Goal: Task Accomplishment & Management: Manage account settings

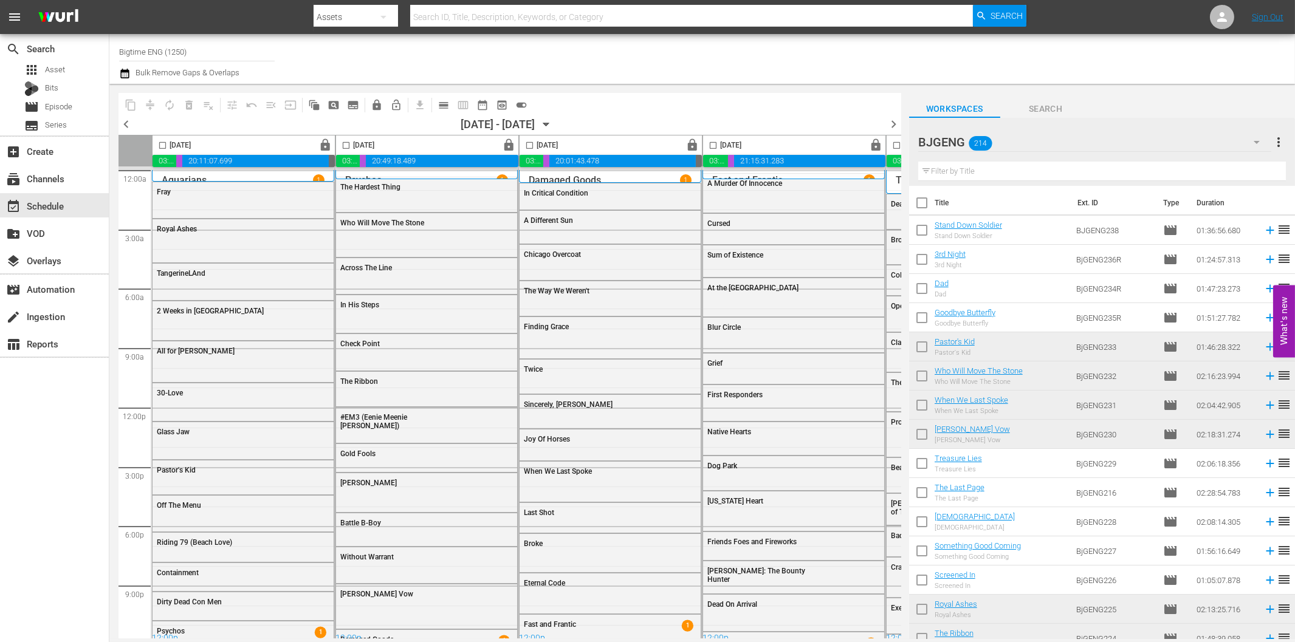
click at [440, 104] on span "calendar_view_day_outlined" at bounding box center [443, 105] width 12 height 12
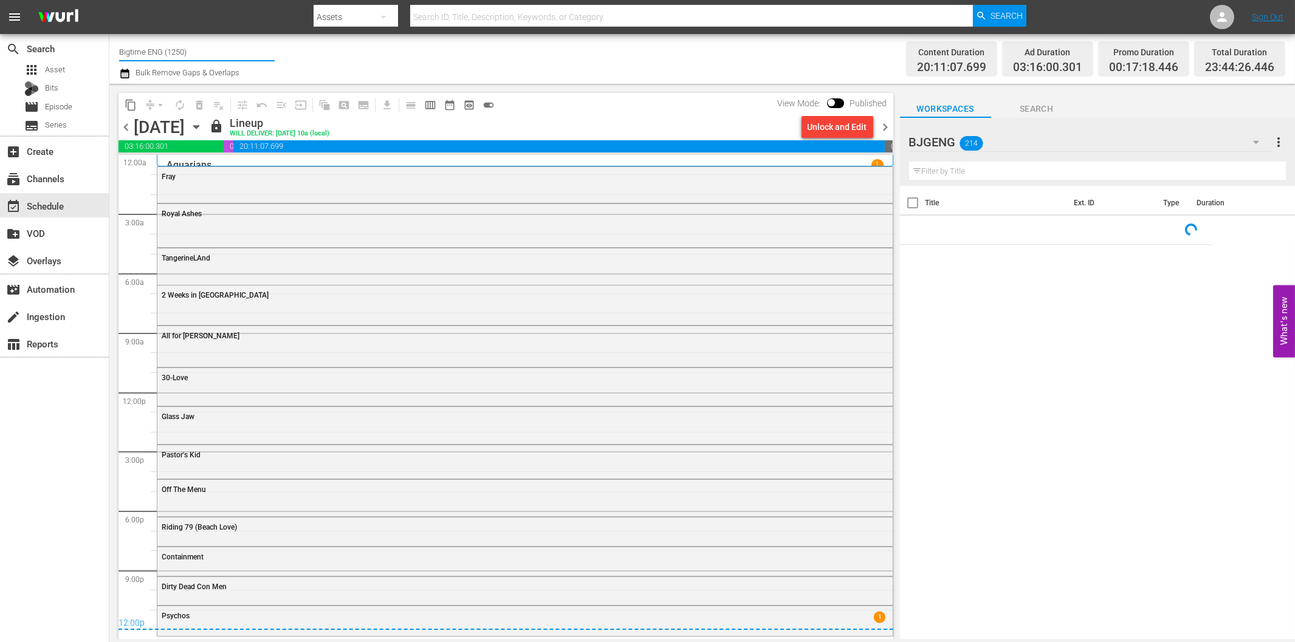
drag, startPoint x: 148, startPoint y: 45, endPoint x: 211, endPoint y: 49, distance: 63.9
click at [211, 49] on input "Bigtime ENG (1250)" at bounding box center [197, 51] width 156 height 29
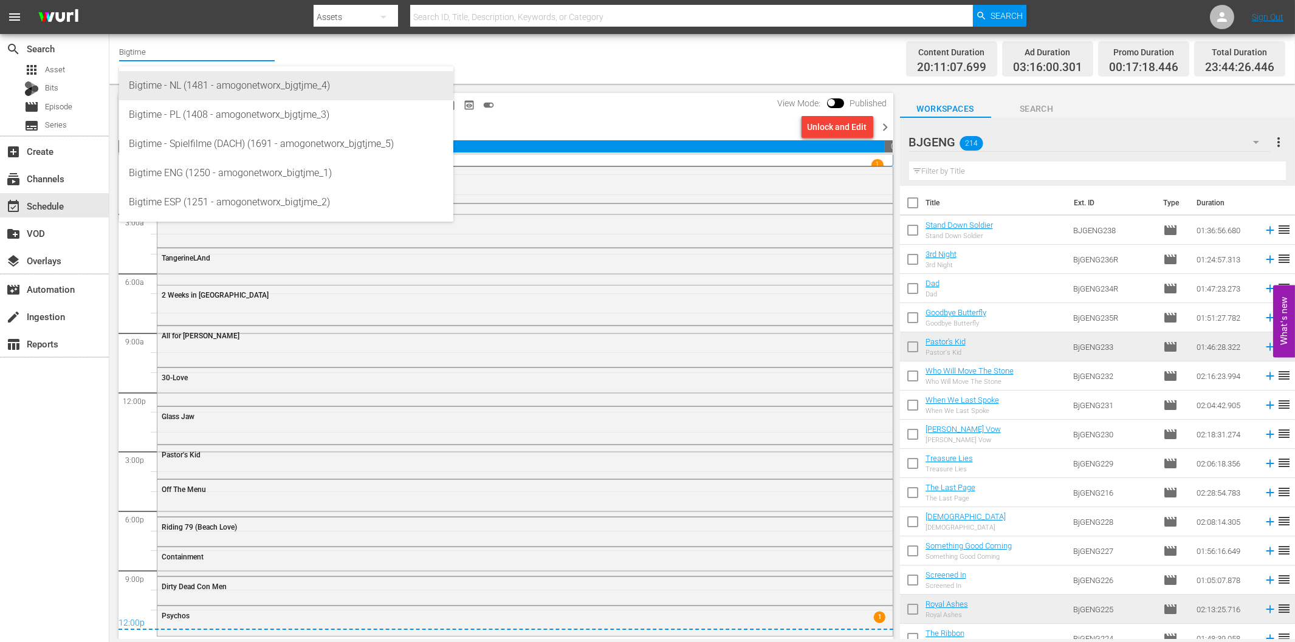
click at [211, 91] on div "Bigtime - NL (1481 - amogonetworx_bjgtjme_4)" at bounding box center [286, 85] width 315 height 29
type input "Bigtime - NL (1481 - amogonetworx_bjgtjme_4)"
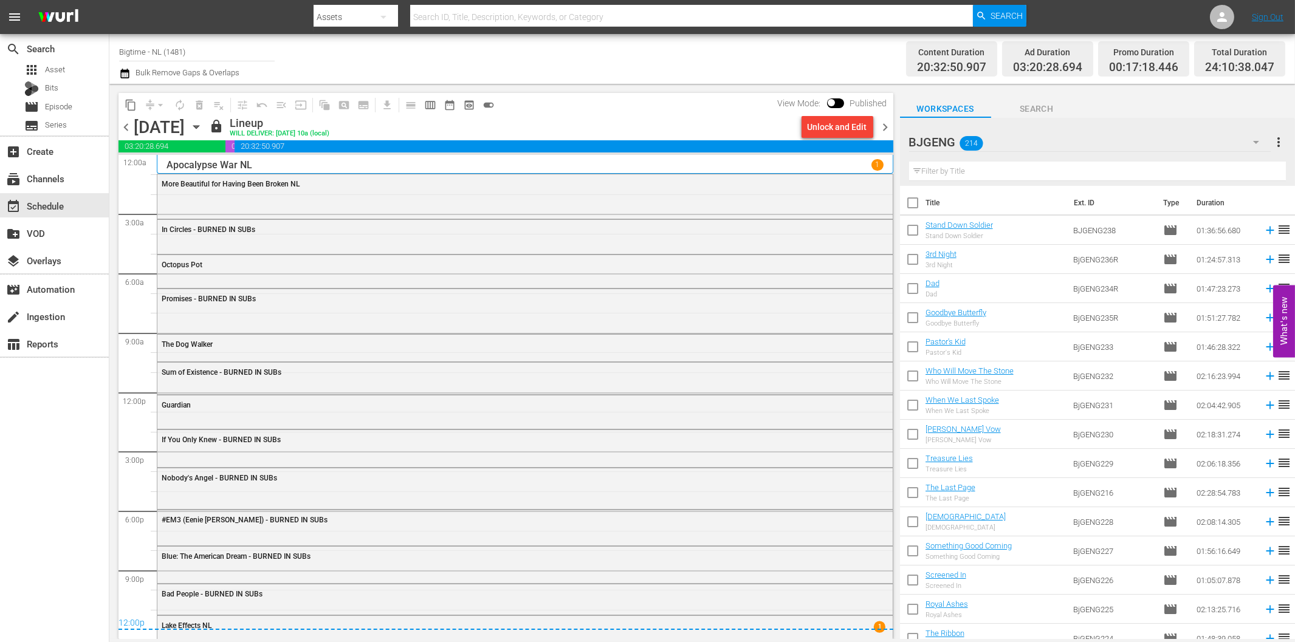
click at [199, 126] on icon "button" at bounding box center [195, 127] width 5 height 3
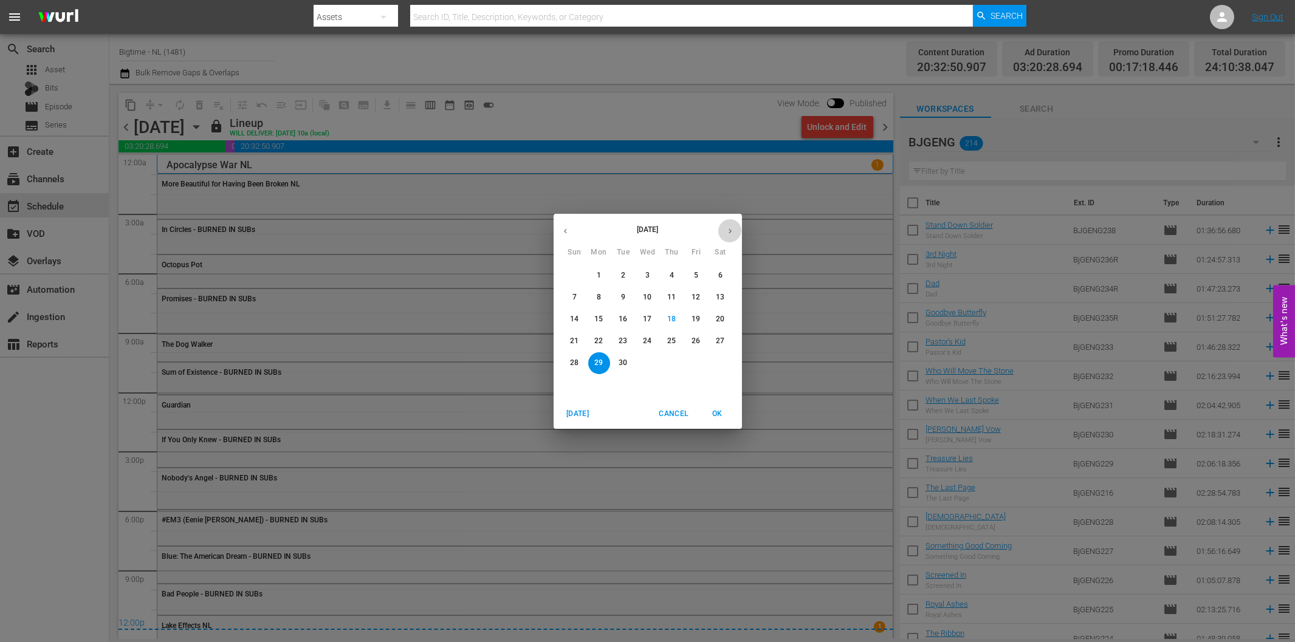
click at [725, 233] on icon "button" at bounding box center [729, 231] width 9 height 9
click at [599, 293] on p "6" at bounding box center [599, 297] width 4 height 10
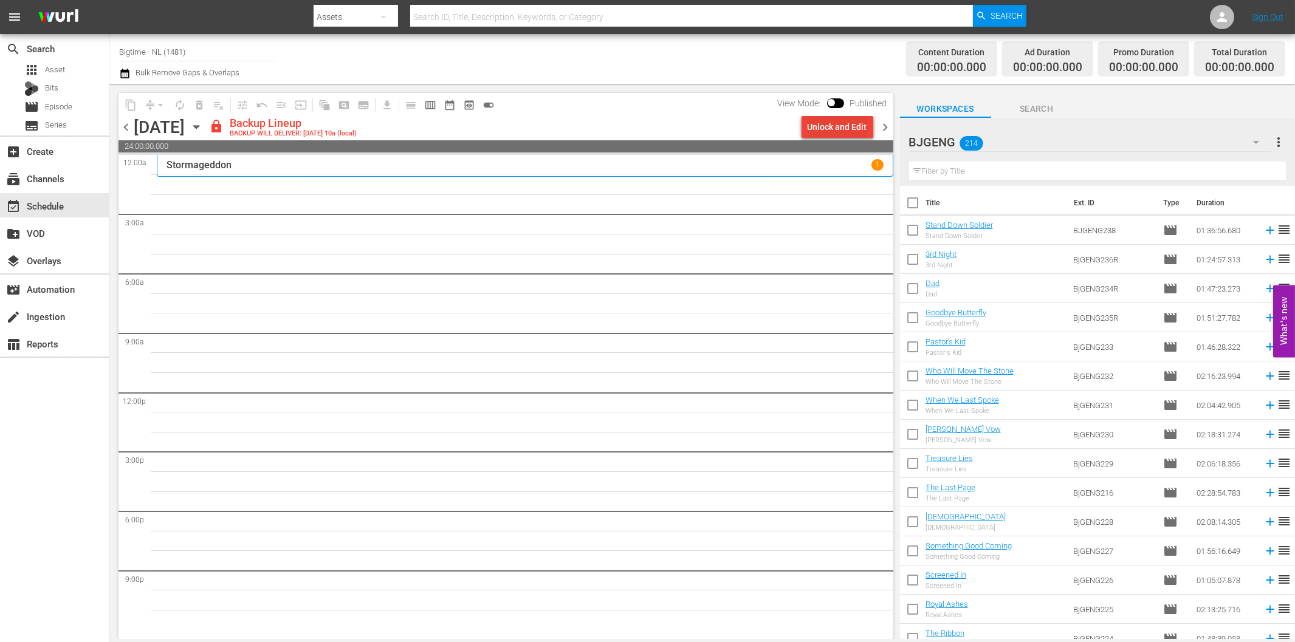
click at [813, 128] on div "Unlock and Edit" at bounding box center [837, 127] width 60 height 22
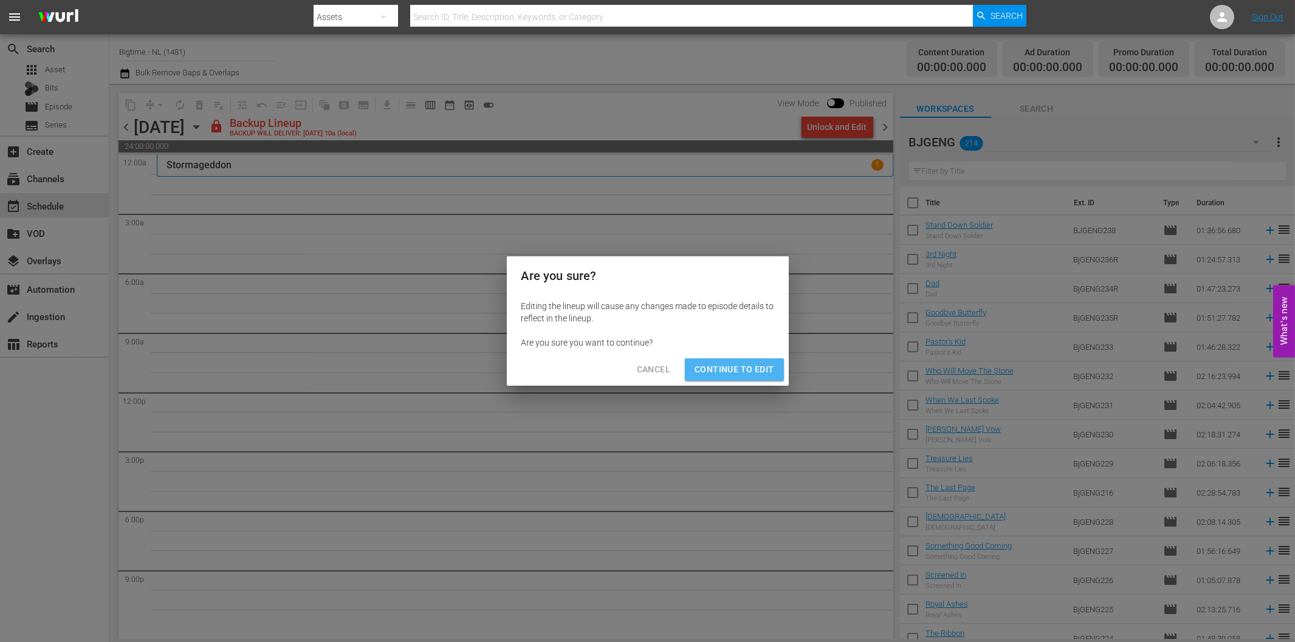
click at [739, 371] on span "Continue to Edit" at bounding box center [733, 369] width 79 height 15
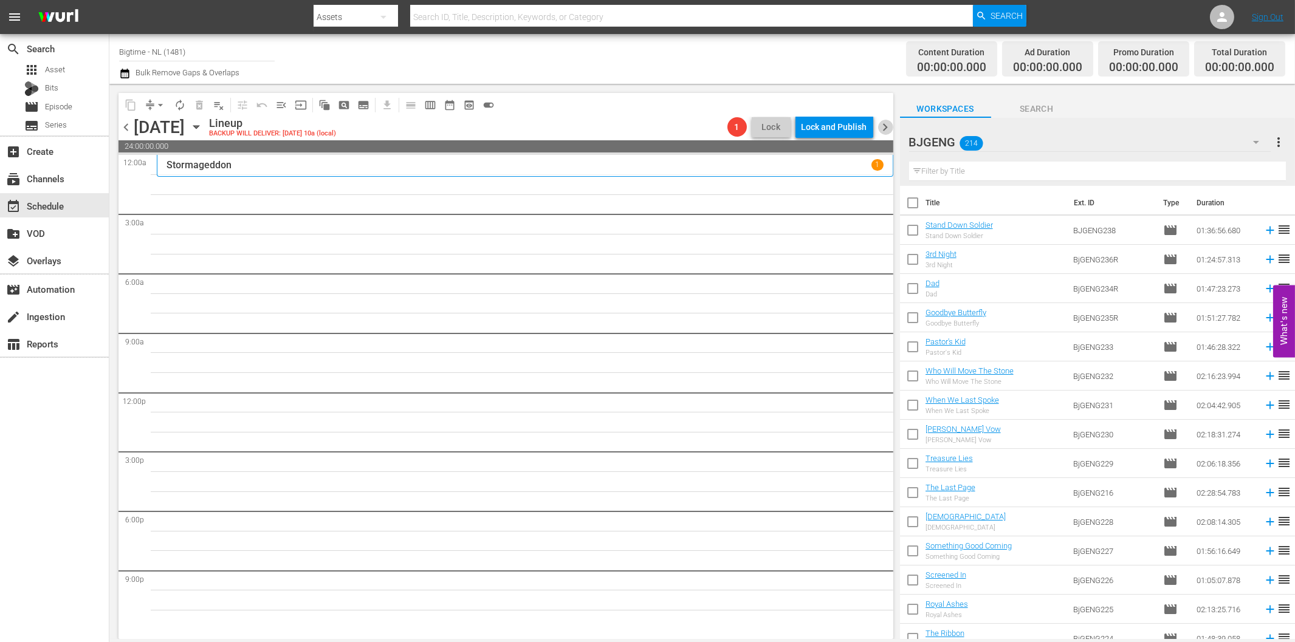
click at [883, 124] on span "chevron_right" at bounding box center [885, 127] width 15 height 15
click at [125, 128] on span "chevron_left" at bounding box center [125, 127] width 15 height 15
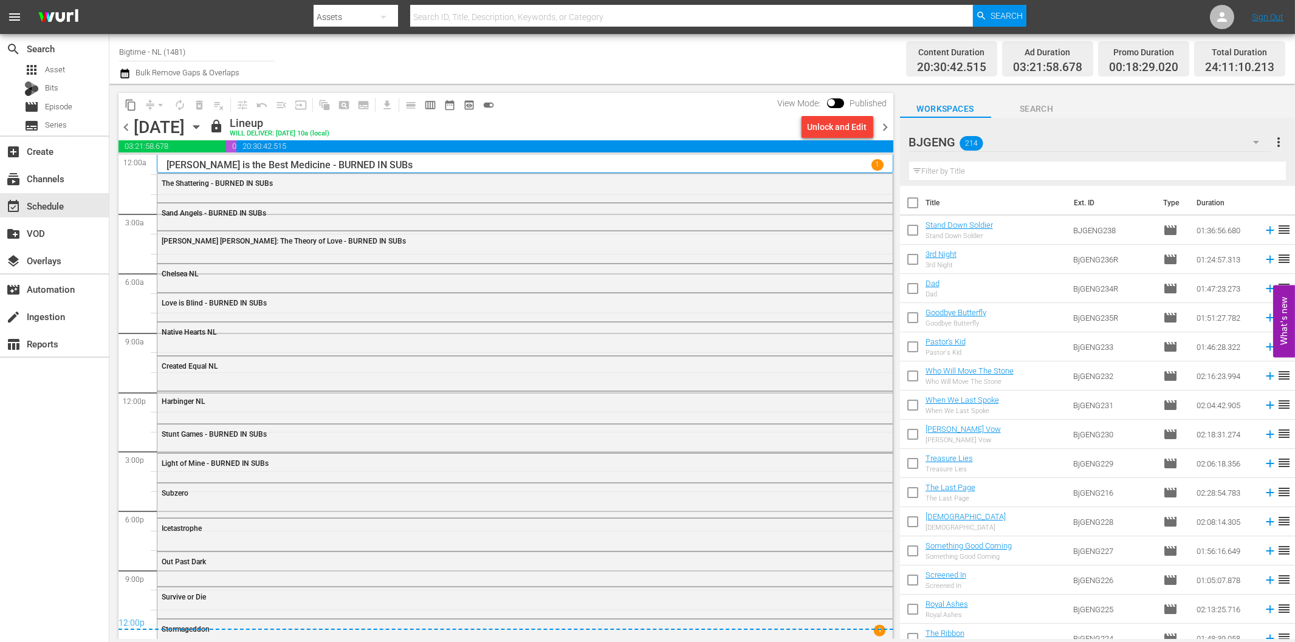
click at [883, 129] on span "chevron_right" at bounding box center [885, 127] width 15 height 15
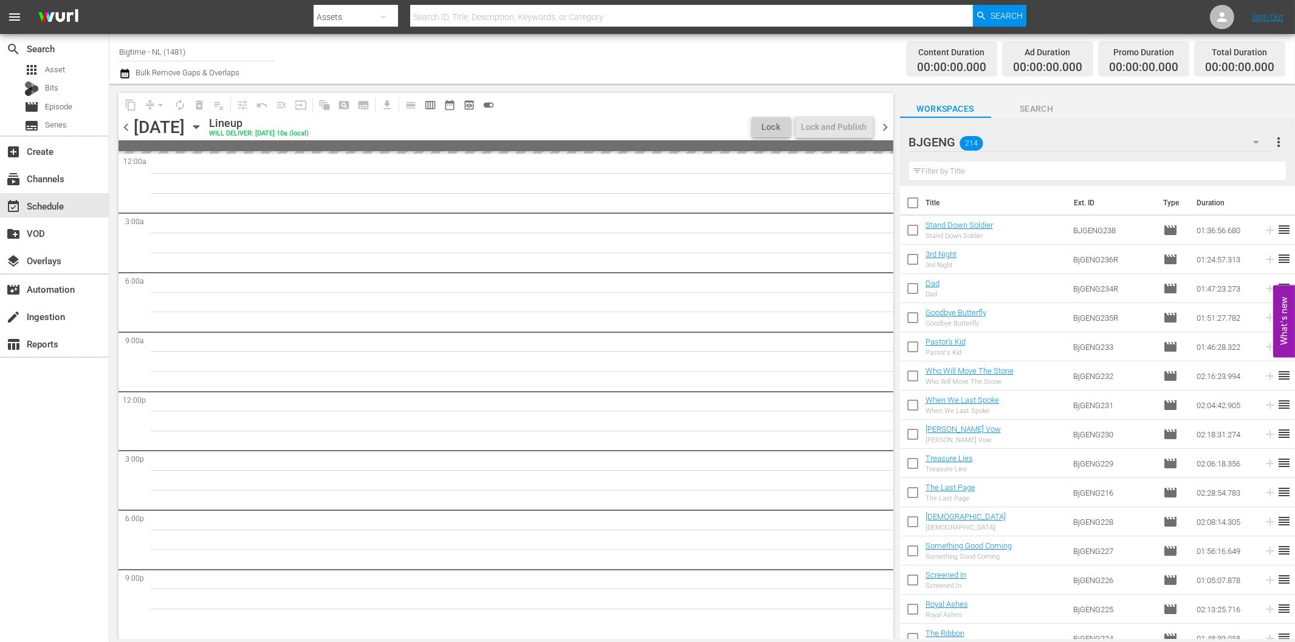
click at [946, 173] on input "text" at bounding box center [1097, 171] width 377 height 19
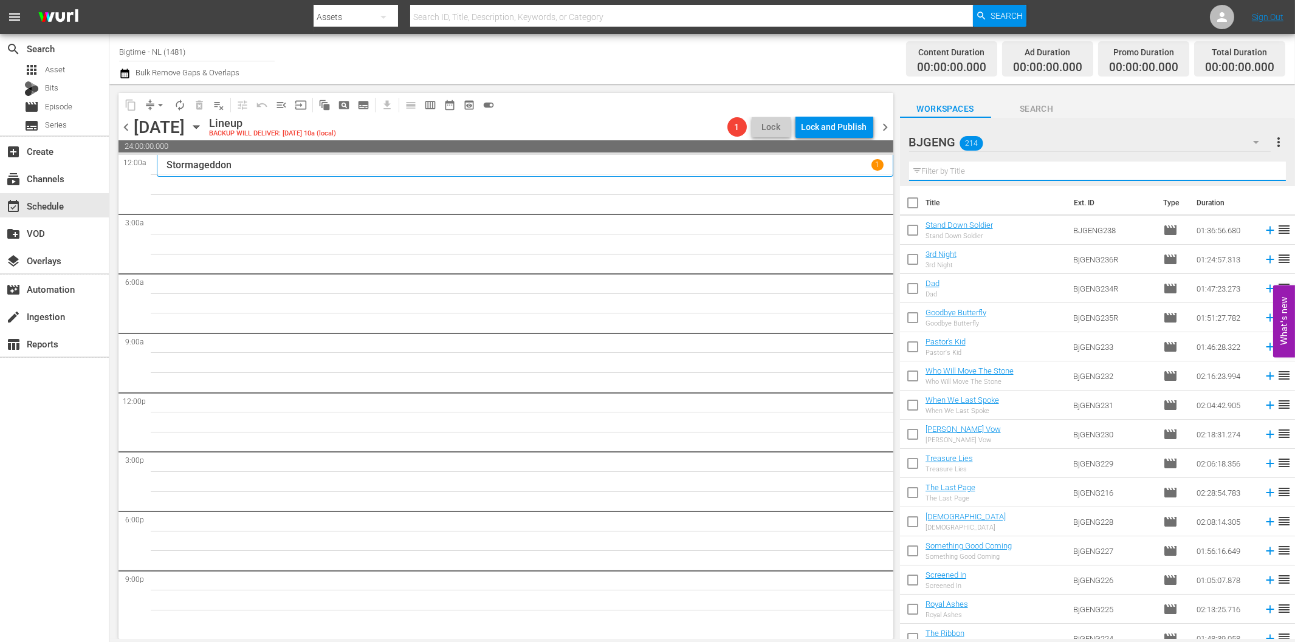
click at [1252, 143] on icon "button" at bounding box center [1256, 142] width 15 height 15
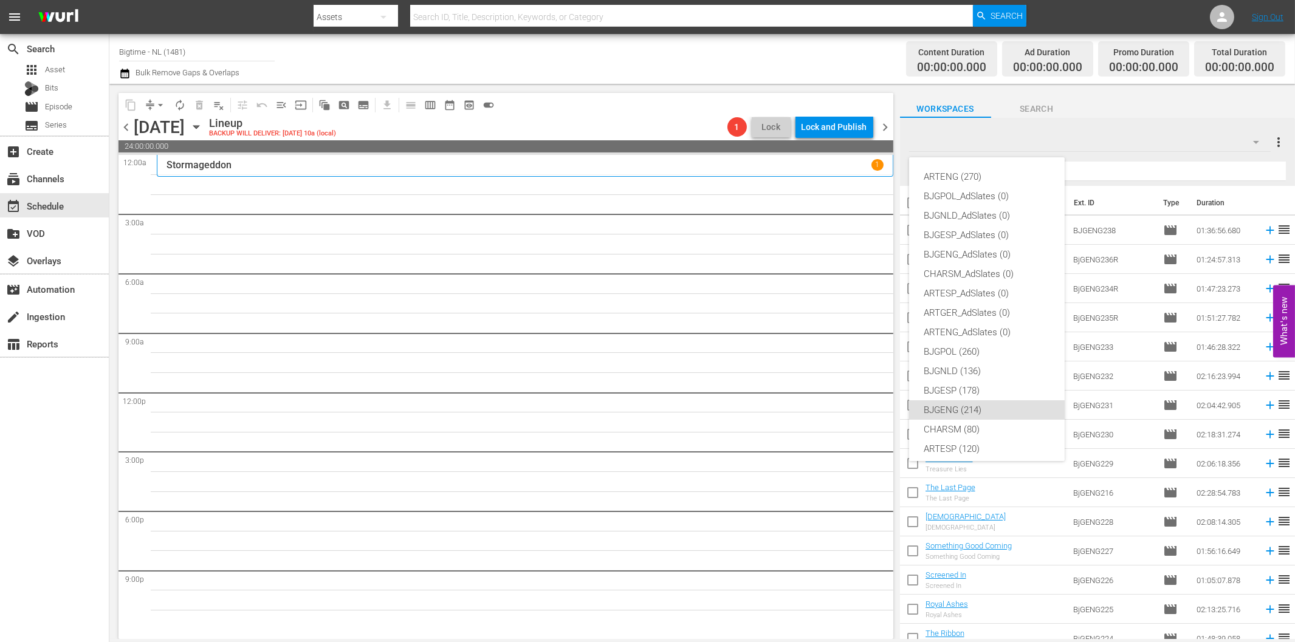
scroll to position [46, 0]
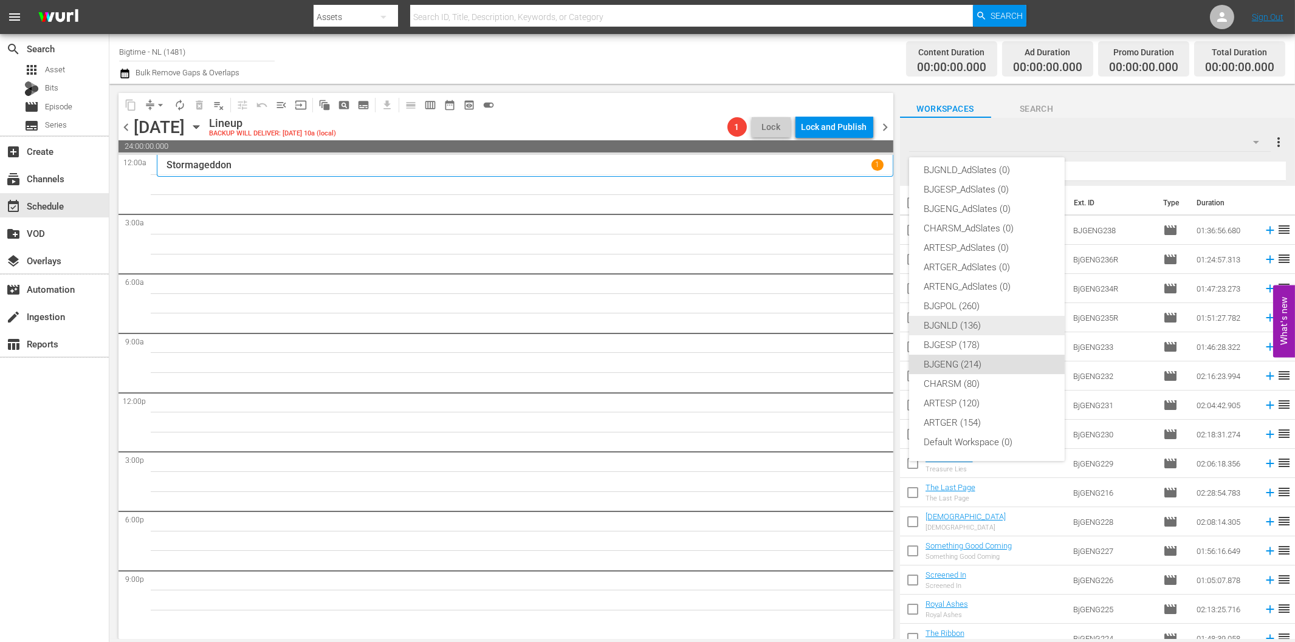
click at [970, 331] on div "BJGNLD (136)" at bounding box center [986, 325] width 126 height 19
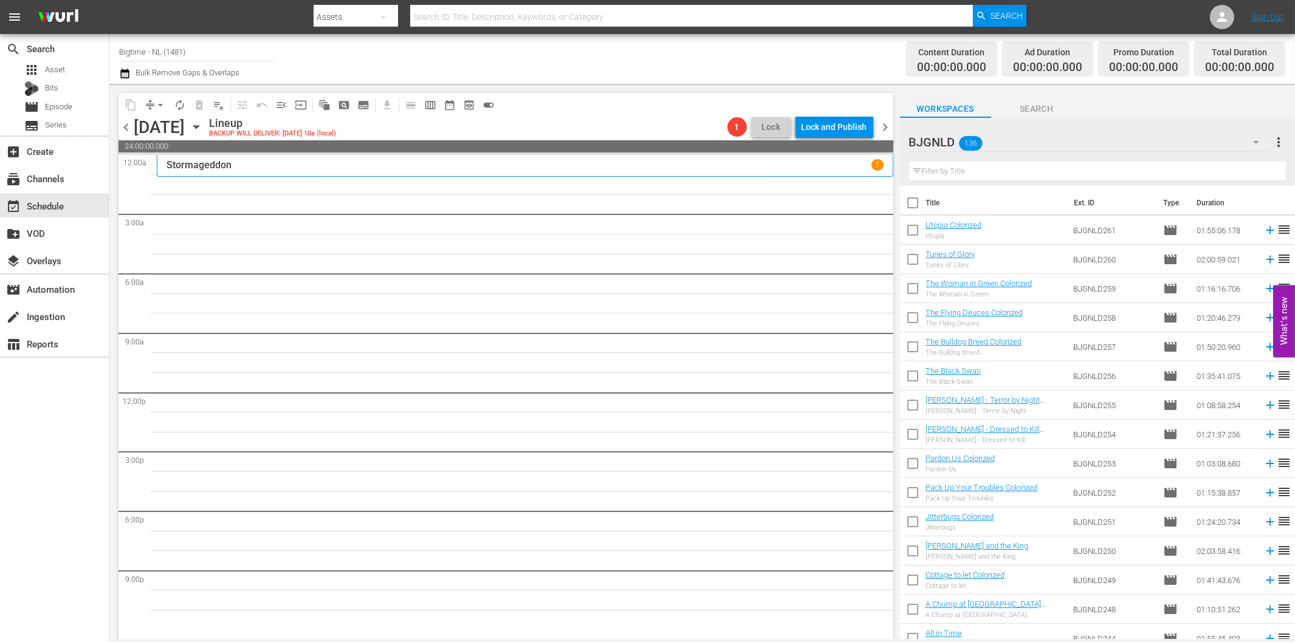
click at [970, 164] on input "text" at bounding box center [1097, 171] width 377 height 19
paste input "Polar Storm"
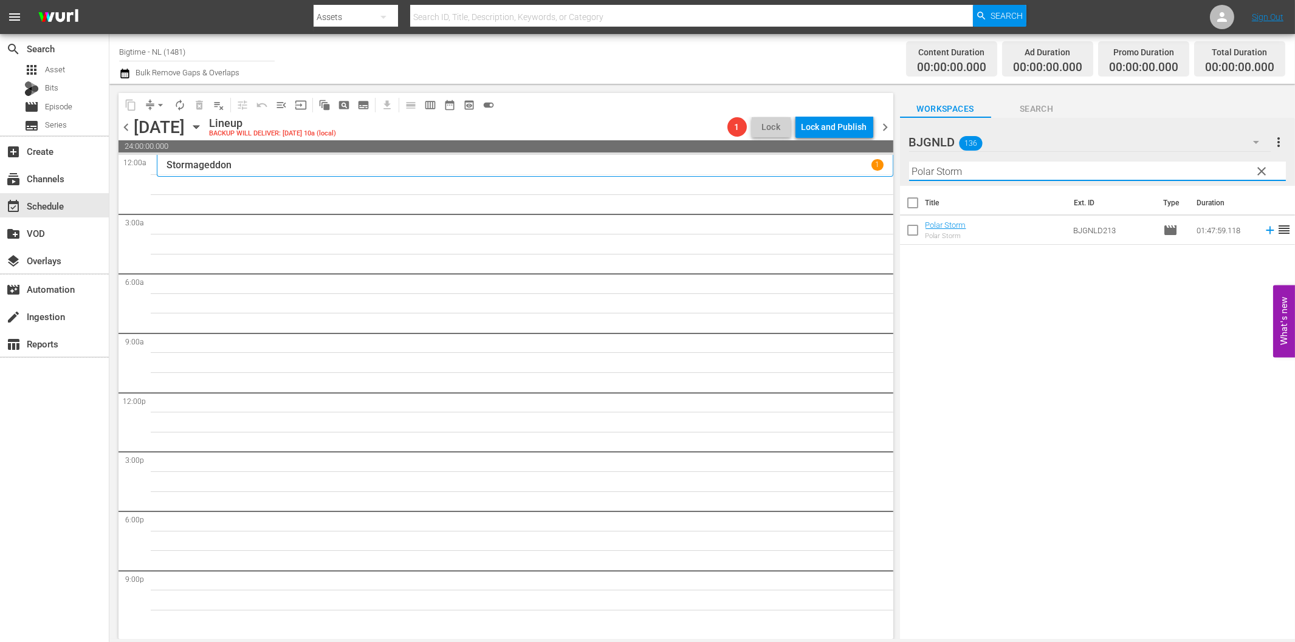
click at [1263, 233] on icon at bounding box center [1269, 230] width 13 height 13
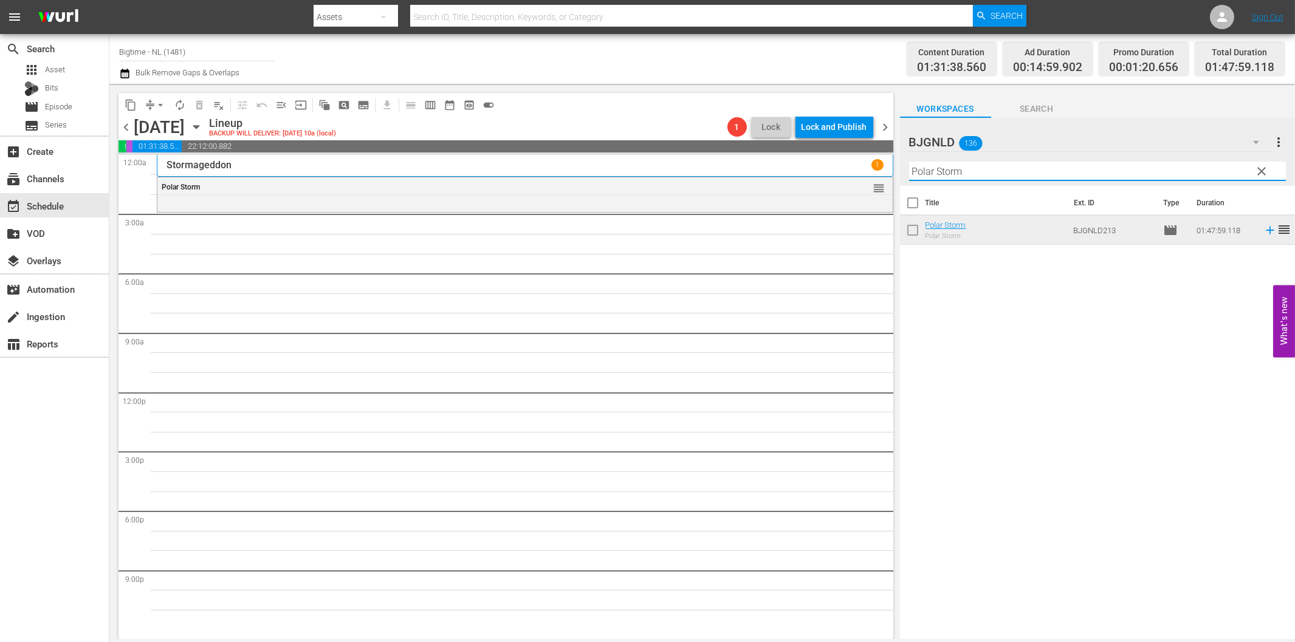
click at [992, 169] on input "Polar Storm" at bounding box center [1097, 171] width 377 height 19
paste input "In Critical Condition"
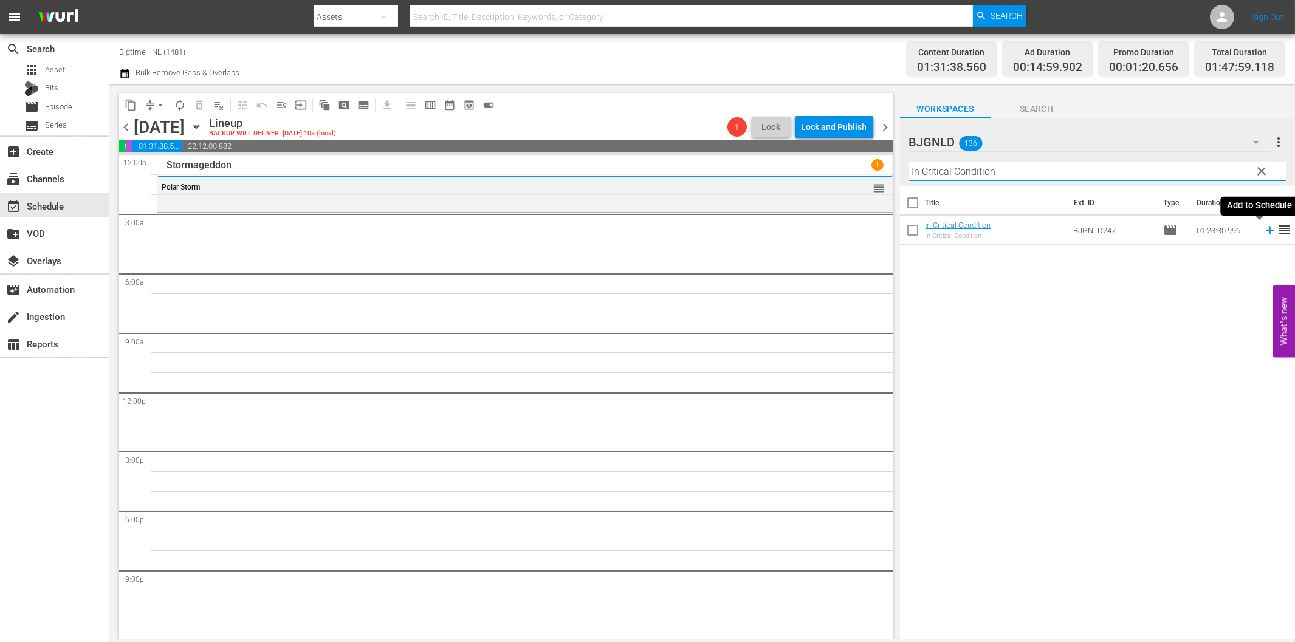
click at [1266, 231] on icon at bounding box center [1270, 231] width 8 height 8
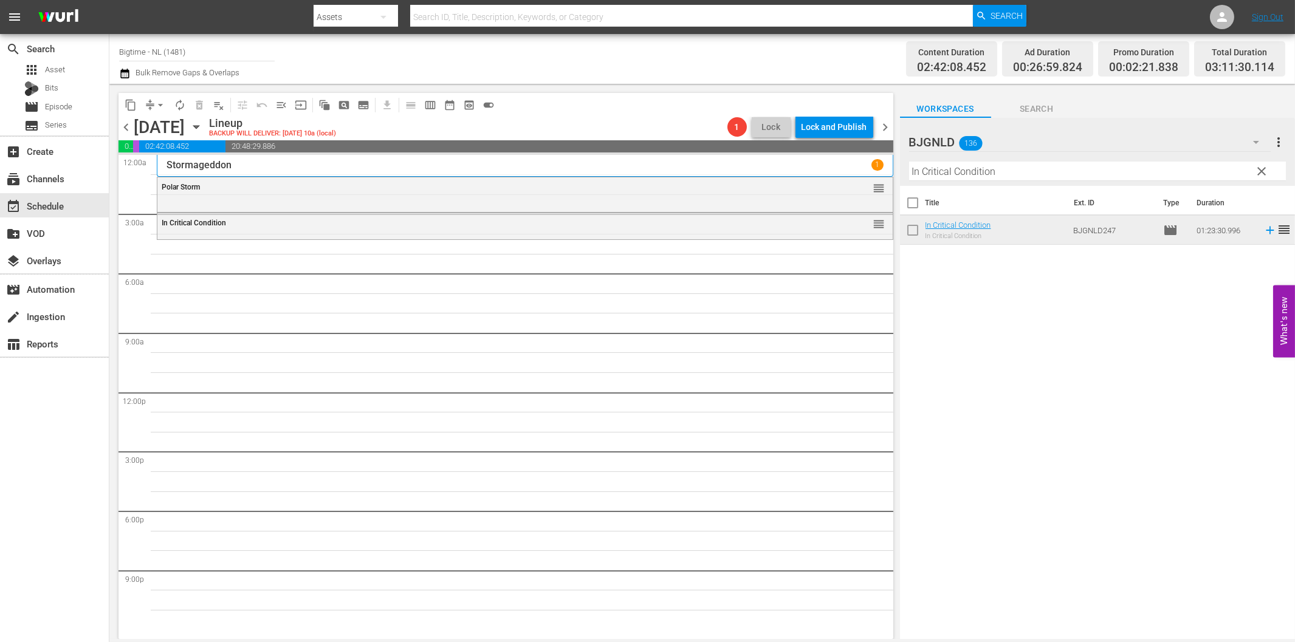
click at [919, 177] on input "In Critical Condition" at bounding box center [1097, 171] width 377 height 19
paste input "Dirty Dead Con Me"
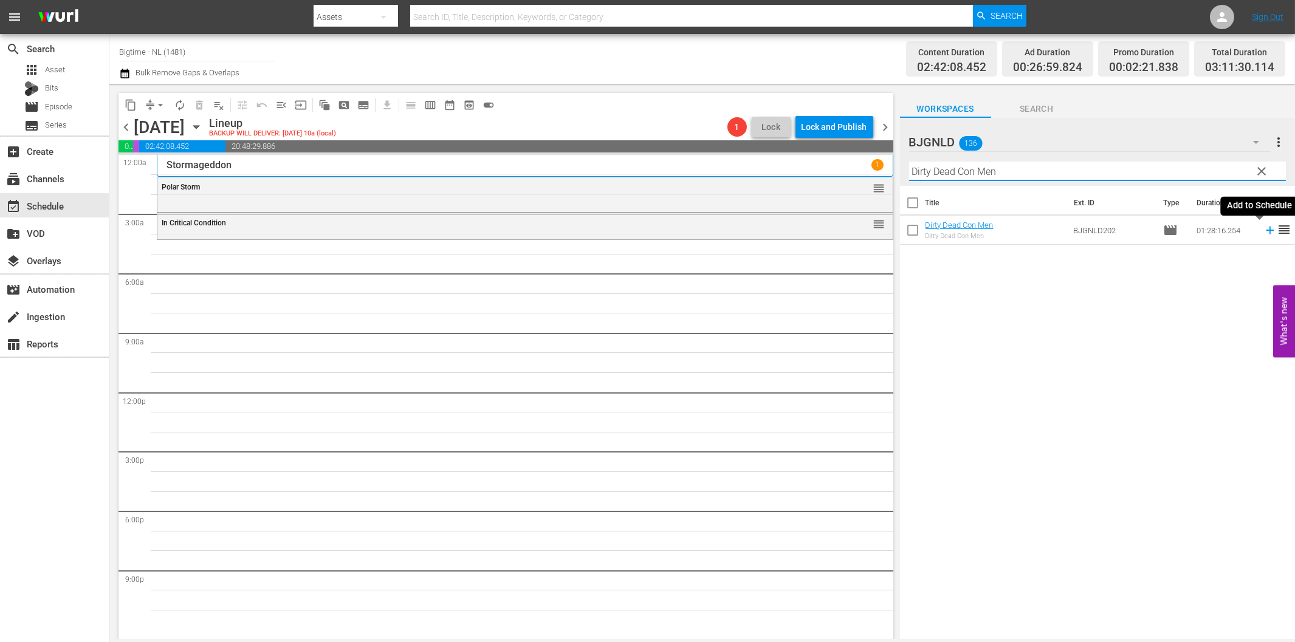
click at [1263, 235] on icon at bounding box center [1269, 230] width 13 height 13
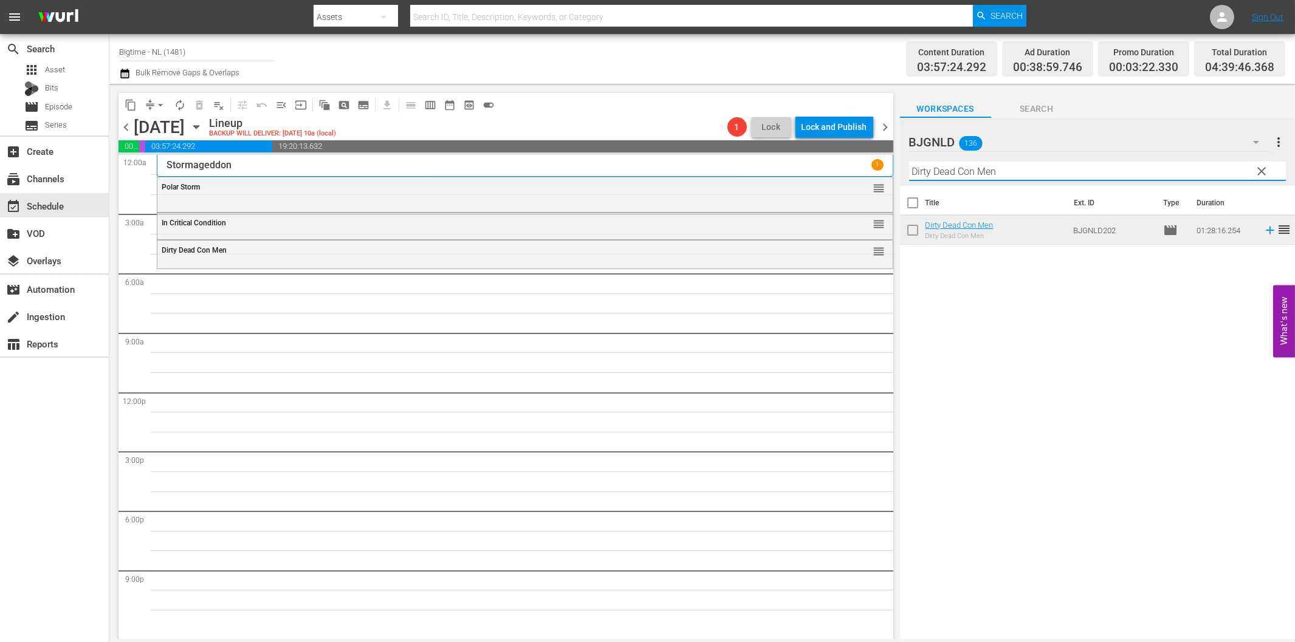
click at [981, 176] on input "Dirty Dead Con Men" at bounding box center [1097, 171] width 377 height 19
paste input "Blissfully Unmarried"
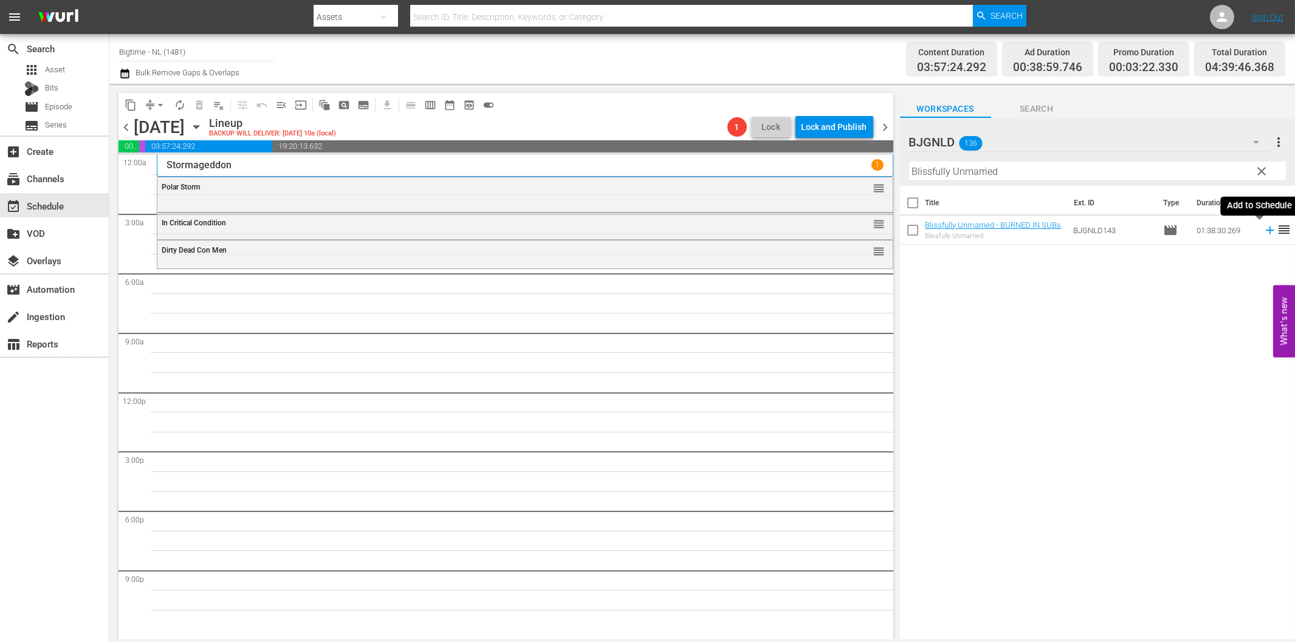
click at [1263, 233] on icon at bounding box center [1269, 230] width 13 height 13
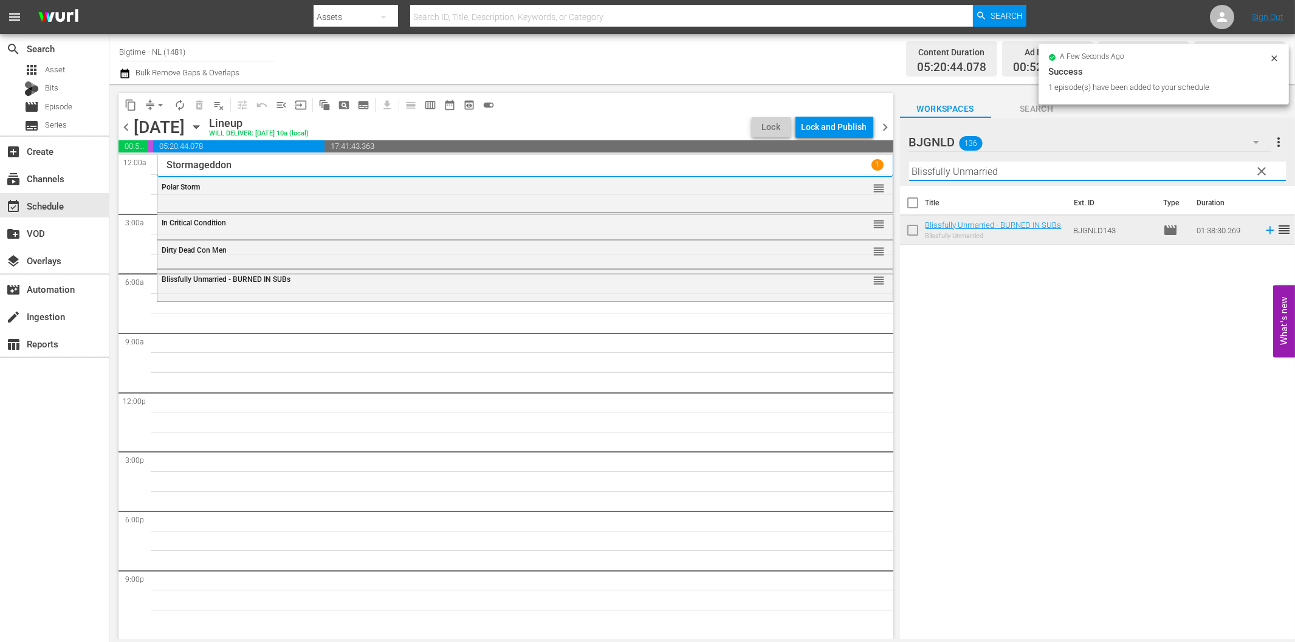
click at [980, 175] on input "Blissfully Unmarried" at bounding box center [1097, 171] width 377 height 19
paste input "Cottage to let Coloriz"
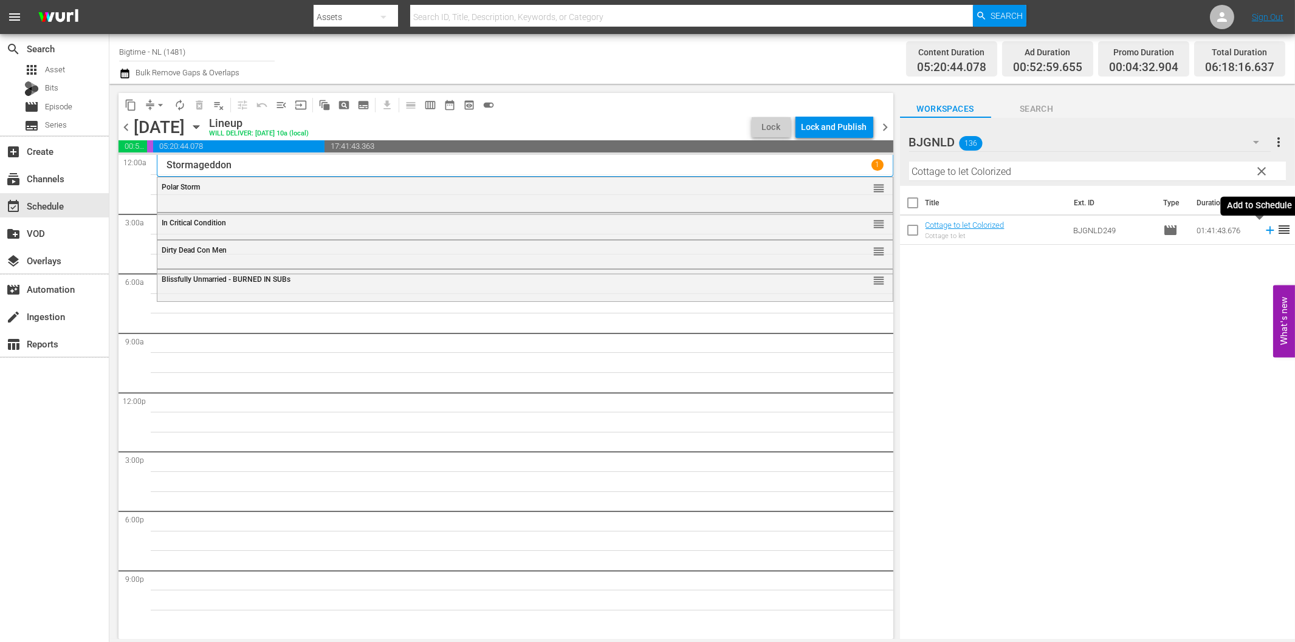
click at [1263, 233] on icon at bounding box center [1269, 230] width 13 height 13
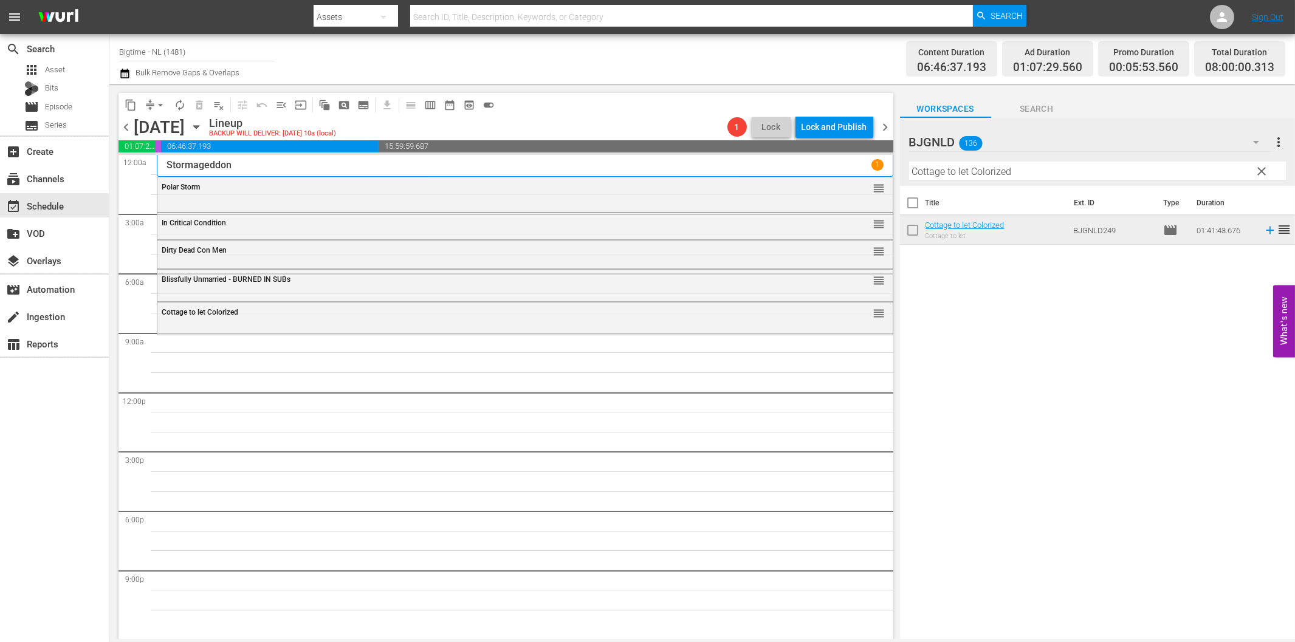
click at [944, 178] on input "Cottage to let Colorized" at bounding box center [1097, 171] width 377 height 19
paste input "lourful & Impossible"
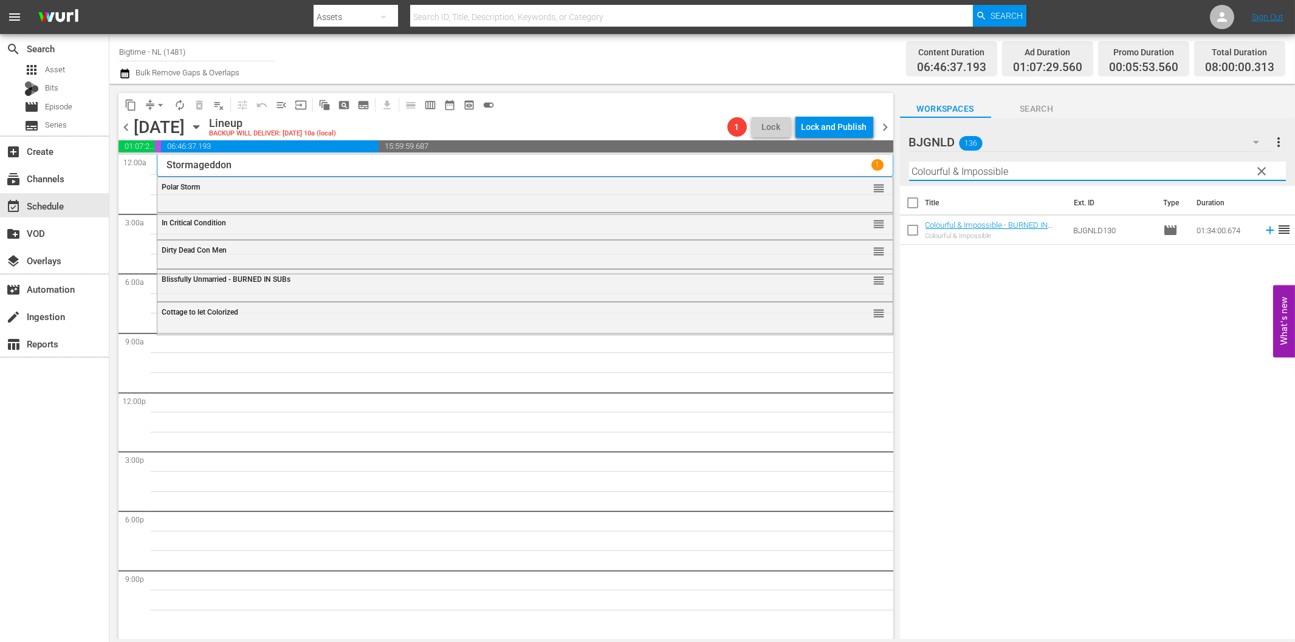
click at [1263, 235] on icon at bounding box center [1269, 230] width 13 height 13
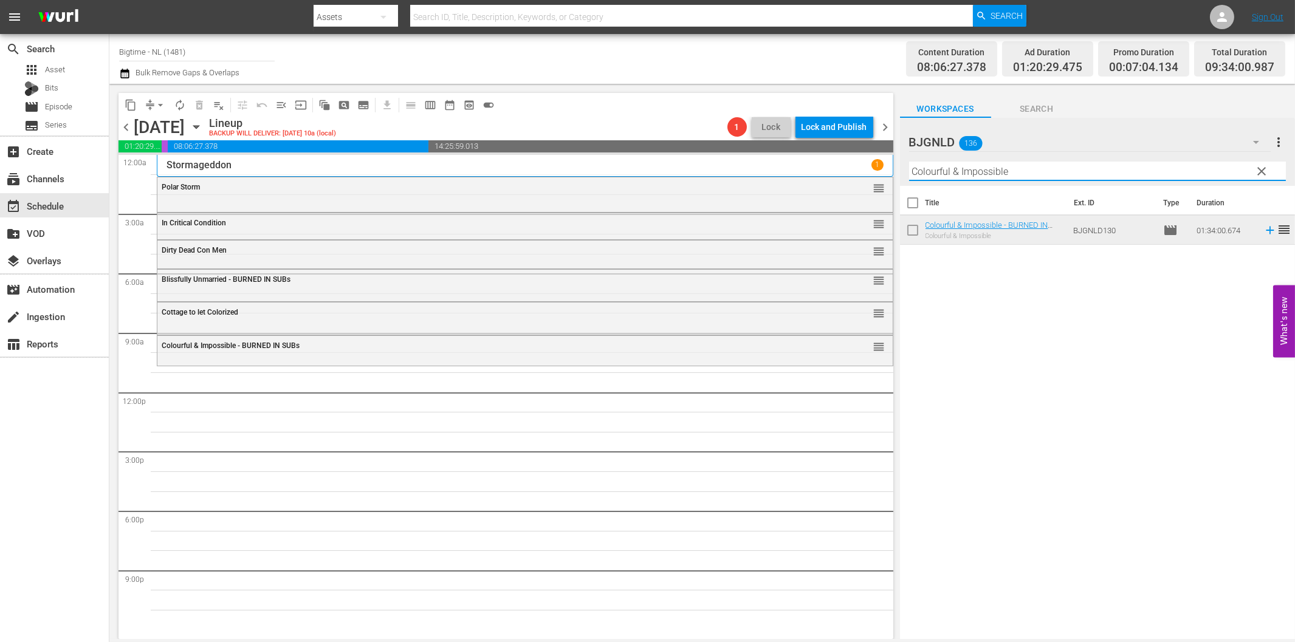
click at [968, 173] on input "Colourful & Impossible" at bounding box center [1097, 171] width 377 height 19
paste input "Pack Up Your Troubles Colorized"
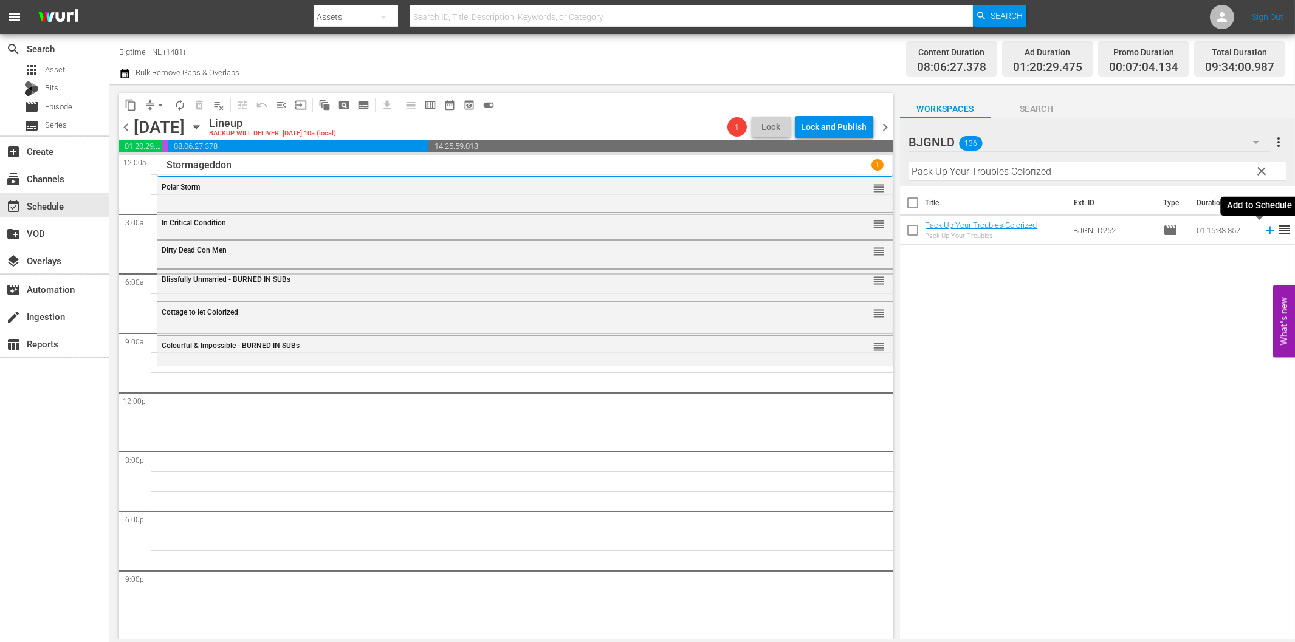
click at [1266, 231] on icon at bounding box center [1270, 231] width 8 height 8
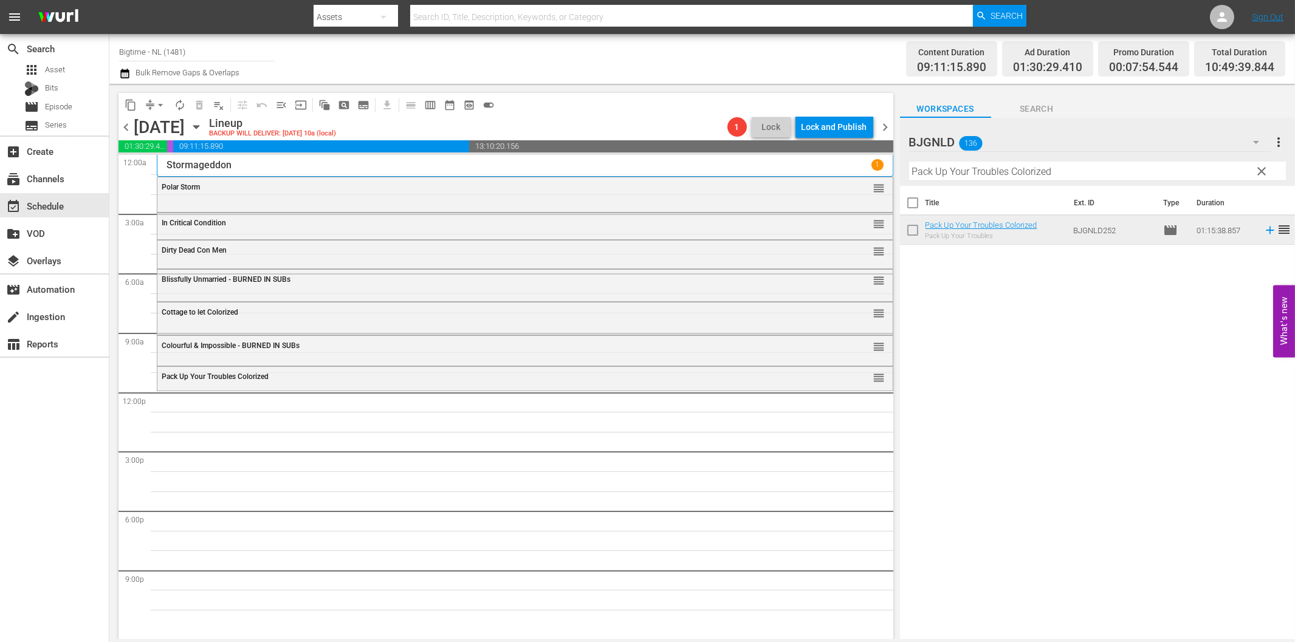
click at [981, 170] on input "Pack Up Your Troubles Colorized" at bounding box center [1097, 171] width 377 height 19
paste input "The Surrogate"
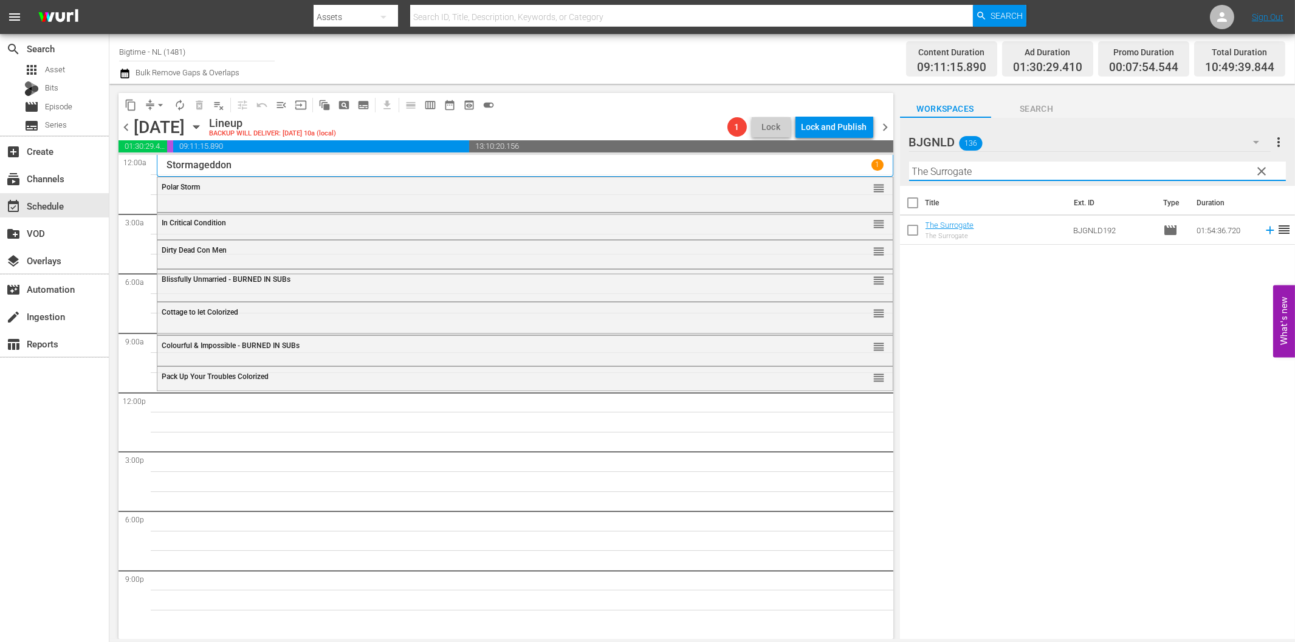
click at [1263, 233] on icon at bounding box center [1269, 230] width 13 height 13
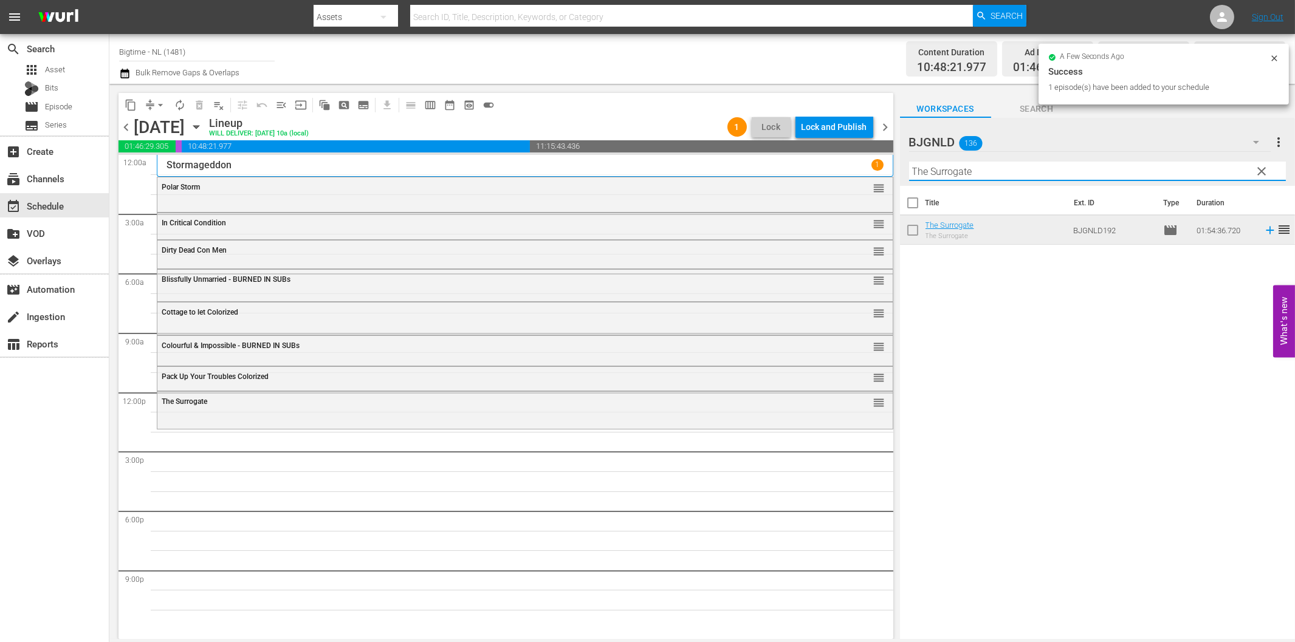
click at [927, 176] on input "The Surrogate" at bounding box center [1097, 171] width 377 height 19
paste input "[PERSON_NAME]'s War"
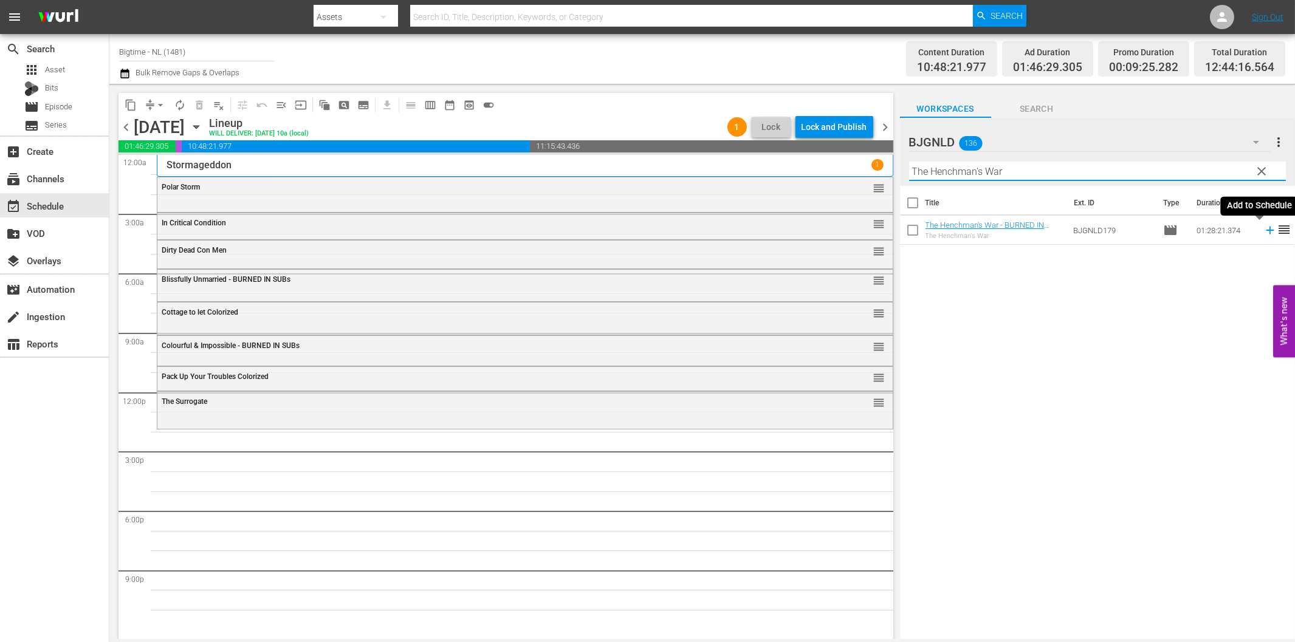
click at [1266, 229] on icon at bounding box center [1270, 231] width 8 height 8
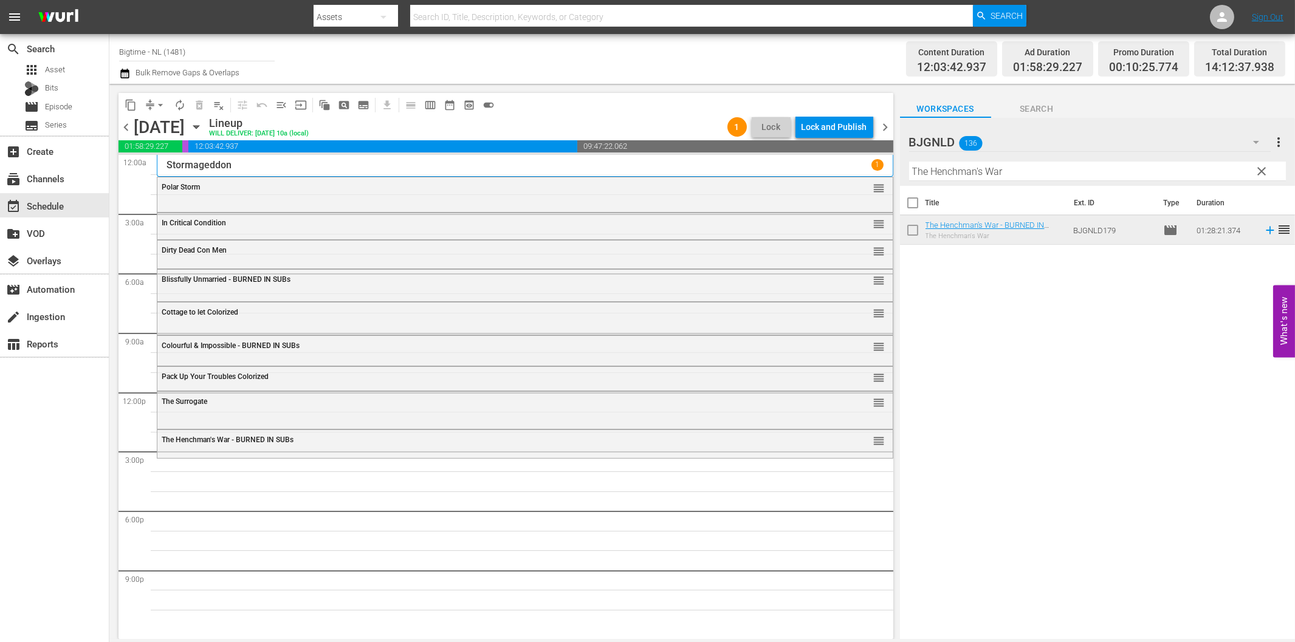
click at [975, 179] on input "The Henchman's War" at bounding box center [1097, 171] width 377 height 19
paste input "Living Room Coffin"
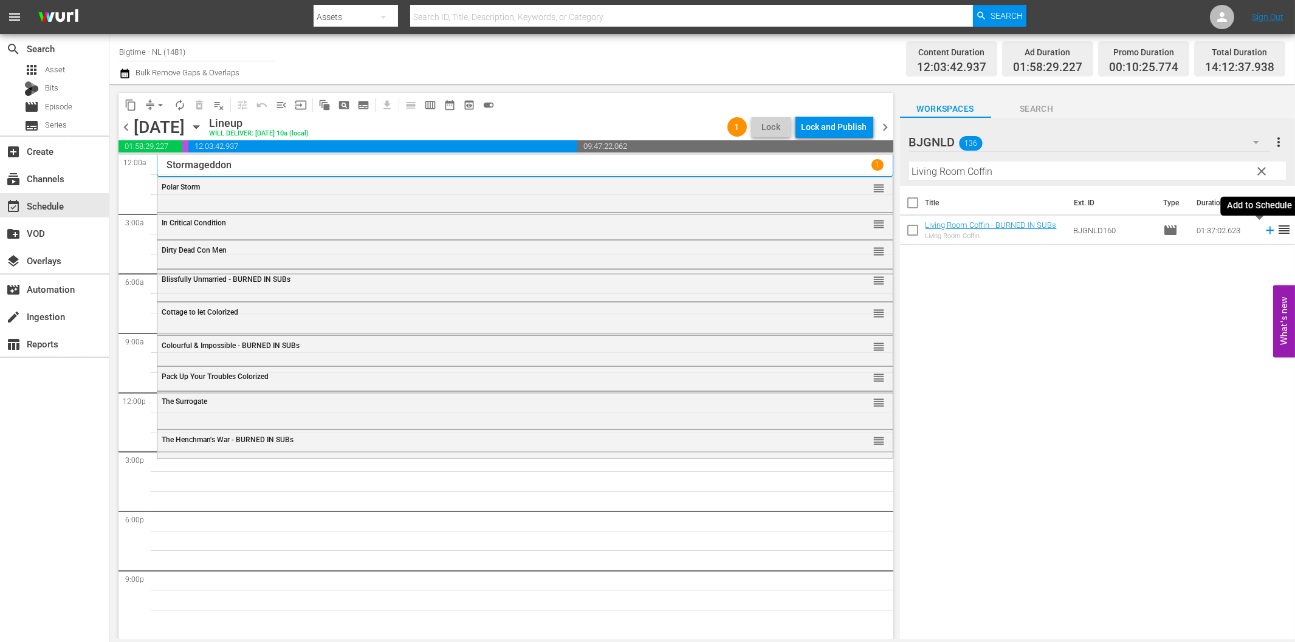
click at [1263, 229] on icon at bounding box center [1269, 230] width 13 height 13
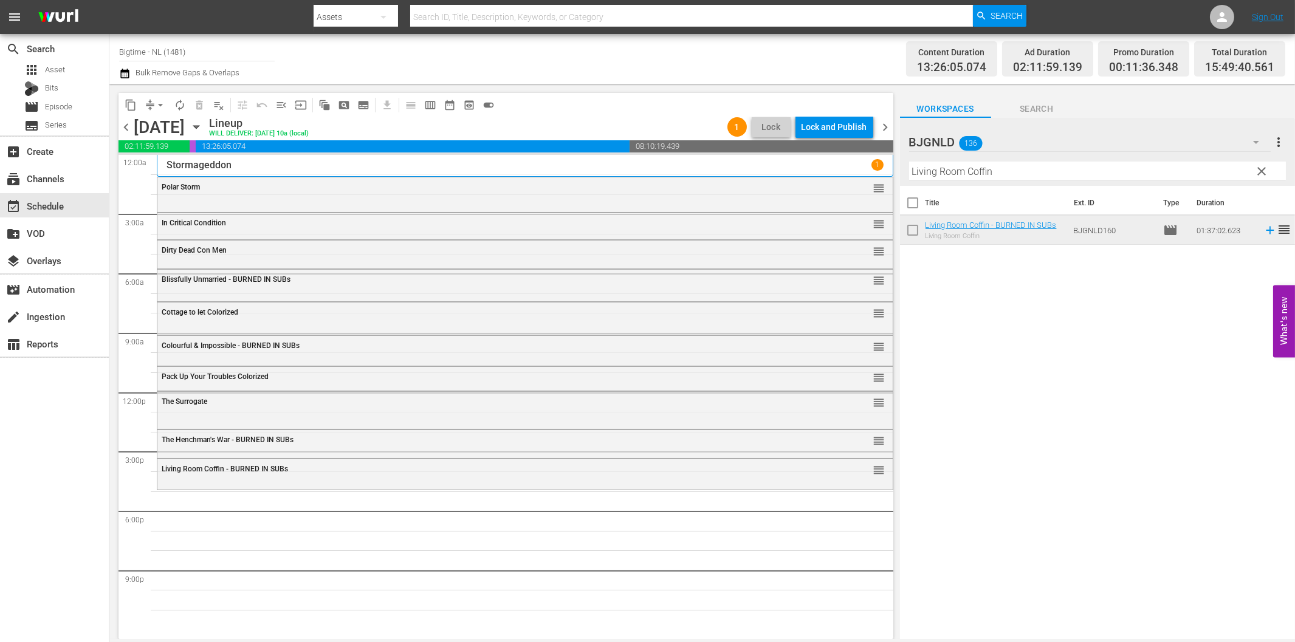
click at [999, 173] on input "Living Room Coffin" at bounding box center [1097, 171] width 377 height 19
paste input "[PERSON_NAME] and the King"
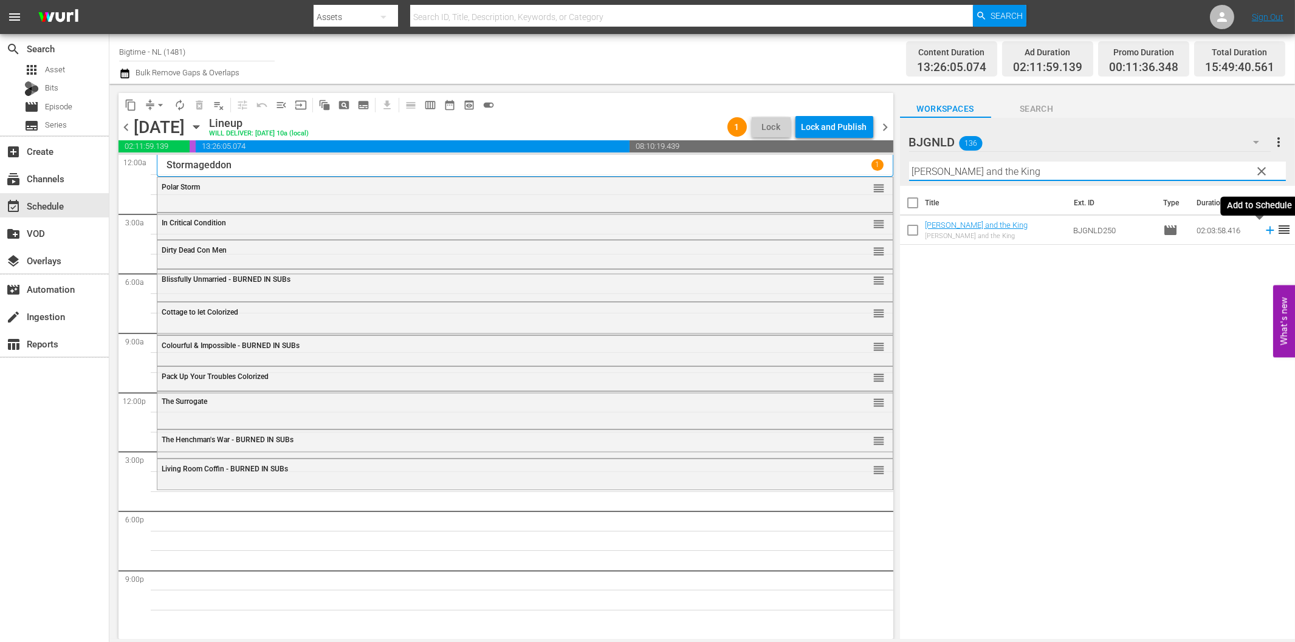
click at [1266, 227] on icon at bounding box center [1270, 231] width 8 height 8
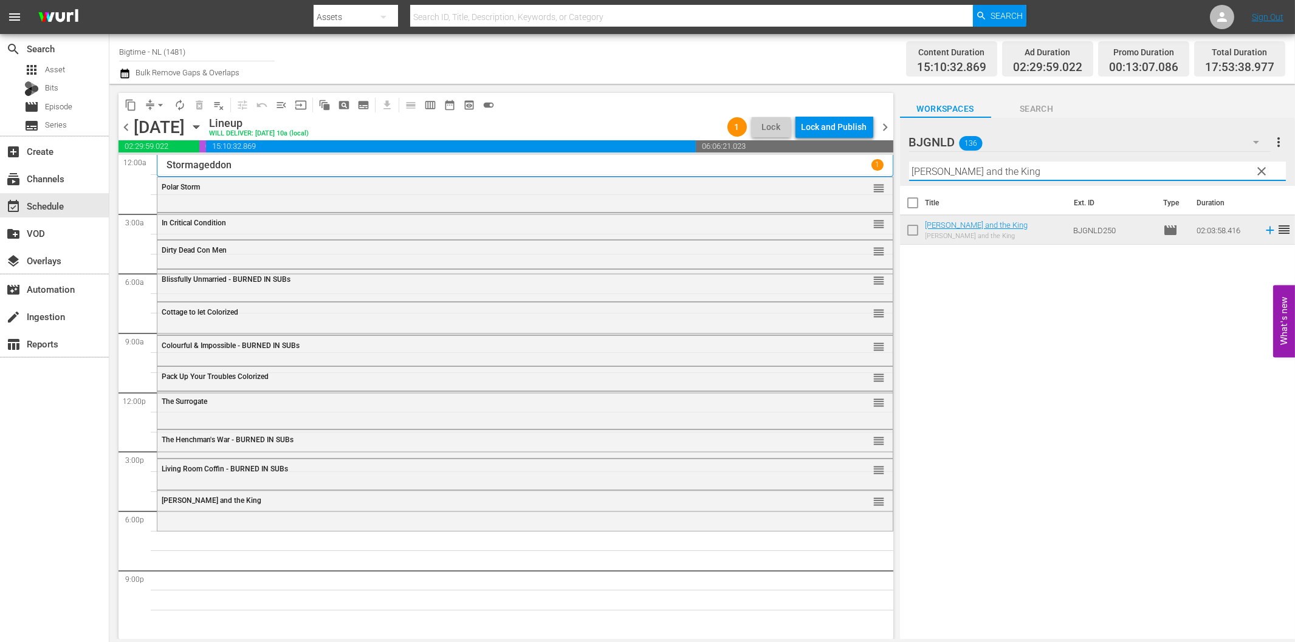
click at [950, 168] on input "[PERSON_NAME] and the King" at bounding box center [1097, 171] width 377 height 19
paste input "The Map Reader"
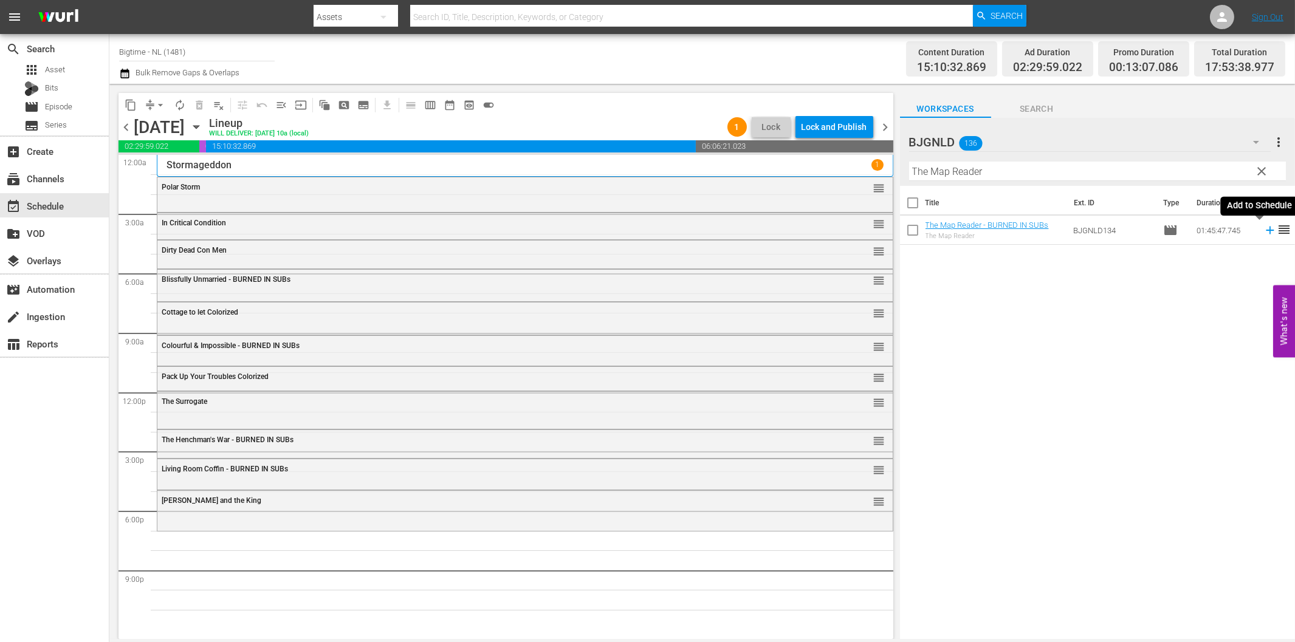
click at [1263, 228] on icon at bounding box center [1269, 230] width 13 height 13
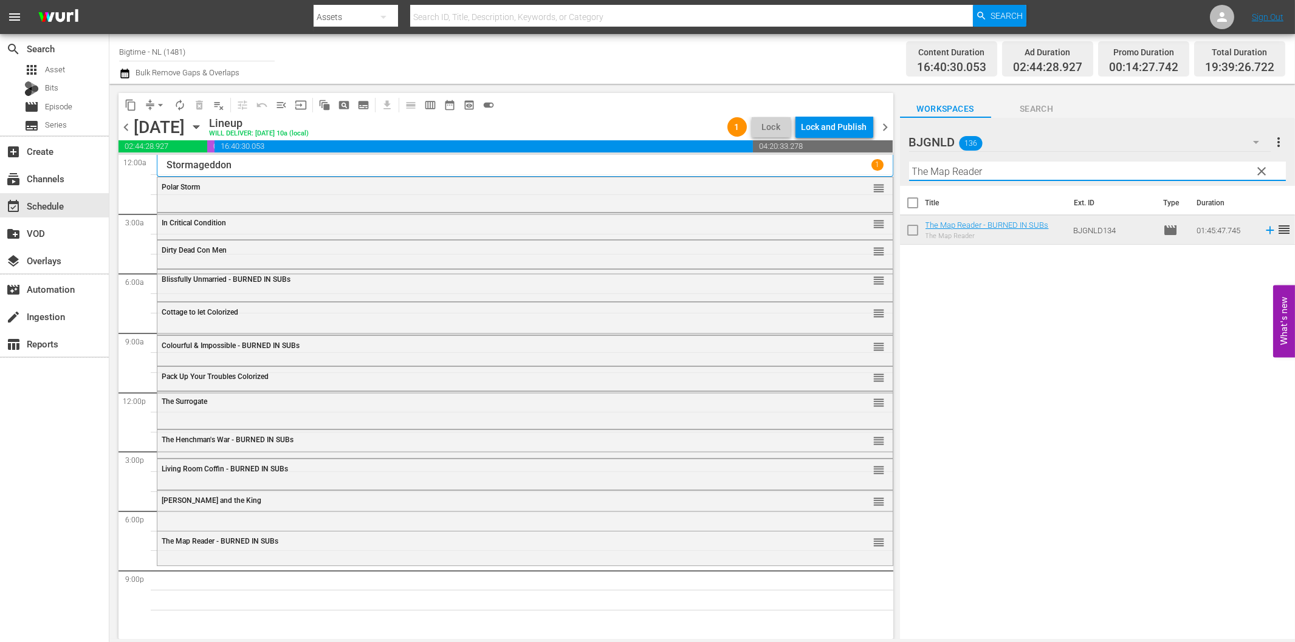
click at [981, 171] on input "The Map Reader" at bounding box center [1097, 171] width 377 height 19
paste input "American Rescue Squad"
click at [1263, 233] on icon at bounding box center [1269, 230] width 13 height 13
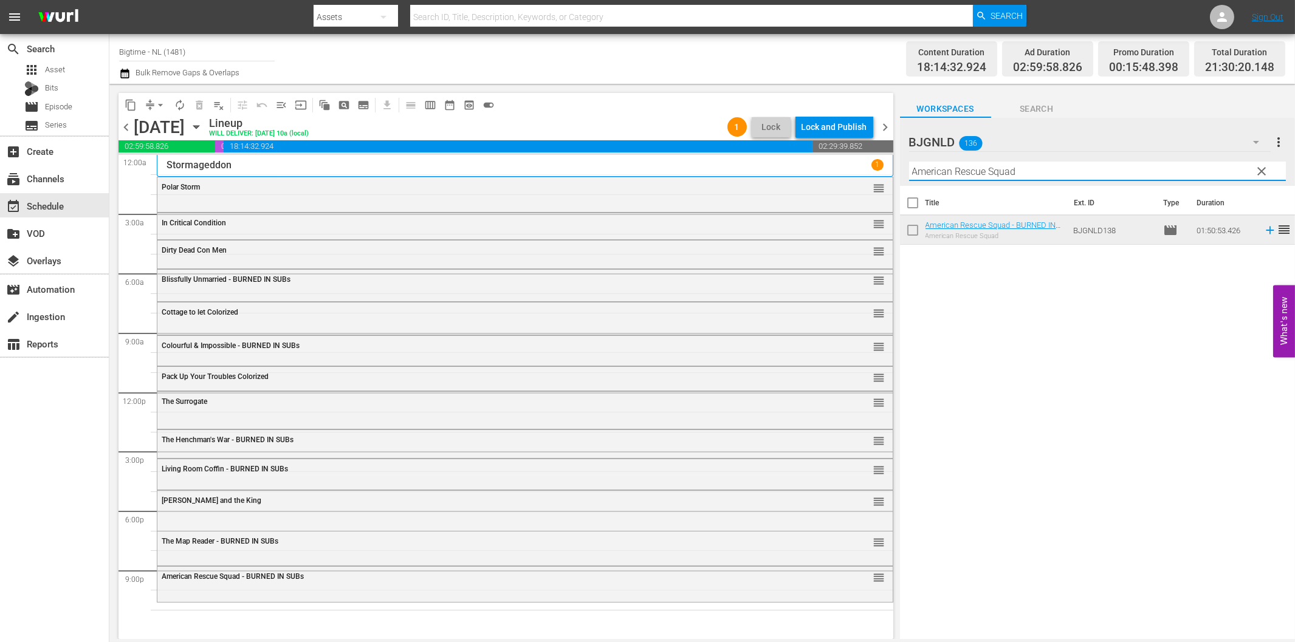
click at [954, 170] on input "American Rescue Squad" at bounding box center [1097, 171] width 377 height 19
paste input "Creature in the [PERSON_NAME]"
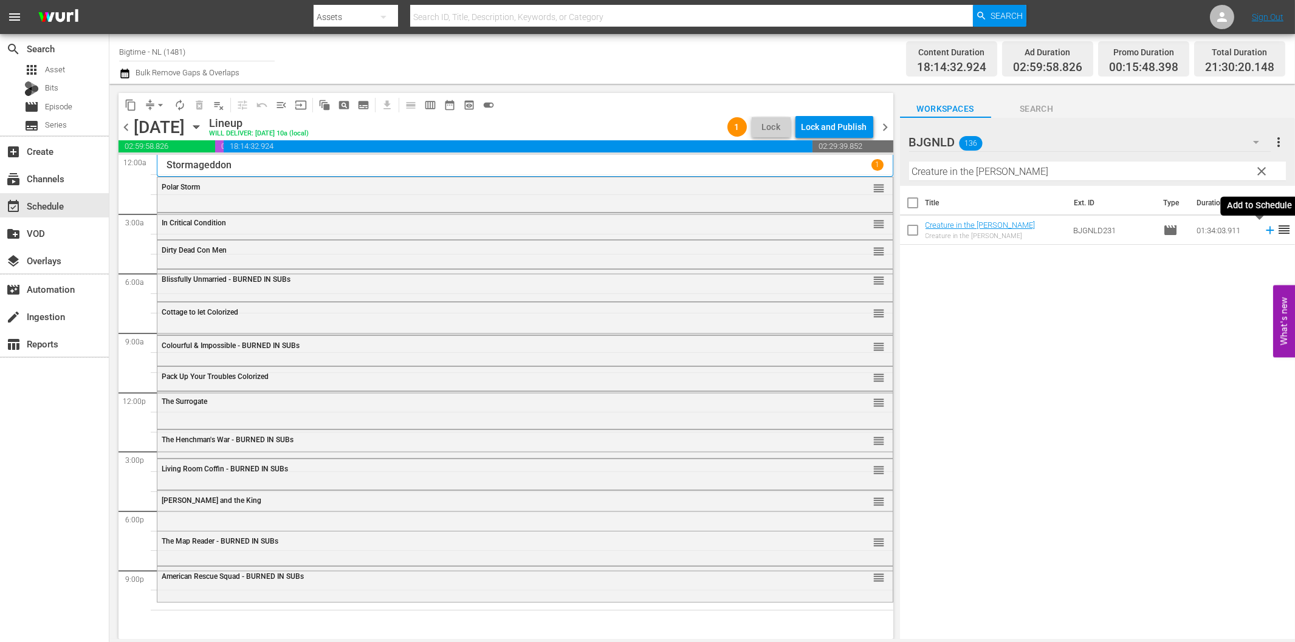
click at [1263, 226] on icon at bounding box center [1269, 230] width 13 height 13
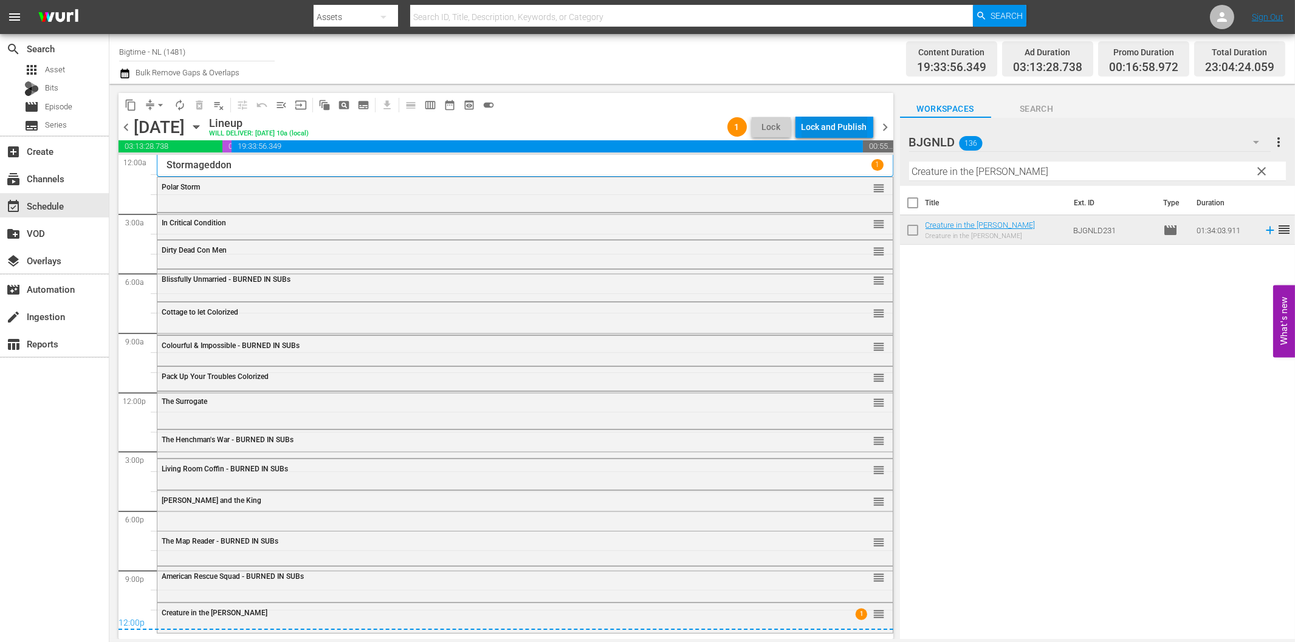
click at [831, 123] on div "Lock and Publish" at bounding box center [834, 127] width 66 height 22
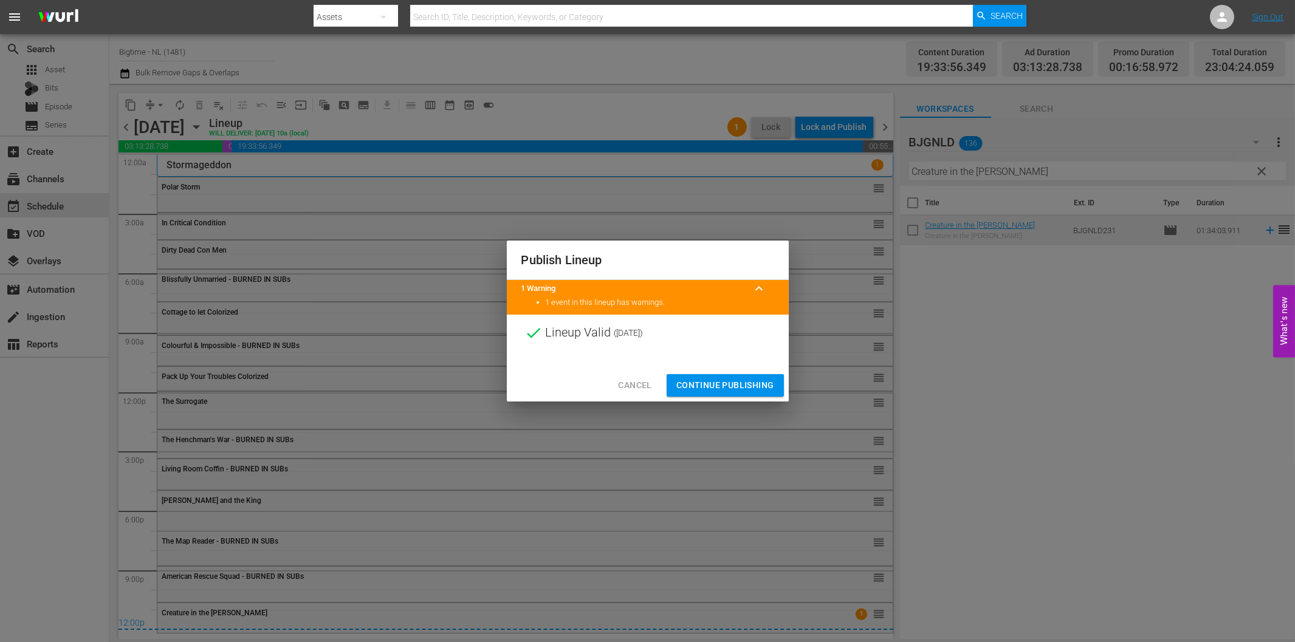
click at [723, 379] on span "Continue Publishing" at bounding box center [725, 385] width 98 height 15
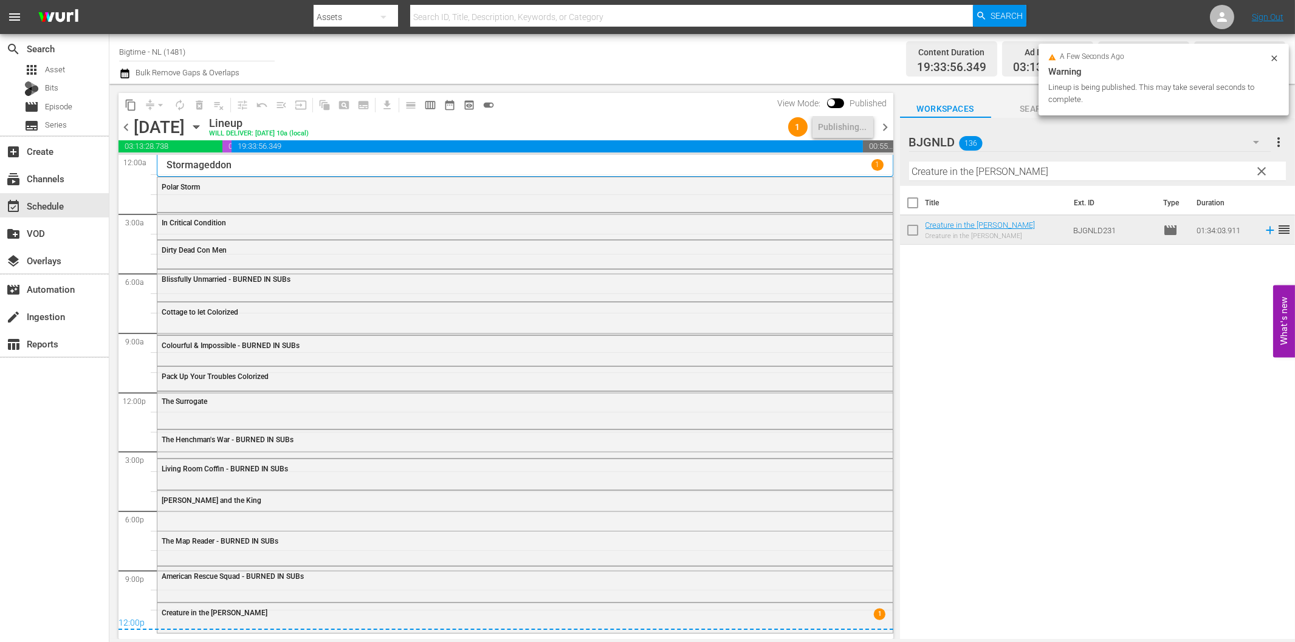
click at [885, 126] on span "chevron_right" at bounding box center [885, 127] width 15 height 15
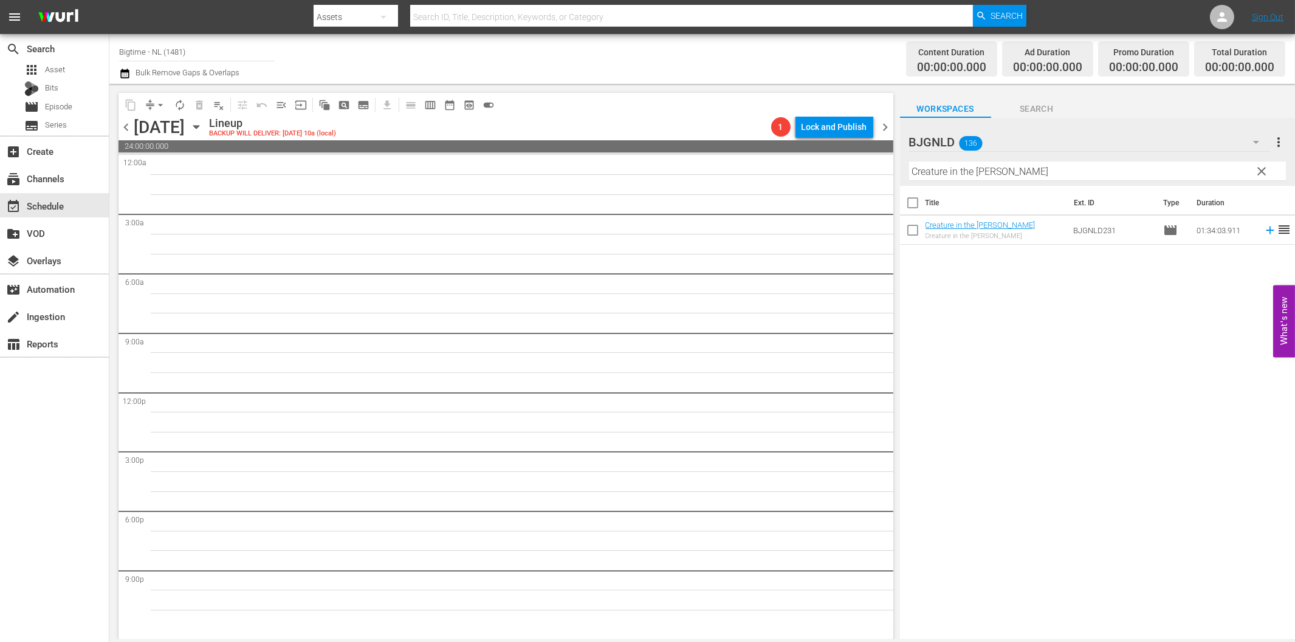
click at [975, 168] on input "Creature in the [PERSON_NAME]" at bounding box center [1097, 171] width 377 height 19
paste input "[DATE] Party"
drag, startPoint x: 1255, startPoint y: 228, endPoint x: 1207, endPoint y: 247, distance: 52.3
click at [1263, 228] on icon at bounding box center [1269, 230] width 13 height 13
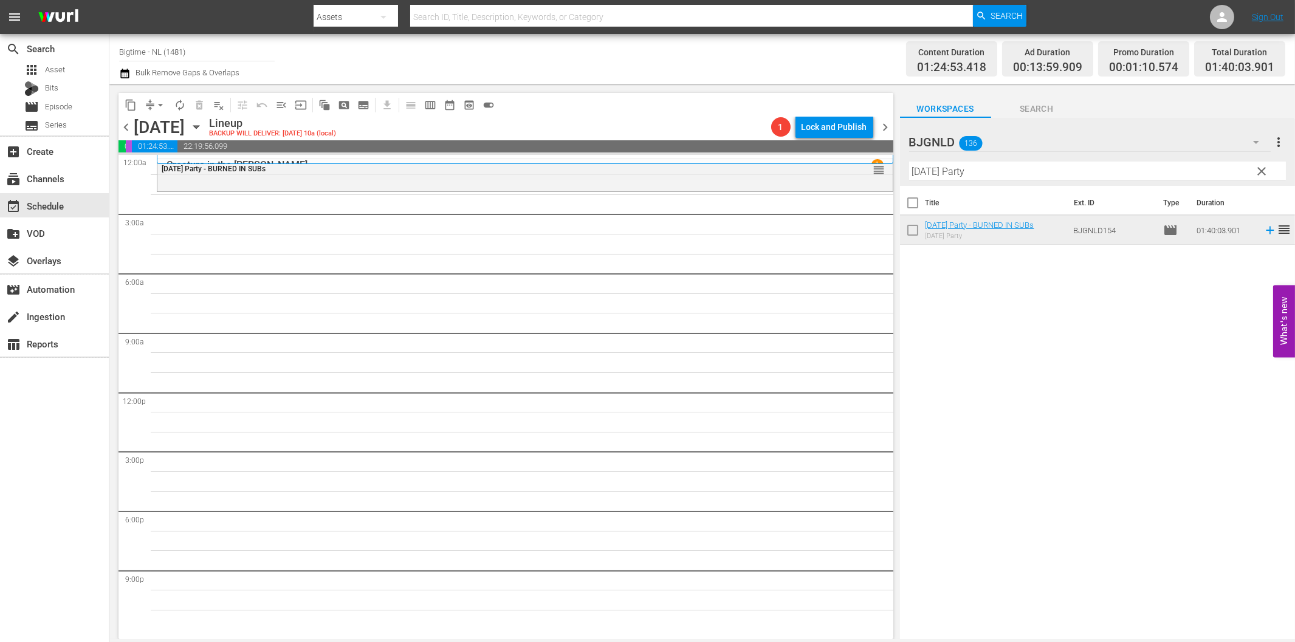
click at [984, 178] on input "[DATE] Party" at bounding box center [1097, 171] width 377 height 19
paste input "Drastic Measures"
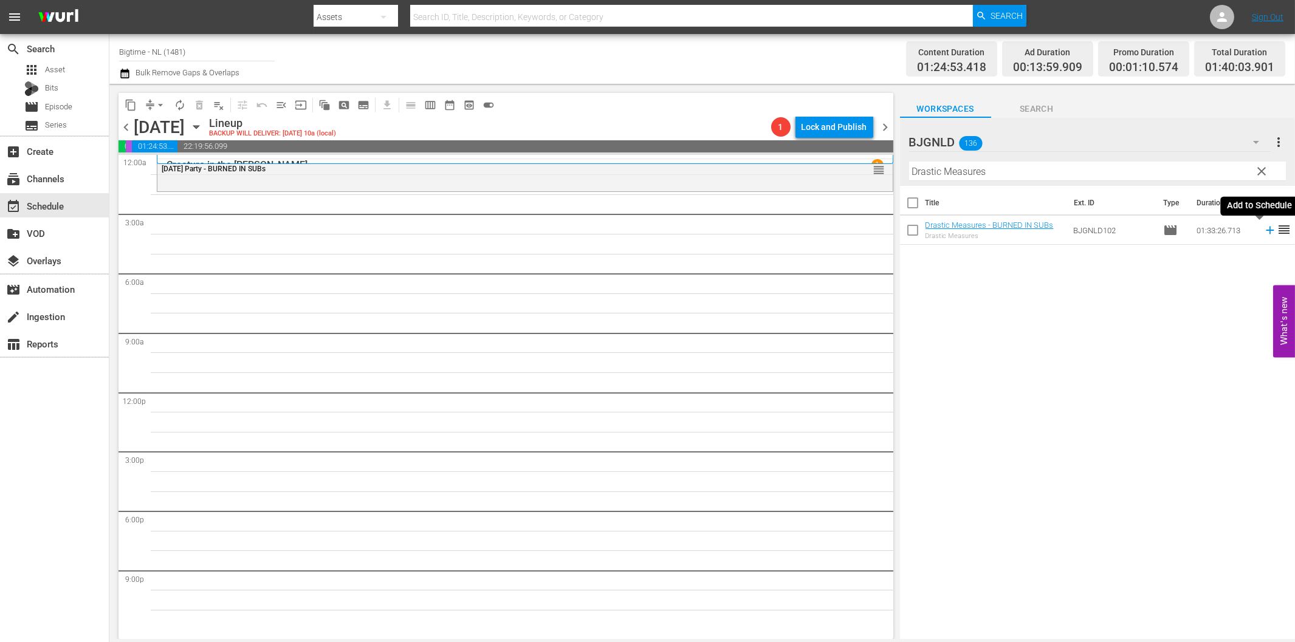
drag, startPoint x: 1262, startPoint y: 230, endPoint x: 1125, endPoint y: 239, distance: 137.7
click at [1266, 230] on icon at bounding box center [1270, 231] width 8 height 8
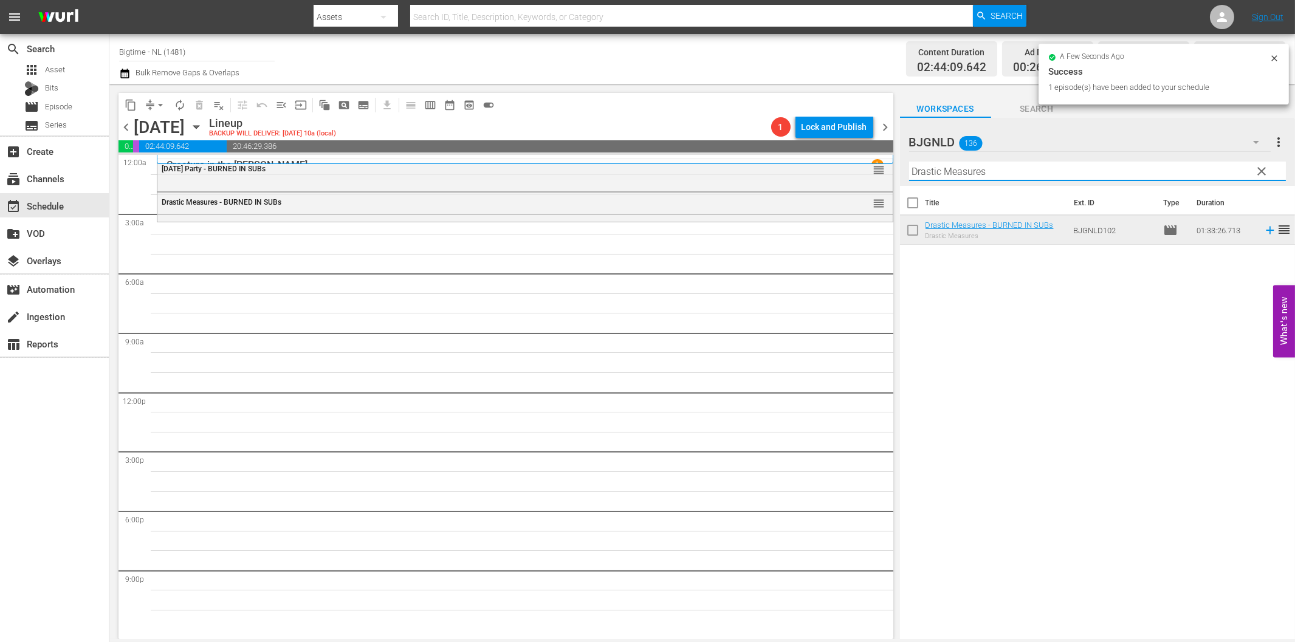
click at [952, 168] on input "Drastic Measures" at bounding box center [1097, 171] width 377 height 19
paste input "Best of Seven"
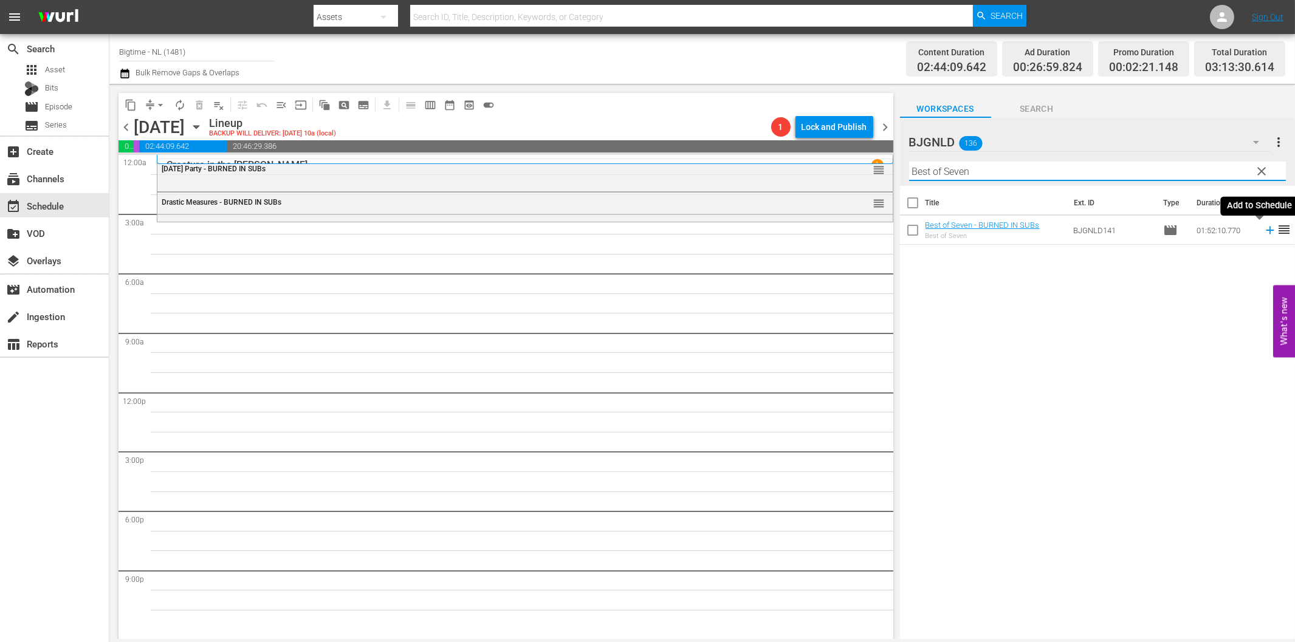
drag, startPoint x: 1256, startPoint y: 228, endPoint x: 1249, endPoint y: 231, distance: 7.9
click at [1263, 230] on icon at bounding box center [1269, 230] width 13 height 13
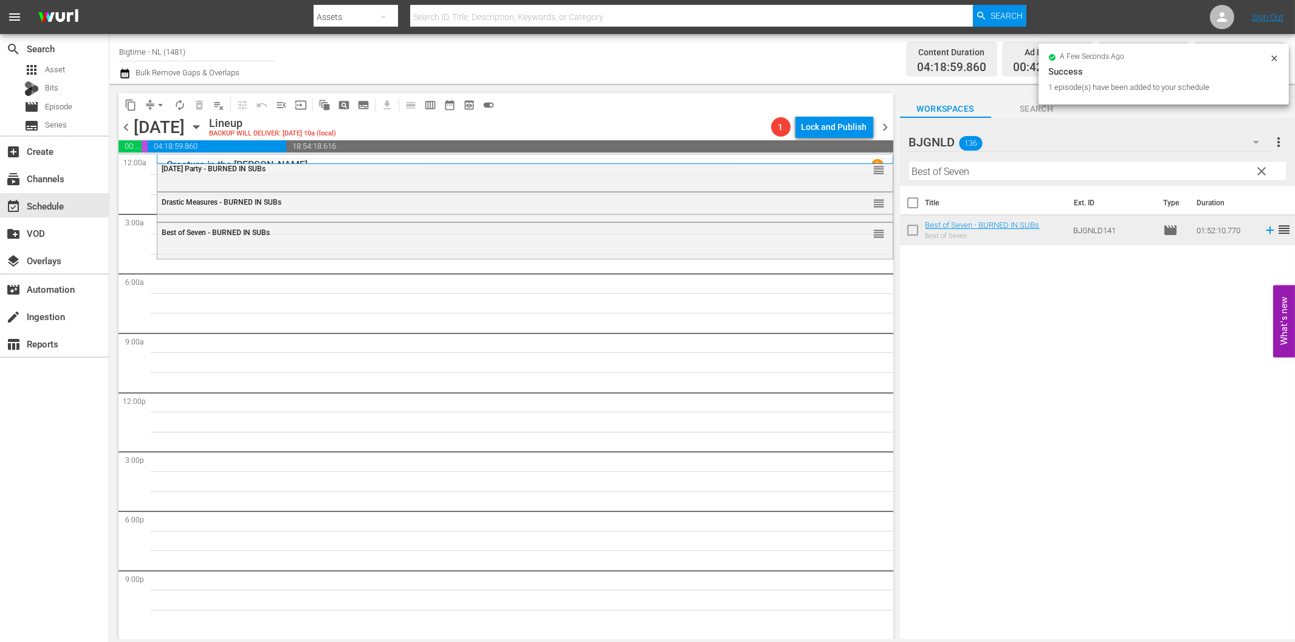
click at [951, 175] on input "Best of Seven" at bounding box center [1097, 171] width 377 height 19
paste input "Of Dice and M"
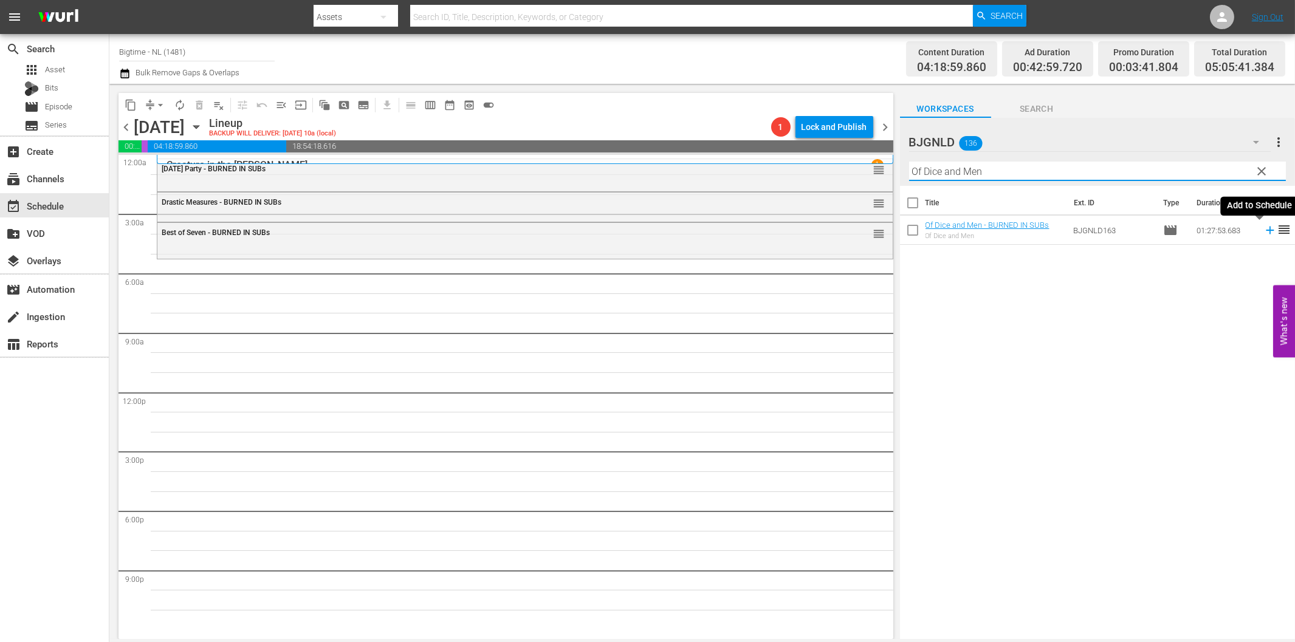
click at [1263, 231] on icon at bounding box center [1269, 230] width 13 height 13
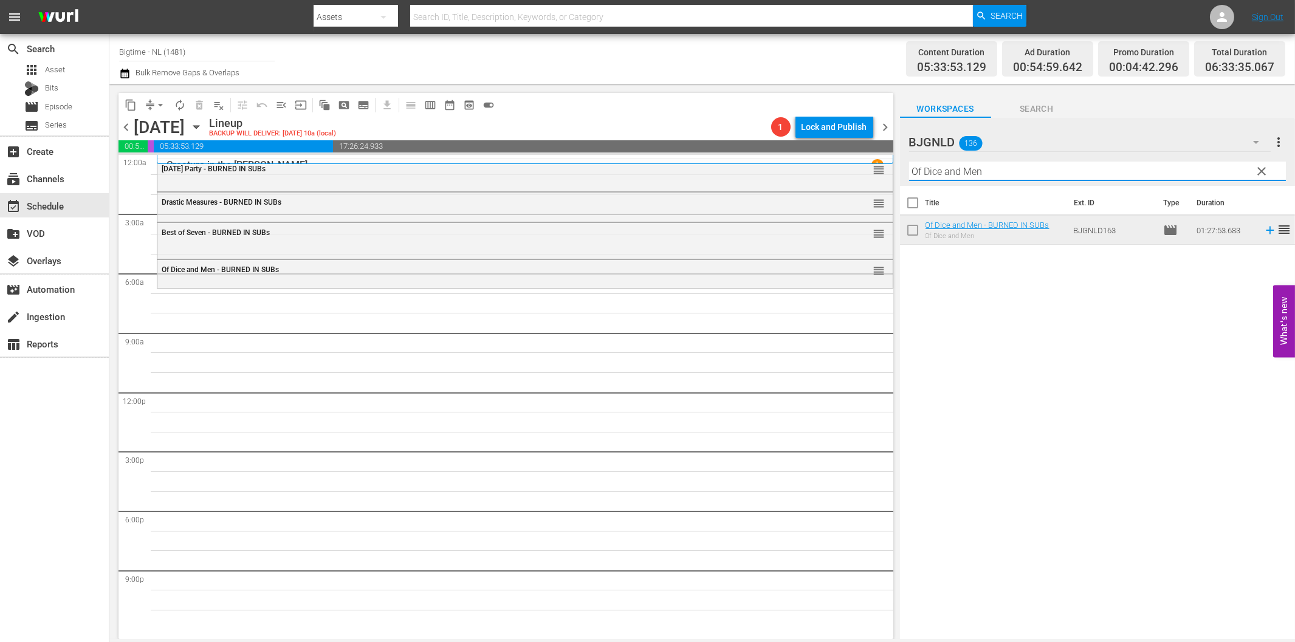
click at [959, 177] on input "Of Dice and Men" at bounding box center [1097, 171] width 377 height 19
paste input "All in Time"
click at [1263, 234] on icon at bounding box center [1269, 230] width 13 height 13
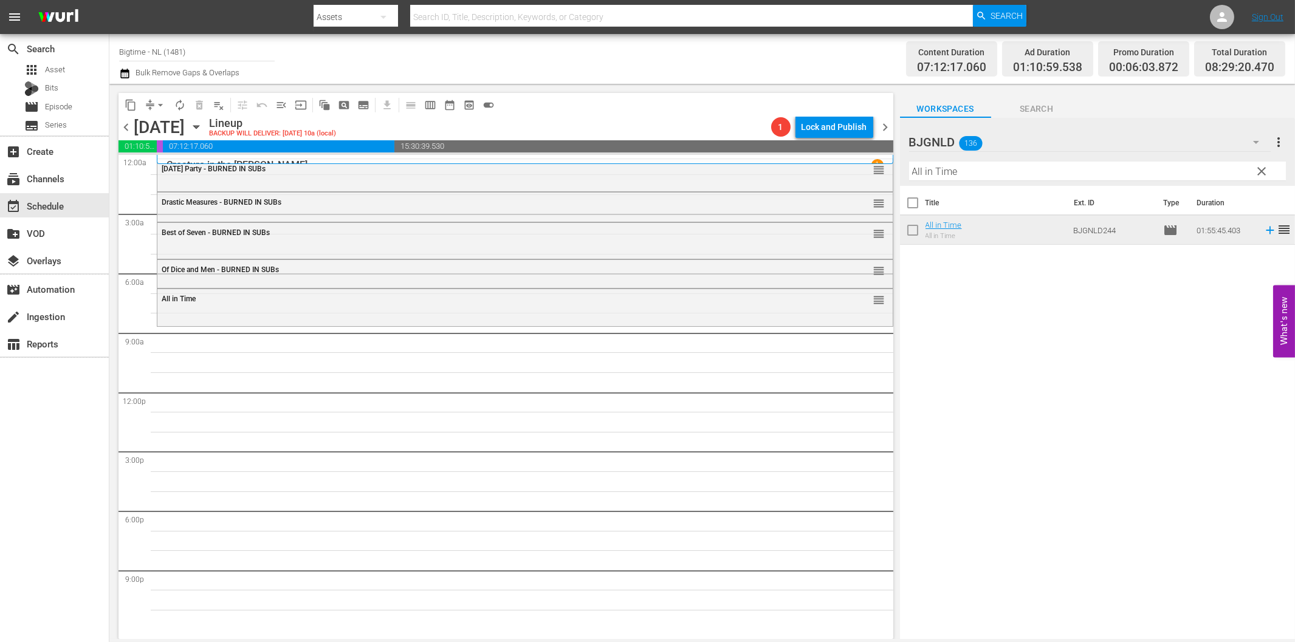
click at [979, 171] on input "All in Time" at bounding box center [1097, 171] width 377 height 19
paste input "Bathing Franky"
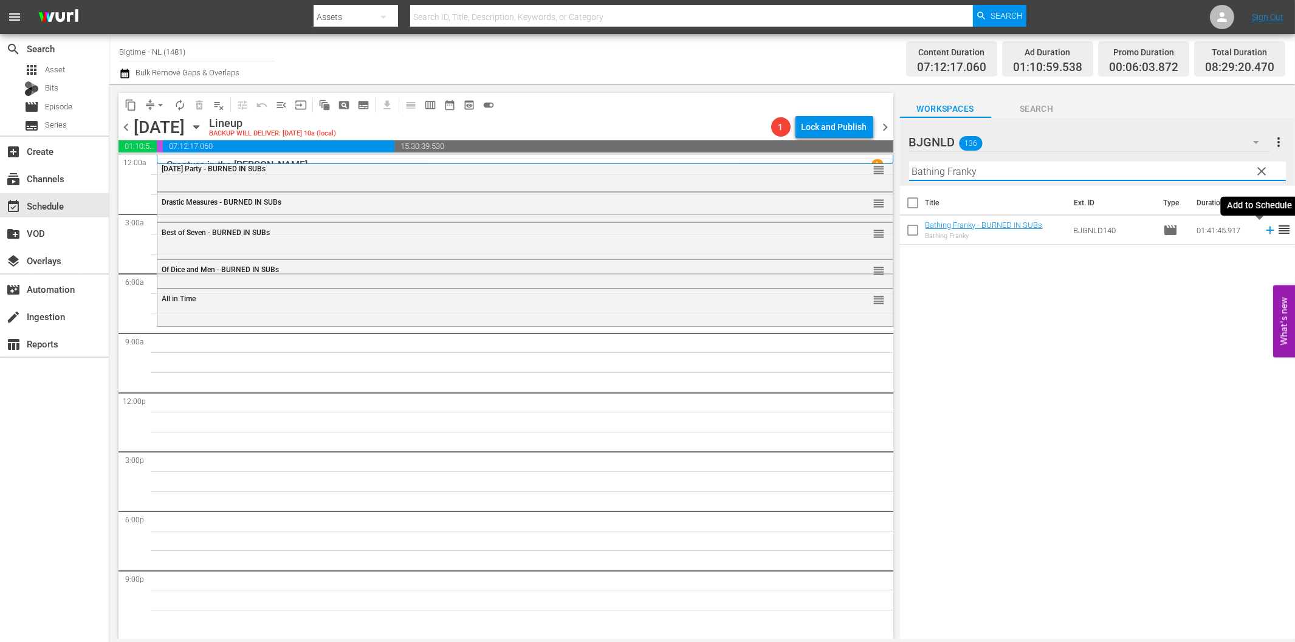
click at [1263, 229] on icon at bounding box center [1269, 230] width 13 height 13
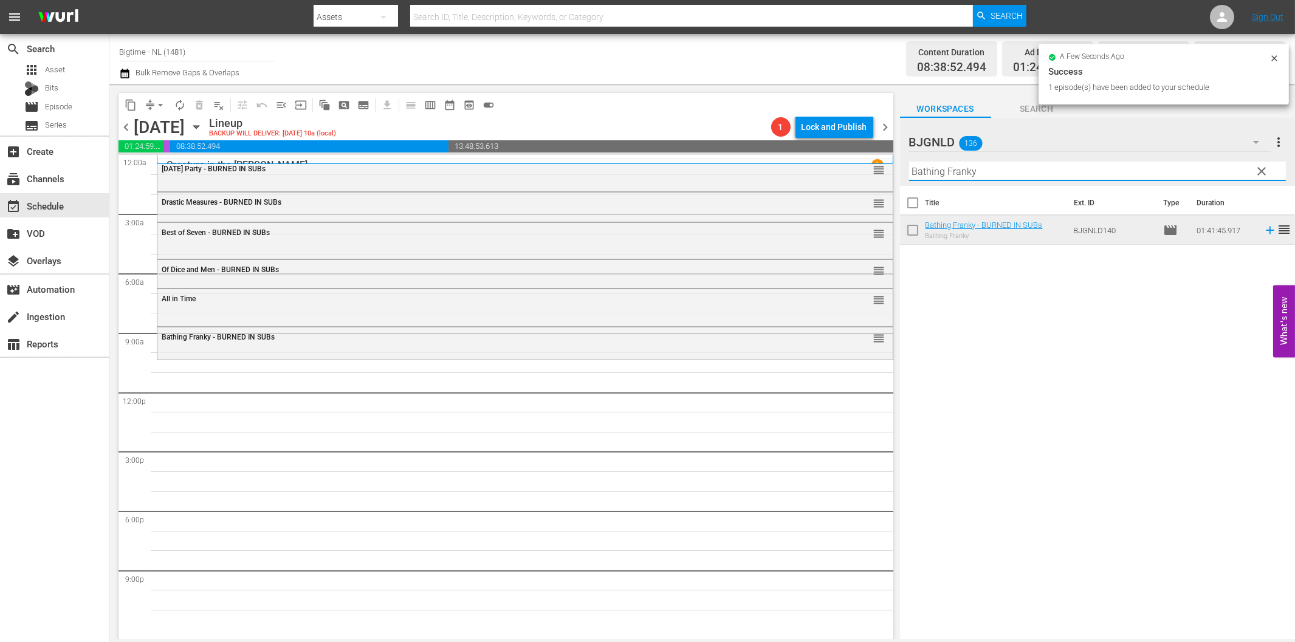
click at [949, 177] on input "Bathing Franky" at bounding box center [1097, 171] width 377 height 19
paste input "A Chump at [GEOGRAPHIC_DATA] Colorized"
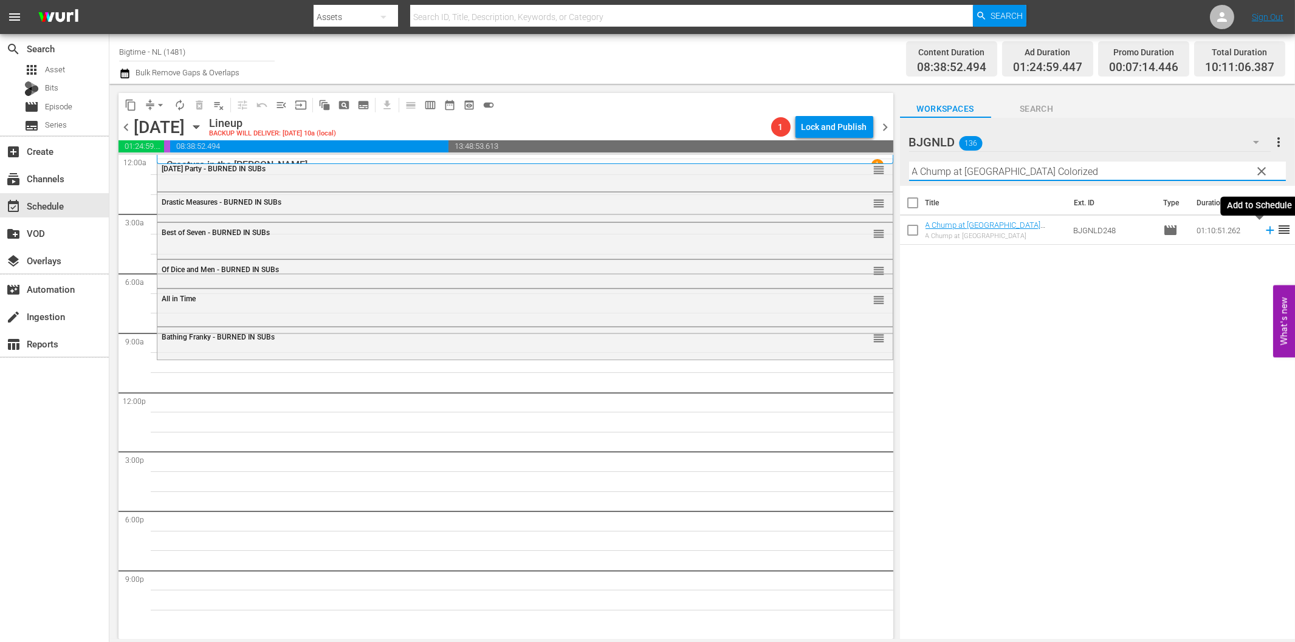
click at [1263, 233] on icon at bounding box center [1269, 230] width 13 height 13
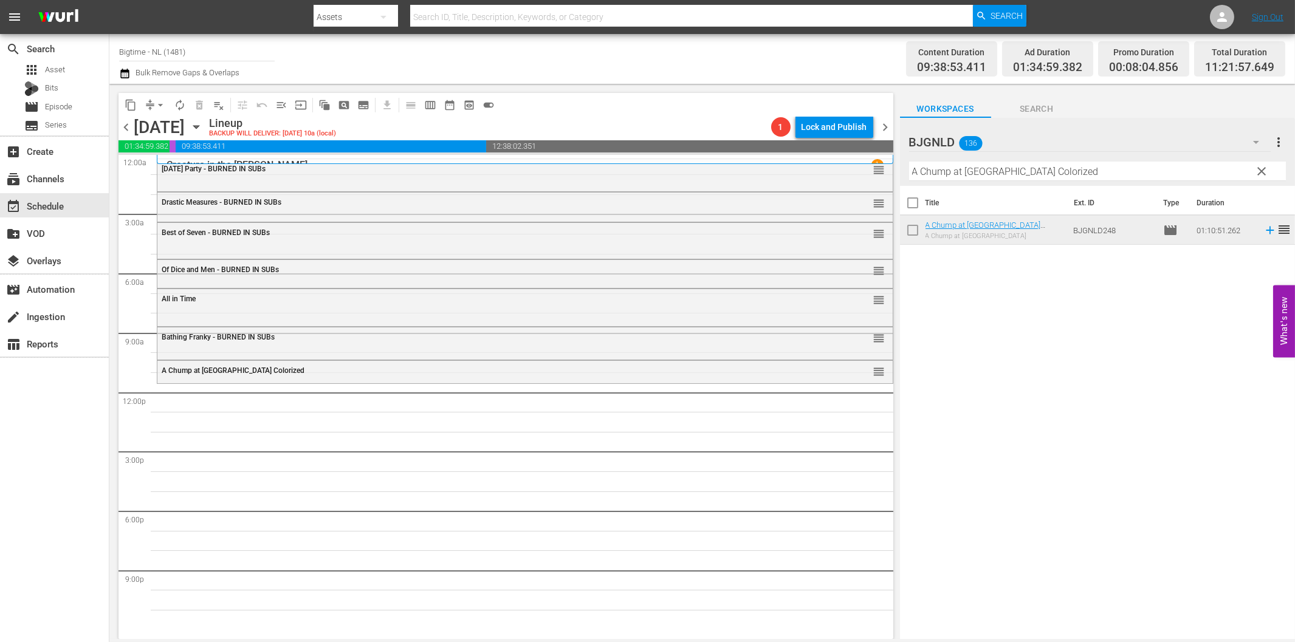
click at [948, 178] on input "A Chump at [GEOGRAPHIC_DATA] Colorized" at bounding box center [1097, 171] width 377 height 19
paste input "If You Only Knew"
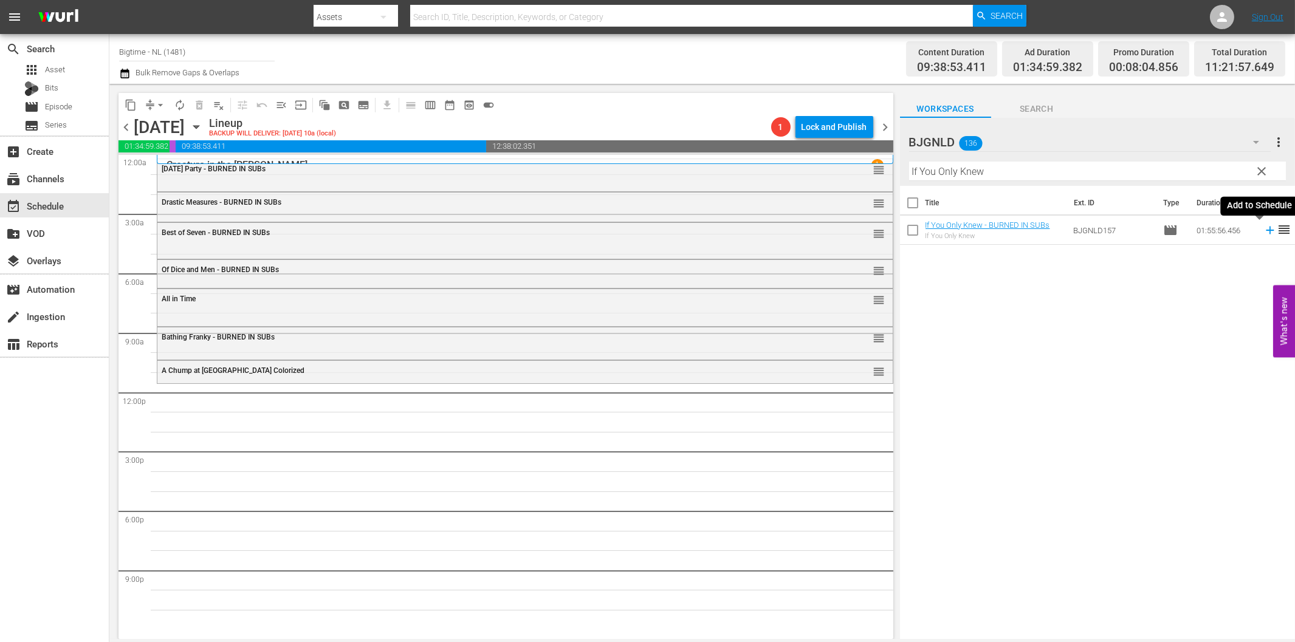
drag, startPoint x: 1259, startPoint y: 232, endPoint x: 1230, endPoint y: 235, distance: 29.9
click at [1266, 233] on icon at bounding box center [1270, 231] width 8 height 8
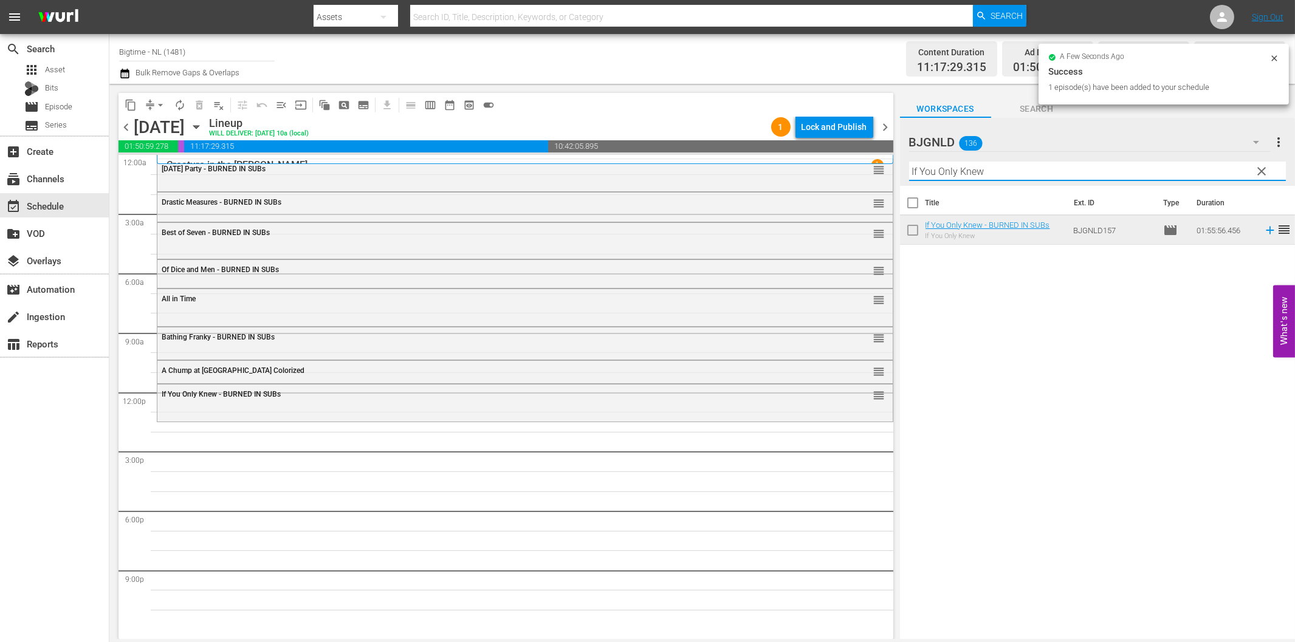
click at [961, 170] on input "If You Only Knew" at bounding box center [1097, 171] width 377 height 19
paste input "Lavalantula"
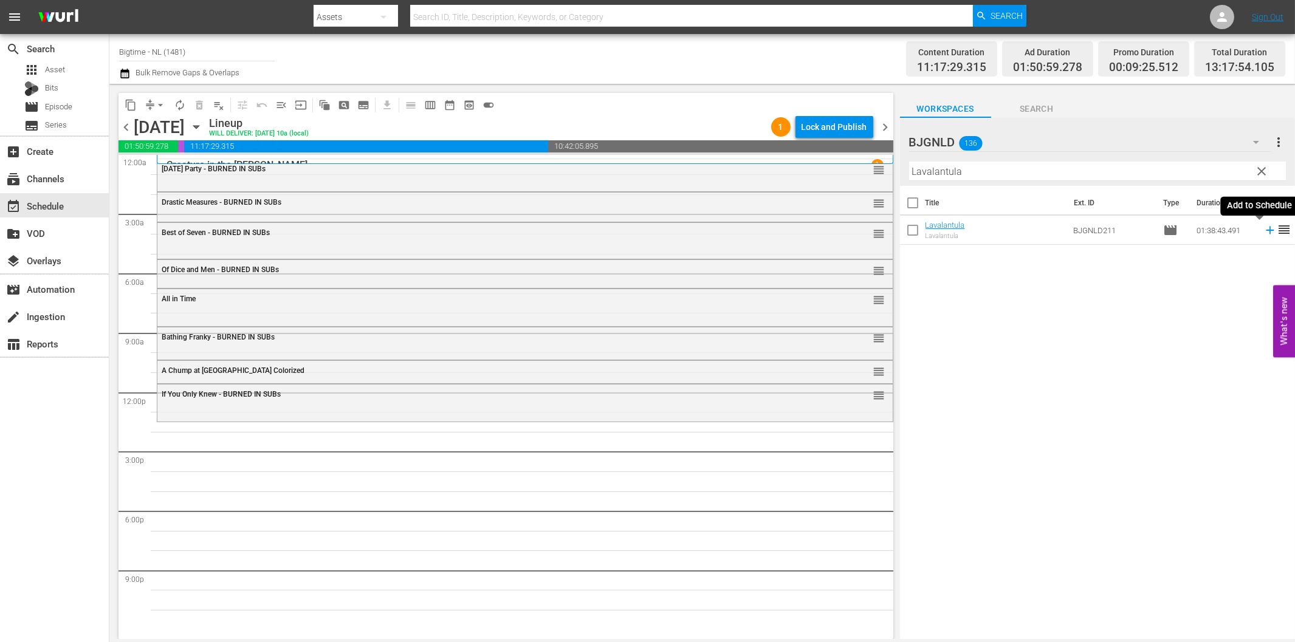
click at [1266, 230] on icon at bounding box center [1270, 231] width 8 height 8
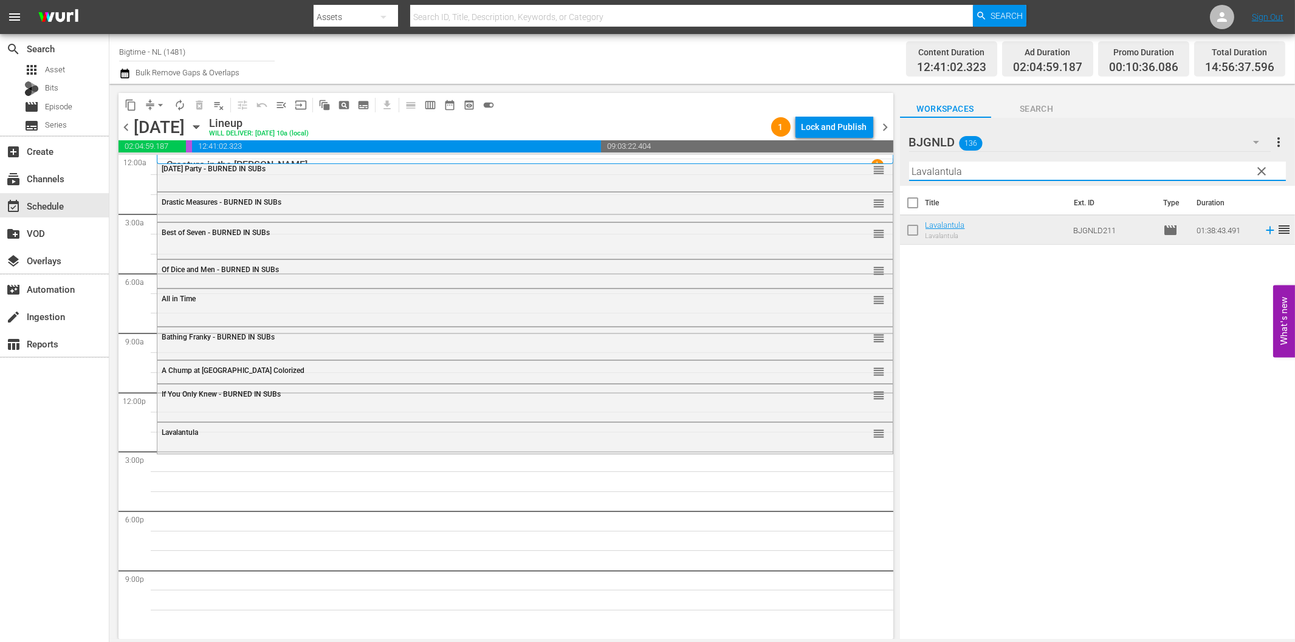
click at [973, 173] on input "Lavalantula" at bounding box center [1097, 171] width 377 height 19
paste input "Milla: The Movie"
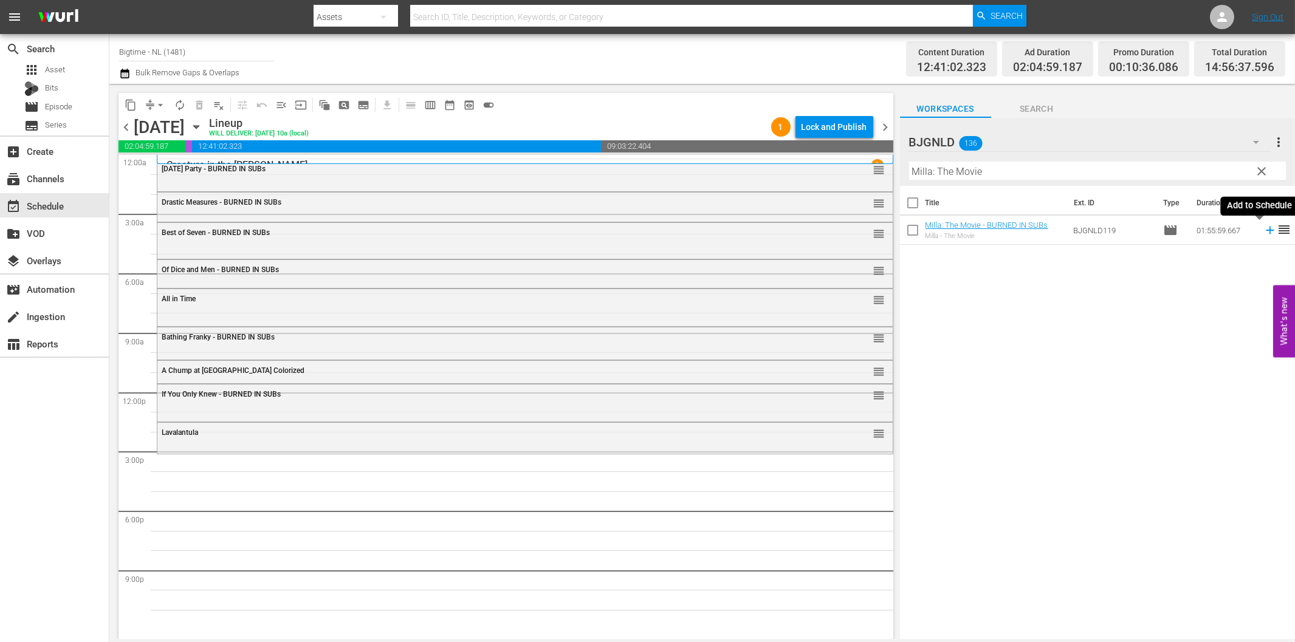
click at [1266, 230] on icon at bounding box center [1270, 231] width 8 height 8
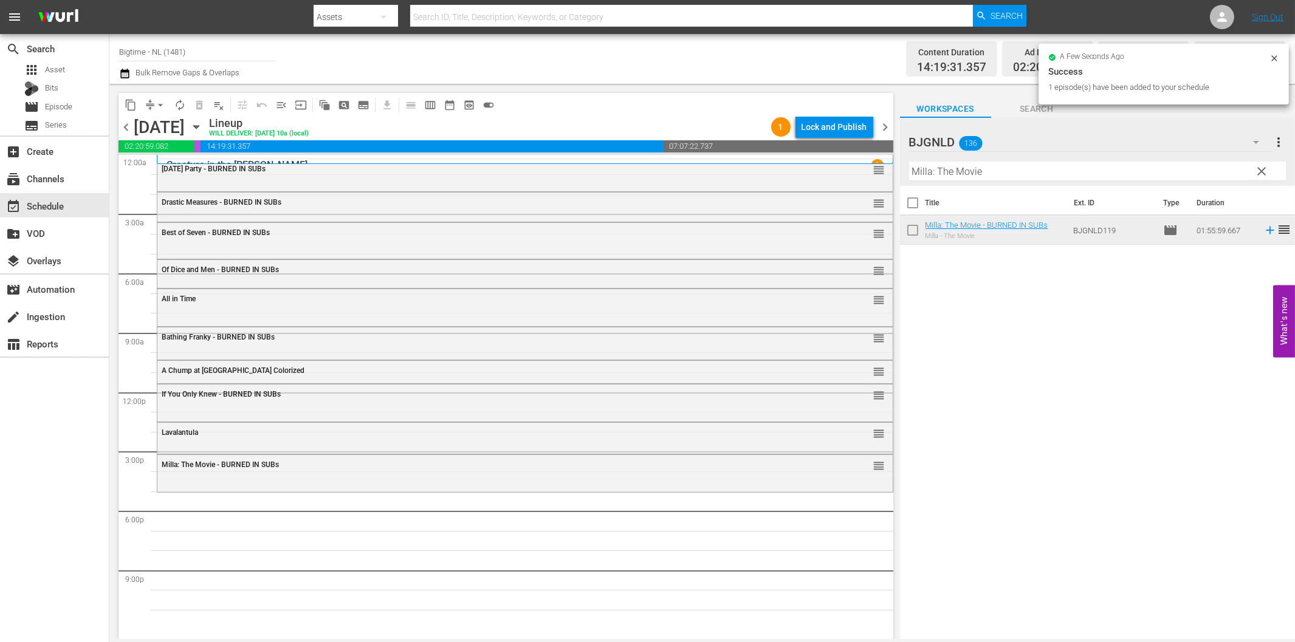
click at [1029, 173] on input "Milla: The Movie" at bounding box center [1097, 171] width 377 height 19
paste input "Someone I Used to Know"
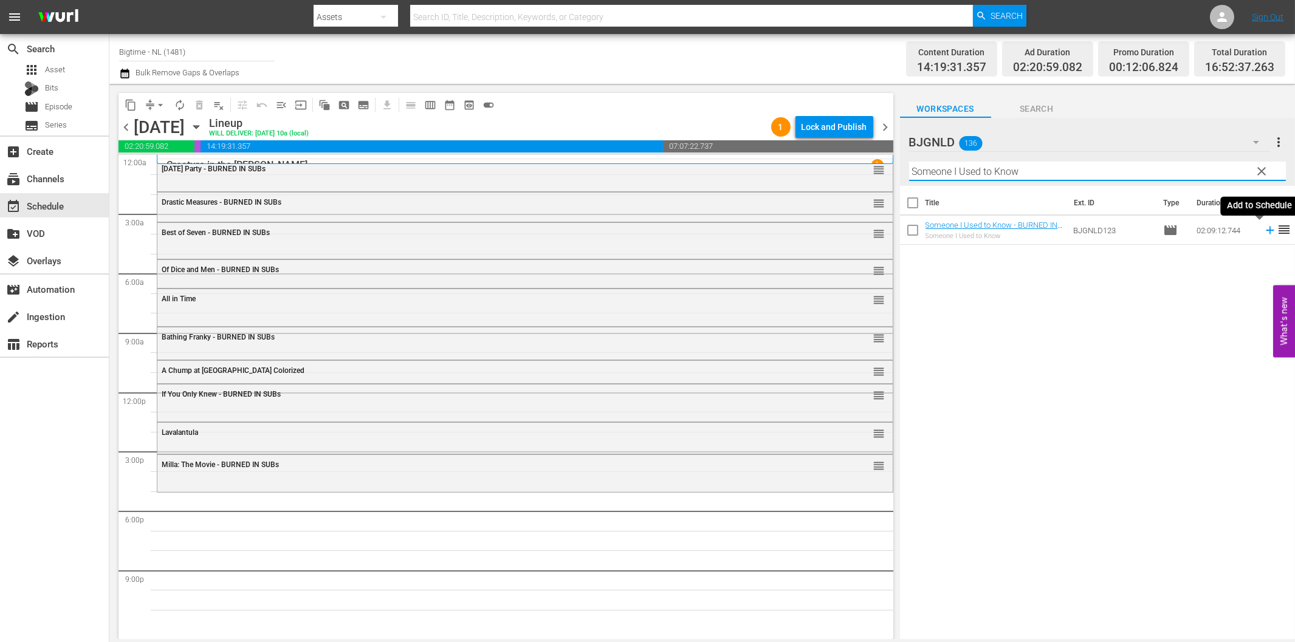
drag, startPoint x: 1259, startPoint y: 228, endPoint x: 1234, endPoint y: 232, distance: 25.3
click at [1263, 228] on icon at bounding box center [1269, 230] width 13 height 13
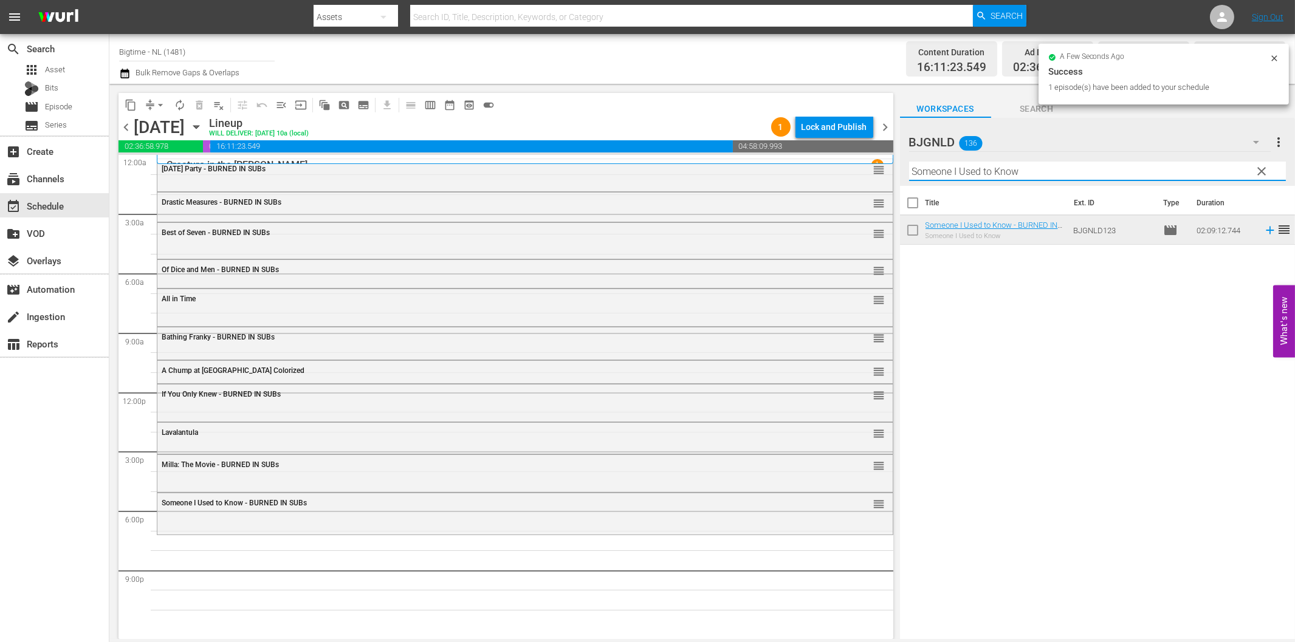
click at [967, 171] on input "Someone I Used to Know" at bounding box center [1097, 171] width 377 height 19
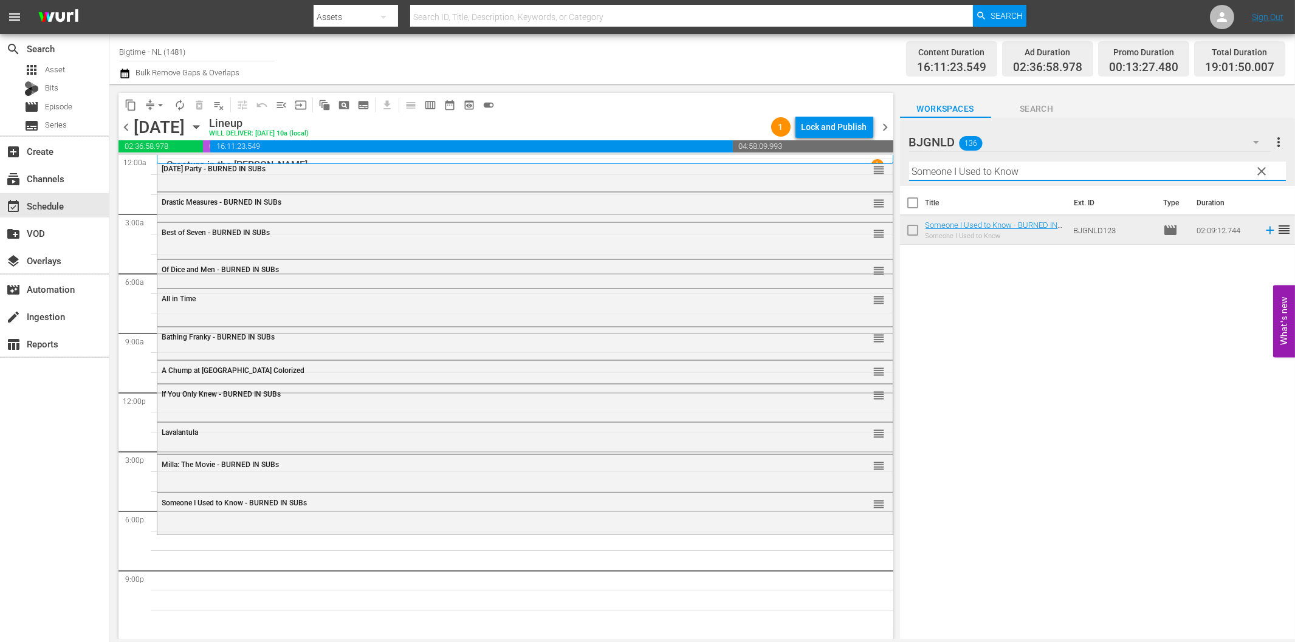
paste input "[GEOGRAPHIC_DATA]"
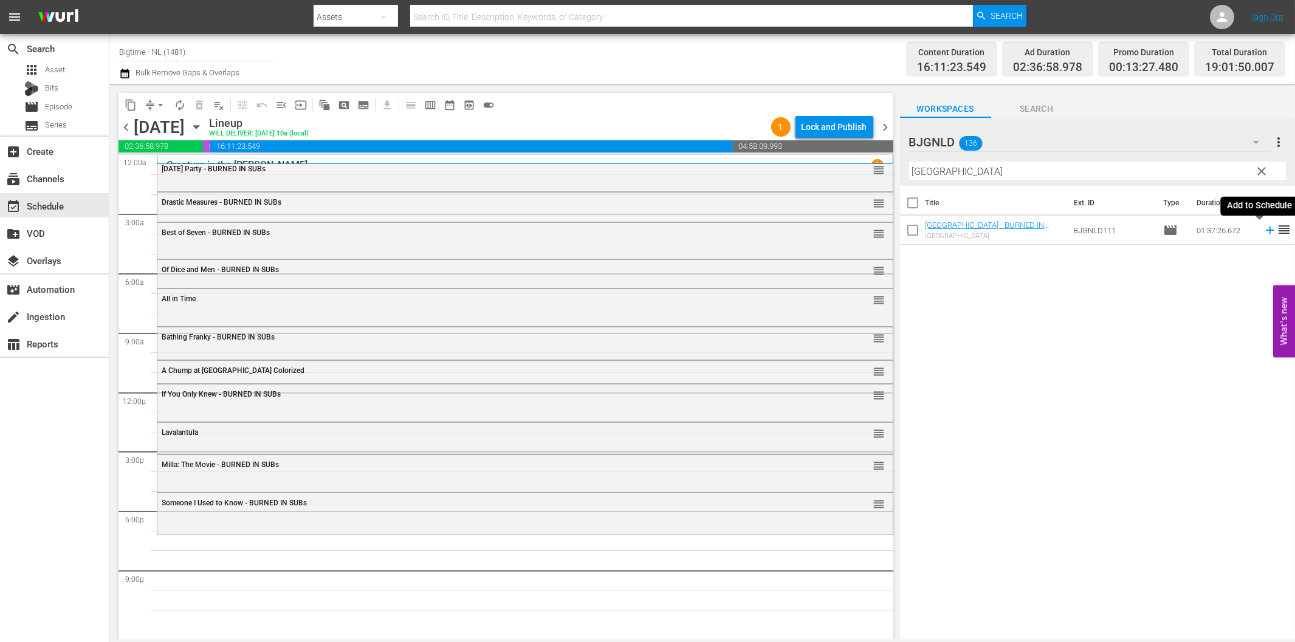
click at [1266, 231] on icon at bounding box center [1270, 231] width 8 height 8
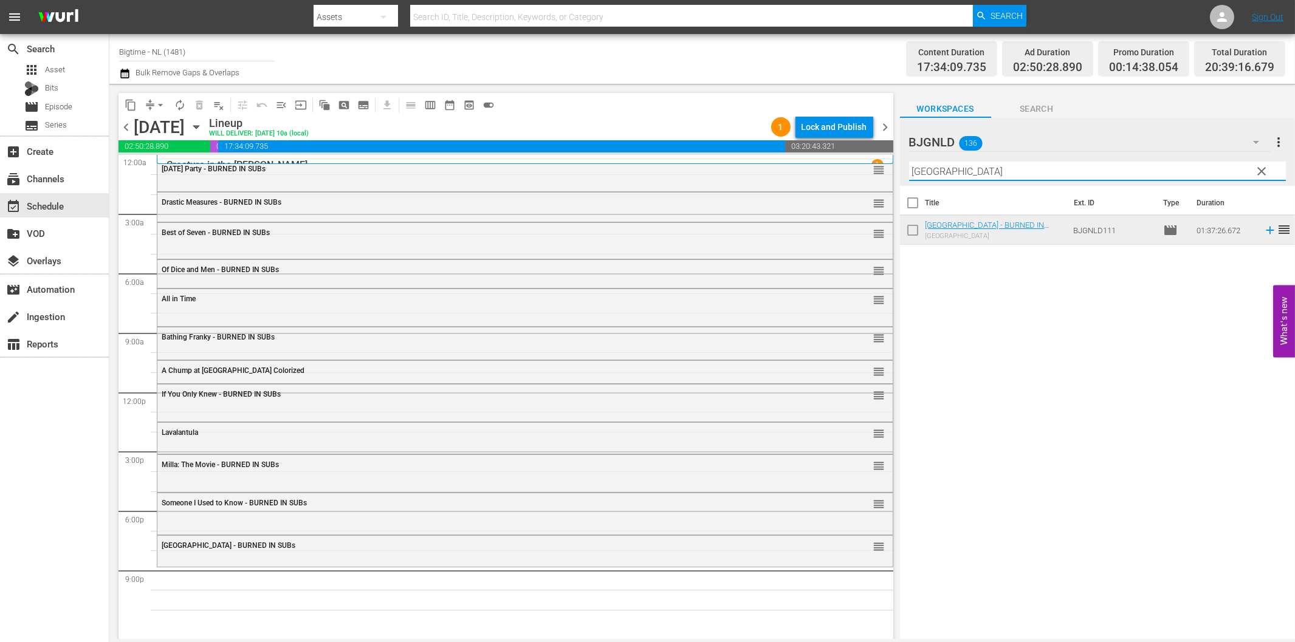
click at [1004, 170] on input "[GEOGRAPHIC_DATA]" at bounding box center [1097, 171] width 377 height 19
paste input "Out Past Dark"
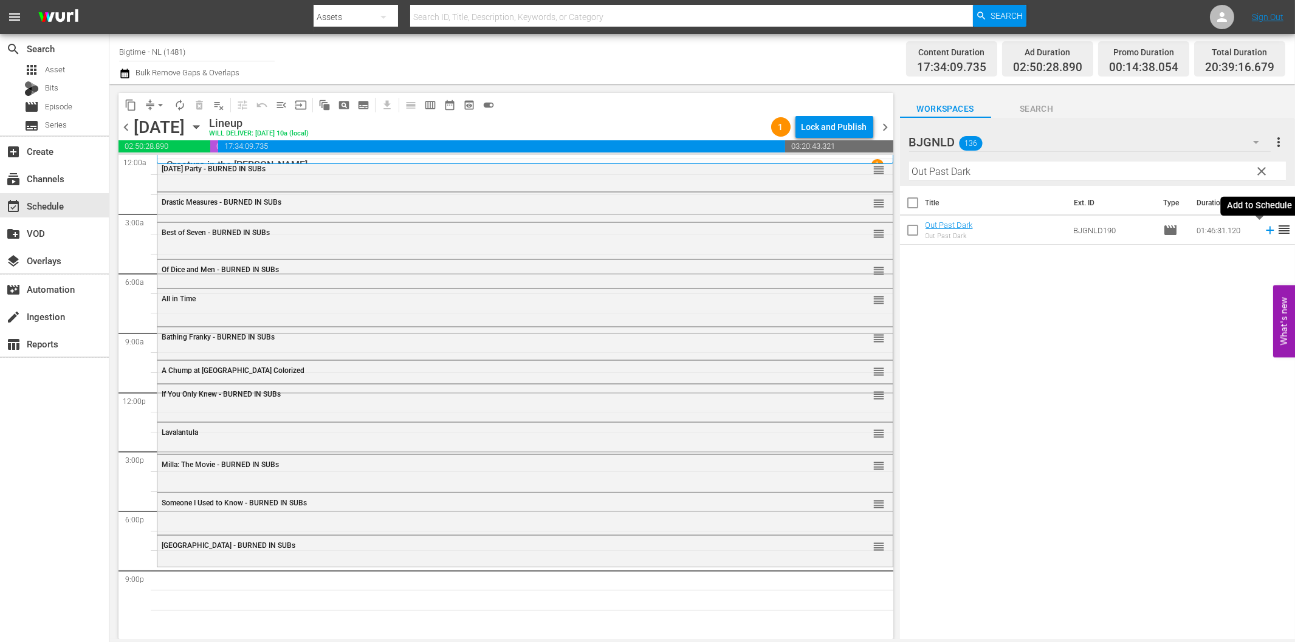
click at [1266, 230] on icon at bounding box center [1270, 231] width 8 height 8
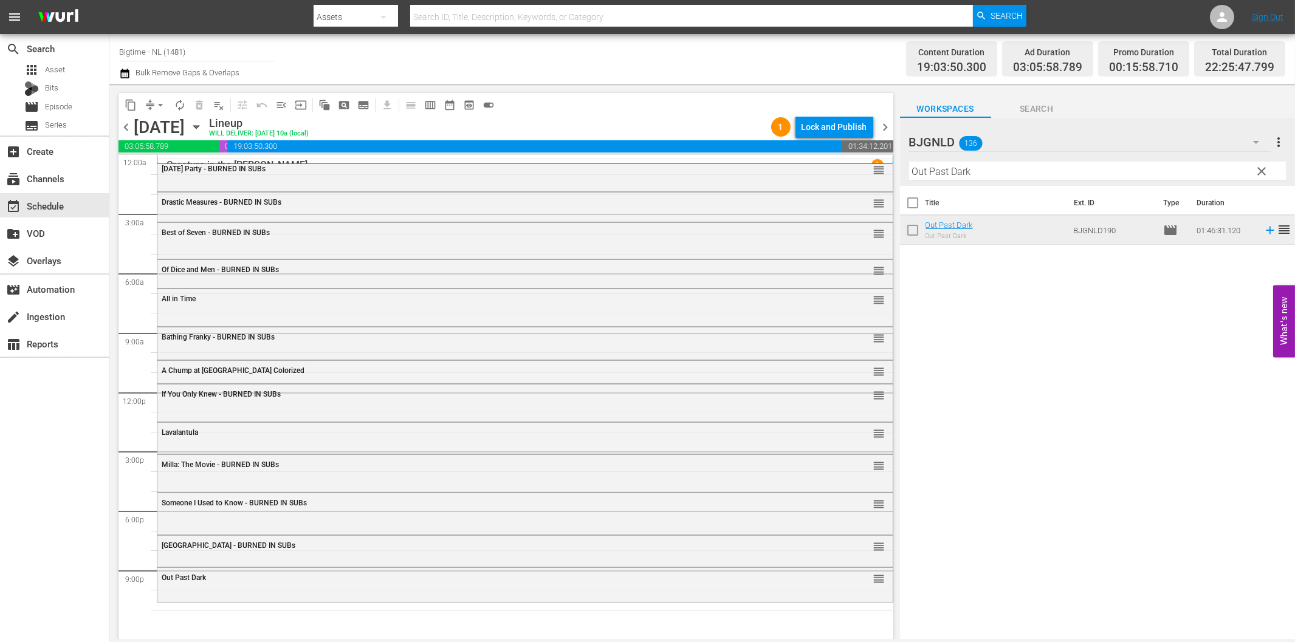
click at [1021, 174] on input "Out Past Dark" at bounding box center [1097, 171] width 377 height 19
paste input "12 Disasters"
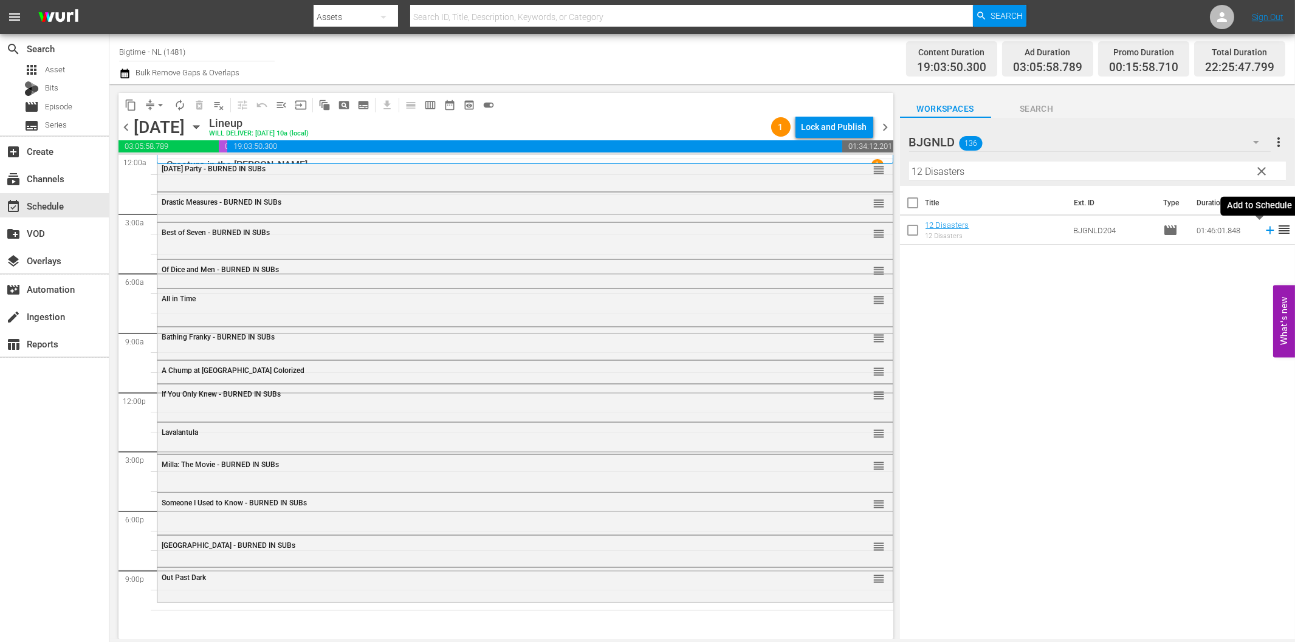
click at [1263, 228] on icon at bounding box center [1269, 230] width 13 height 13
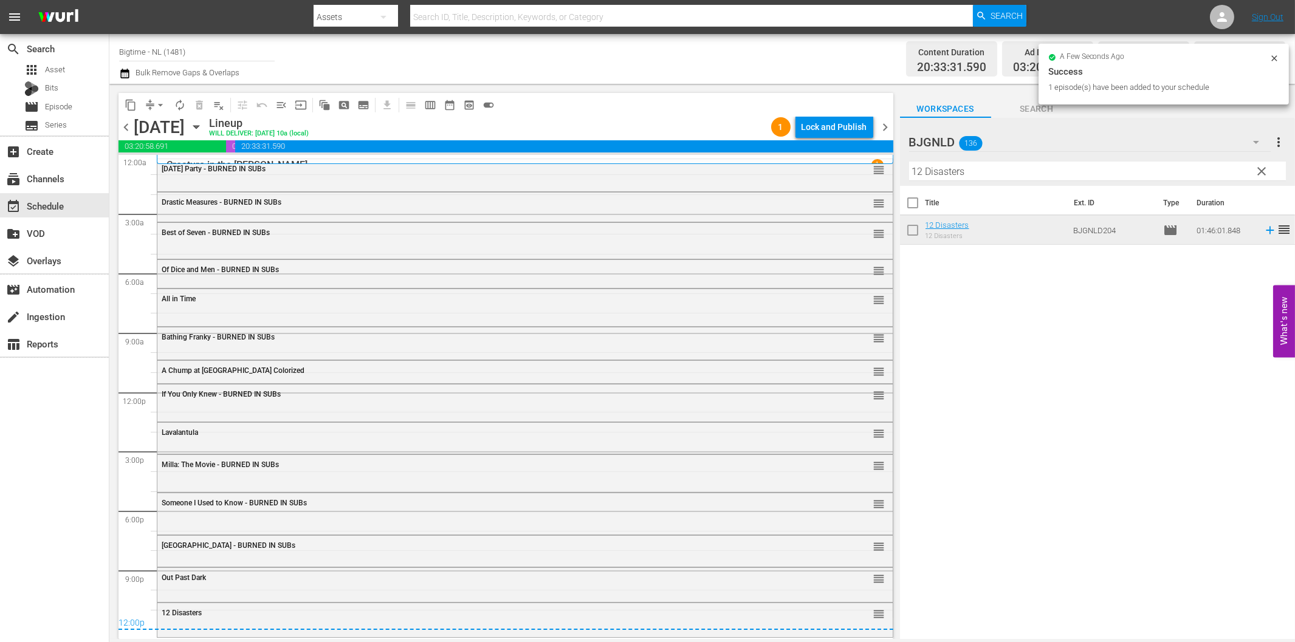
click at [861, 128] on div "Lock and Publish" at bounding box center [834, 127] width 66 height 22
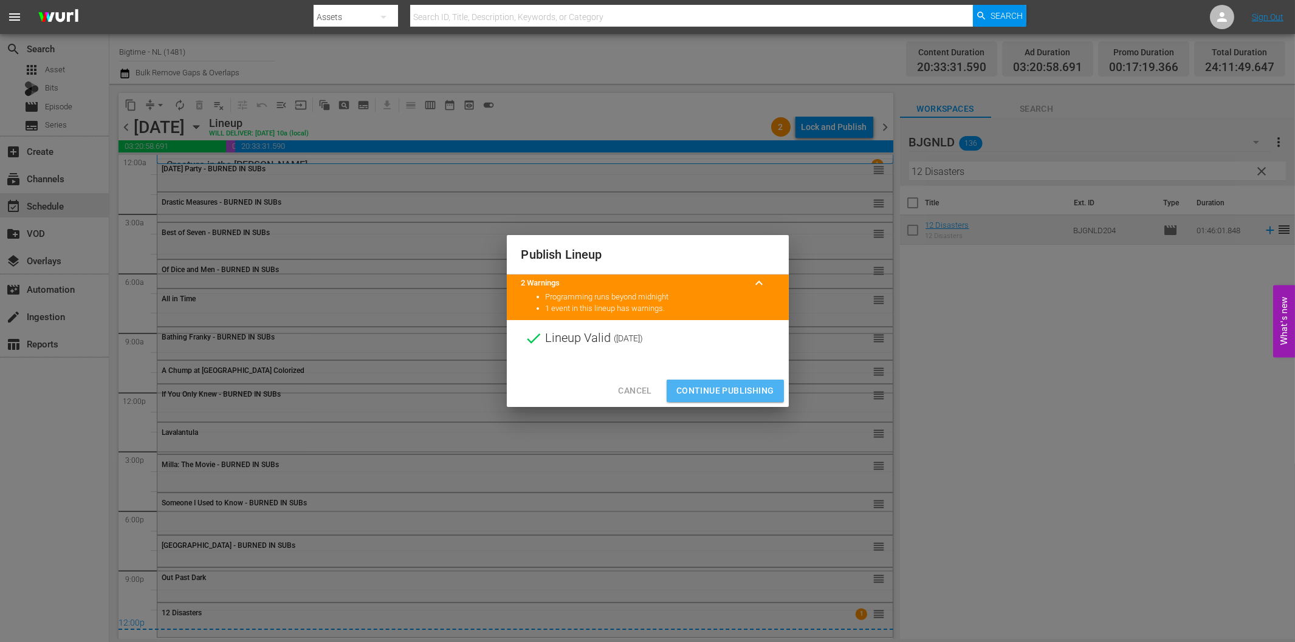
click at [744, 382] on button "Continue Publishing" at bounding box center [724, 391] width 117 height 22
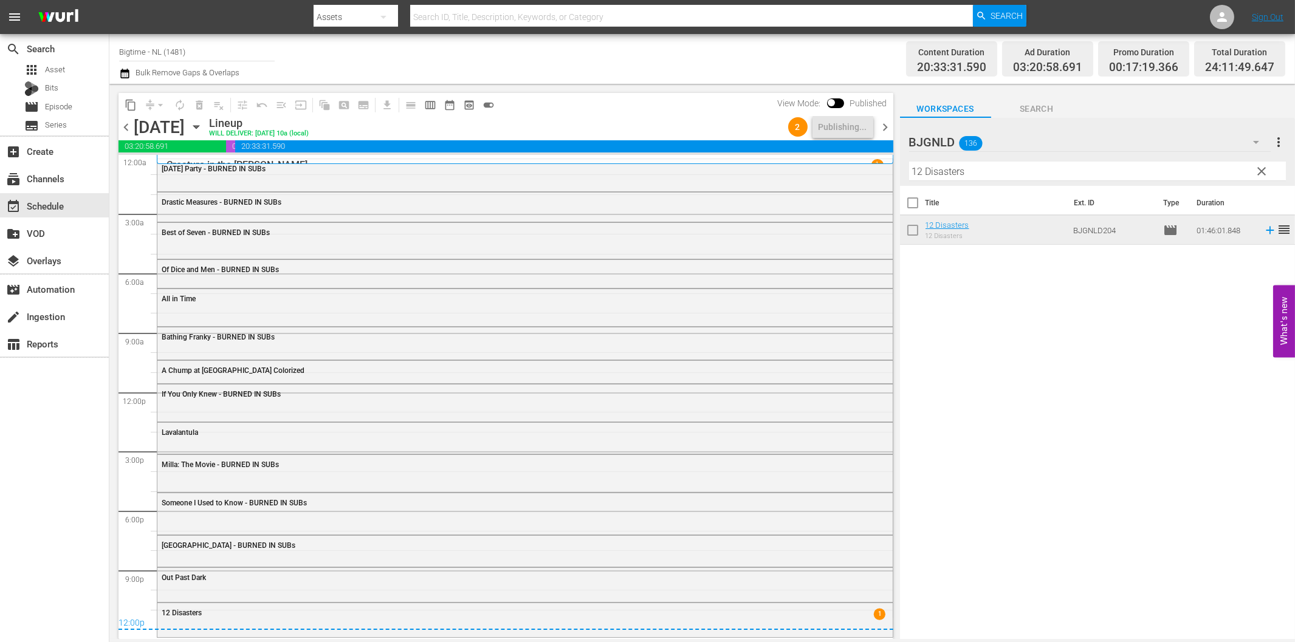
drag, startPoint x: 885, startPoint y: 129, endPoint x: 948, endPoint y: 166, distance: 73.8
click at [885, 129] on span "chevron_right" at bounding box center [885, 127] width 15 height 15
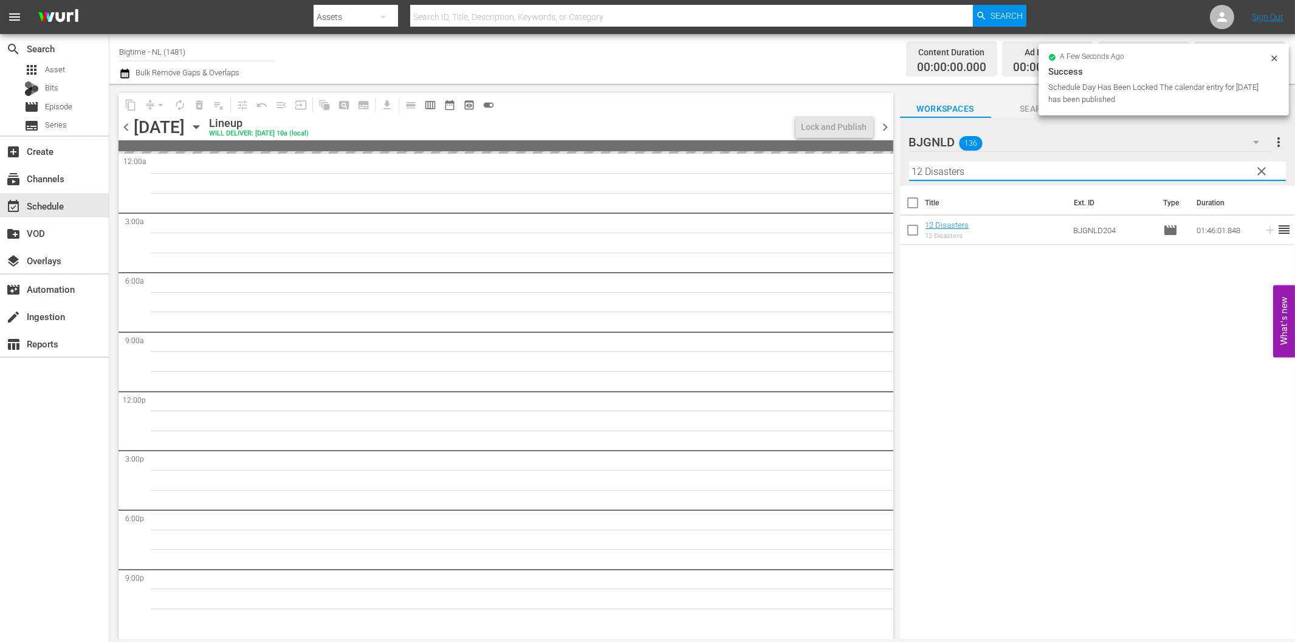
click at [969, 167] on input "12 Disasters" at bounding box center [1097, 171] width 377 height 19
paste input "Ice Twi"
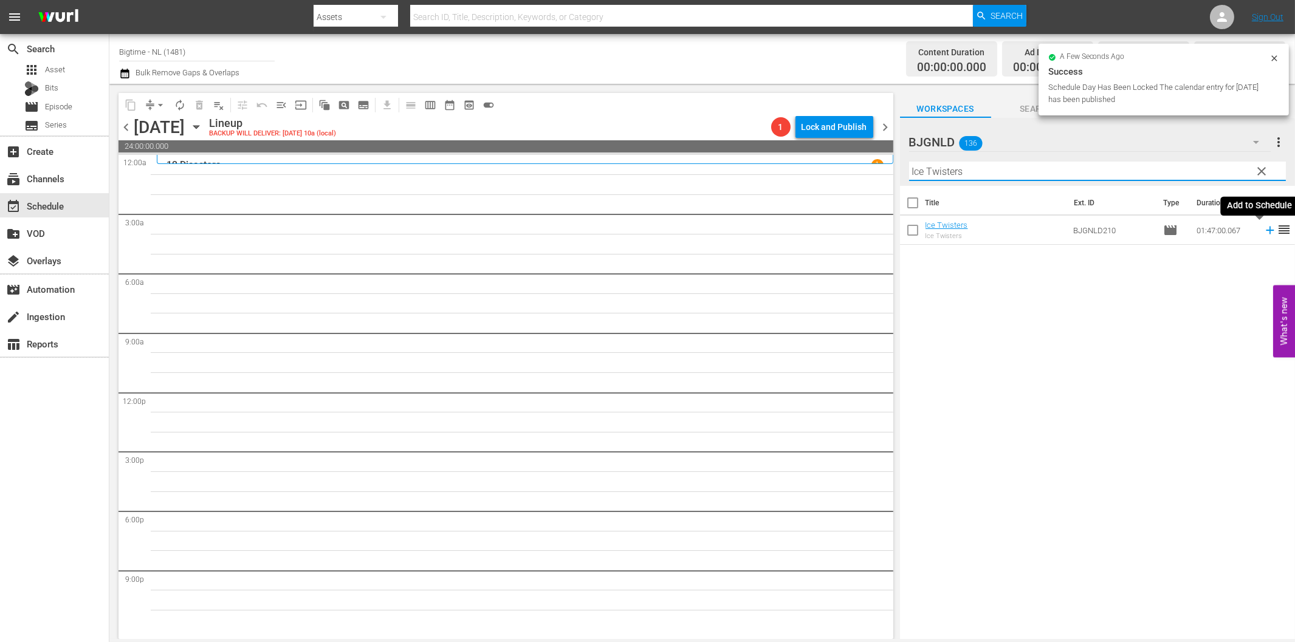
click at [1263, 227] on icon at bounding box center [1269, 230] width 13 height 13
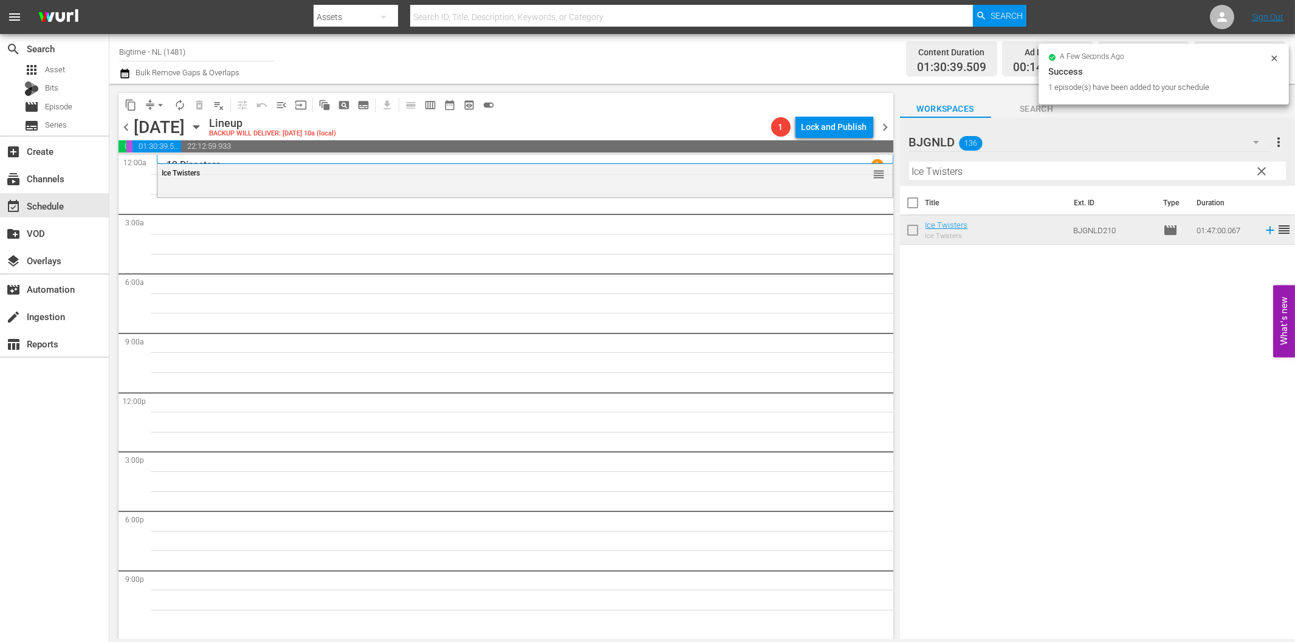
click at [922, 176] on input "Ice Twisters" at bounding box center [1097, 171] width 377 height 19
paste input "Snowmageddon"
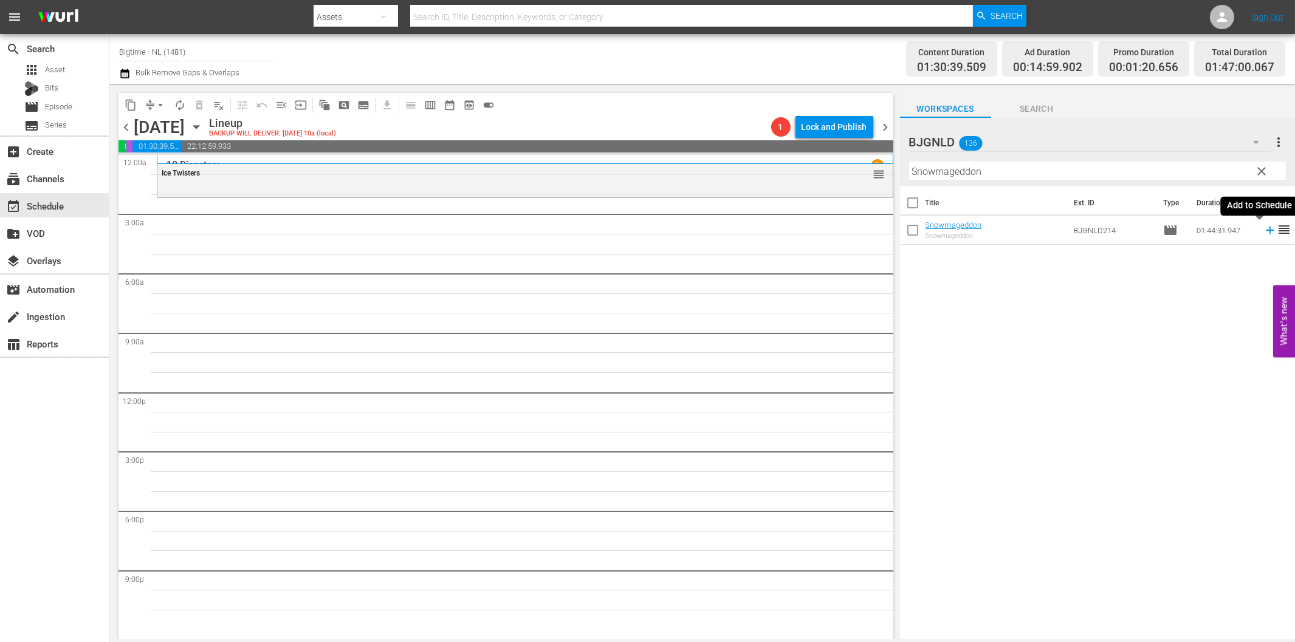
click at [1266, 230] on icon at bounding box center [1270, 231] width 8 height 8
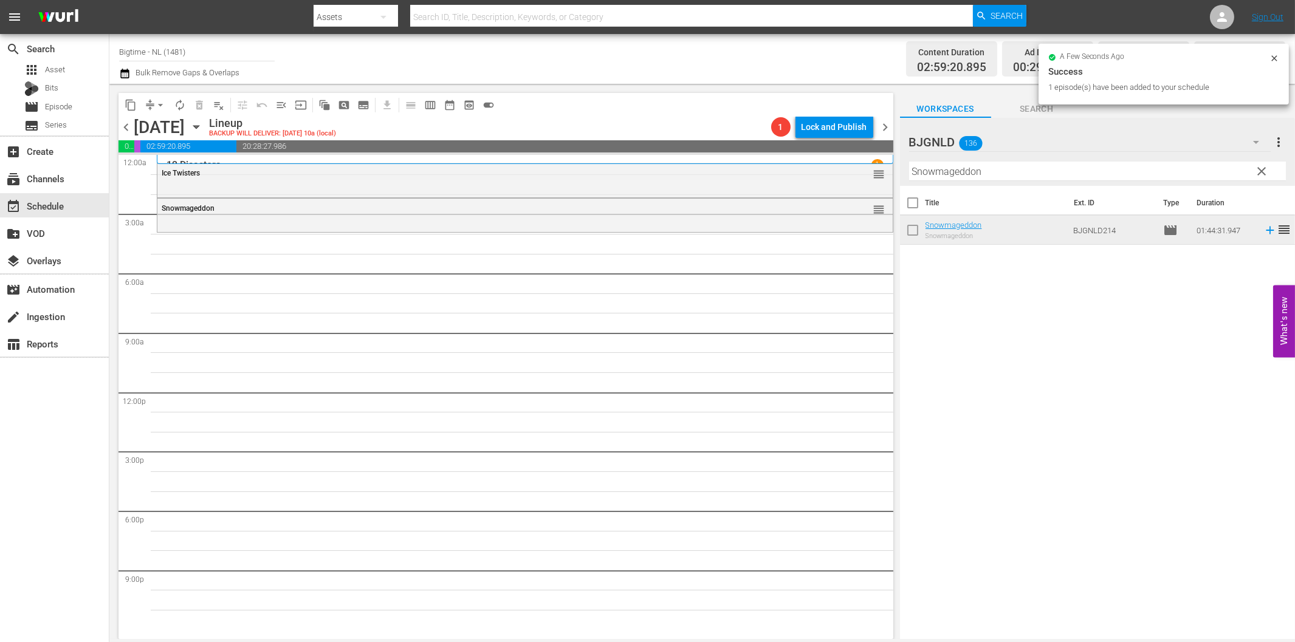
click at [912, 173] on input "Snowmageddon" at bounding box center [1097, 171] width 377 height 19
paste input "Creature in the [PERSON_NAME]"
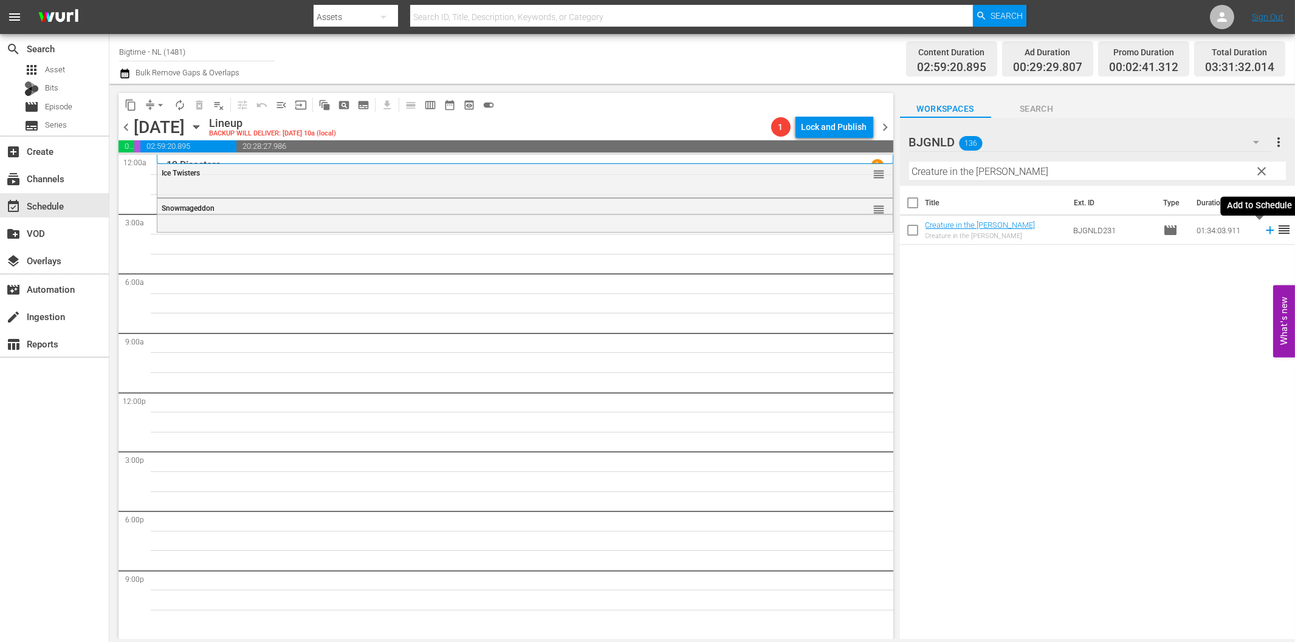
click at [1263, 229] on icon at bounding box center [1269, 230] width 13 height 13
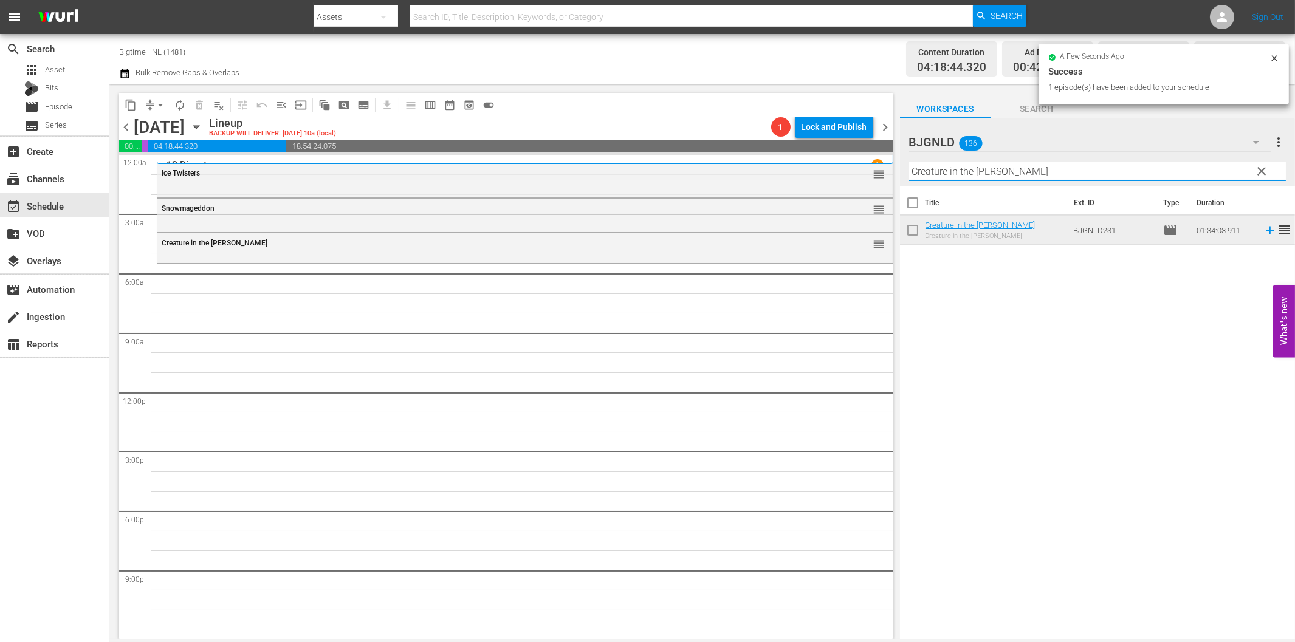
click at [967, 174] on input "Creature in the [PERSON_NAME]" at bounding box center [1097, 171] width 377 height 19
paste input "Polar Storm"
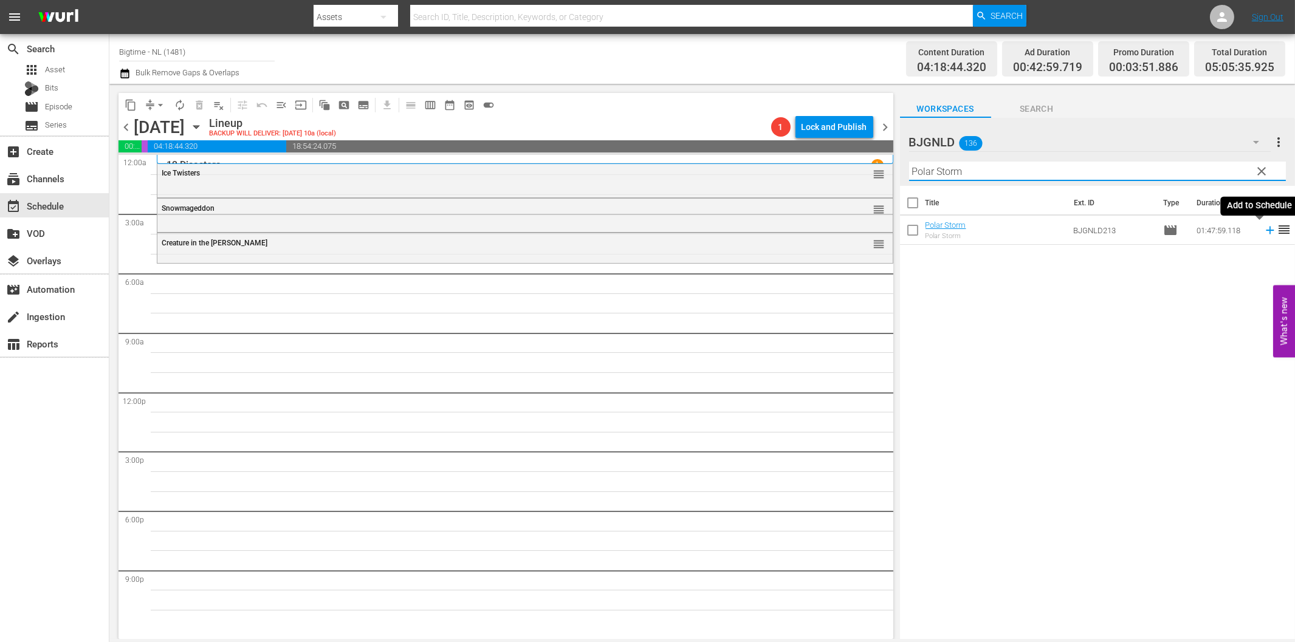
click at [1266, 231] on icon at bounding box center [1270, 231] width 8 height 8
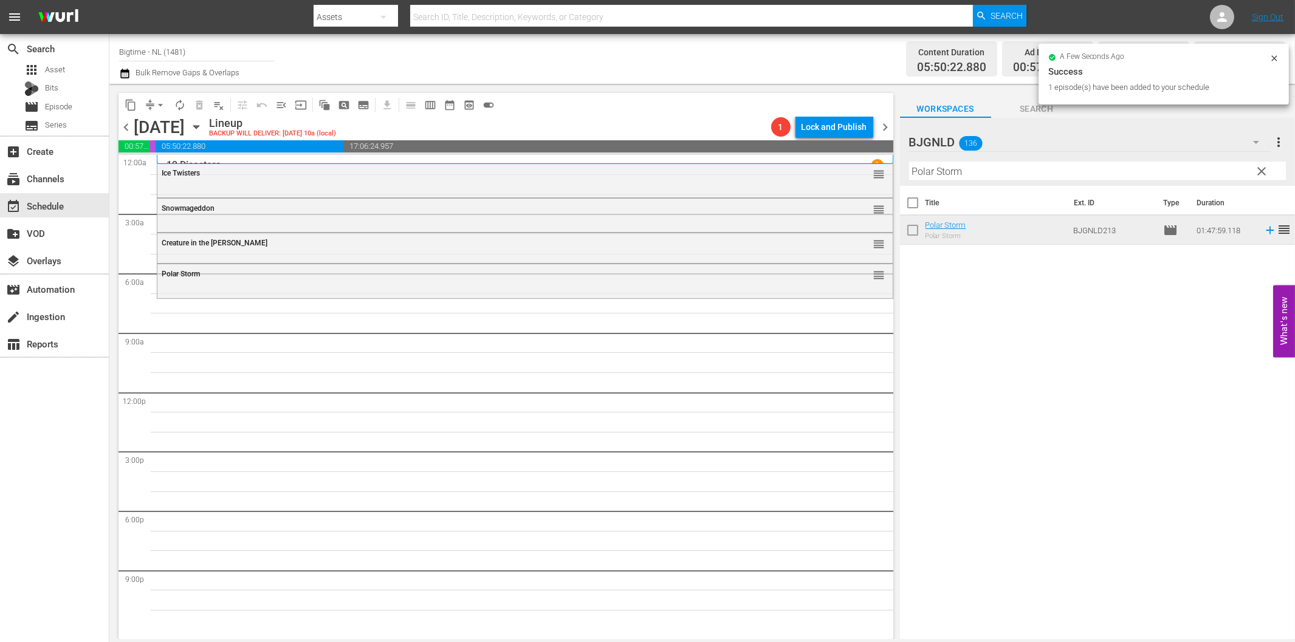
click at [982, 168] on input "Polar Storm" at bounding box center [1097, 171] width 377 height 19
paste input "[PERSON_NAME] Us Colorized"
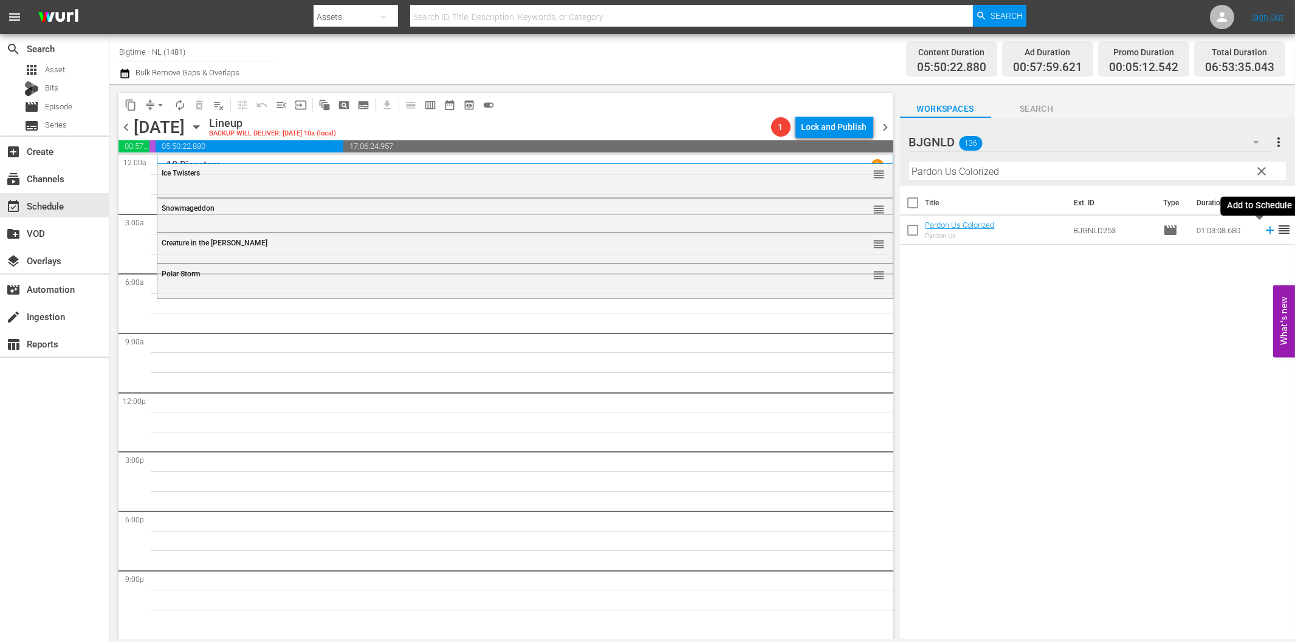
click at [1263, 232] on icon at bounding box center [1269, 230] width 13 height 13
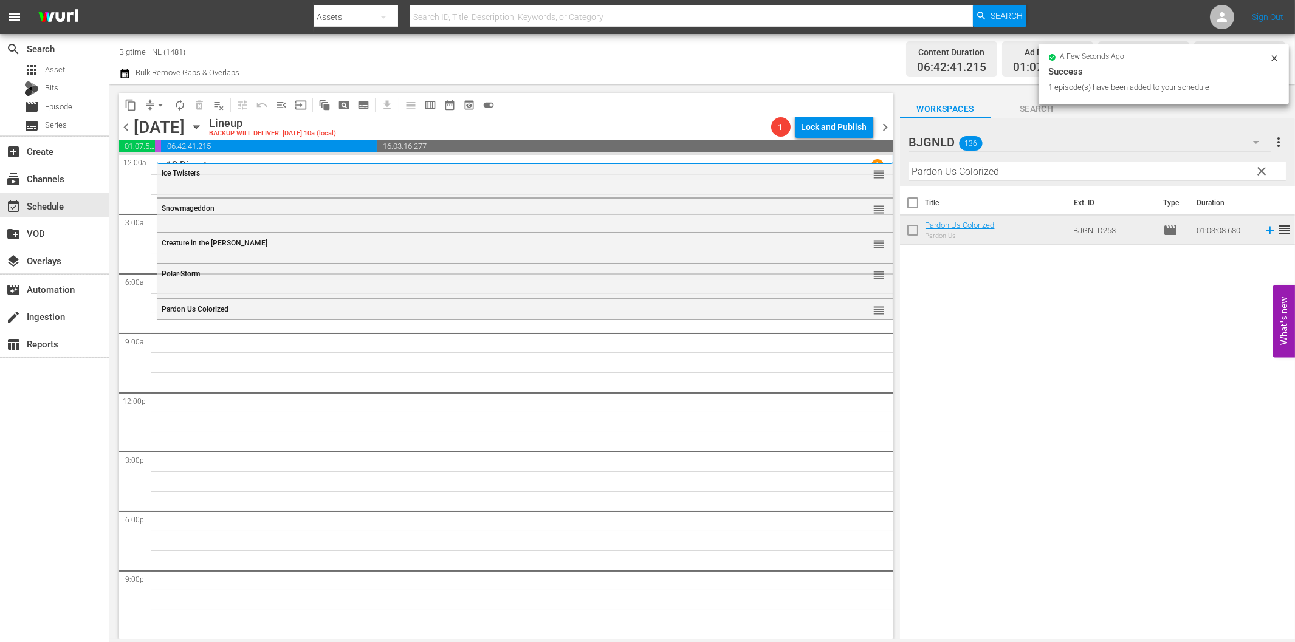
click at [947, 174] on input "Pardon Us Colorized" at bounding box center [1097, 171] width 377 height 19
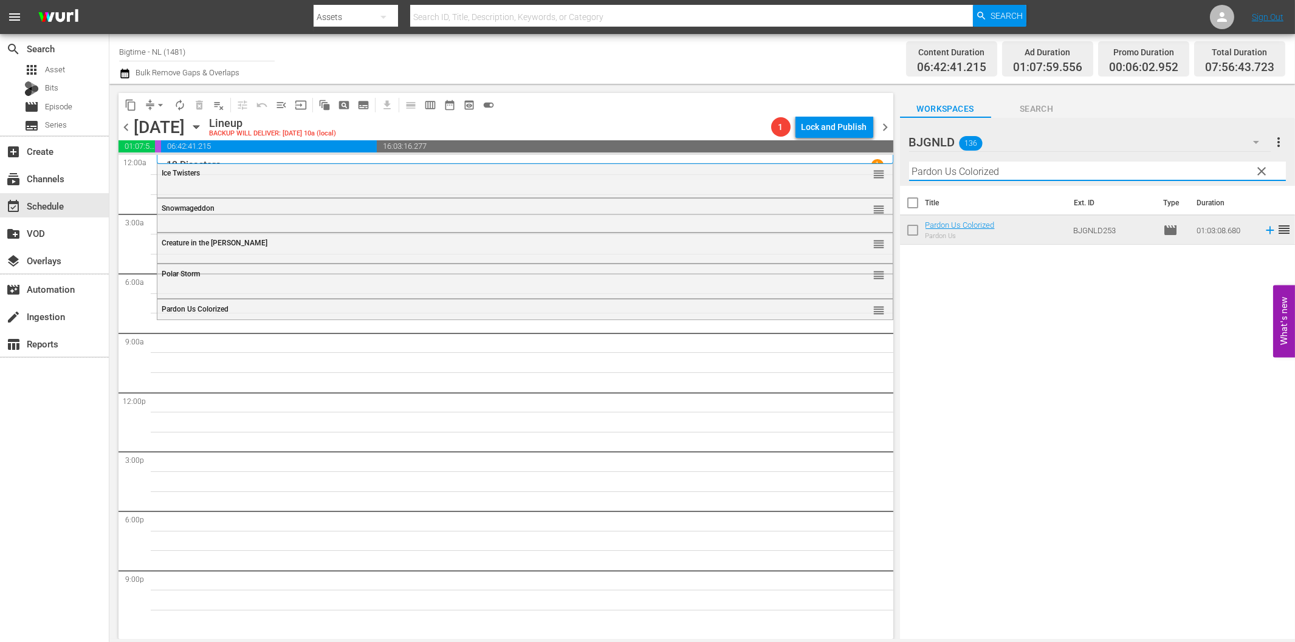
paste input "Comfort"
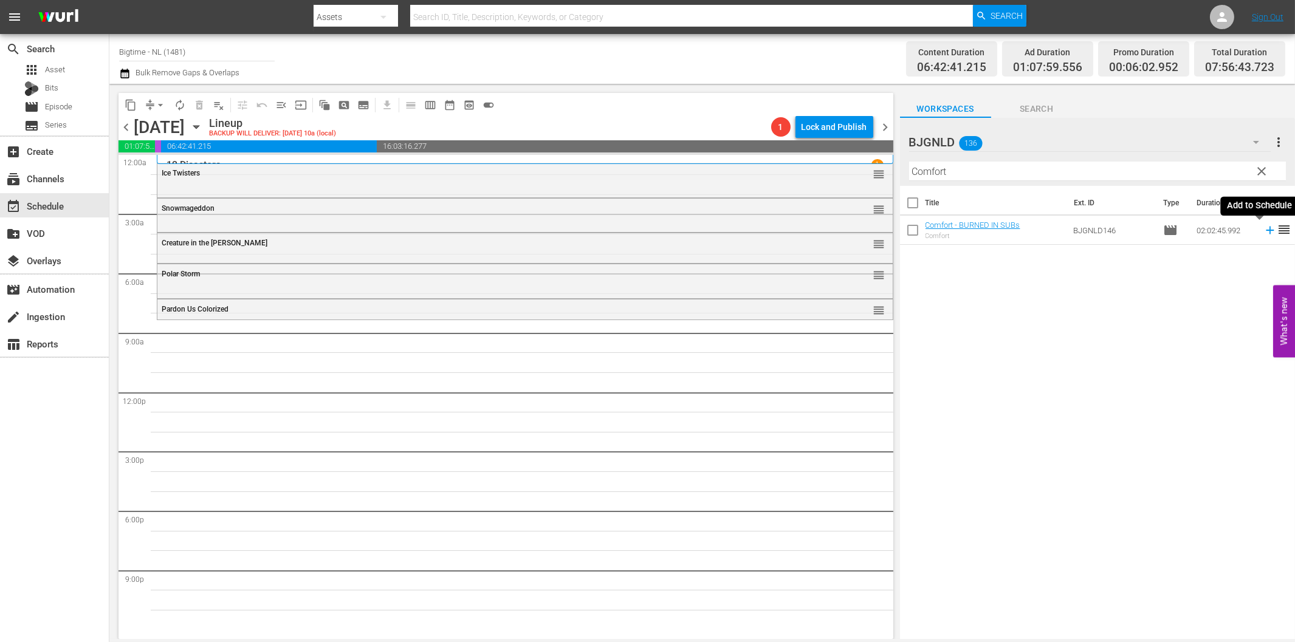
click at [1266, 231] on icon at bounding box center [1270, 231] width 8 height 8
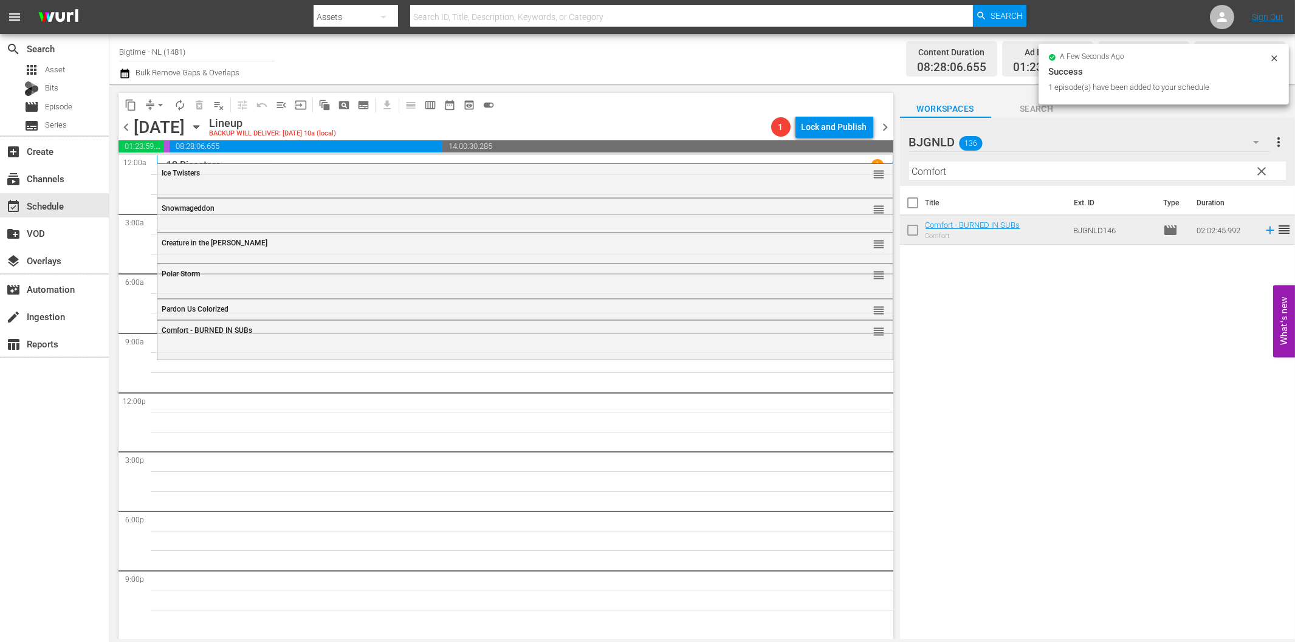
click at [1015, 173] on input "Comfort" at bounding box center [1097, 171] width 377 height 19
paste input "The Bulldog Breed Colorized"
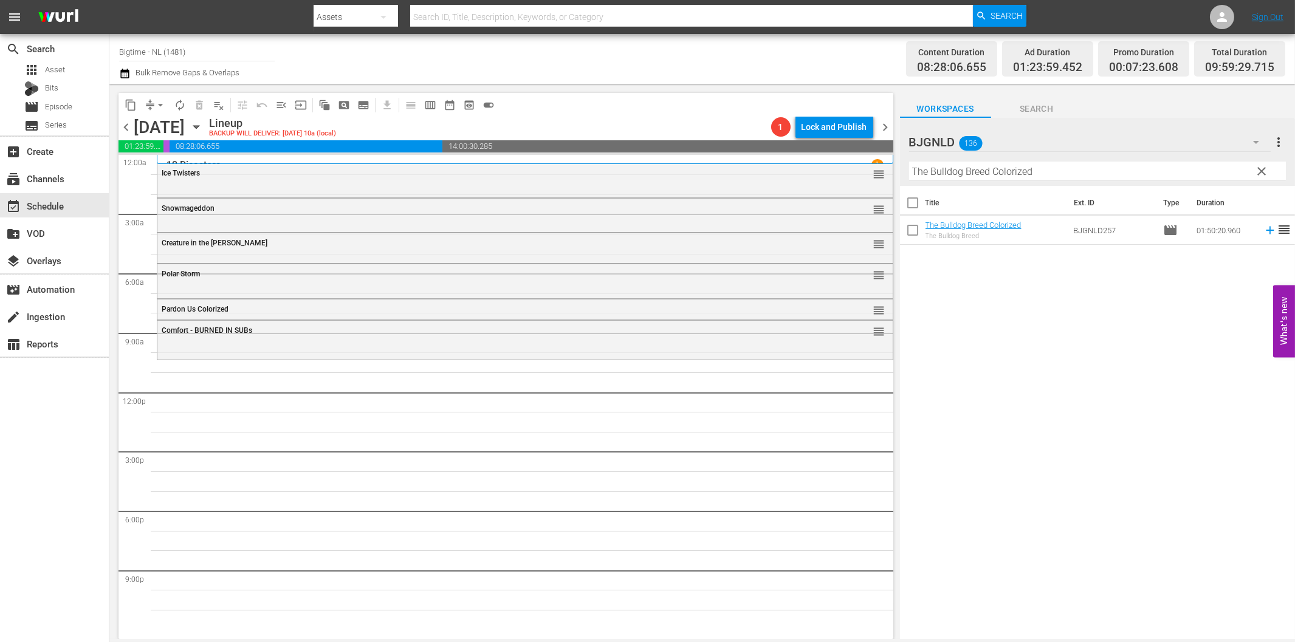
click at [1258, 229] on td at bounding box center [1267, 230] width 18 height 29
click at [1266, 227] on icon at bounding box center [1270, 231] width 8 height 8
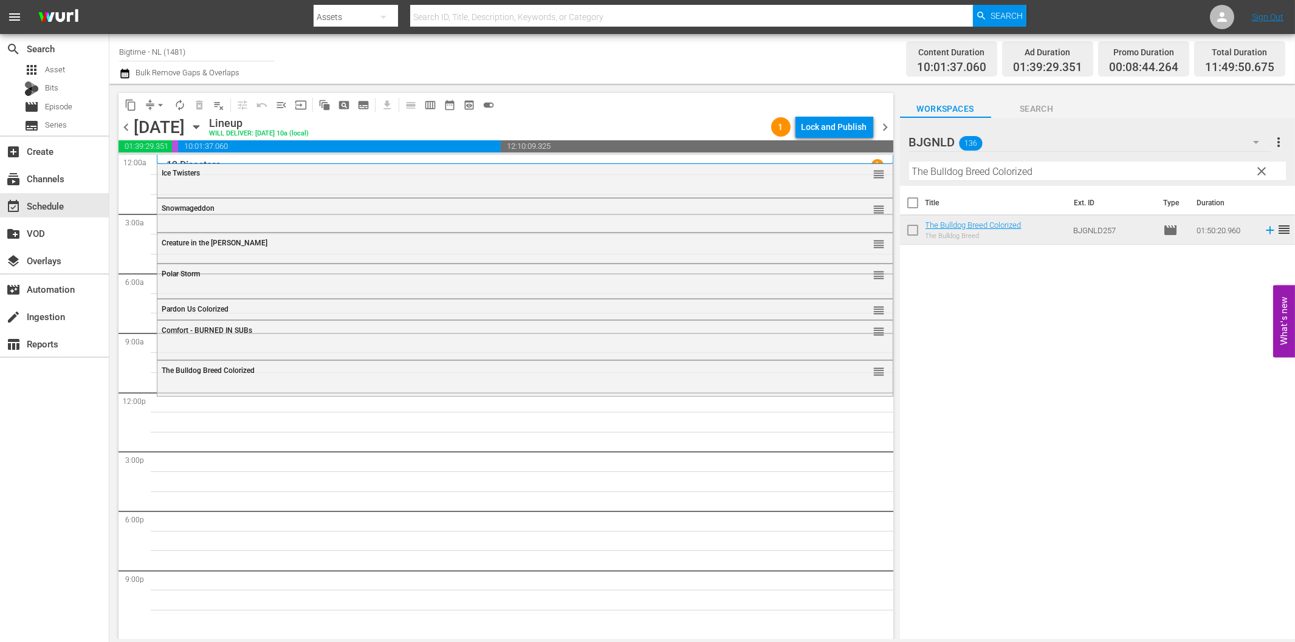
click at [951, 171] on input "The Bulldog Breed Colorized" at bounding box center [1097, 171] width 377 height 19
paste input "Cottage to let"
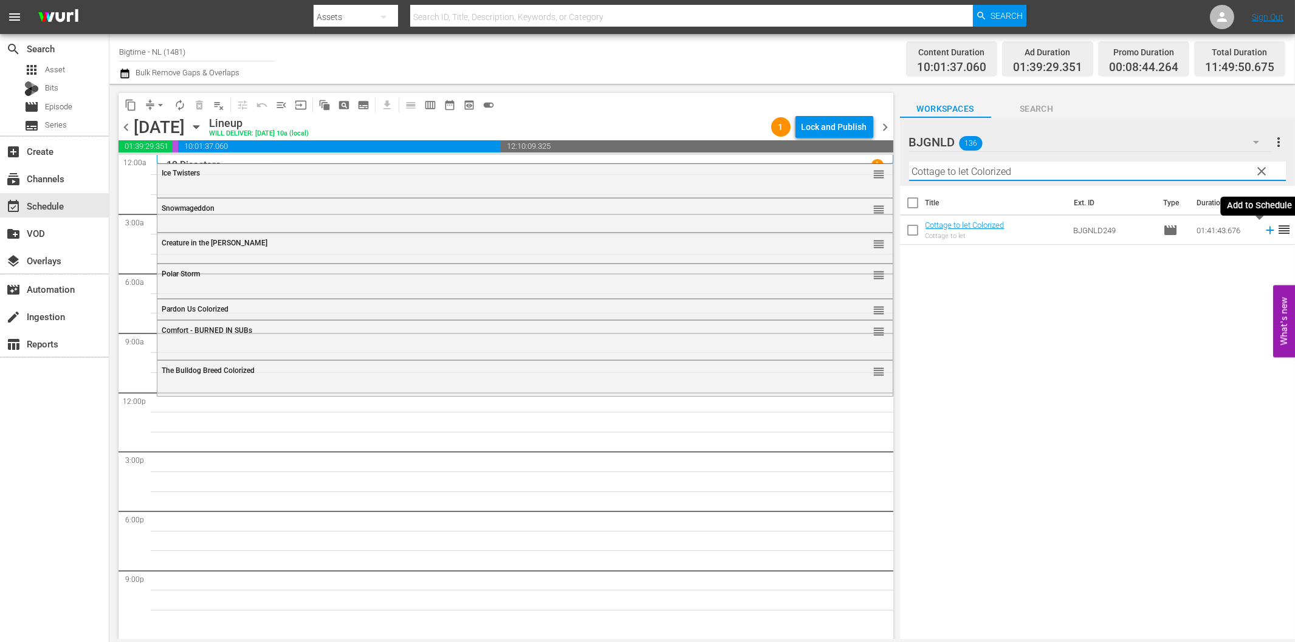
click at [1263, 228] on icon at bounding box center [1269, 230] width 13 height 13
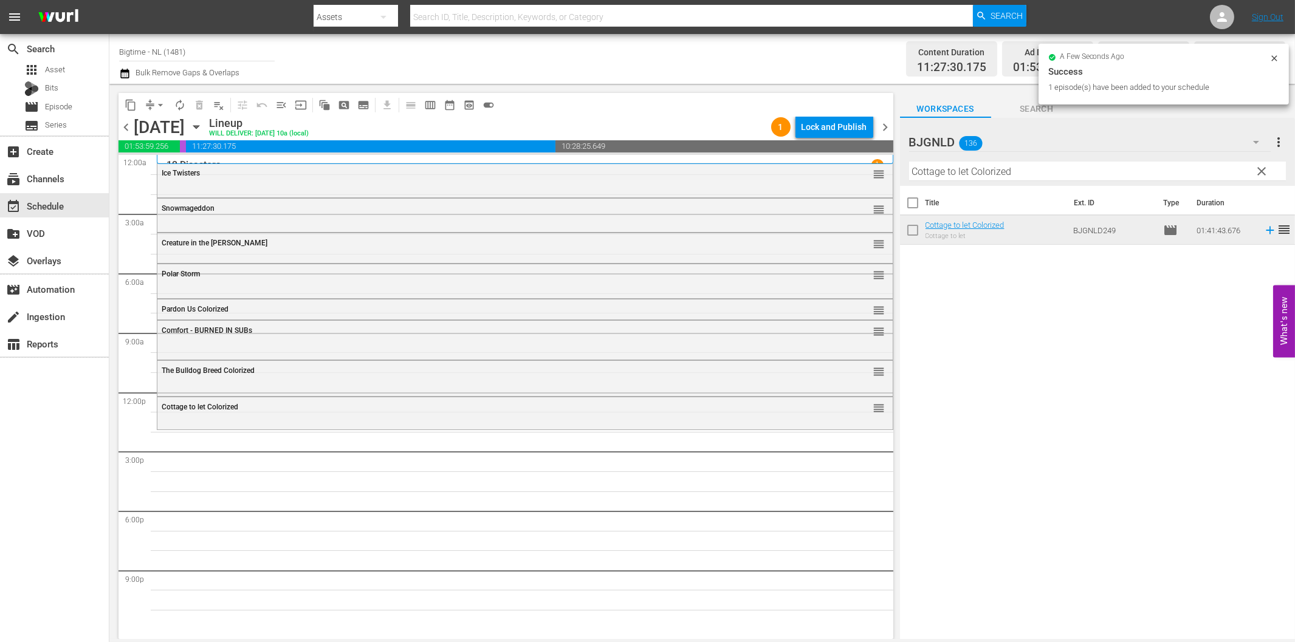
click at [989, 169] on input "Cottage to let Colorized" at bounding box center [1097, 171] width 377 height 19
paste input "Eight"
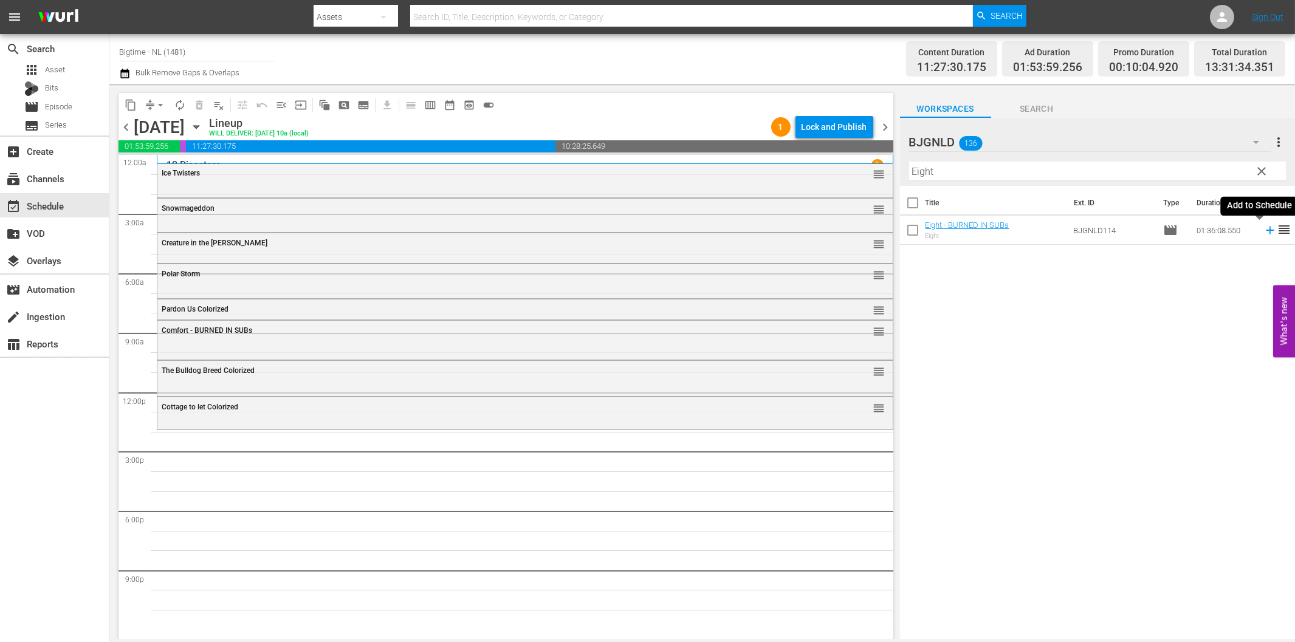
click at [1263, 227] on icon at bounding box center [1269, 230] width 13 height 13
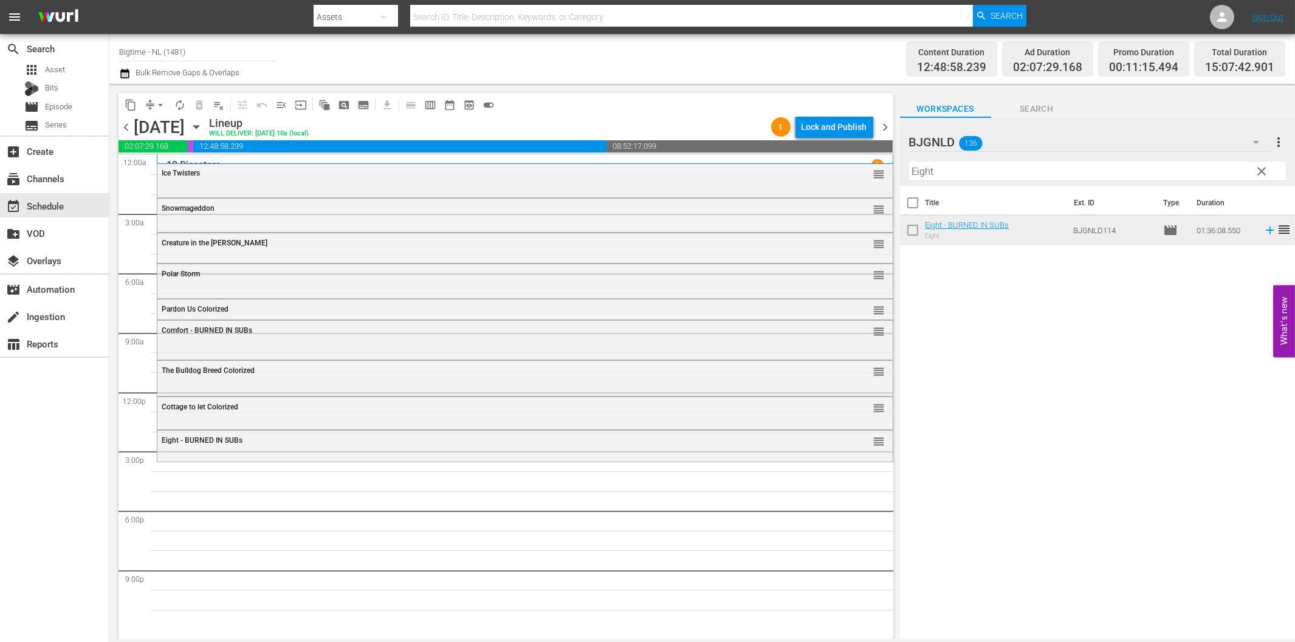
click at [978, 170] on input "Eight" at bounding box center [1097, 171] width 377 height 19
paste input "Octopus Po"
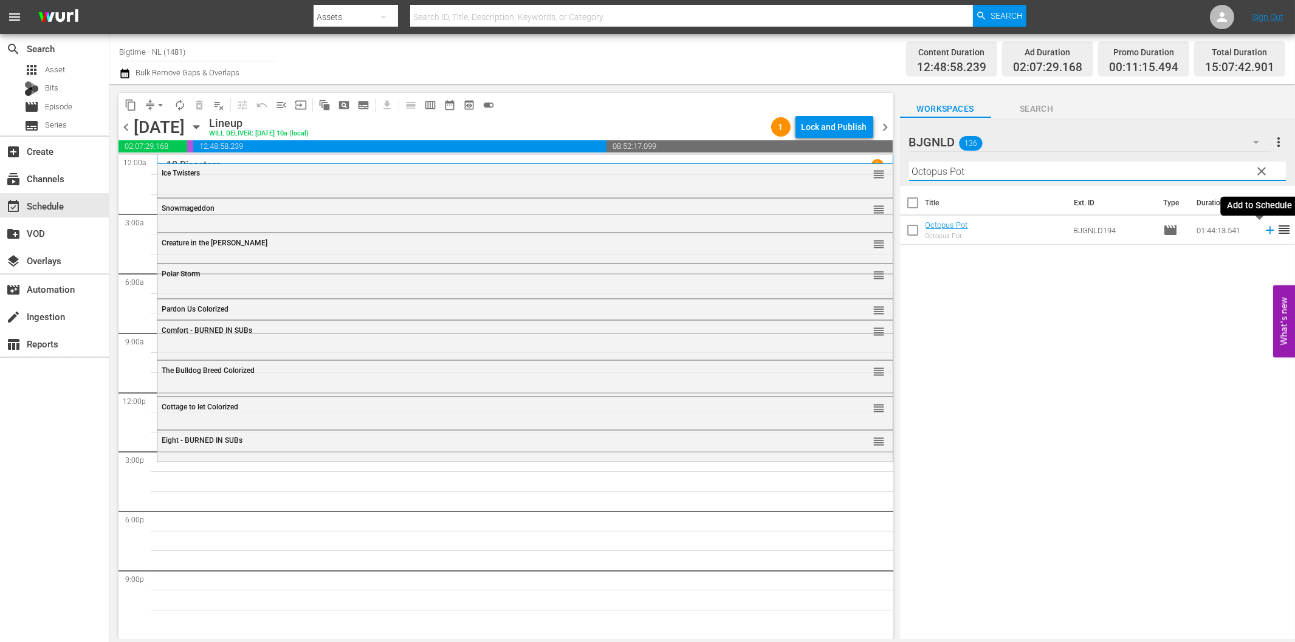
click at [1266, 231] on icon at bounding box center [1270, 231] width 8 height 8
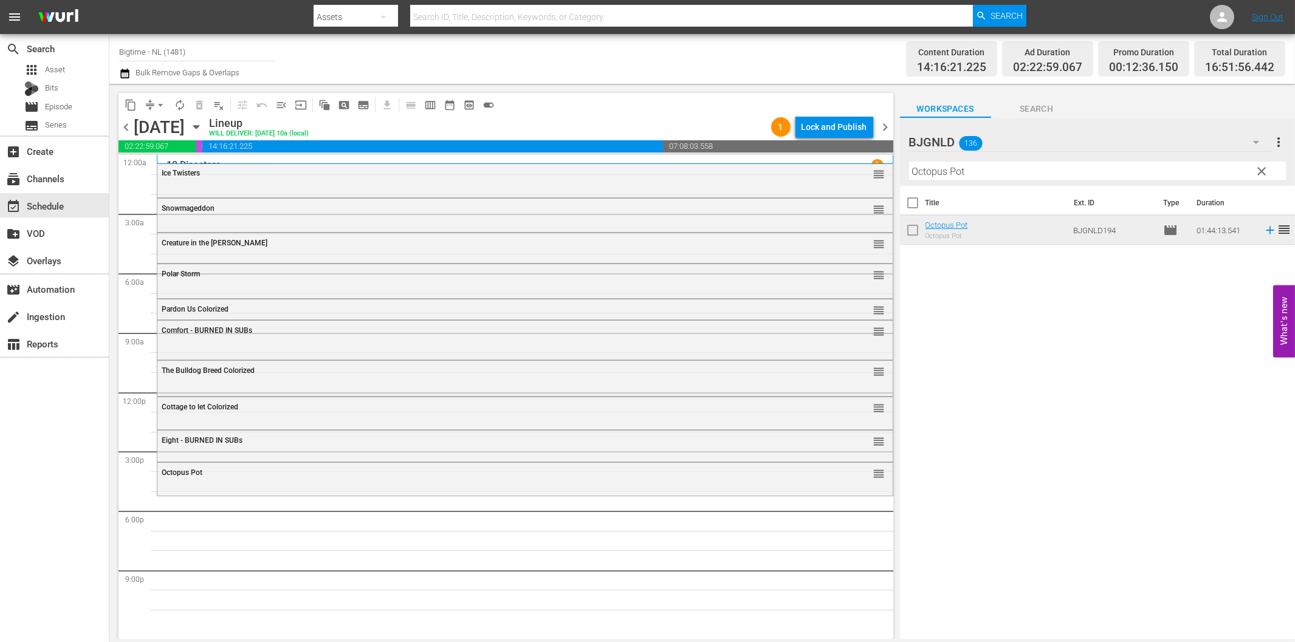
click at [999, 175] on input "Octopus Pot" at bounding box center [1097, 171] width 377 height 19
paste input "Appleton"
click at [1276, 228] on span "reorder" at bounding box center [1283, 229] width 15 height 15
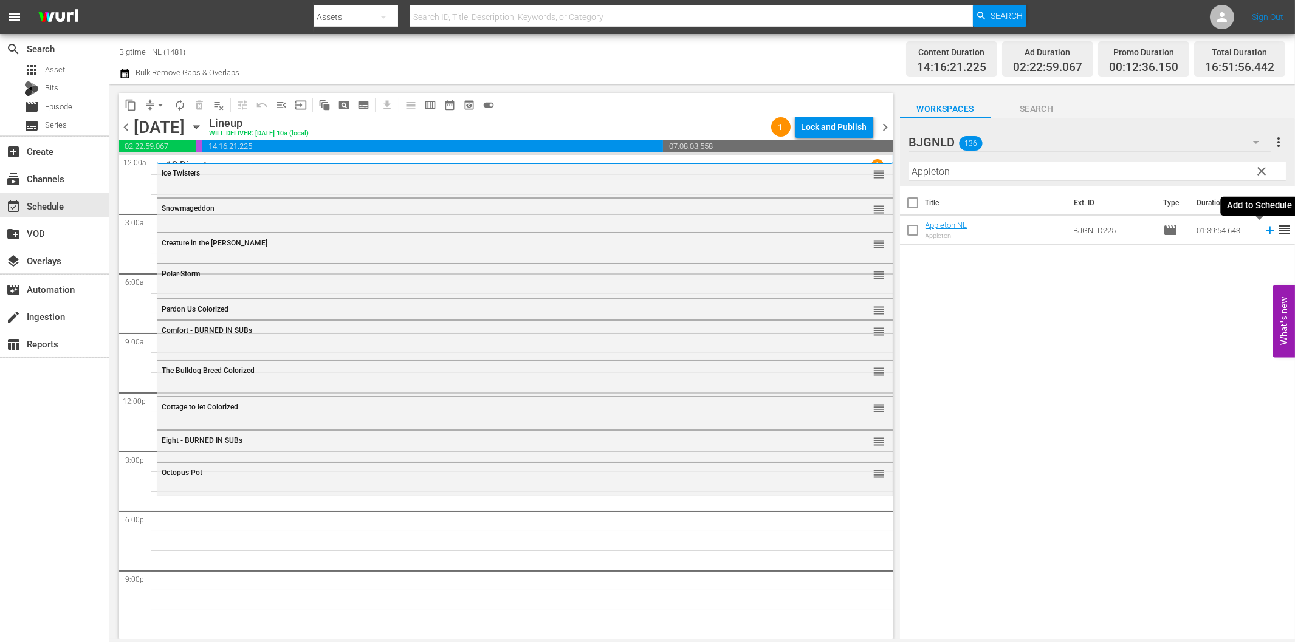
click at [1263, 229] on icon at bounding box center [1269, 230] width 13 height 13
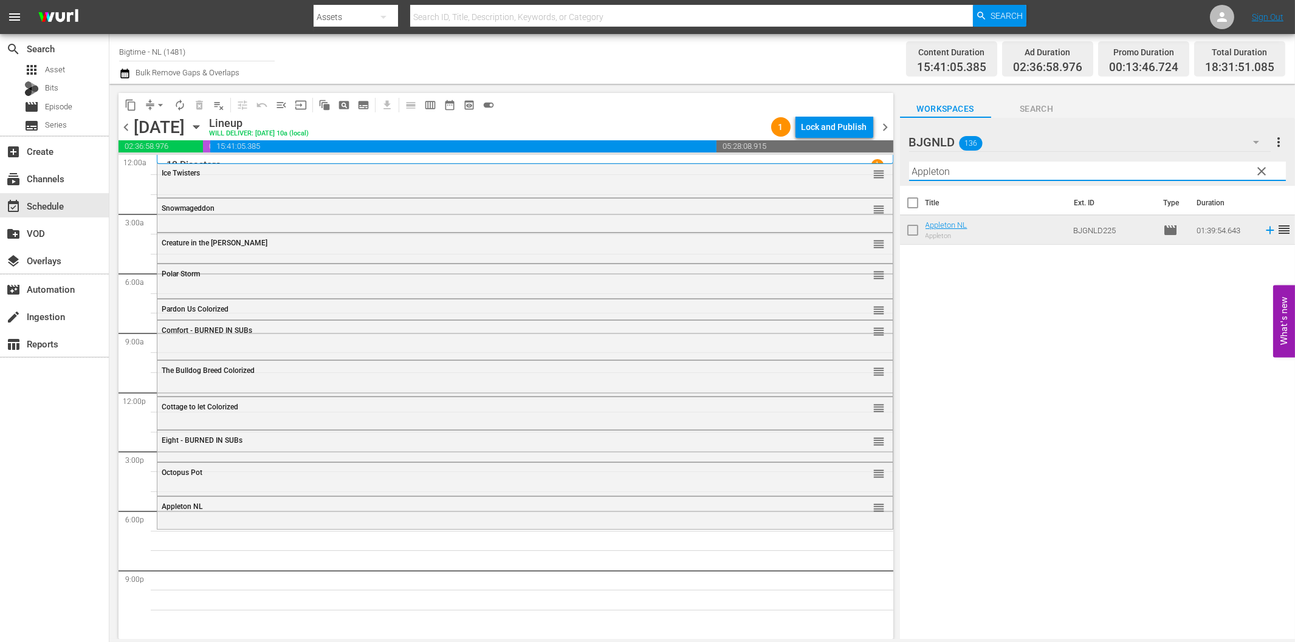
click at [998, 179] on input "Appleton" at bounding box center [1097, 171] width 377 height 19
paste input "Perfect Break"
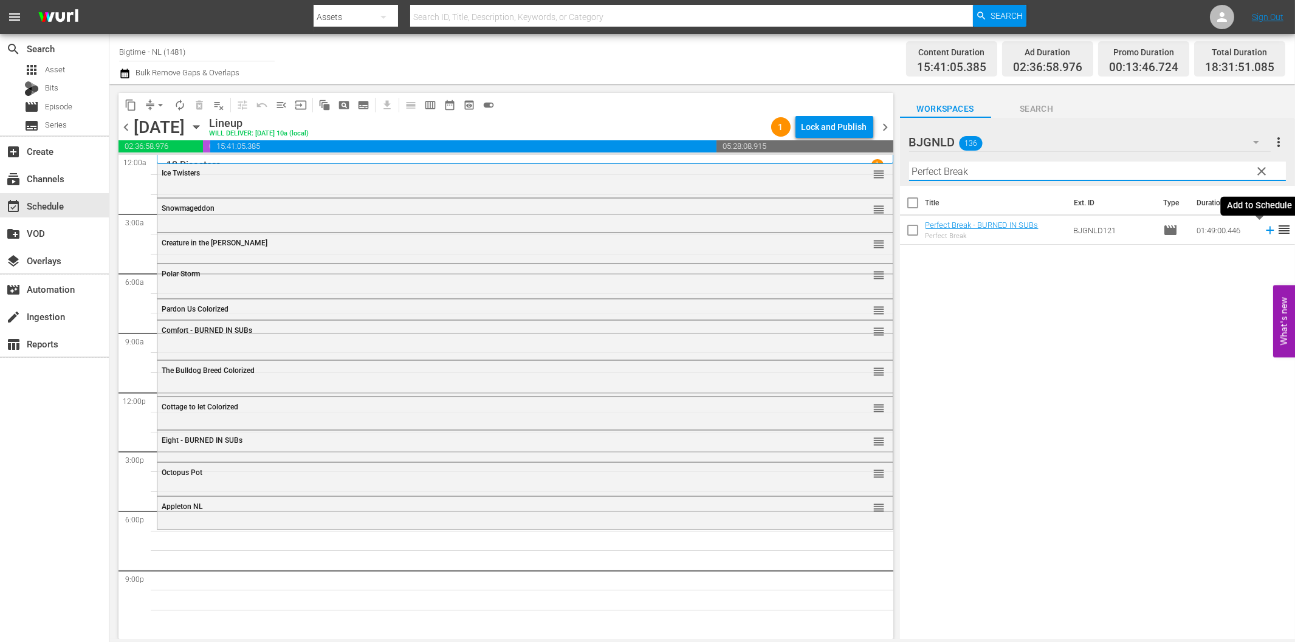
click at [1263, 227] on icon at bounding box center [1269, 230] width 13 height 13
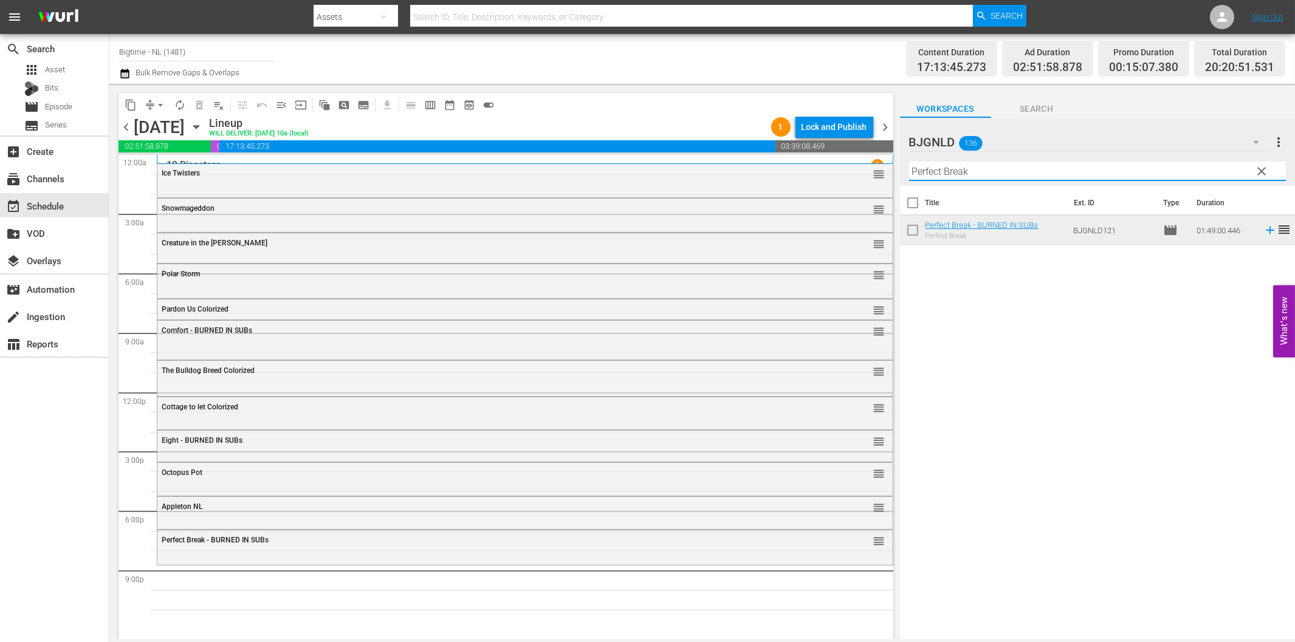
click at [1002, 174] on input "Perfect Break" at bounding box center [1097, 171] width 377 height 19
paste input "Hope"
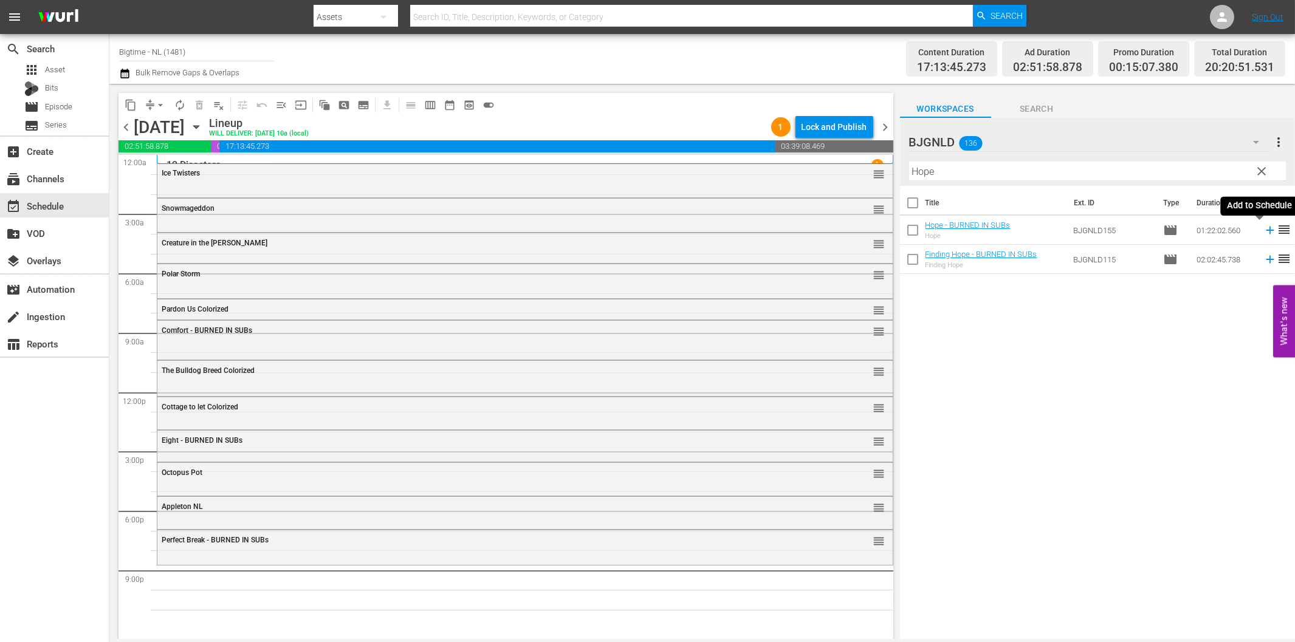
click at [1263, 232] on icon at bounding box center [1269, 230] width 13 height 13
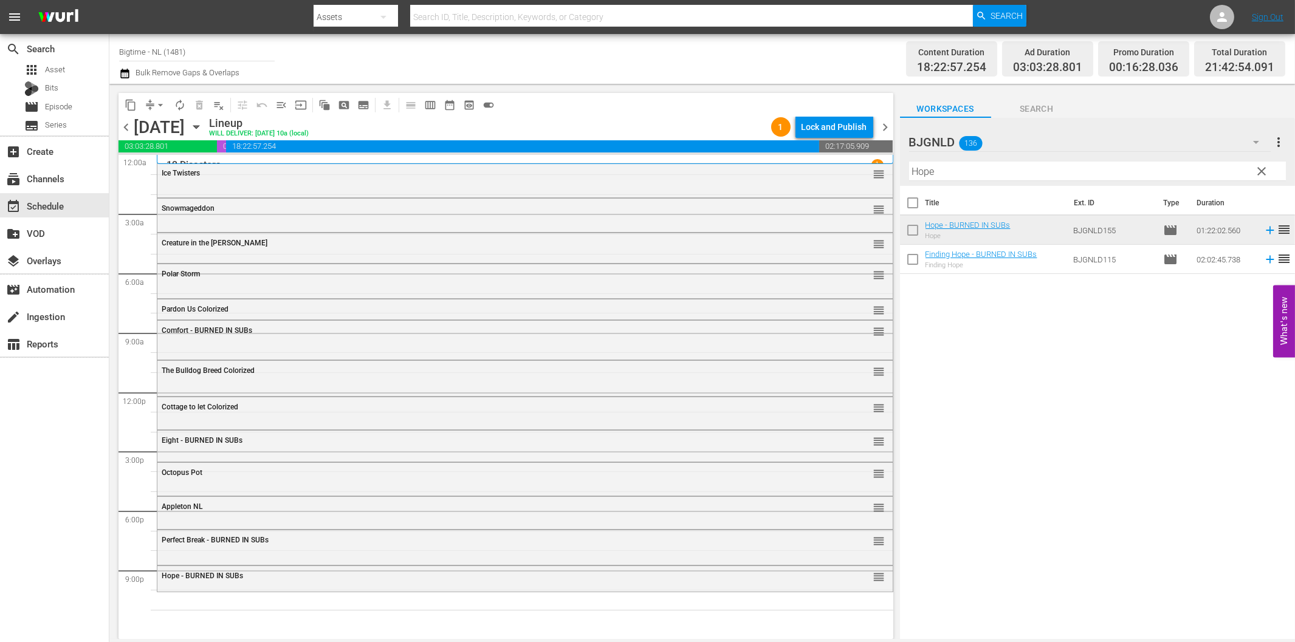
click at [979, 165] on input "Hope" at bounding box center [1097, 171] width 377 height 19
paste input "The Henchman's War"
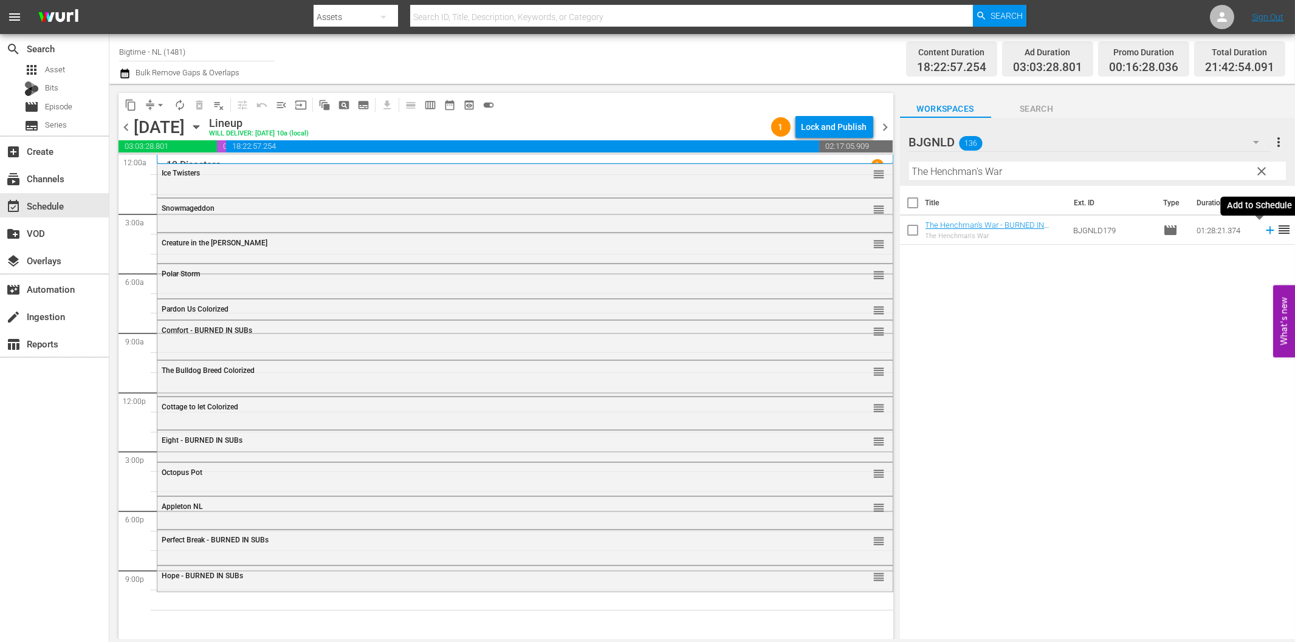
click at [1263, 228] on icon at bounding box center [1269, 230] width 13 height 13
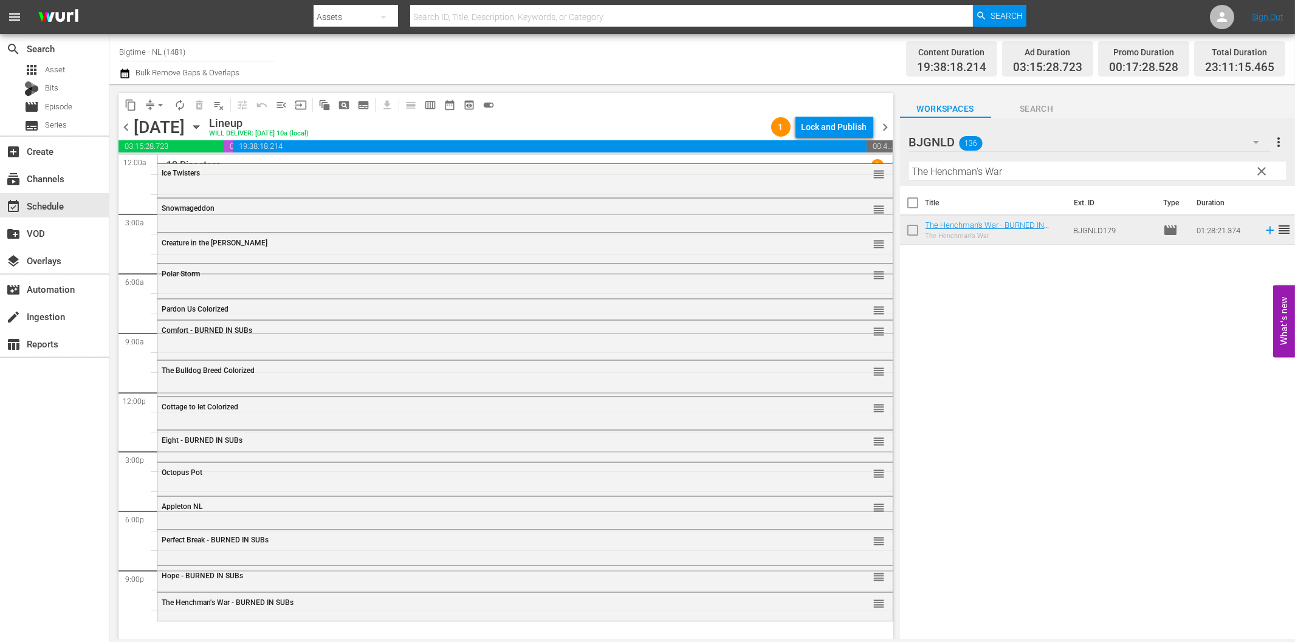
click at [1018, 173] on input "The Henchman's War" at bounding box center [1097, 171] width 377 height 19
paste input "Broke"
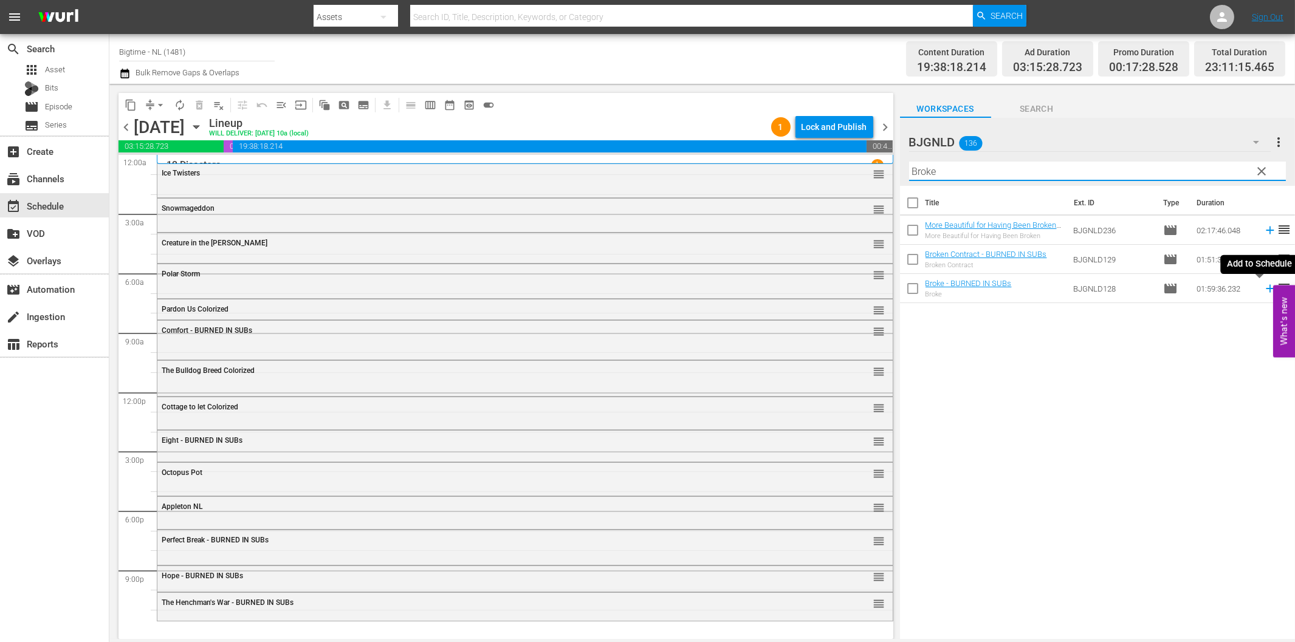
click at [1263, 287] on icon at bounding box center [1269, 288] width 13 height 13
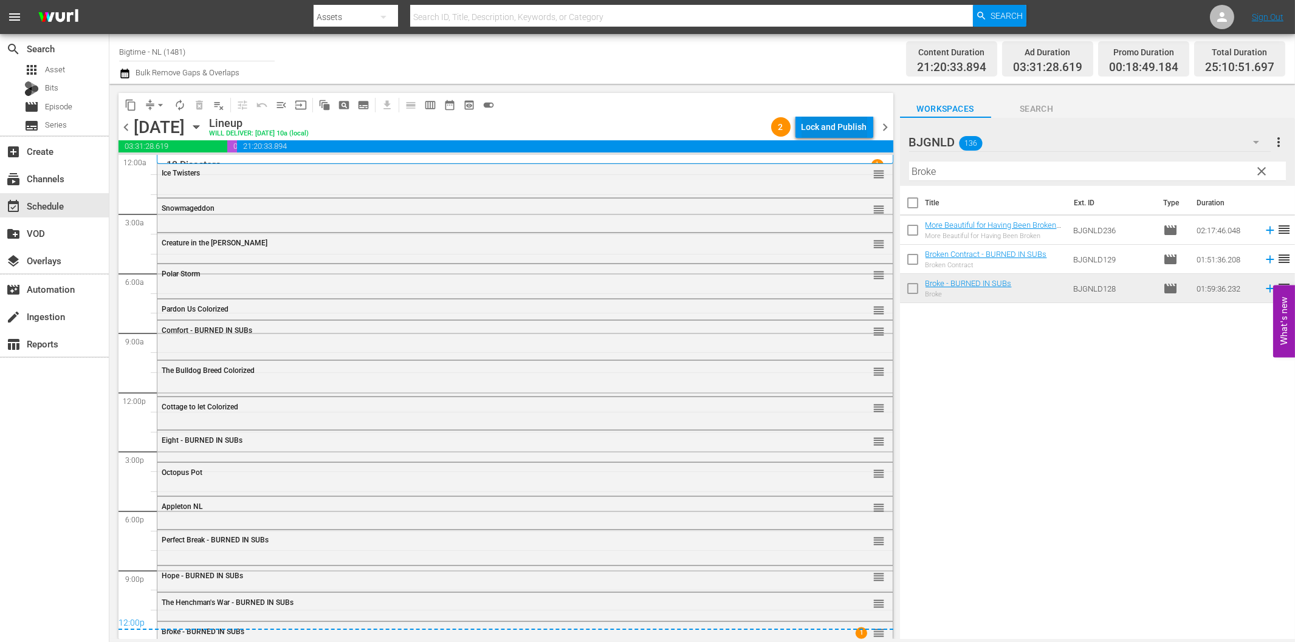
click at [817, 136] on div "Lock and Publish" at bounding box center [834, 127] width 66 height 22
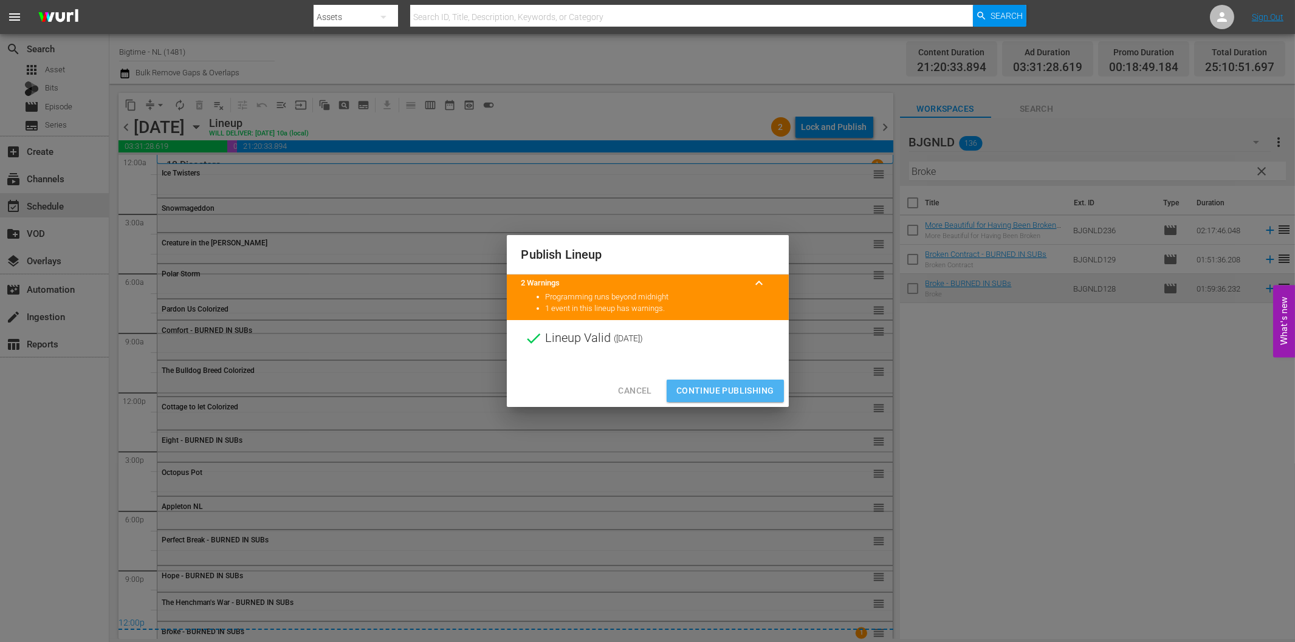
click at [732, 390] on span "Continue Publishing" at bounding box center [725, 390] width 98 height 15
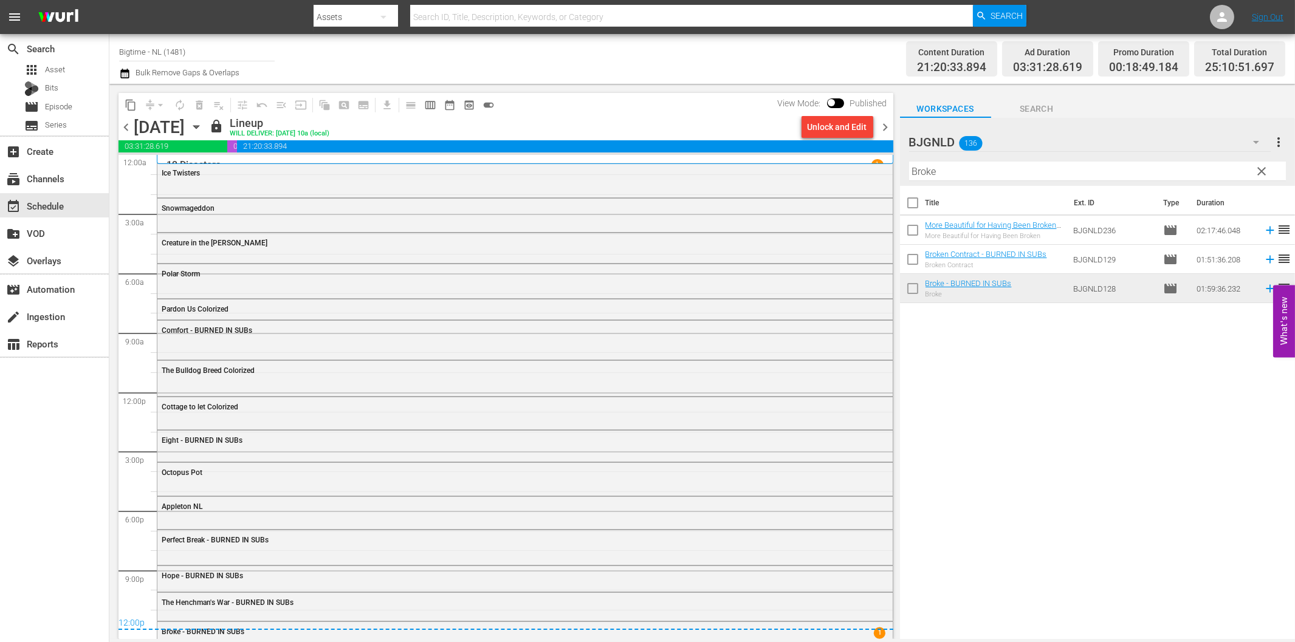
click at [885, 123] on span "chevron_right" at bounding box center [885, 127] width 15 height 15
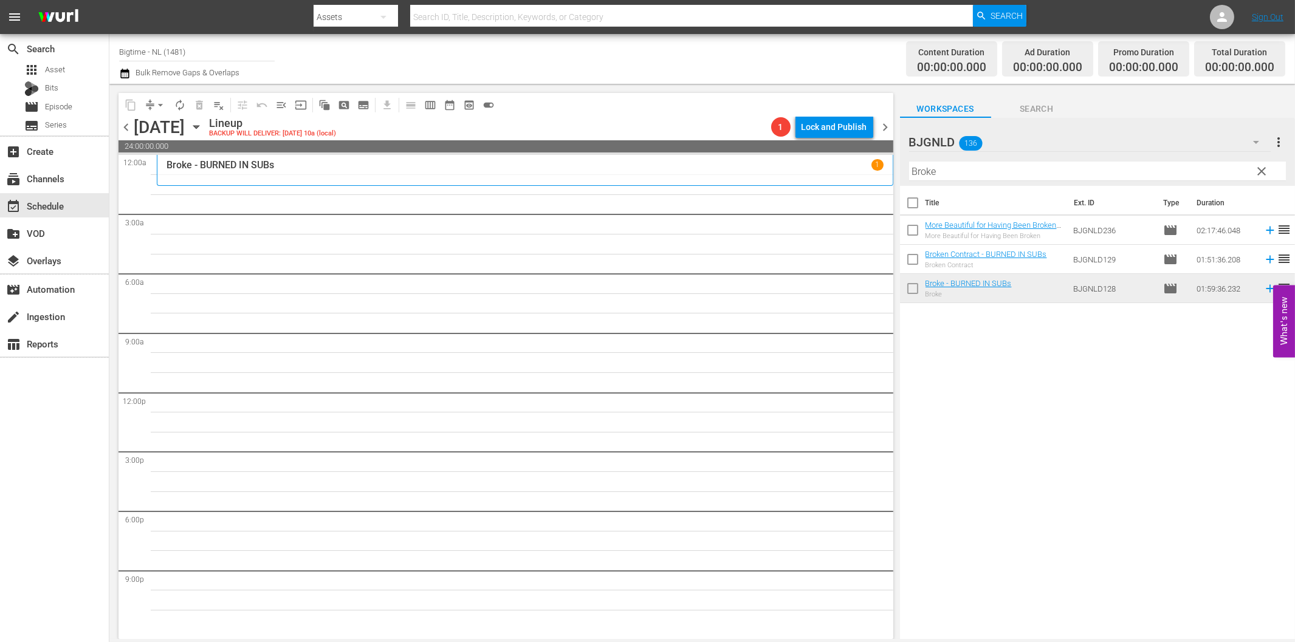
click at [936, 165] on input "Broke" at bounding box center [1097, 171] width 377 height 19
paste input "Premeditated (Profiled)"
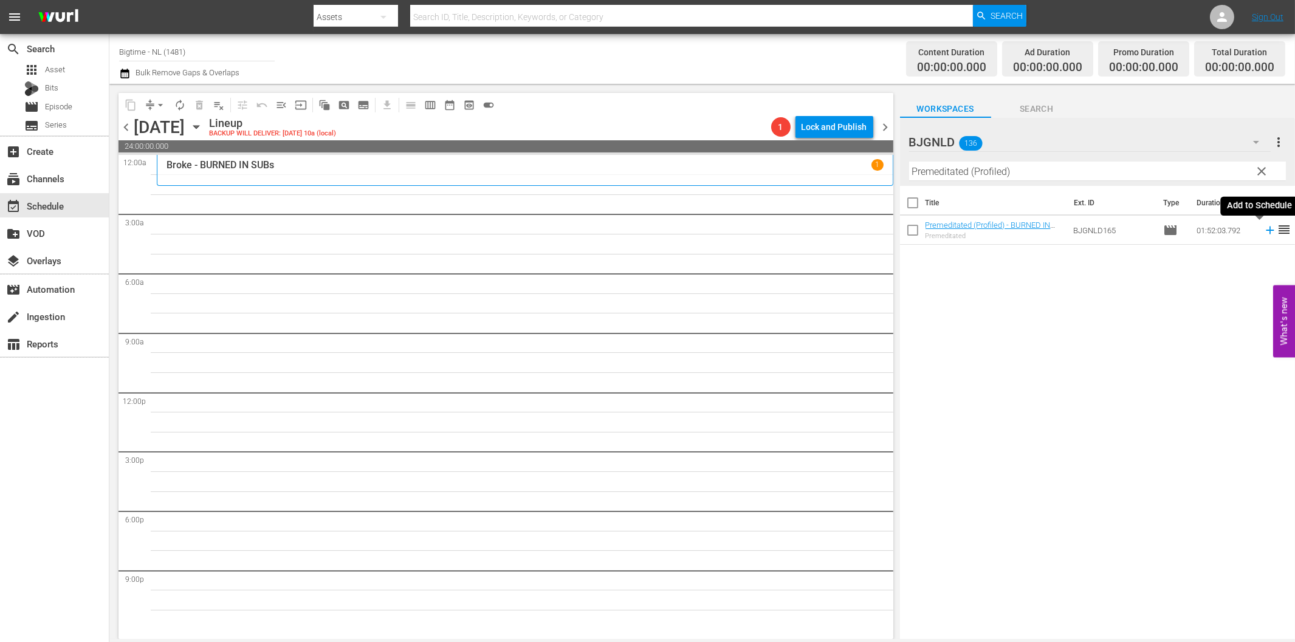
drag, startPoint x: 1259, startPoint y: 228, endPoint x: 1088, endPoint y: 266, distance: 176.0
click at [1263, 228] on icon at bounding box center [1269, 230] width 13 height 13
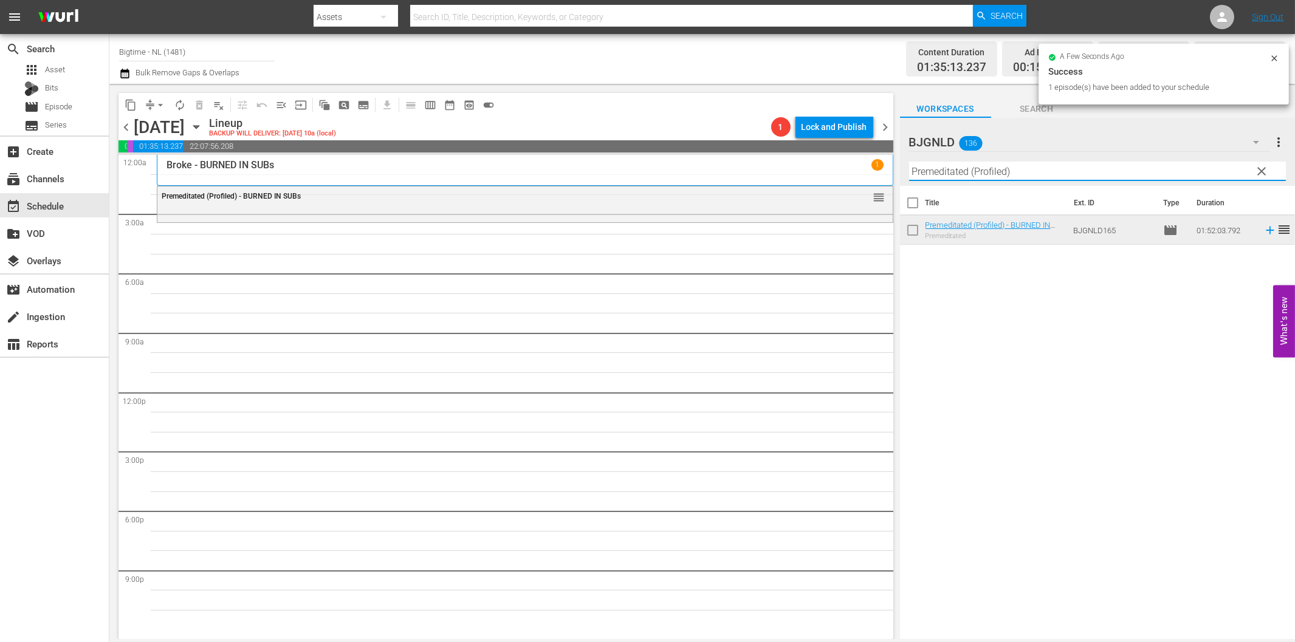
click at [955, 173] on input "Premeditated (Profiled)" at bounding box center [1097, 171] width 377 height 19
paste input "Forsaken Son"
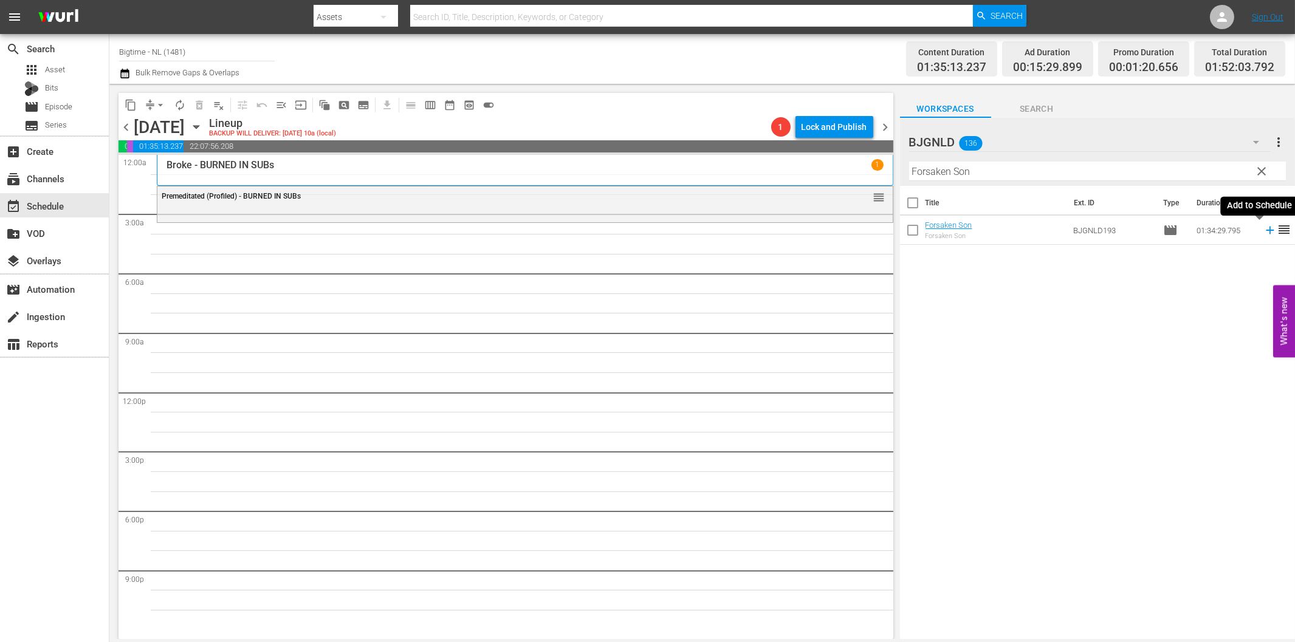
click at [1263, 229] on icon at bounding box center [1269, 230] width 13 height 13
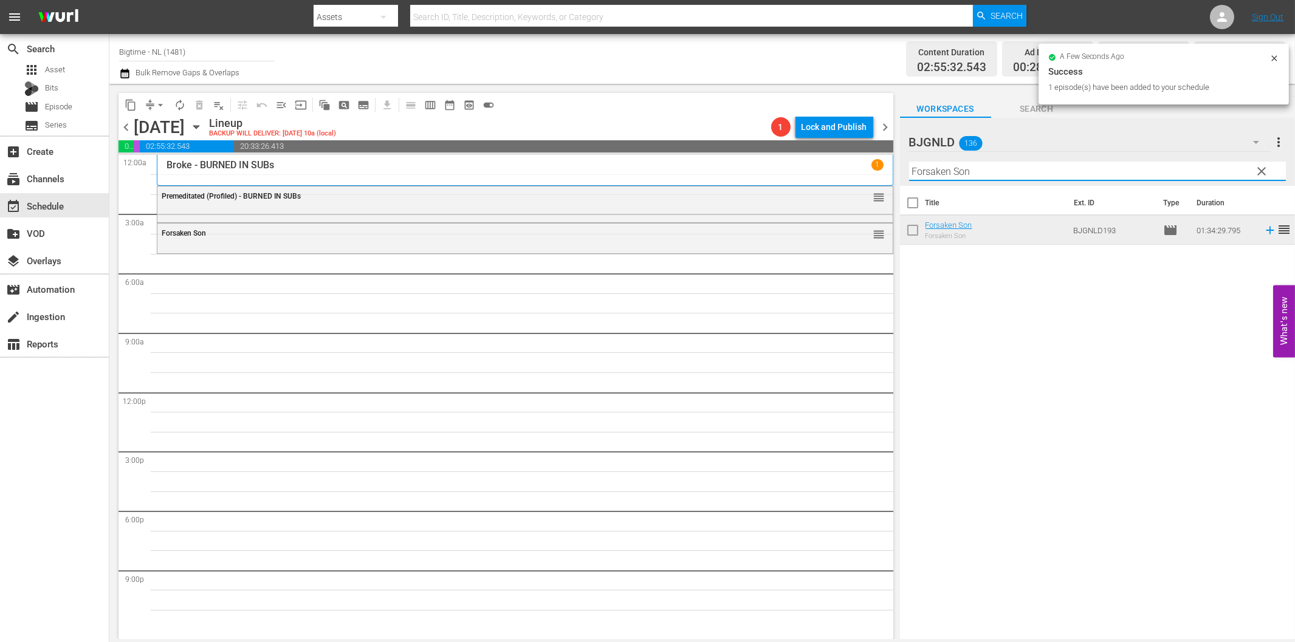
click at [959, 173] on input "Forsaken Son" at bounding box center [1097, 171] width 377 height 19
paste input "Wedding Swingers"
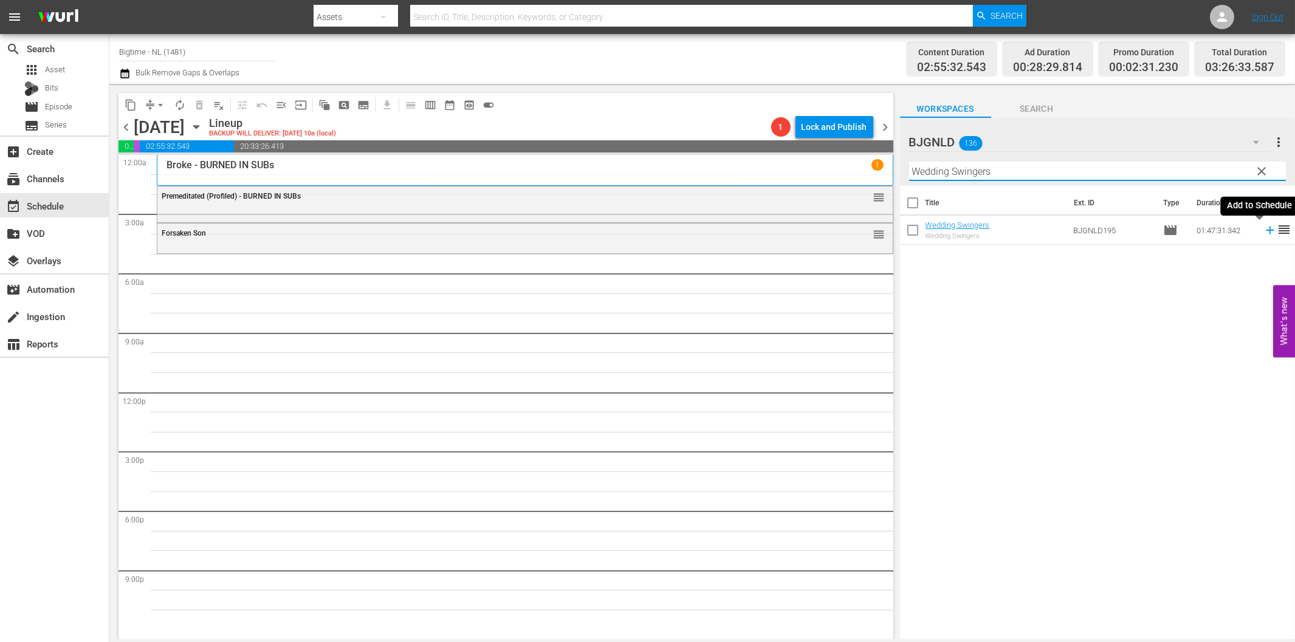
click at [1266, 231] on icon at bounding box center [1270, 231] width 8 height 8
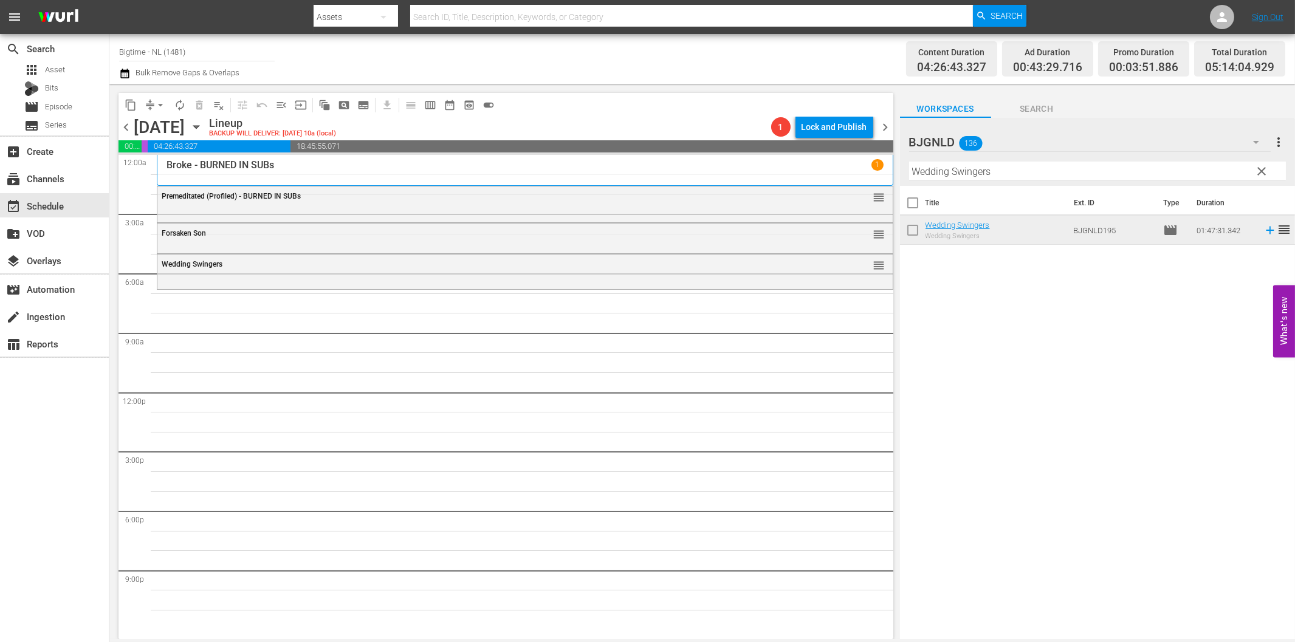
click at [1170, 174] on input "Wedding Swingers" at bounding box center [1097, 171] width 377 height 19
paste input "Arc - A Love Story"
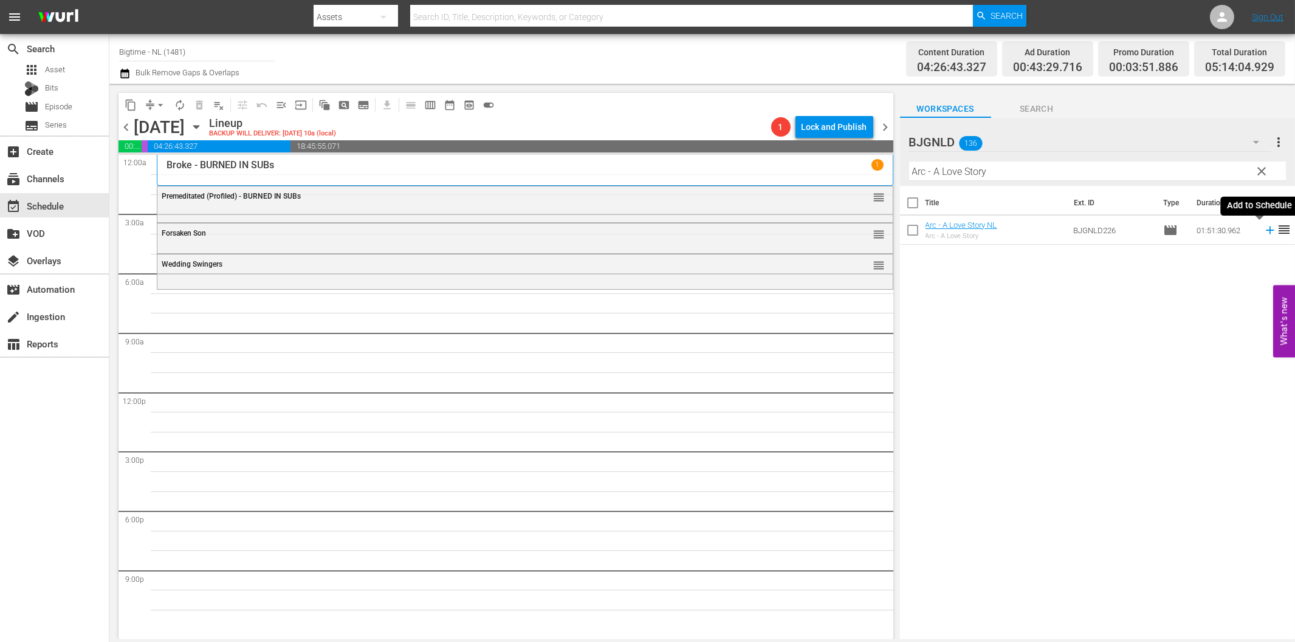
click at [1263, 228] on icon at bounding box center [1269, 230] width 13 height 13
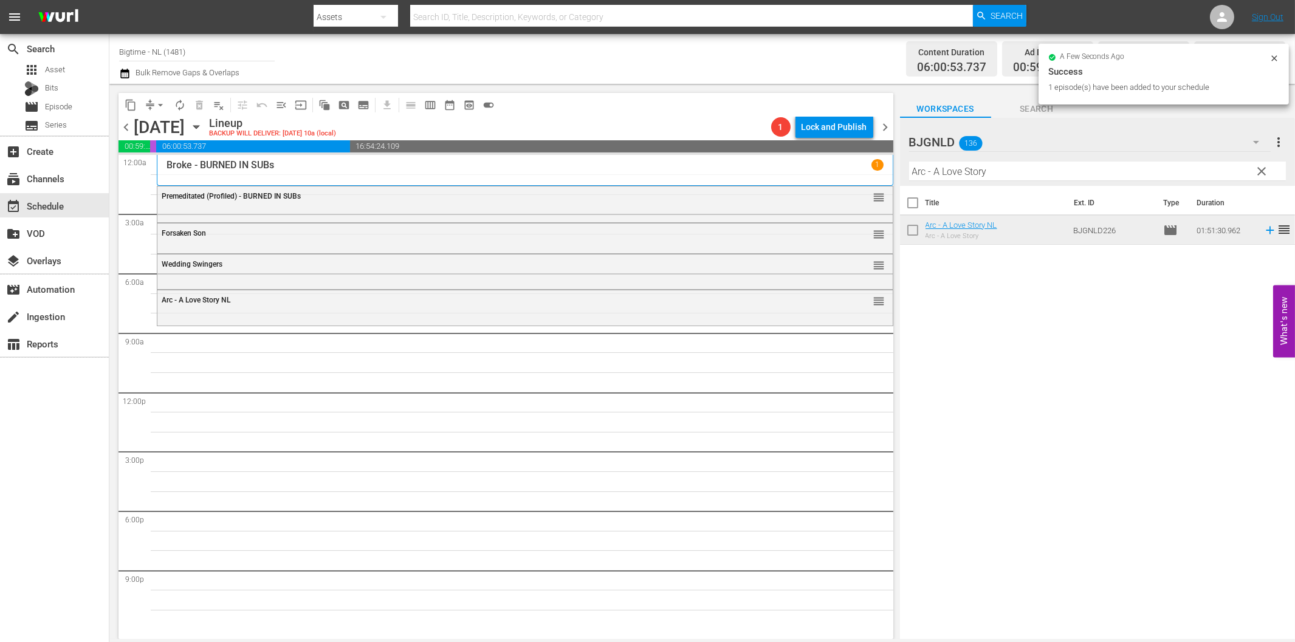
click at [965, 174] on input "Arc - A Love Story" at bounding box center [1097, 171] width 377 height 19
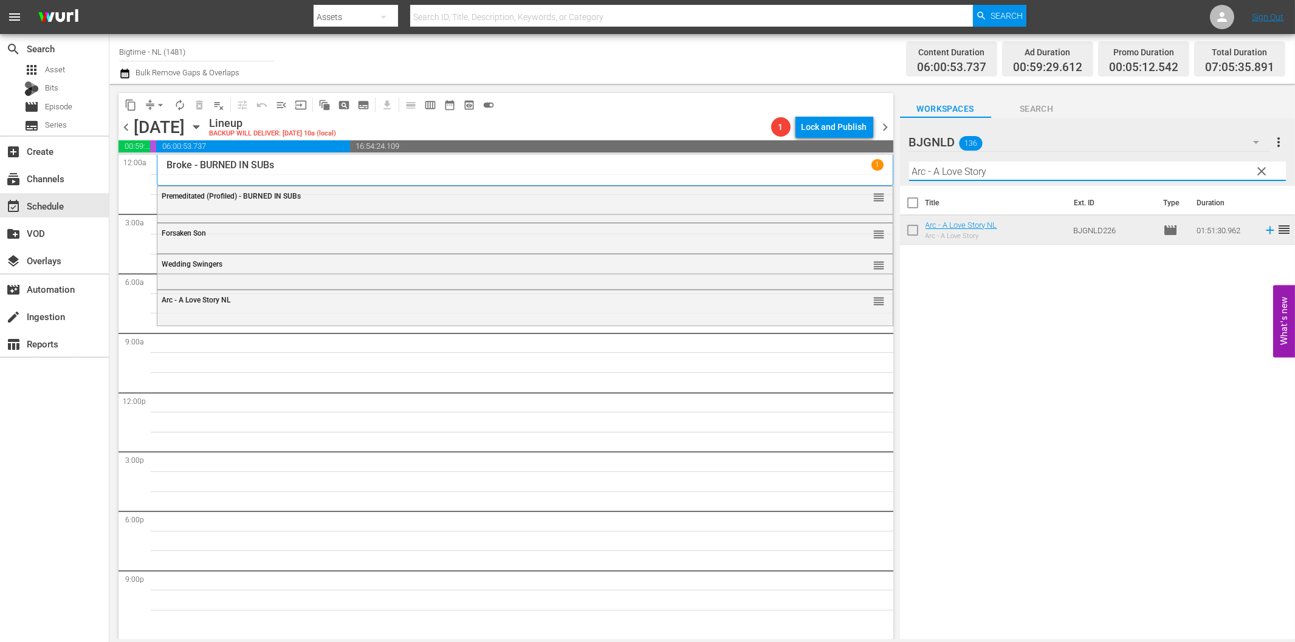
paste input "The Flying Deuces Colorized"
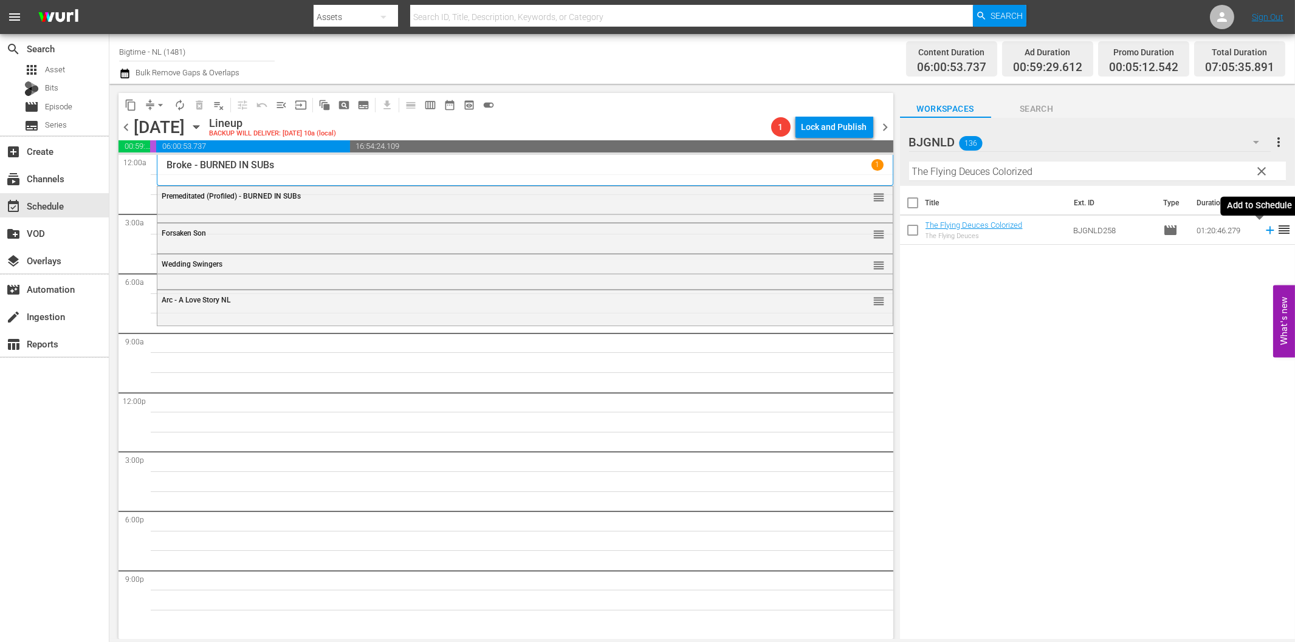
click at [1263, 229] on icon at bounding box center [1269, 230] width 13 height 13
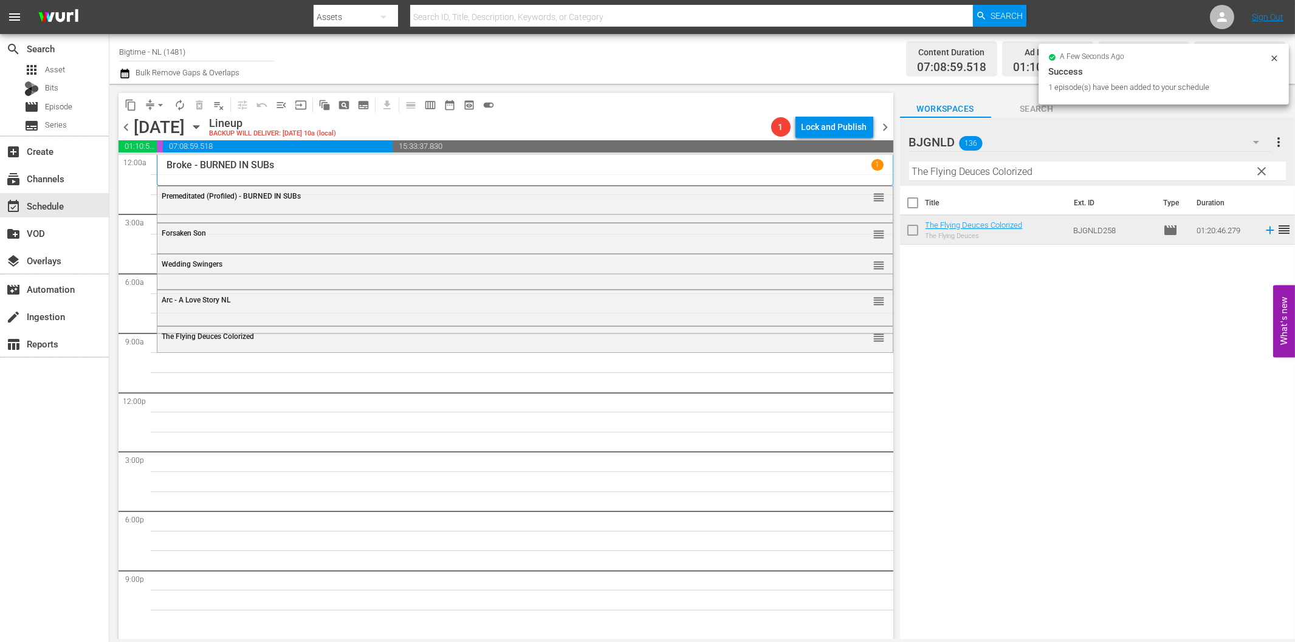
click at [967, 165] on input "The Flying Deuces Colorized" at bounding box center [1097, 171] width 377 height 19
paste input "Of Dice and Men"
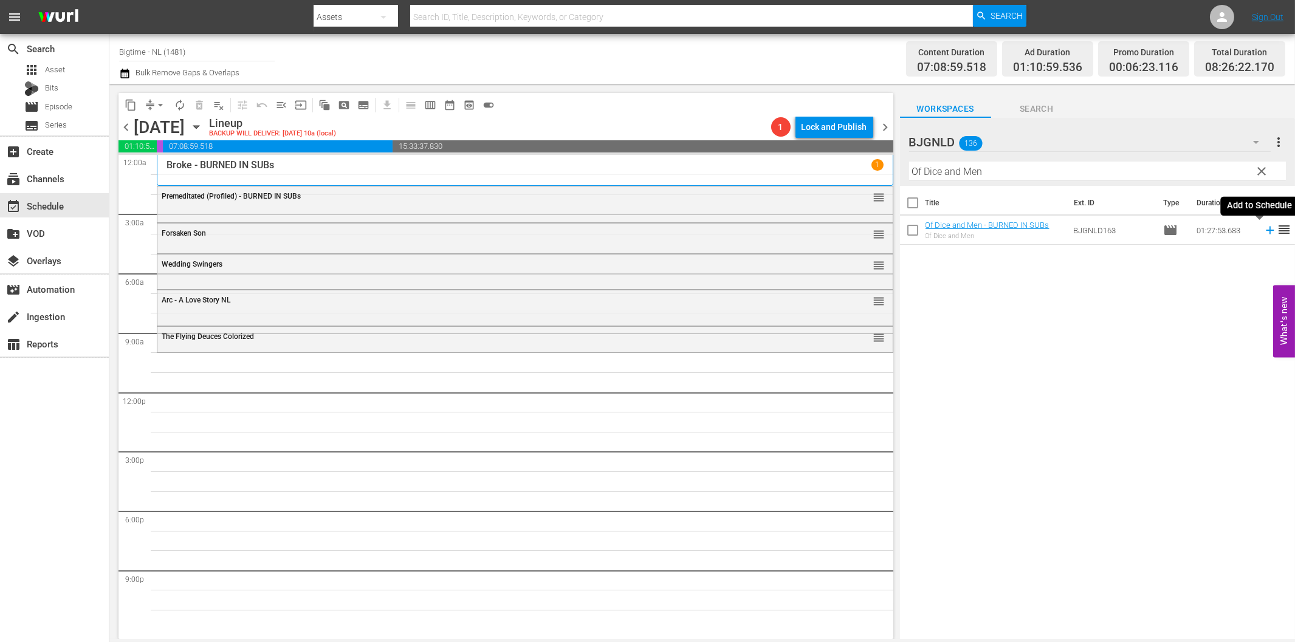
click at [1263, 231] on icon at bounding box center [1269, 230] width 13 height 13
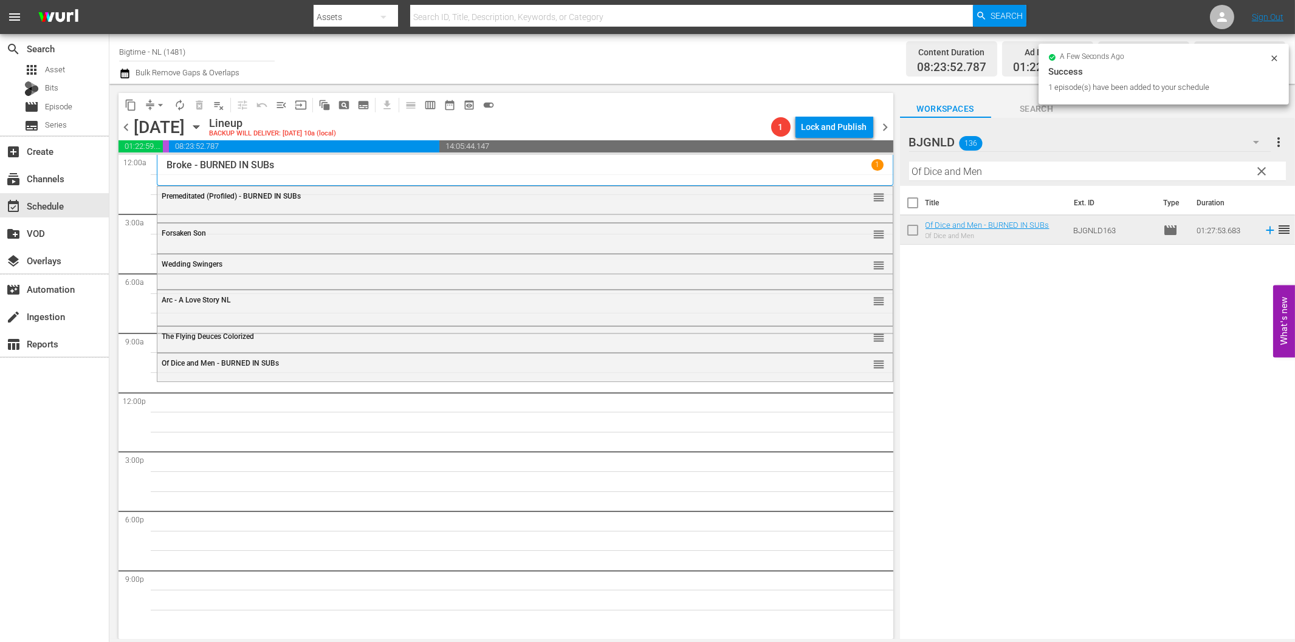
click at [961, 173] on input "Of Dice and Men" at bounding box center [1097, 171] width 377 height 19
paste input "Jitterbugs Colorized"
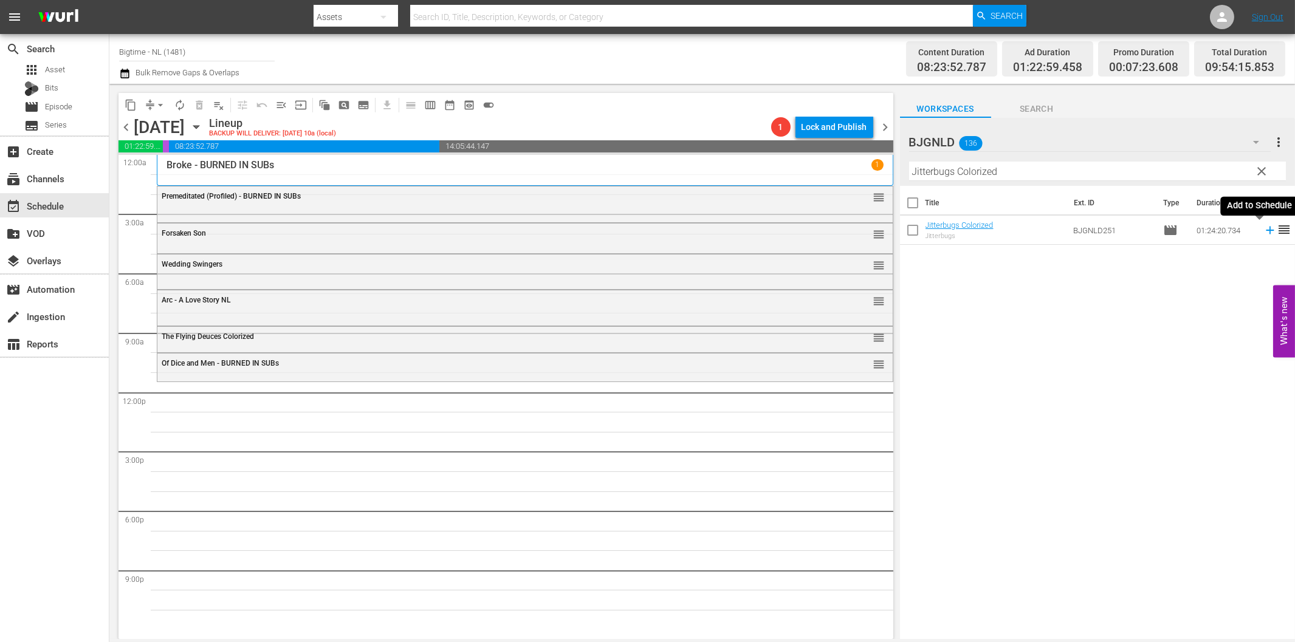
click at [1263, 227] on icon at bounding box center [1269, 230] width 13 height 13
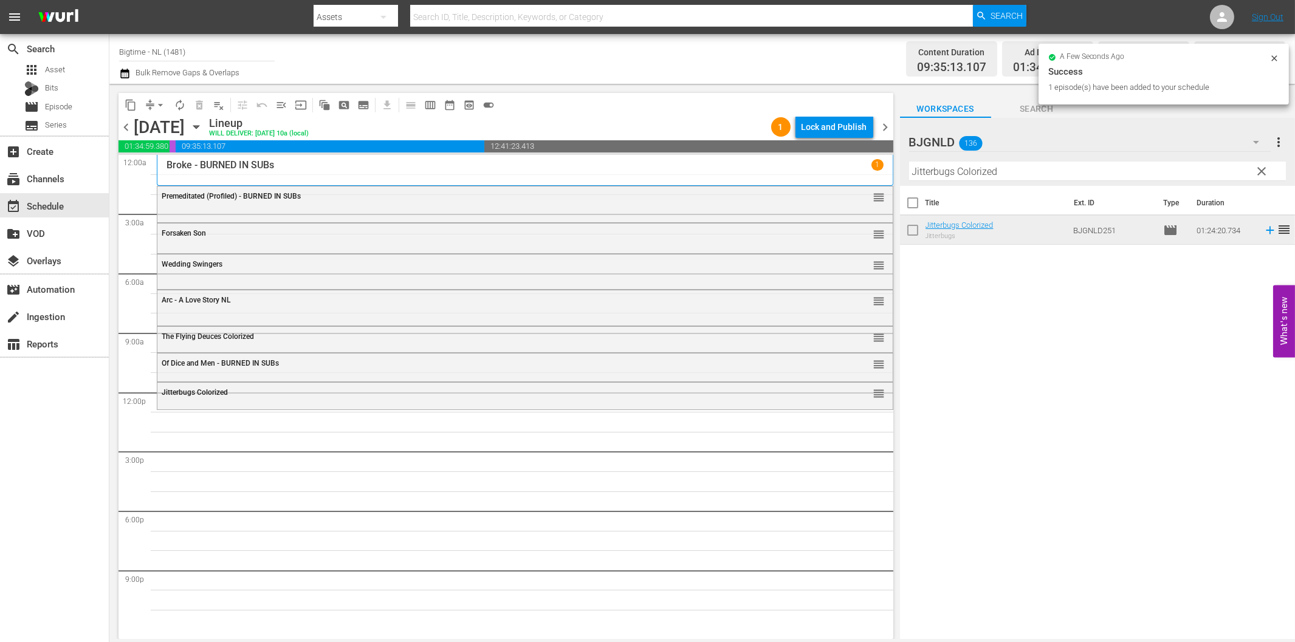
click at [992, 173] on input "Jitterbugs Colorized" at bounding box center [1097, 171] width 377 height 19
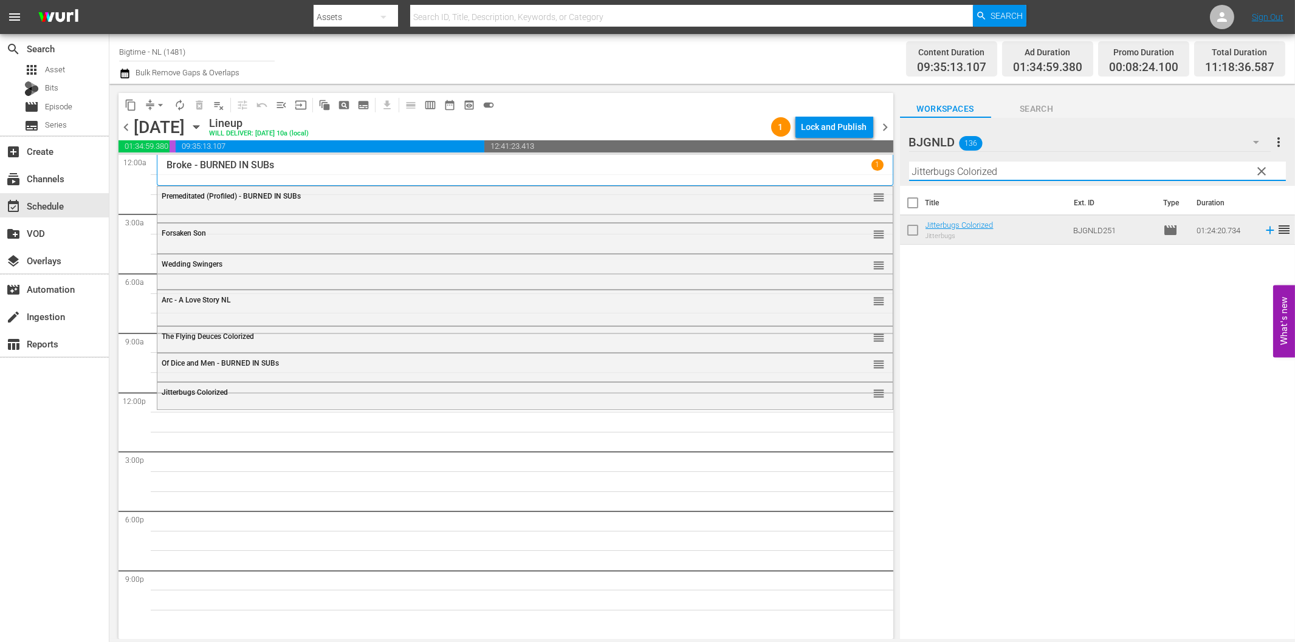
paste input "All About [PERSON_NAME]"
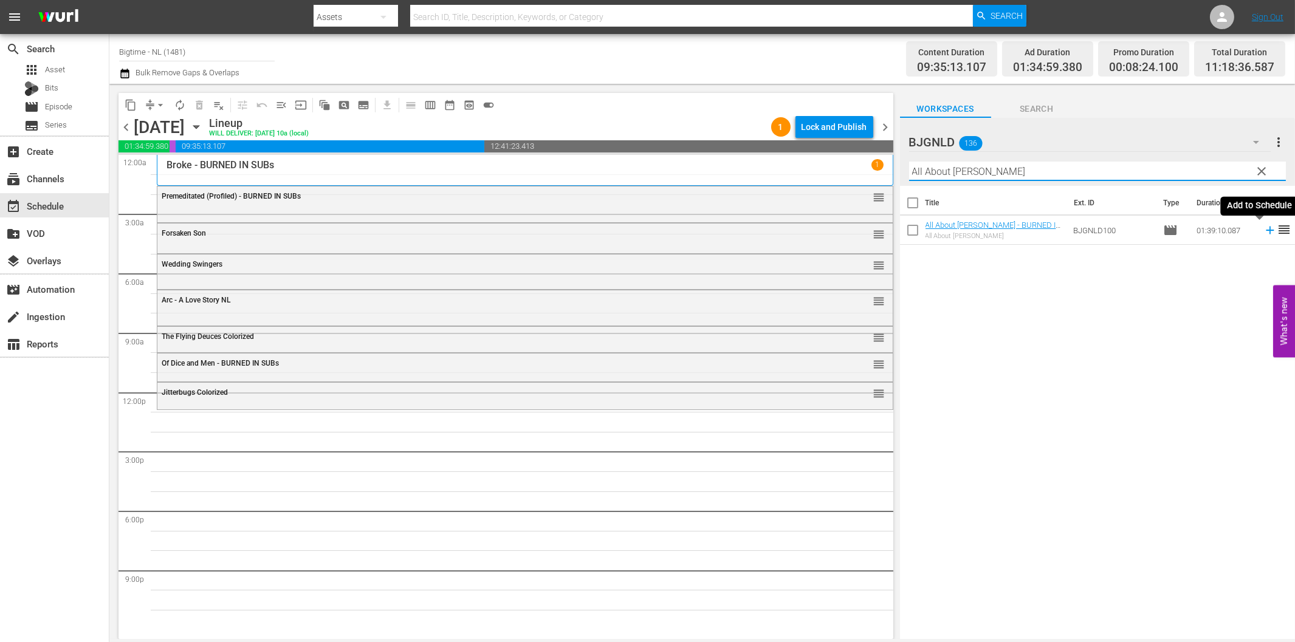
click at [1263, 228] on icon at bounding box center [1269, 230] width 13 height 13
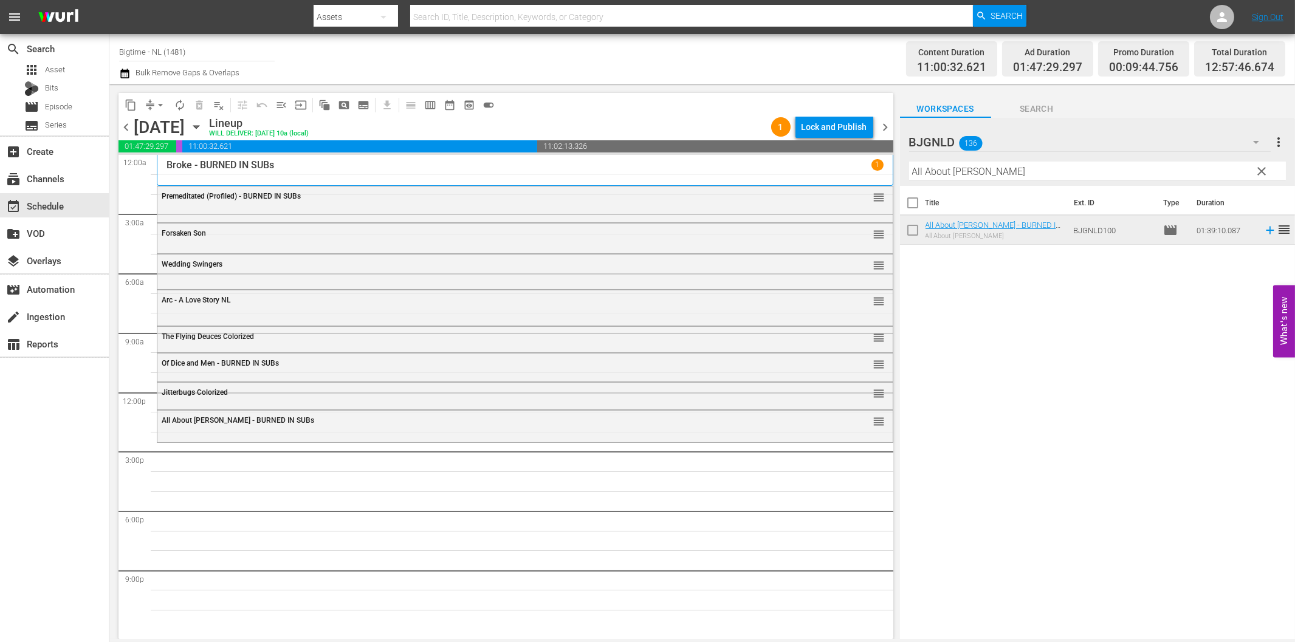
click at [1051, 162] on input "All About [PERSON_NAME]" at bounding box center [1097, 171] width 377 height 19
paste input "Guardian"
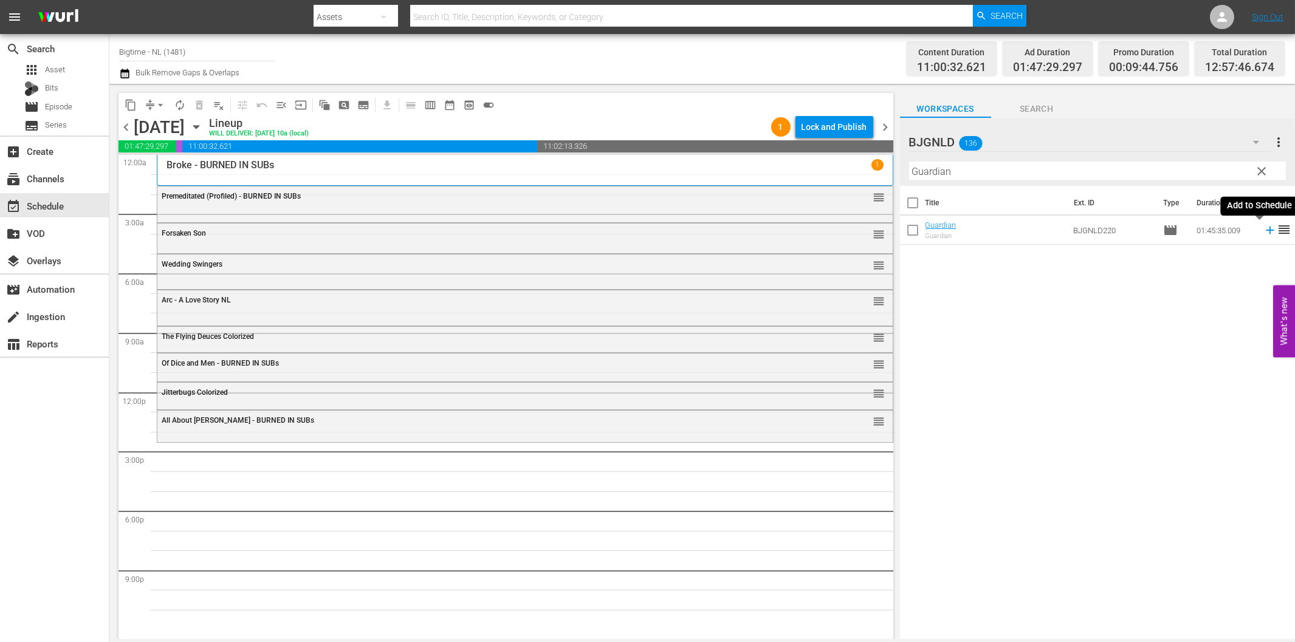
click at [1266, 231] on icon at bounding box center [1270, 231] width 8 height 8
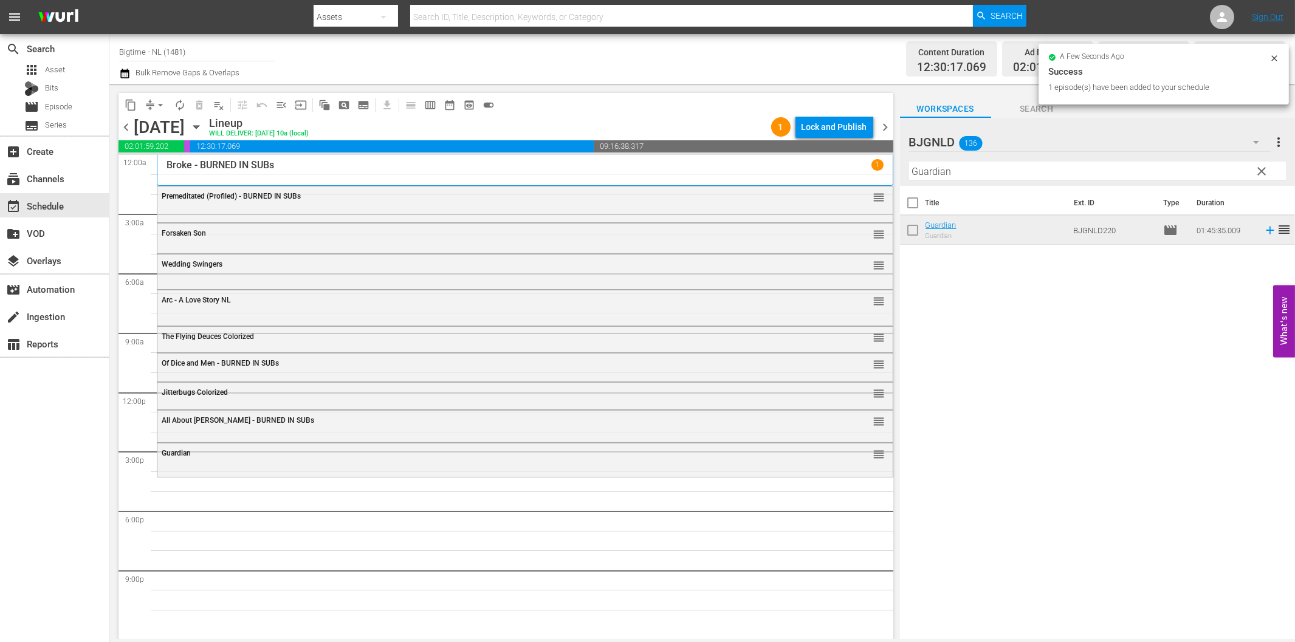
click at [954, 177] on input "Guardian" at bounding box center [1097, 171] width 377 height 19
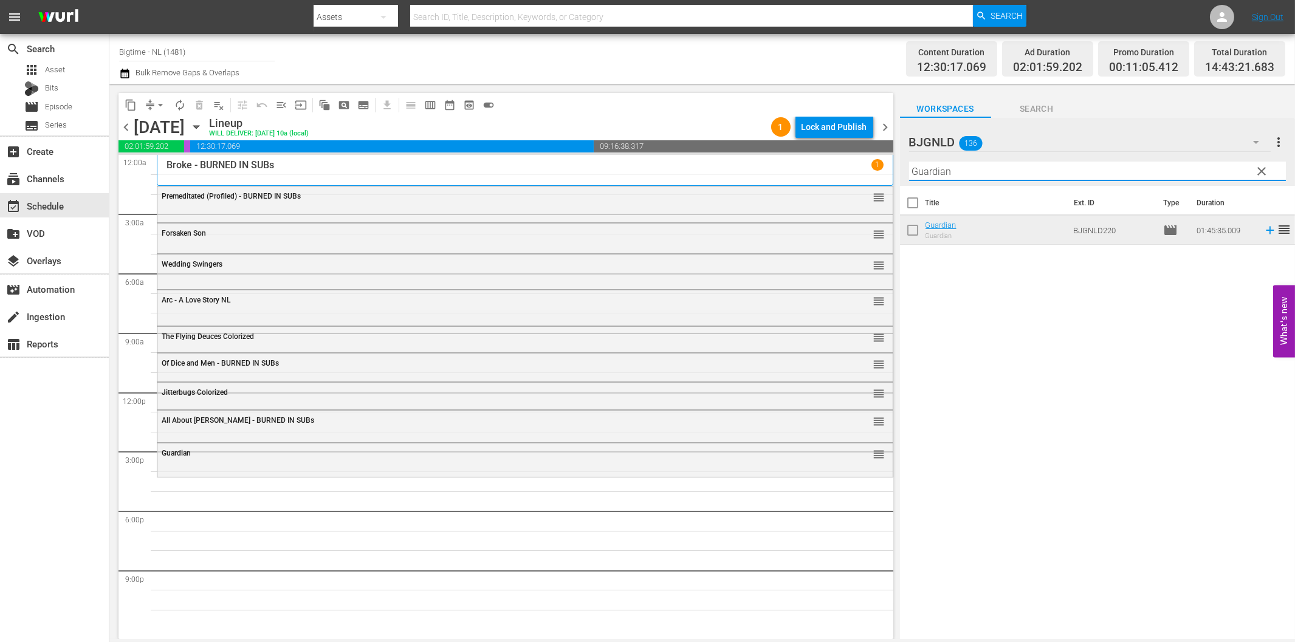
paste input "Created Equal"
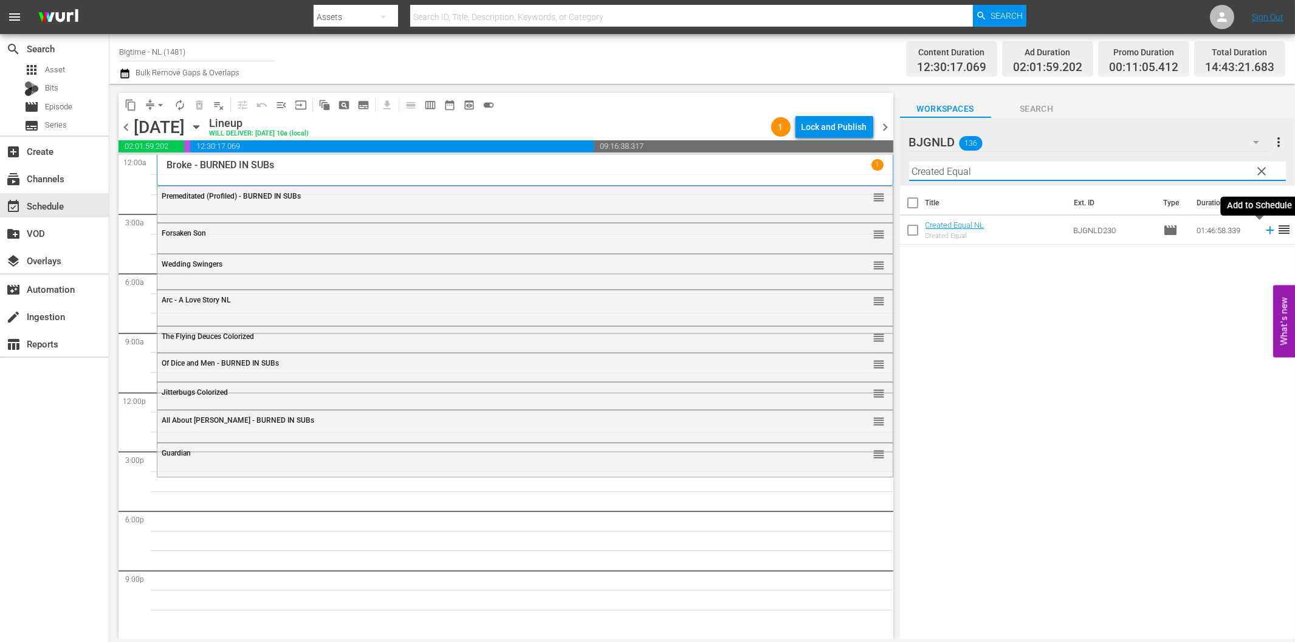
click at [1263, 232] on icon at bounding box center [1269, 230] width 13 height 13
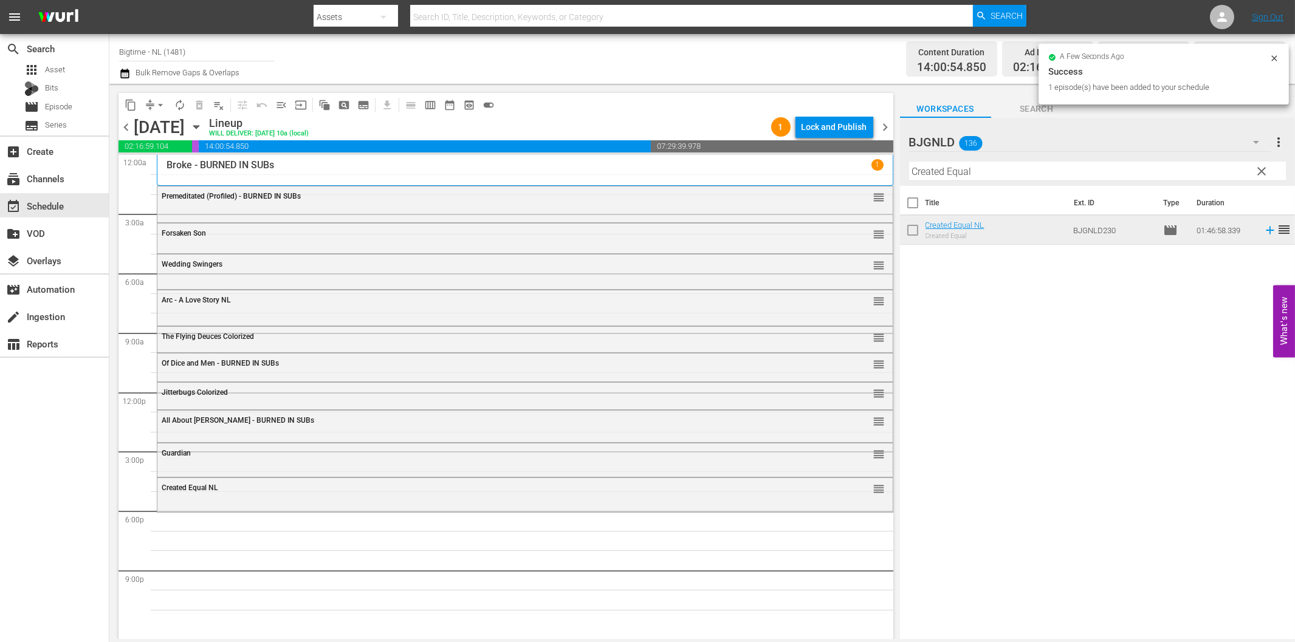
click at [989, 173] on input "Created Equal" at bounding box center [1097, 171] width 377 height 19
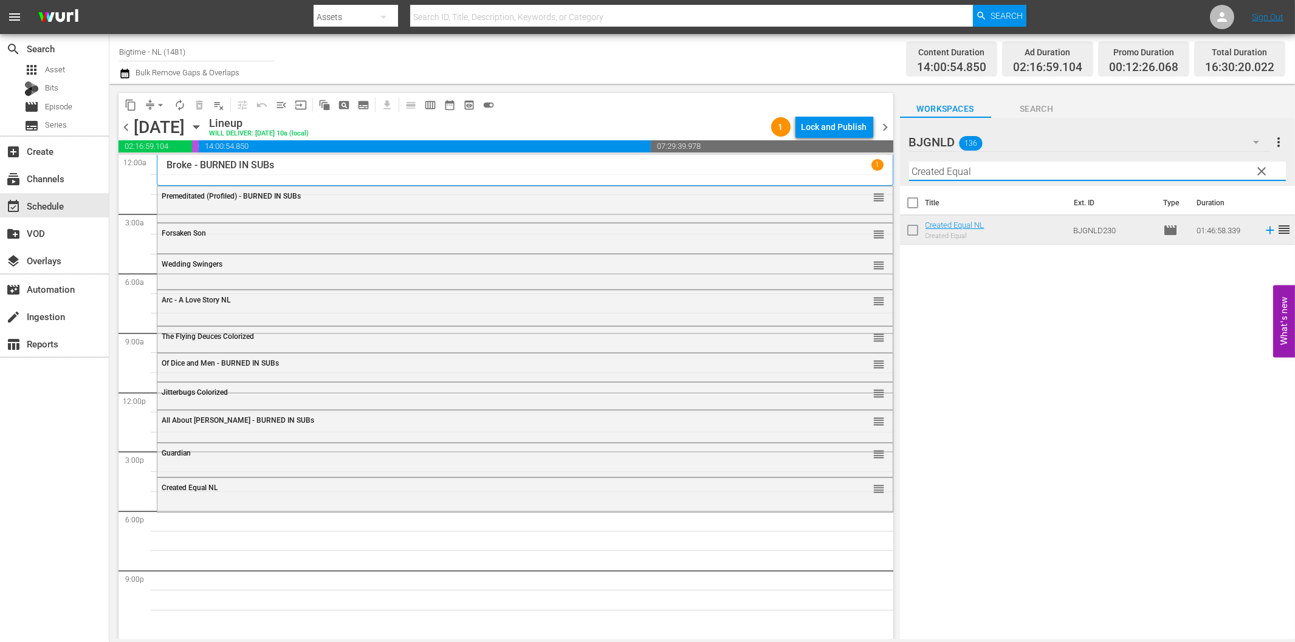
paste input "Utopia Colorized"
click at [1266, 228] on icon at bounding box center [1270, 231] width 8 height 8
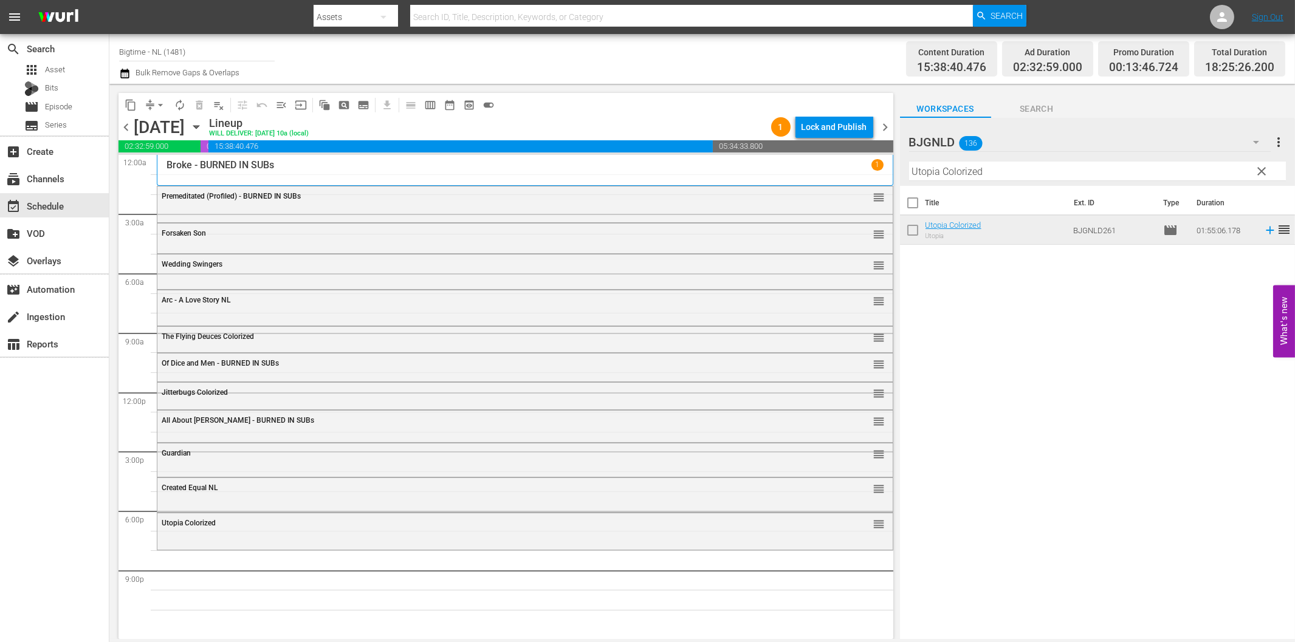
click at [1102, 167] on input "Utopia Colorized" at bounding box center [1097, 171] width 377 height 19
paste input "[PERSON_NAME] - Dressed to Kill"
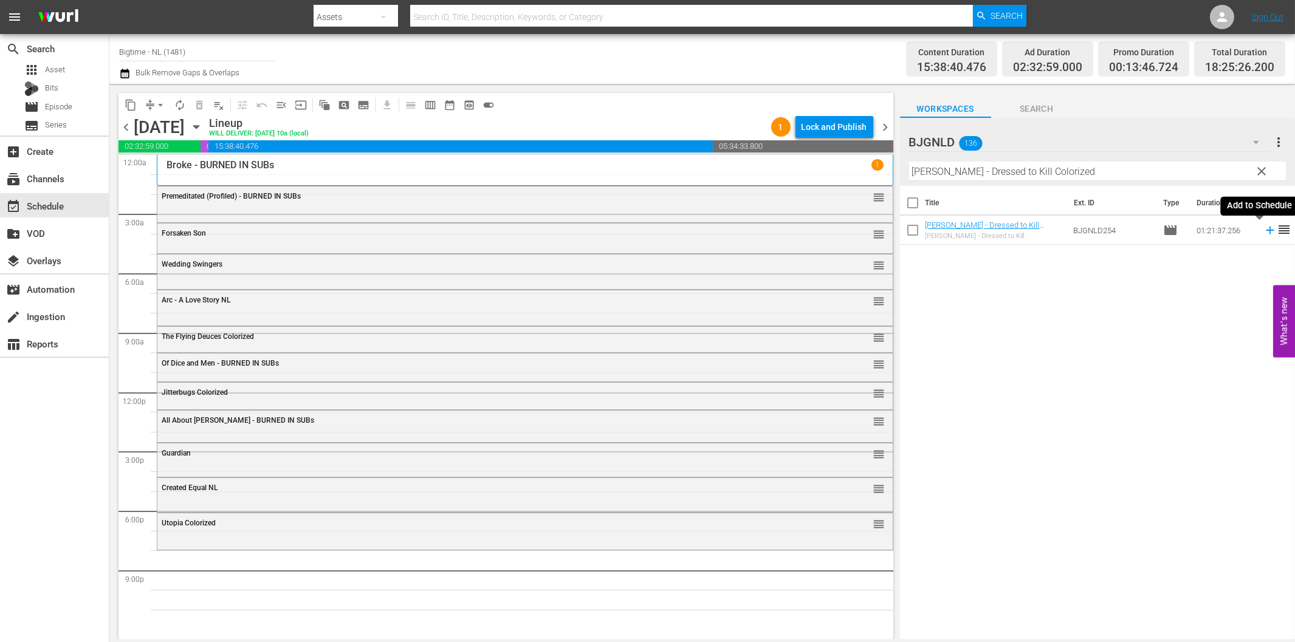
click at [1263, 227] on icon at bounding box center [1269, 230] width 13 height 13
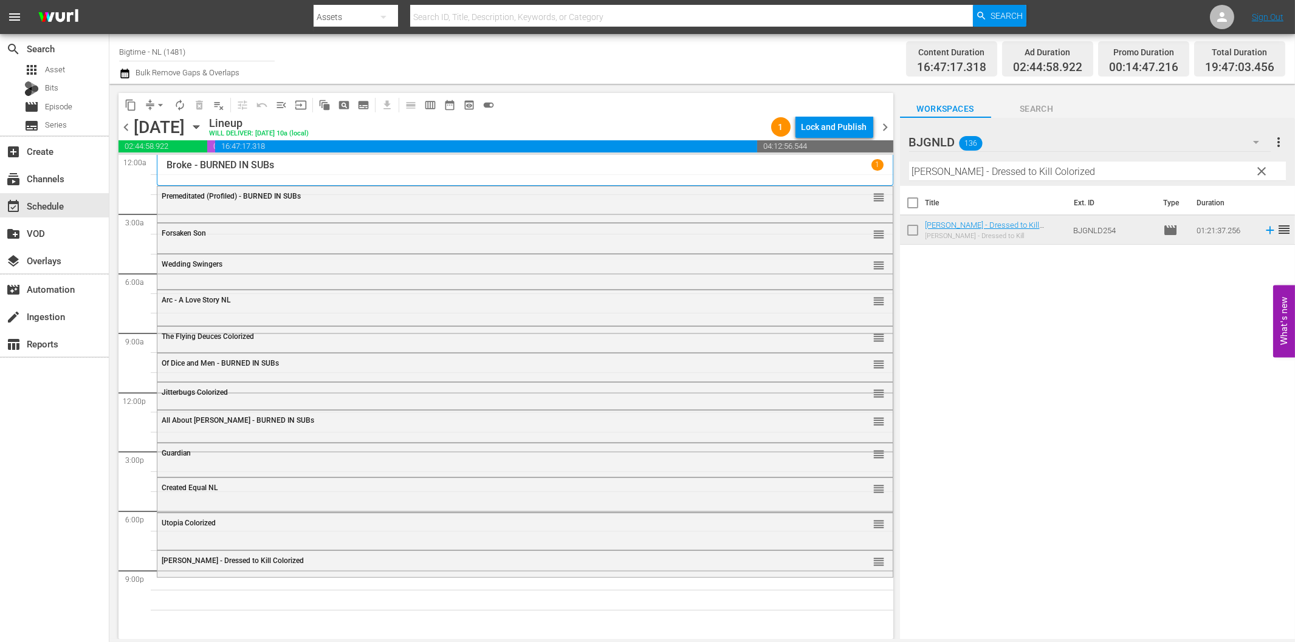
click at [1013, 179] on input "[PERSON_NAME] - Dressed to Kill Colorized" at bounding box center [1097, 171] width 377 height 19
paste input "If I Tell You I Have To Kill You"
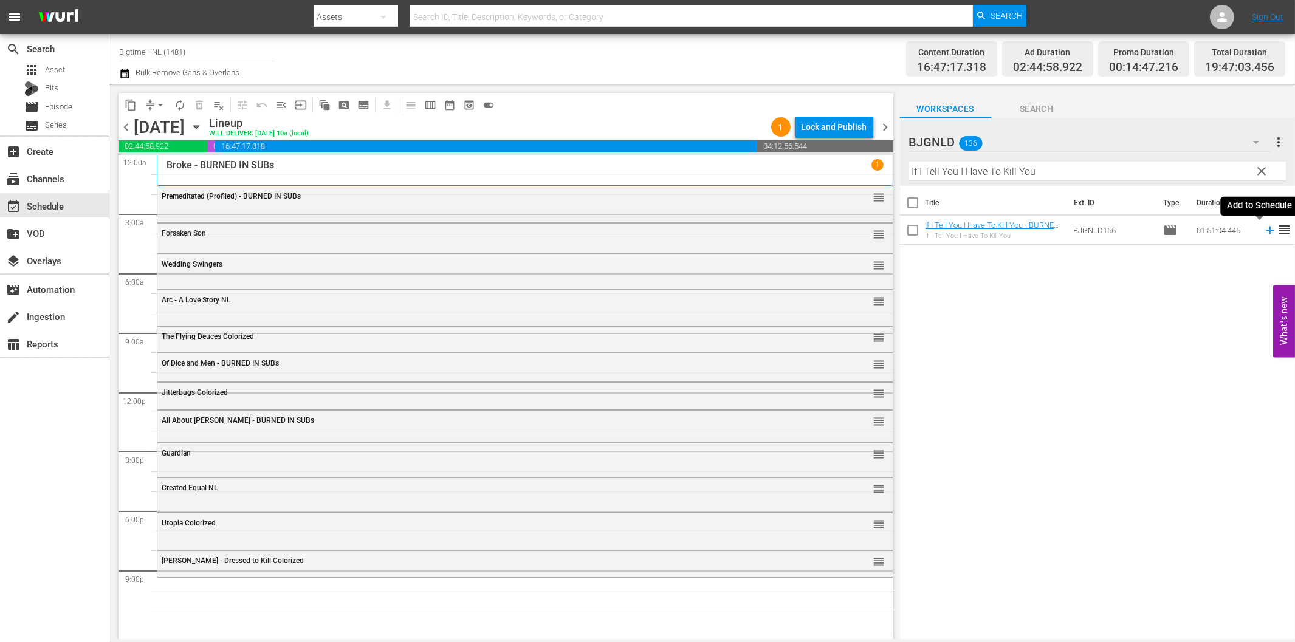
click at [1266, 231] on icon at bounding box center [1270, 231] width 8 height 8
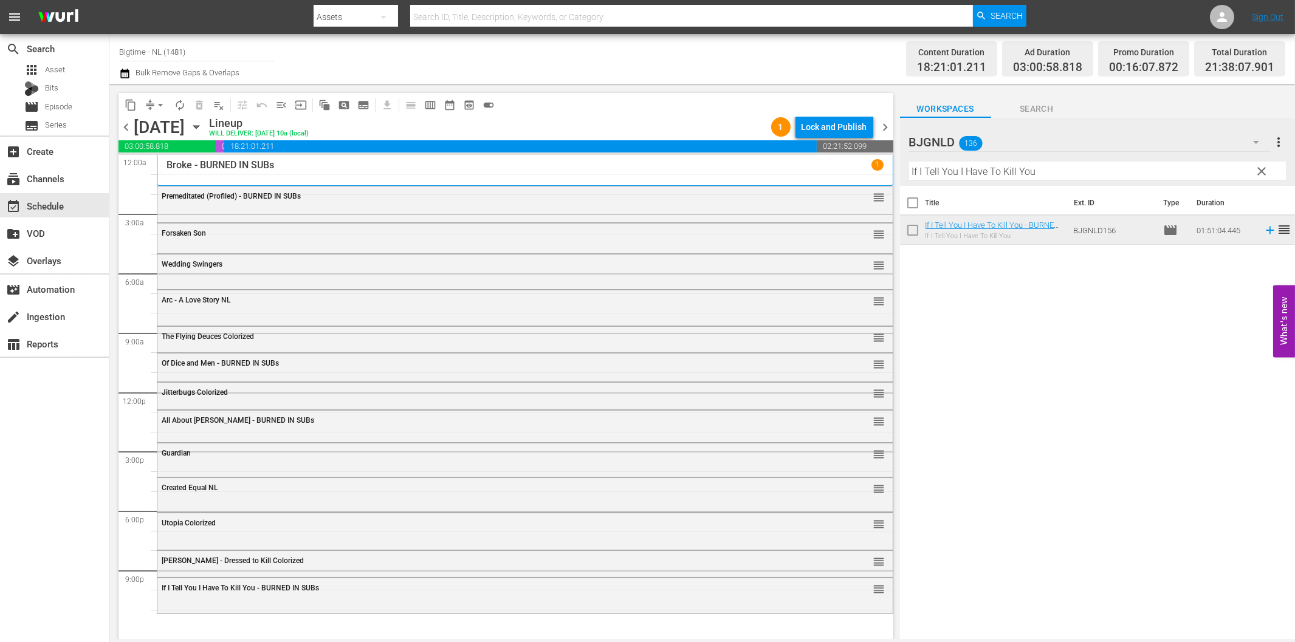
click at [973, 176] on input "If I Tell You I Have To Kill You" at bounding box center [1097, 171] width 377 height 19
paste input "Death's Door"
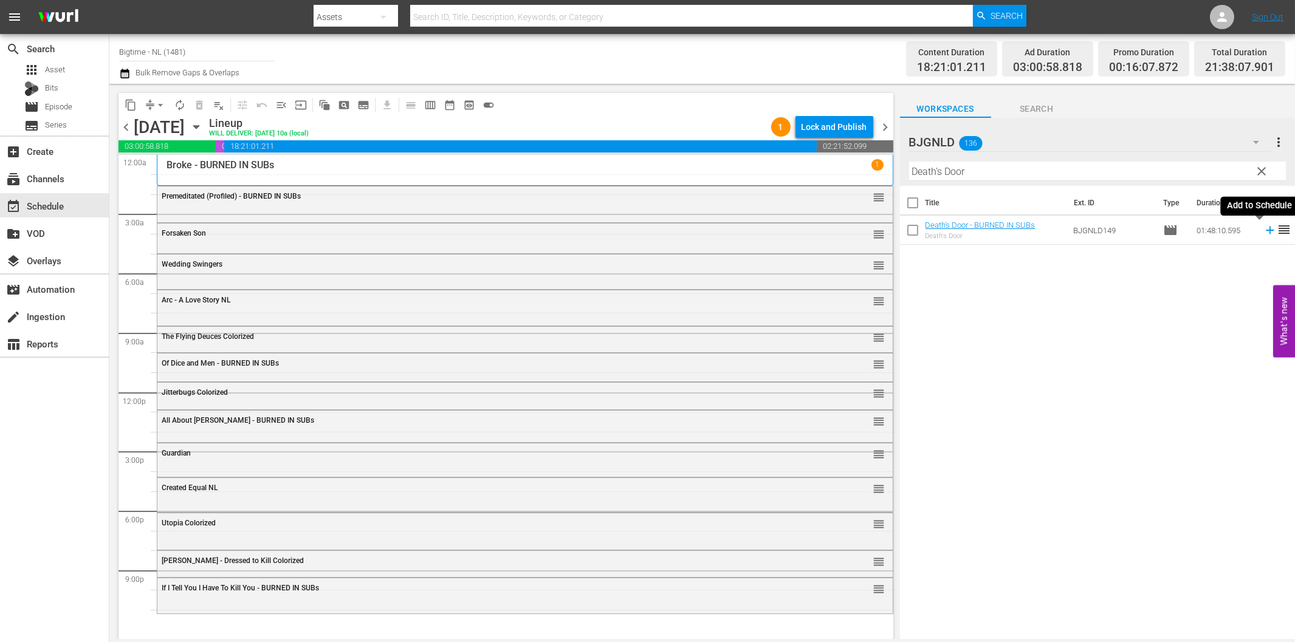
click at [1263, 228] on icon at bounding box center [1269, 230] width 13 height 13
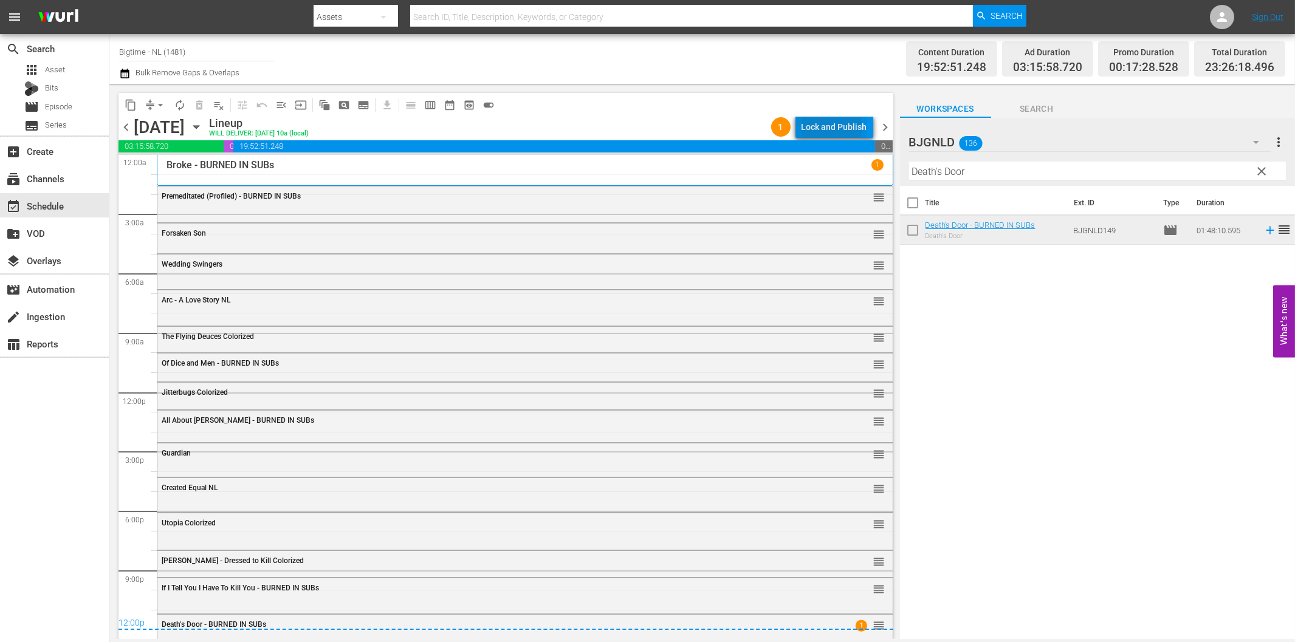
click at [820, 128] on div "Lock and Publish" at bounding box center [834, 127] width 66 height 22
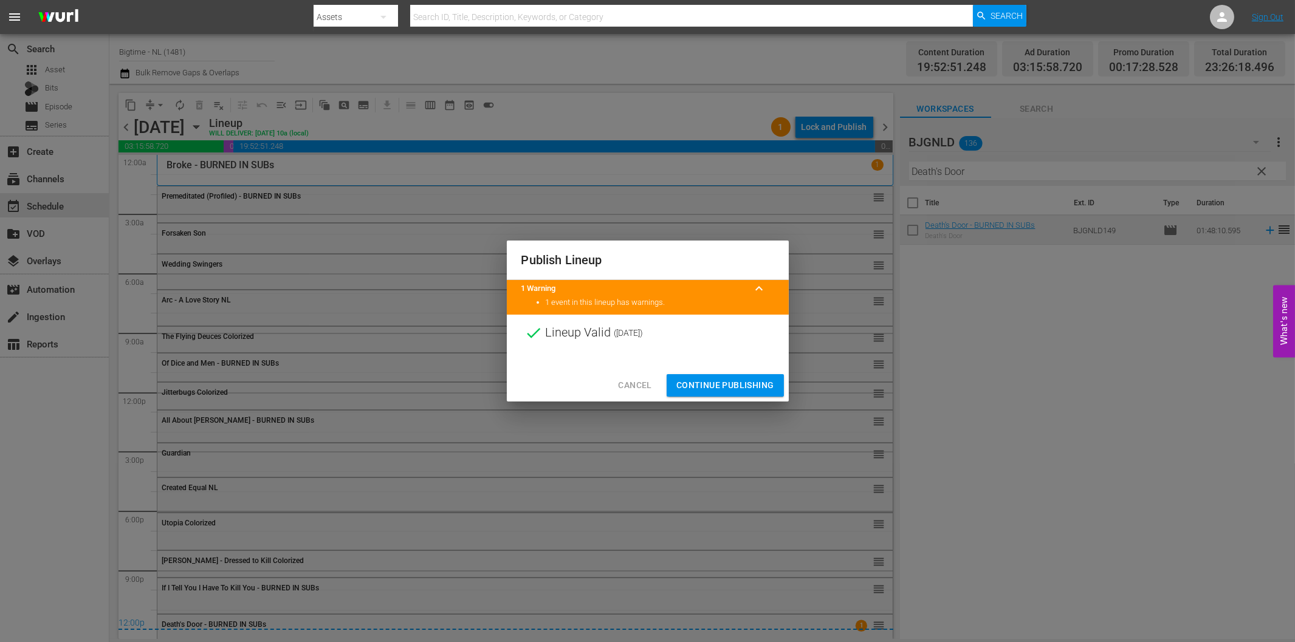
click at [719, 385] on span "Continue Publishing" at bounding box center [725, 385] width 98 height 15
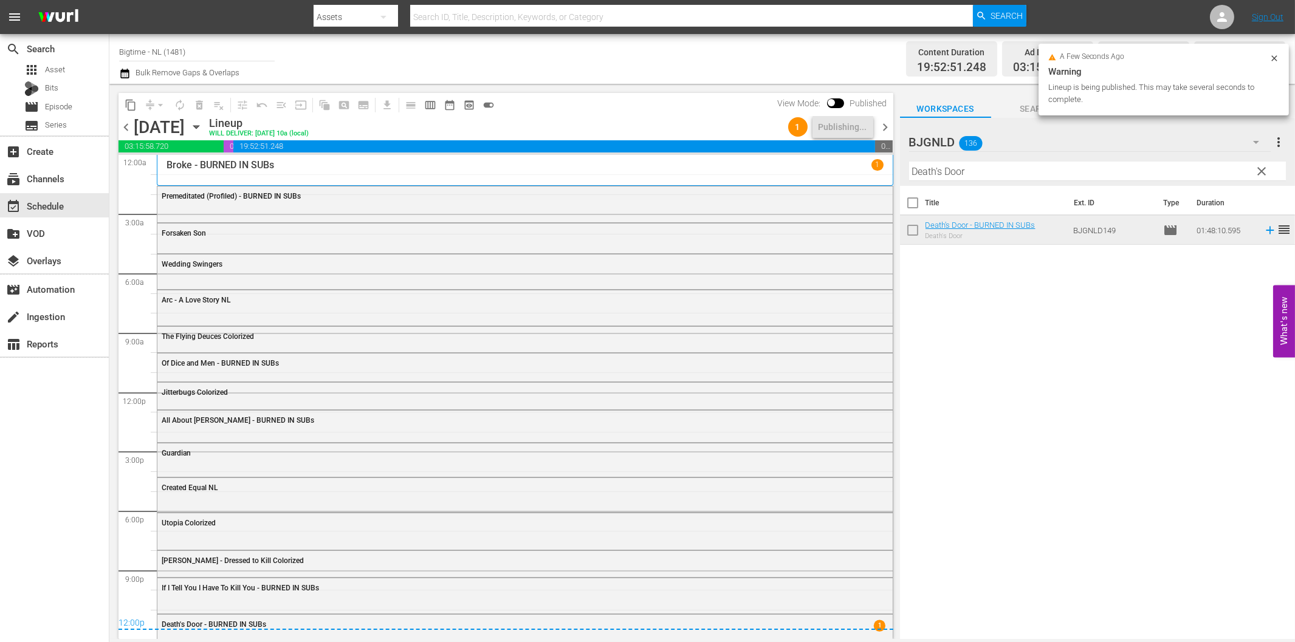
click at [883, 129] on span "chevron_right" at bounding box center [885, 127] width 15 height 15
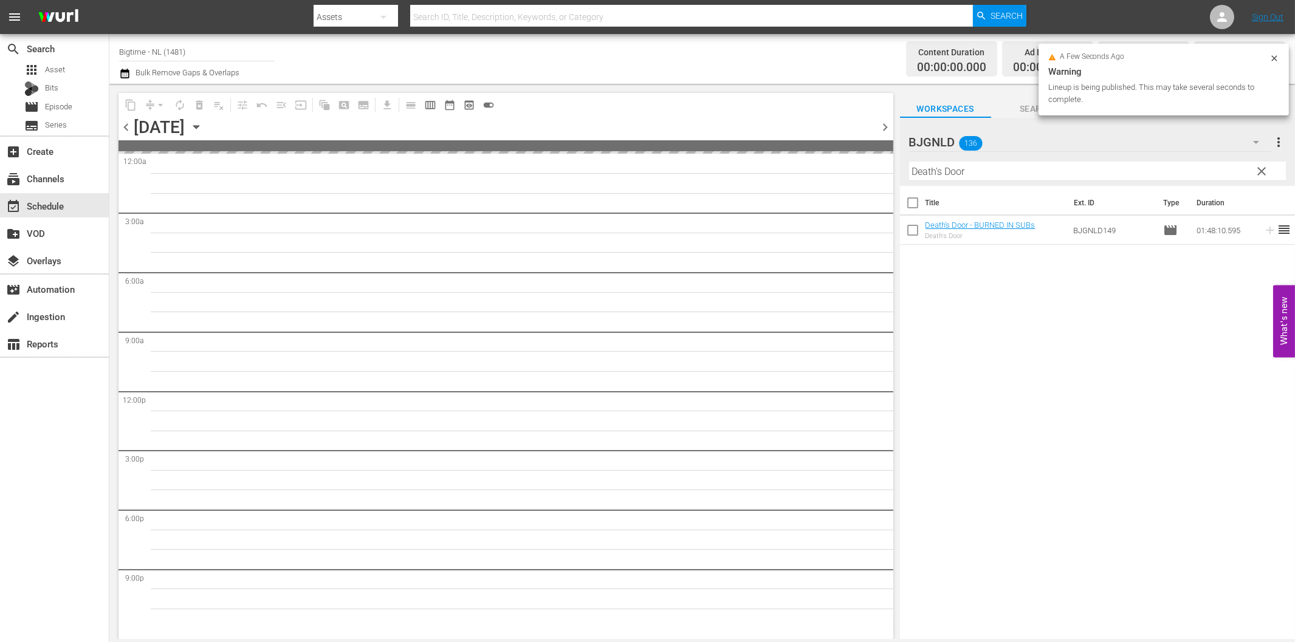
click at [943, 168] on input "Death's Door" at bounding box center [1097, 171] width 377 height 19
paste input "Promises"
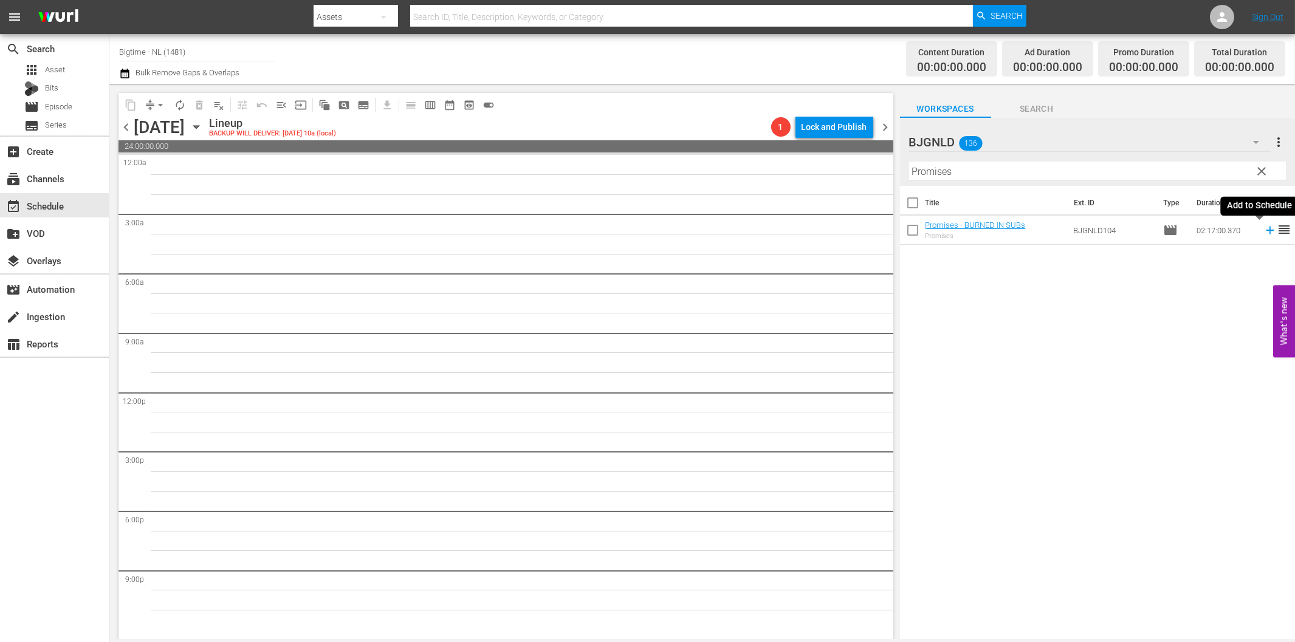
drag, startPoint x: 1258, startPoint y: 227, endPoint x: 1223, endPoint y: 227, distance: 34.6
click at [1263, 227] on icon at bounding box center [1269, 230] width 13 height 13
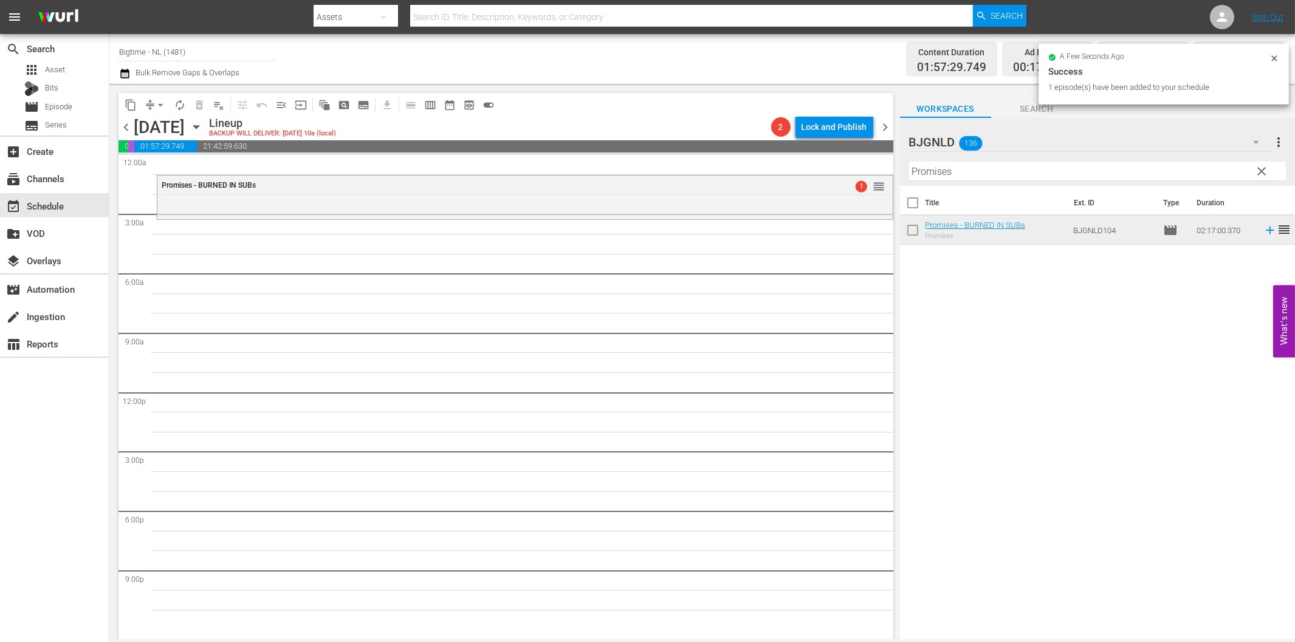
click at [958, 173] on input "Promises" at bounding box center [1097, 171] width 377 height 19
paste input "American Rescue Squad"
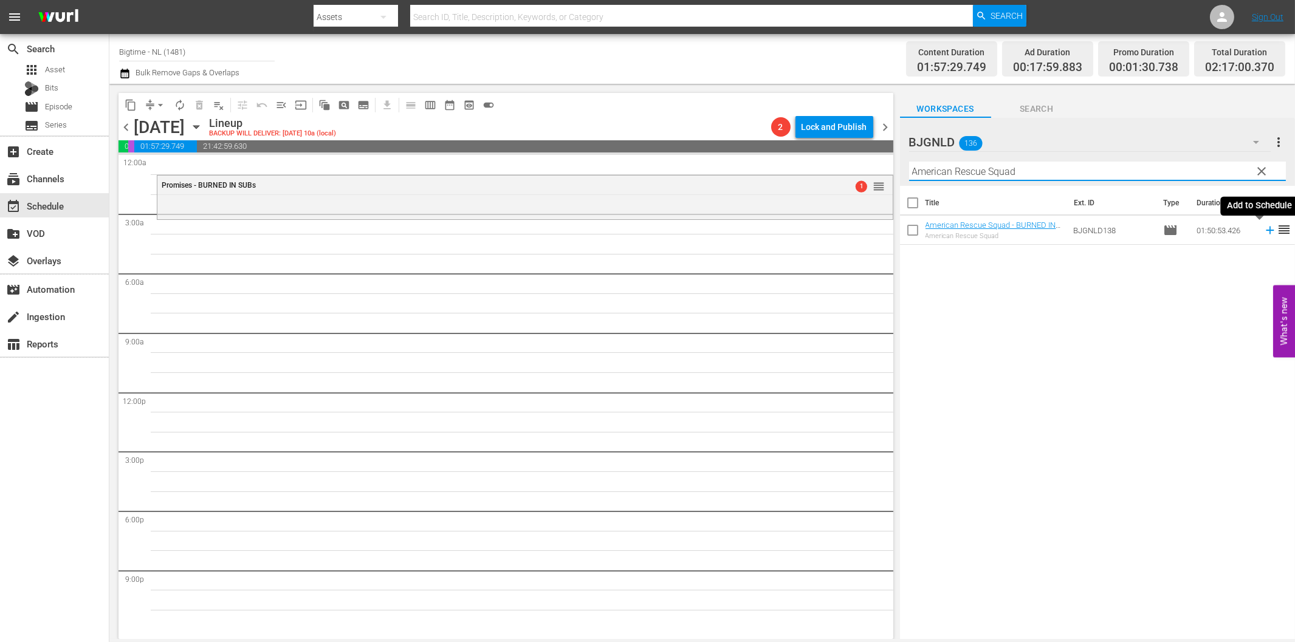
click at [1263, 233] on icon at bounding box center [1269, 230] width 13 height 13
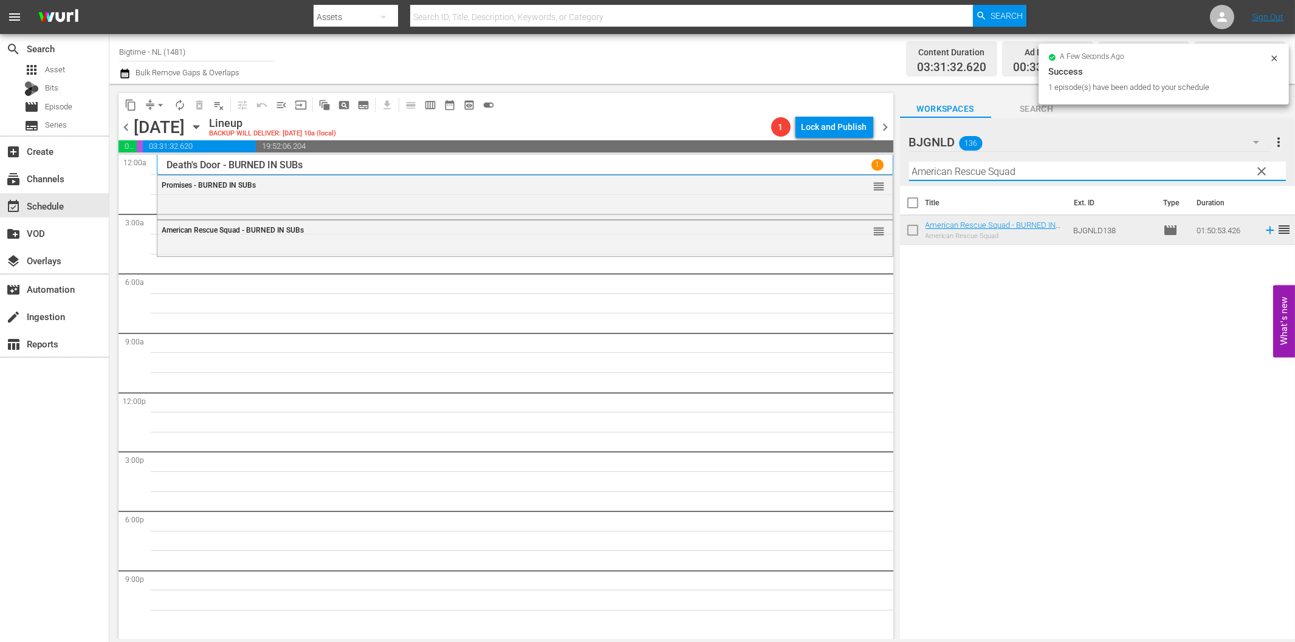
click at [958, 166] on input "American Rescue Squad" at bounding box center [1097, 171] width 377 height 19
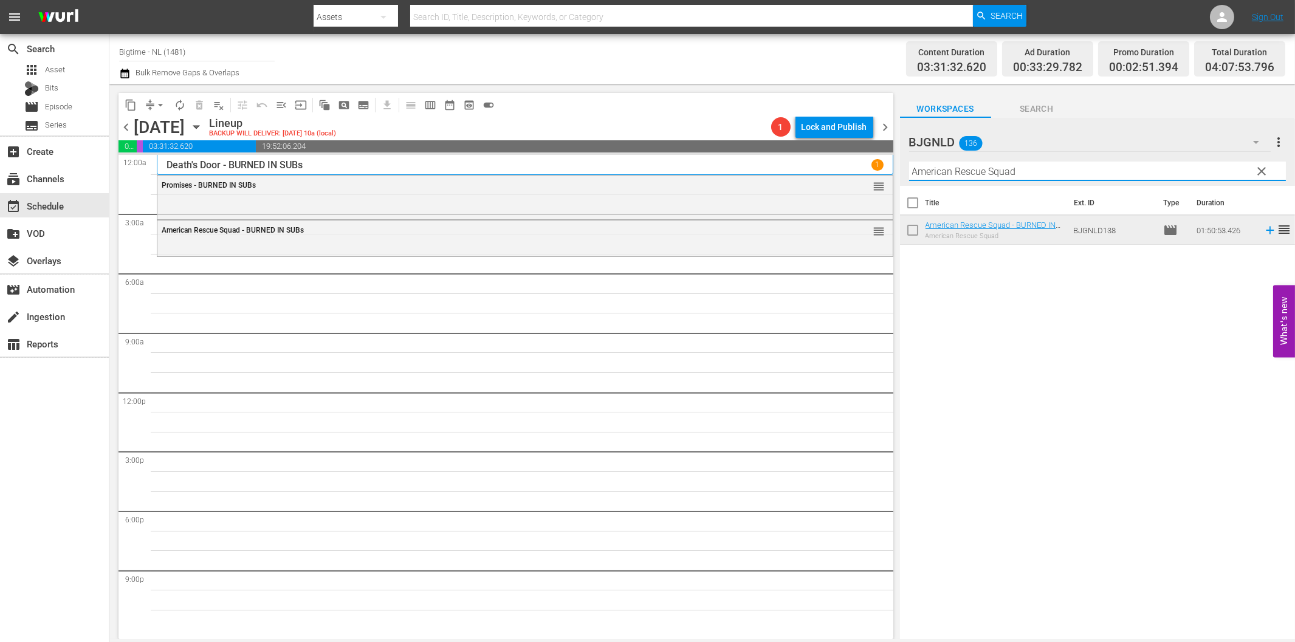
paste input "The Philadelphia Experiment"
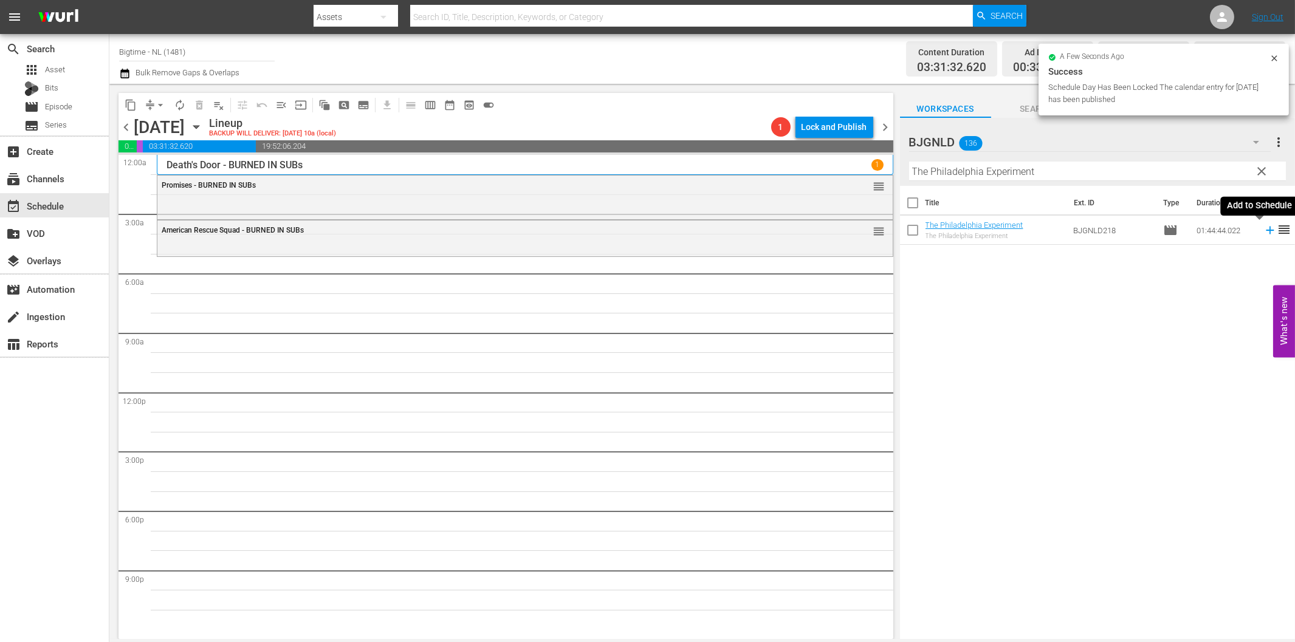
click at [1266, 230] on icon at bounding box center [1270, 231] width 8 height 8
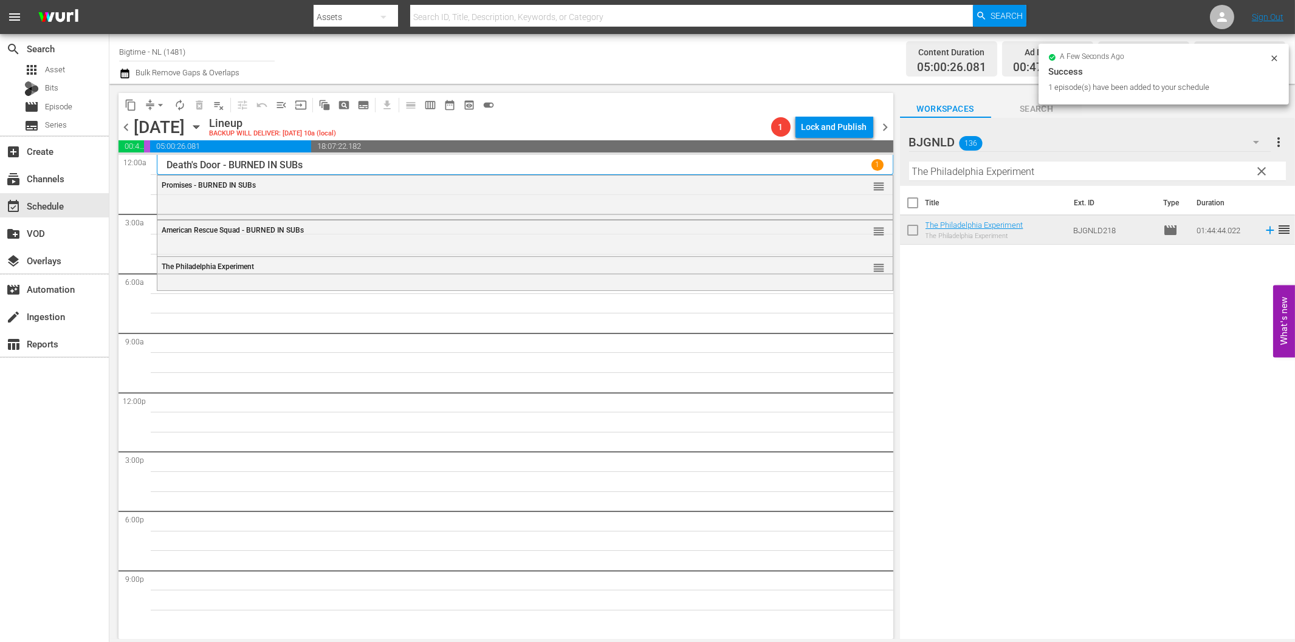
click at [967, 171] on input "The Philadelphia Experiment" at bounding box center [1097, 171] width 377 height 19
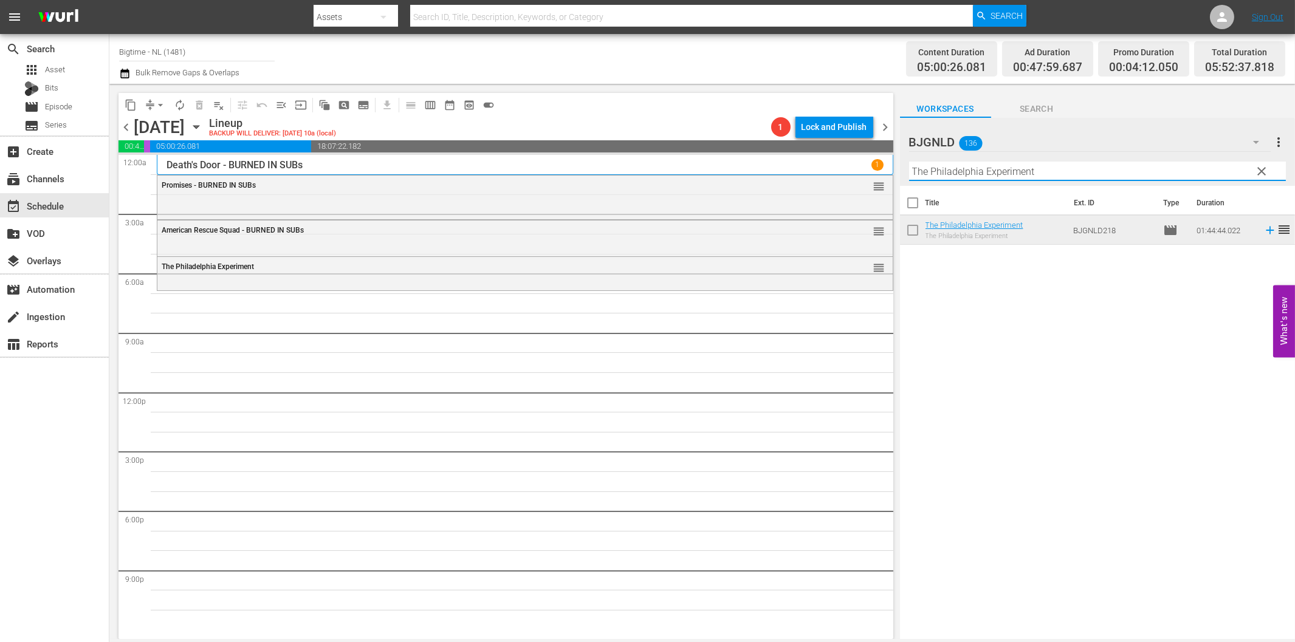
paste input "[PERSON_NAME] and the King"
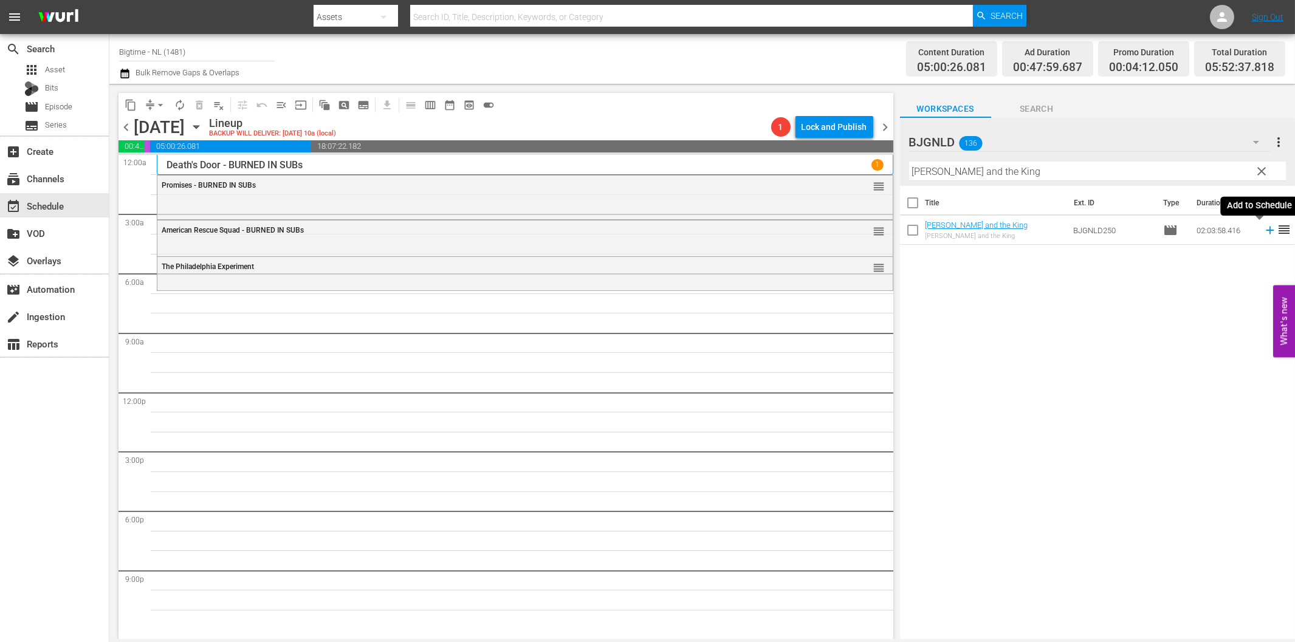
drag, startPoint x: 1259, startPoint y: 228, endPoint x: 1185, endPoint y: 242, distance: 74.7
click at [1263, 228] on icon at bounding box center [1269, 230] width 13 height 13
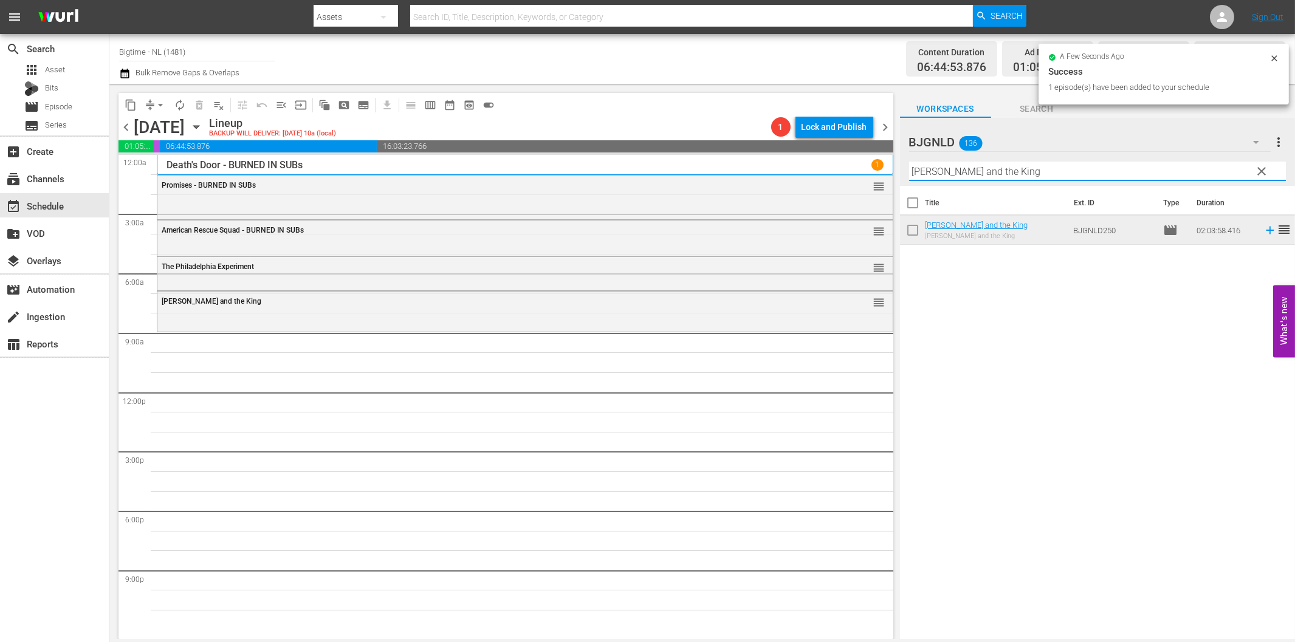
click at [1012, 171] on input "[PERSON_NAME] and the King" at bounding box center [1097, 171] width 377 height 19
paste input "Grief"
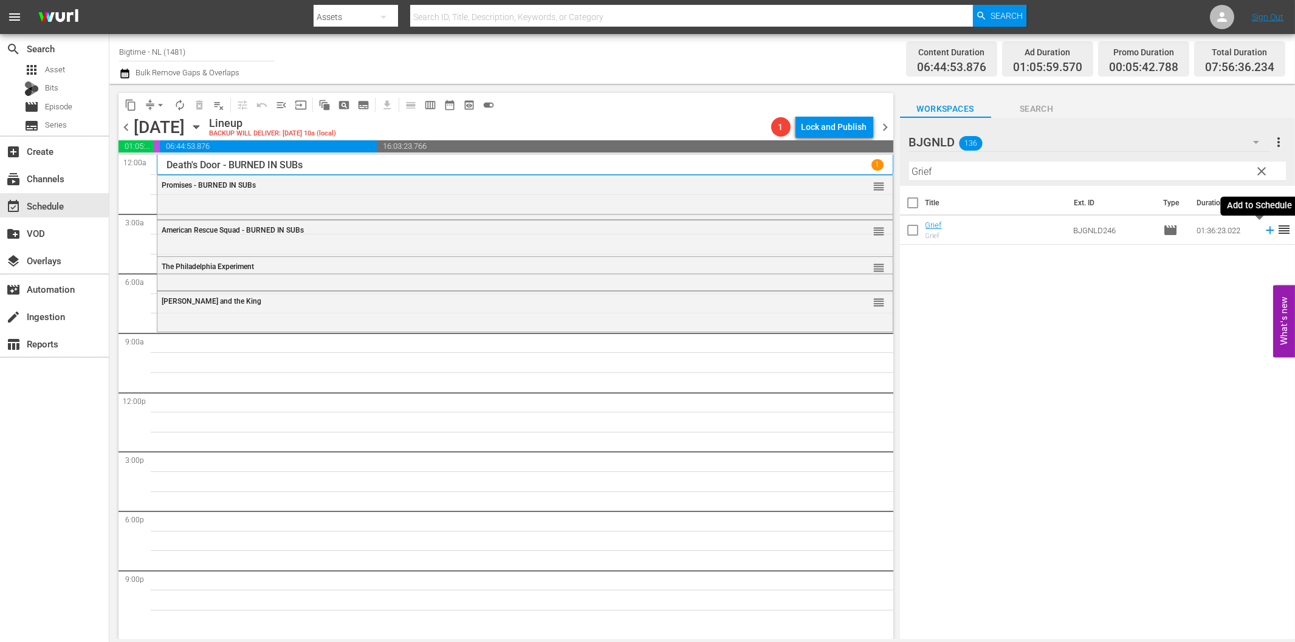
click at [1263, 232] on icon at bounding box center [1269, 230] width 13 height 13
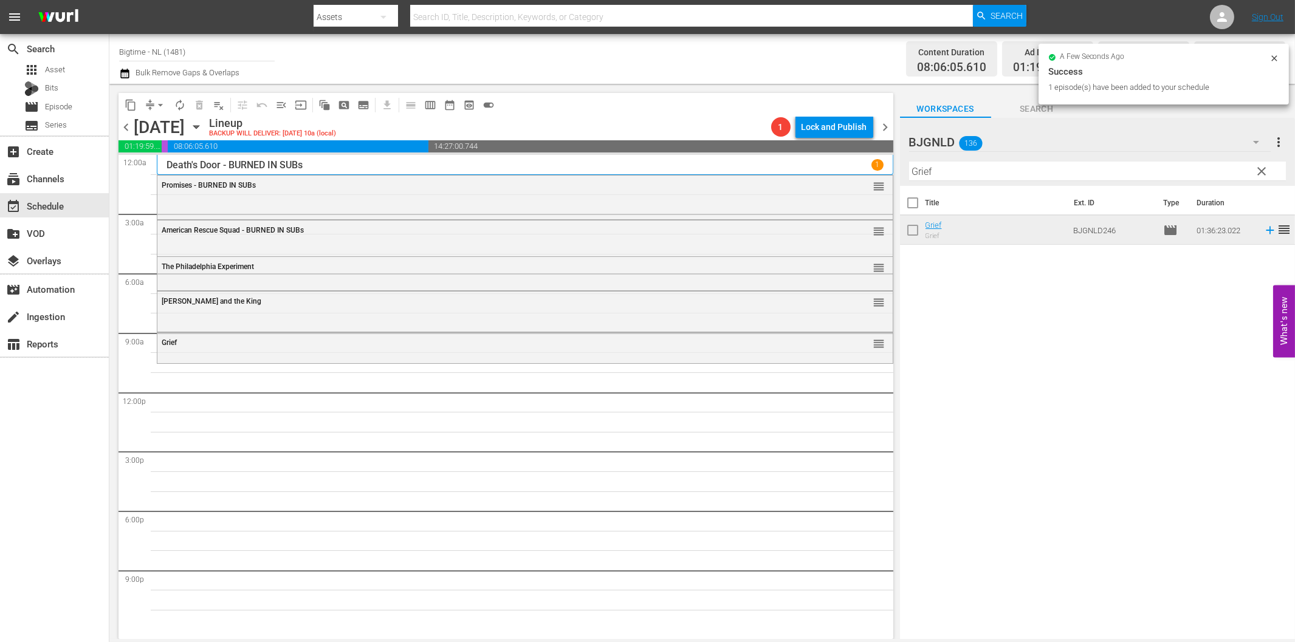
click at [948, 169] on input "Grief" at bounding box center [1097, 171] width 377 height 19
paste input "[PERSON_NAME] [PERSON_NAME]: The Theory of Love"
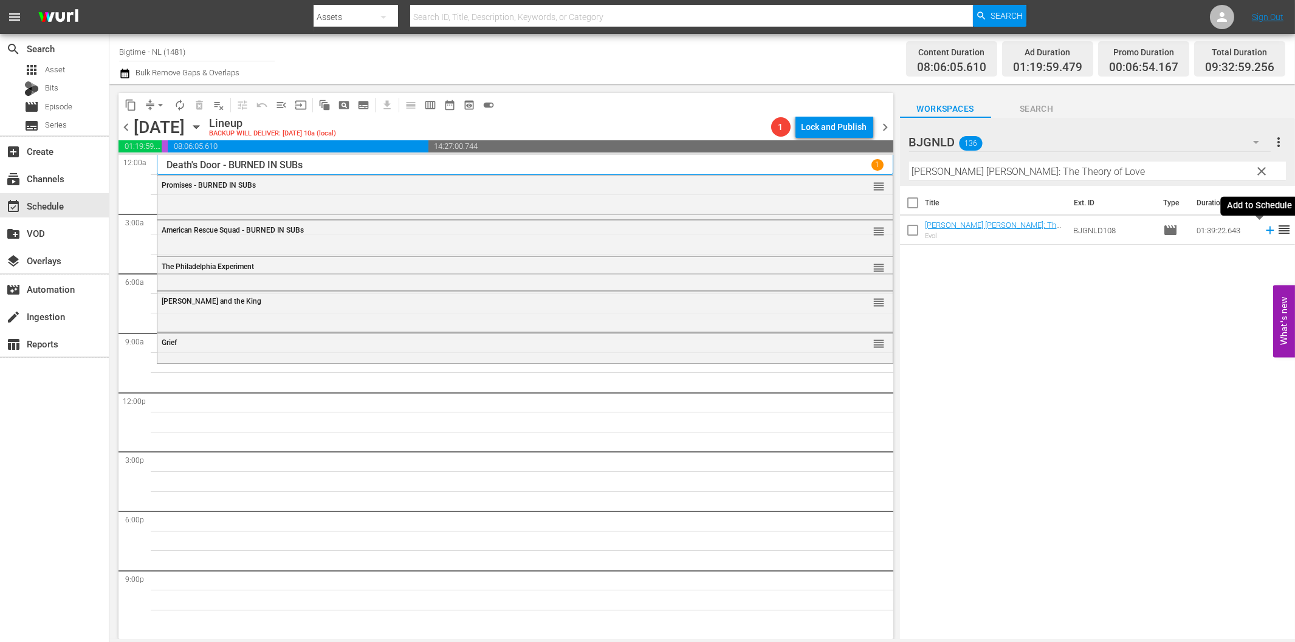
click at [1266, 230] on icon at bounding box center [1270, 231] width 8 height 8
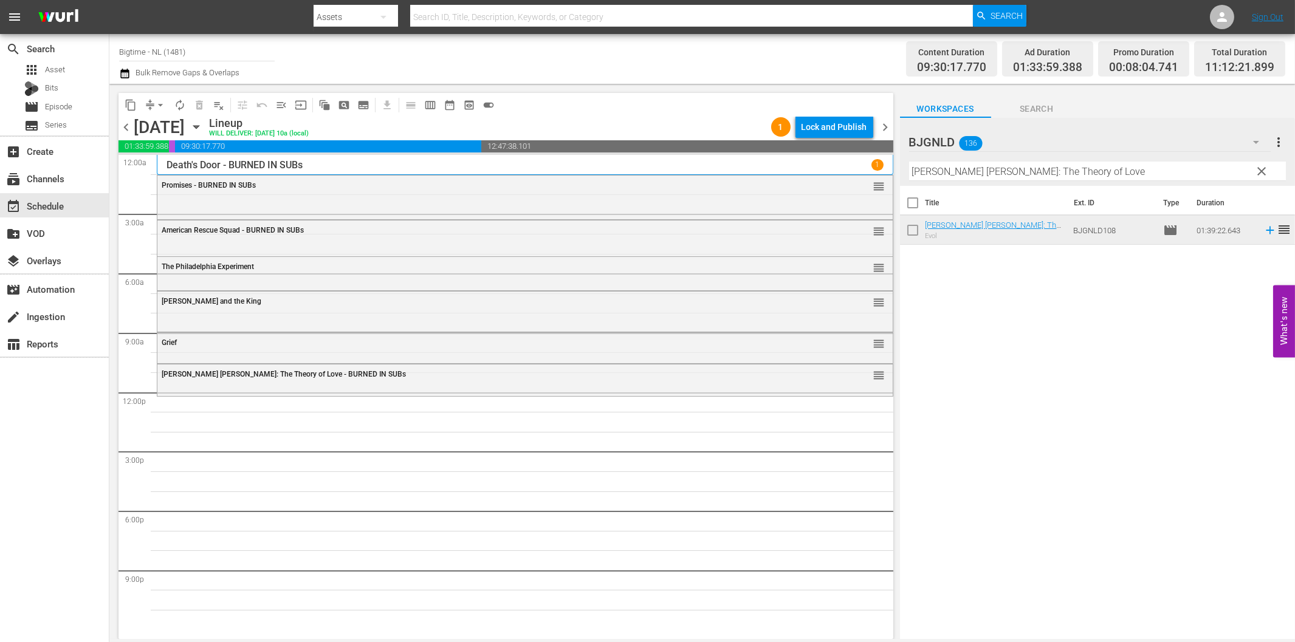
click at [970, 173] on input "[PERSON_NAME] [PERSON_NAME]: The Theory of Love" at bounding box center [1097, 171] width 377 height 19
paste input "Off The Menu"
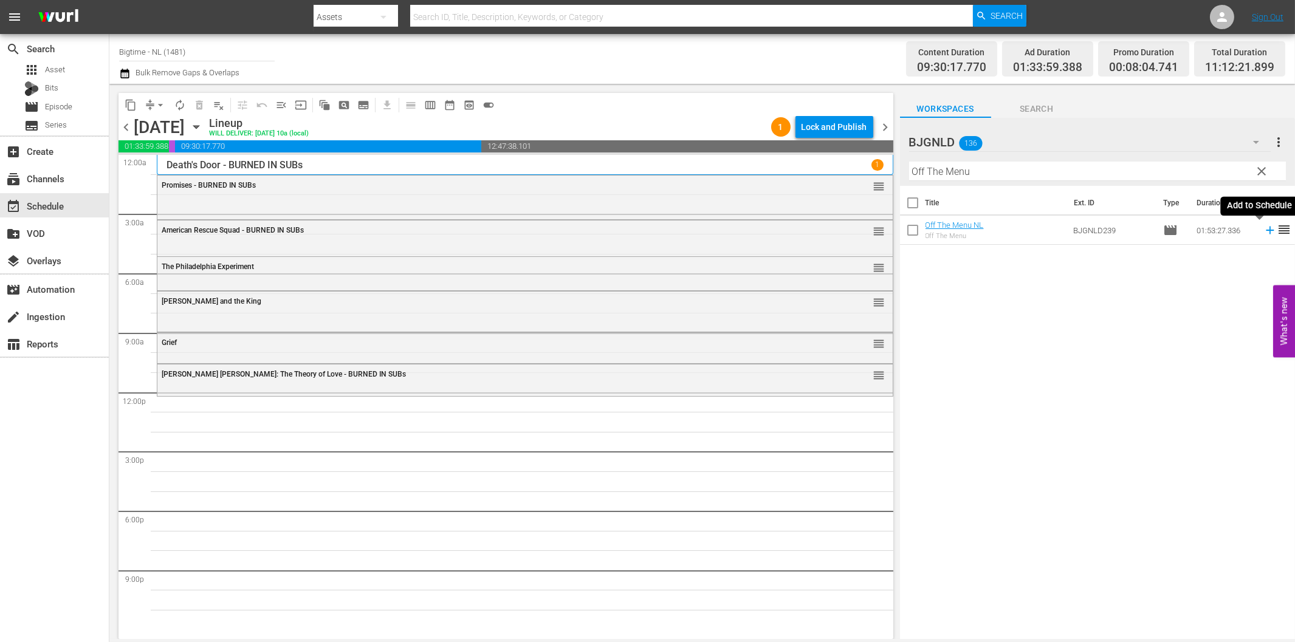
click at [1263, 232] on icon at bounding box center [1269, 230] width 13 height 13
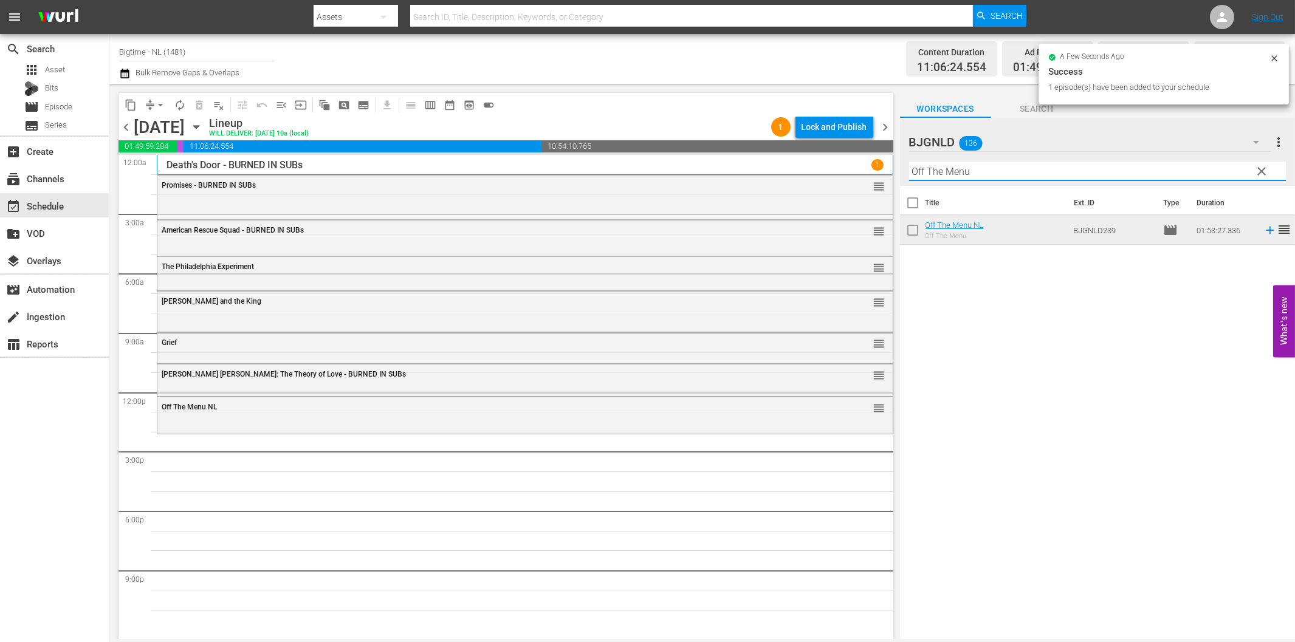
click at [946, 178] on input "Off The Menu" at bounding box center [1097, 171] width 377 height 19
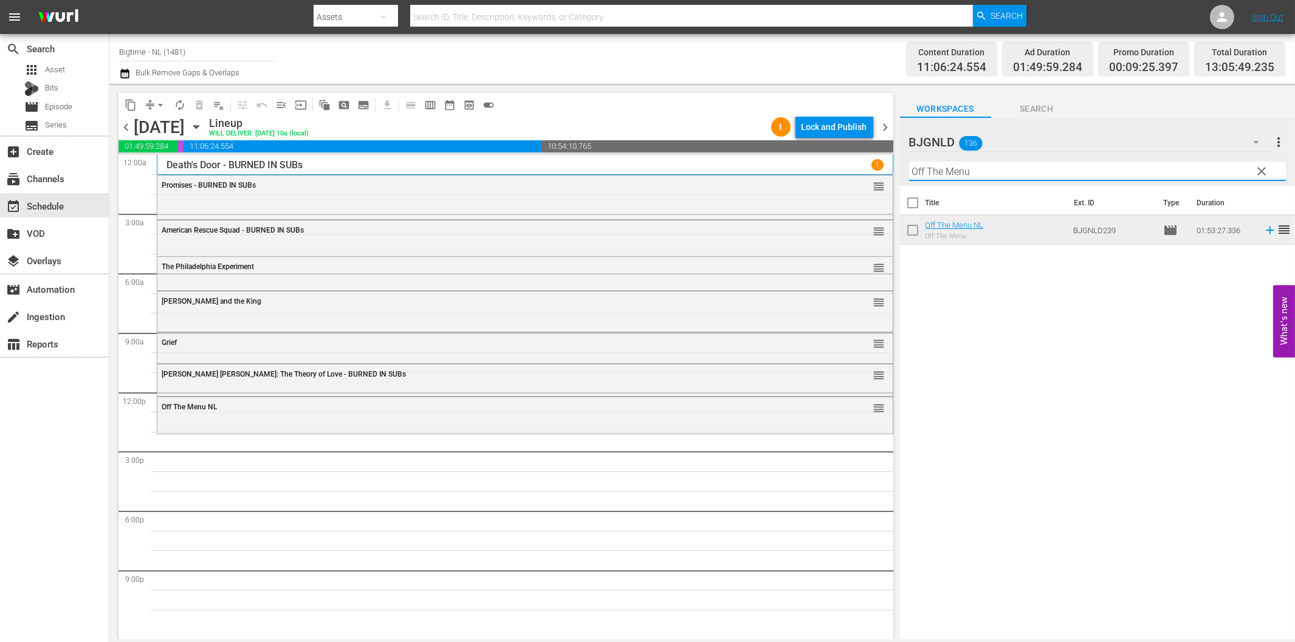
paste input "Battle B-Boy"
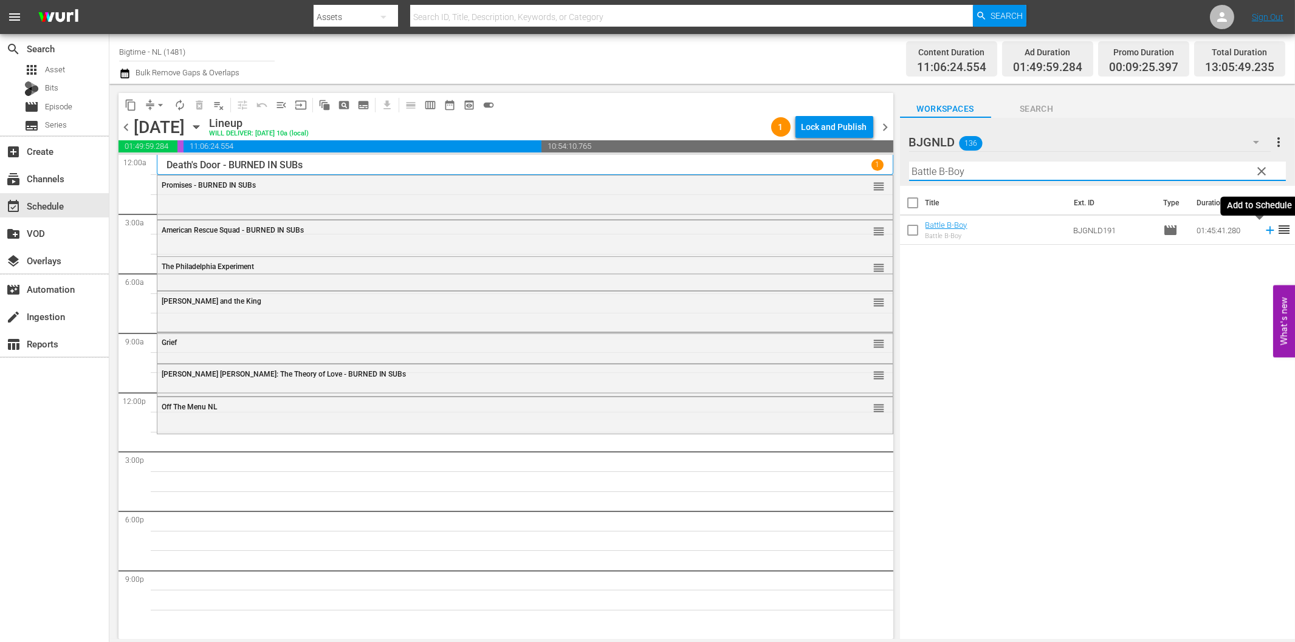
click at [1263, 229] on icon at bounding box center [1269, 230] width 13 height 13
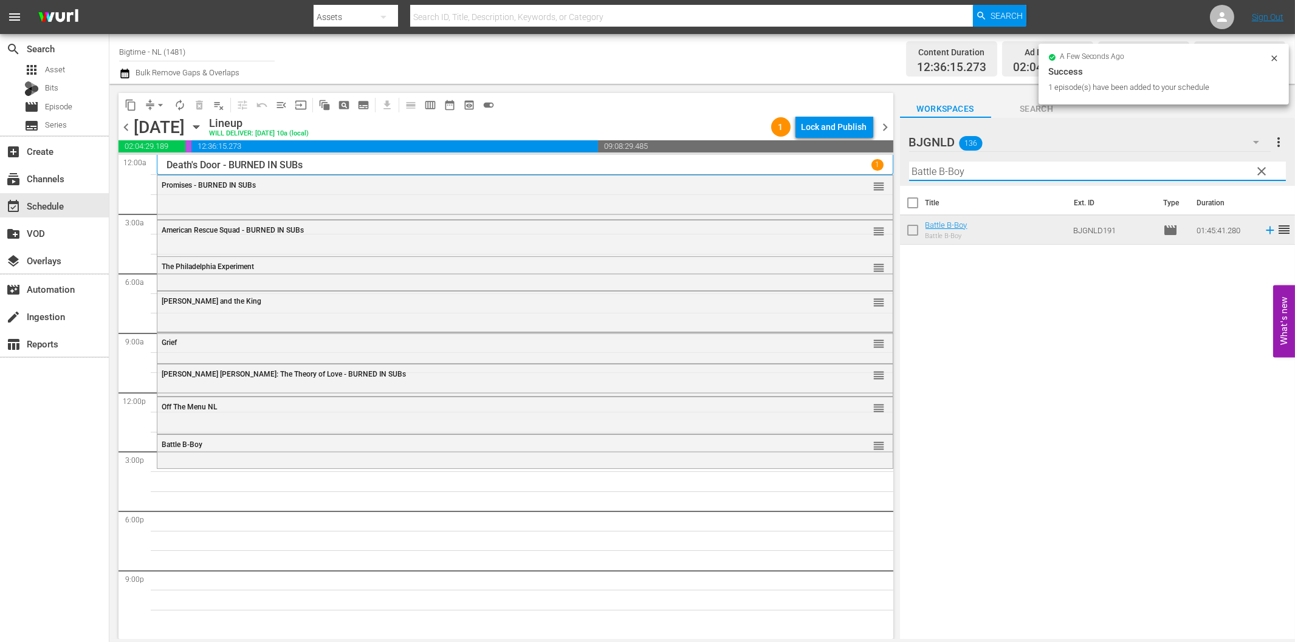
click at [950, 174] on input "Battle B-Boy" at bounding box center [1097, 171] width 377 height 19
paste input "Milla: The Movie"
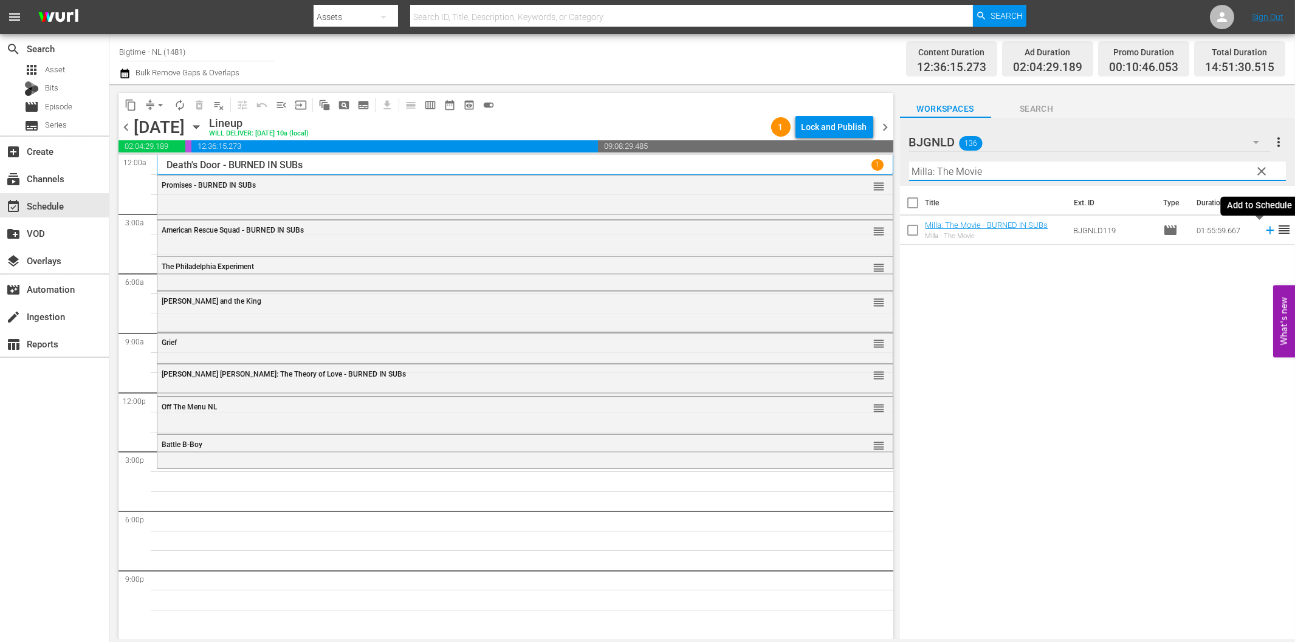
click at [1263, 232] on icon at bounding box center [1269, 230] width 13 height 13
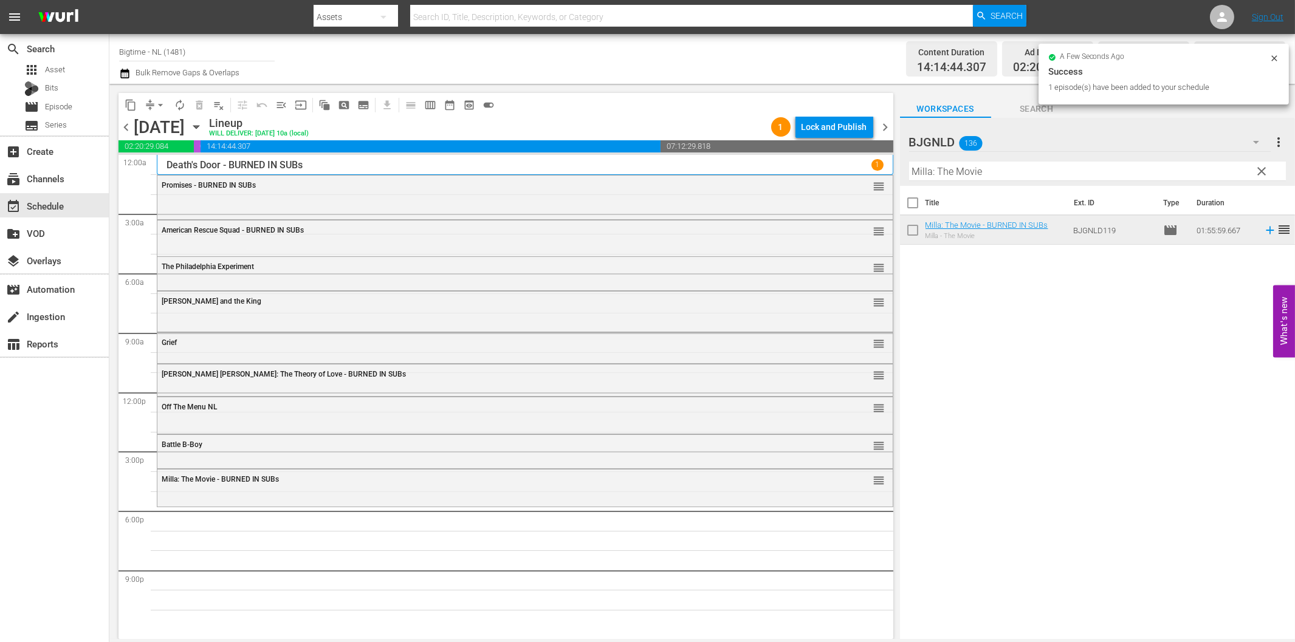
click at [1029, 180] on hr at bounding box center [1097, 180] width 377 height 1
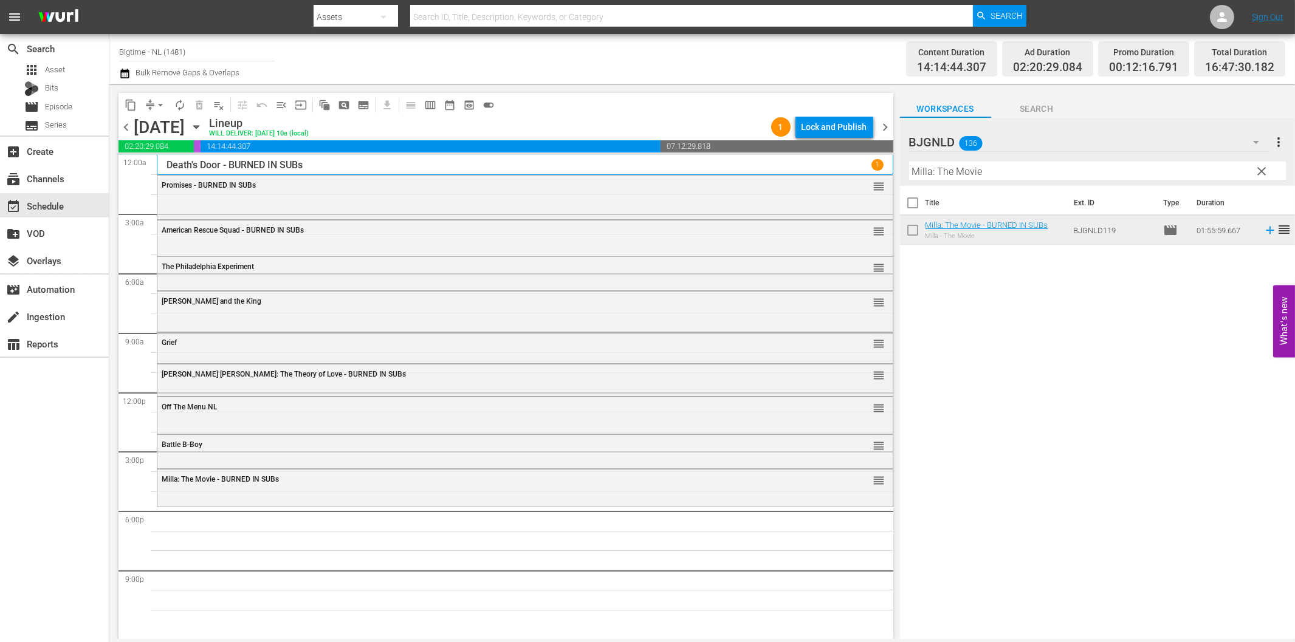
click at [1030, 171] on input "Milla: The Movie" at bounding box center [1097, 171] width 377 height 19
paste input "Waking [PERSON_NAME]"
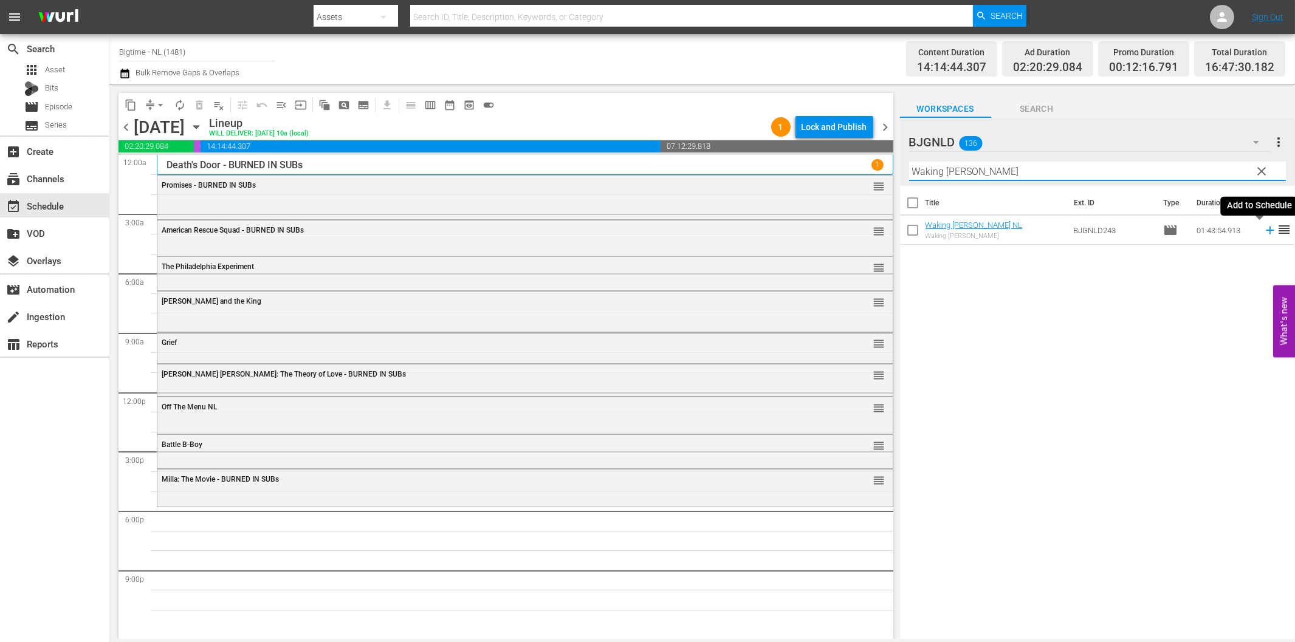
click at [1266, 231] on icon at bounding box center [1270, 231] width 8 height 8
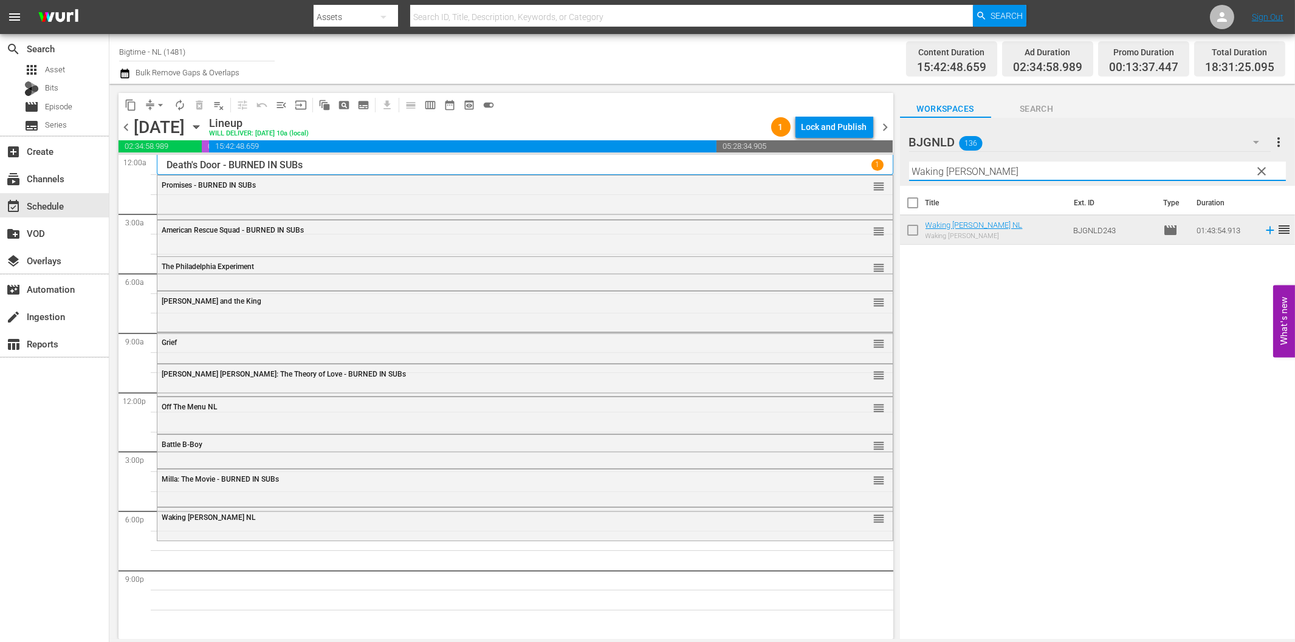
click at [1090, 169] on input "Waking [PERSON_NAME]" at bounding box center [1097, 171] width 377 height 19
paste input "Bad People"
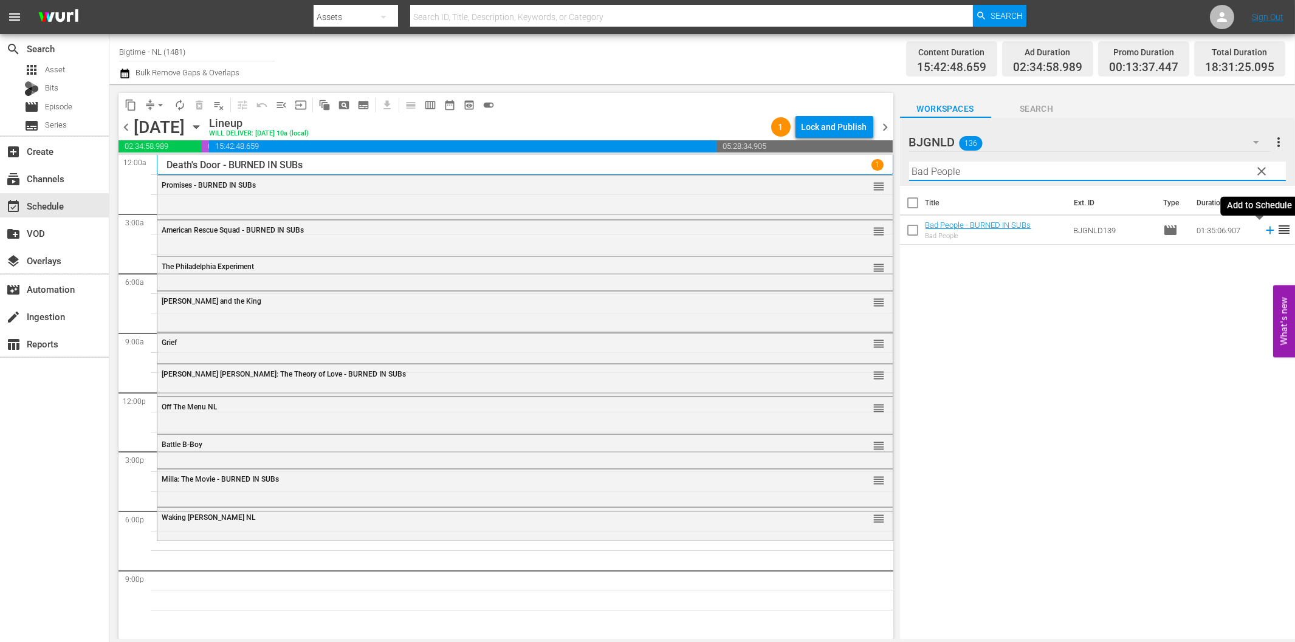
click at [1263, 232] on icon at bounding box center [1269, 230] width 13 height 13
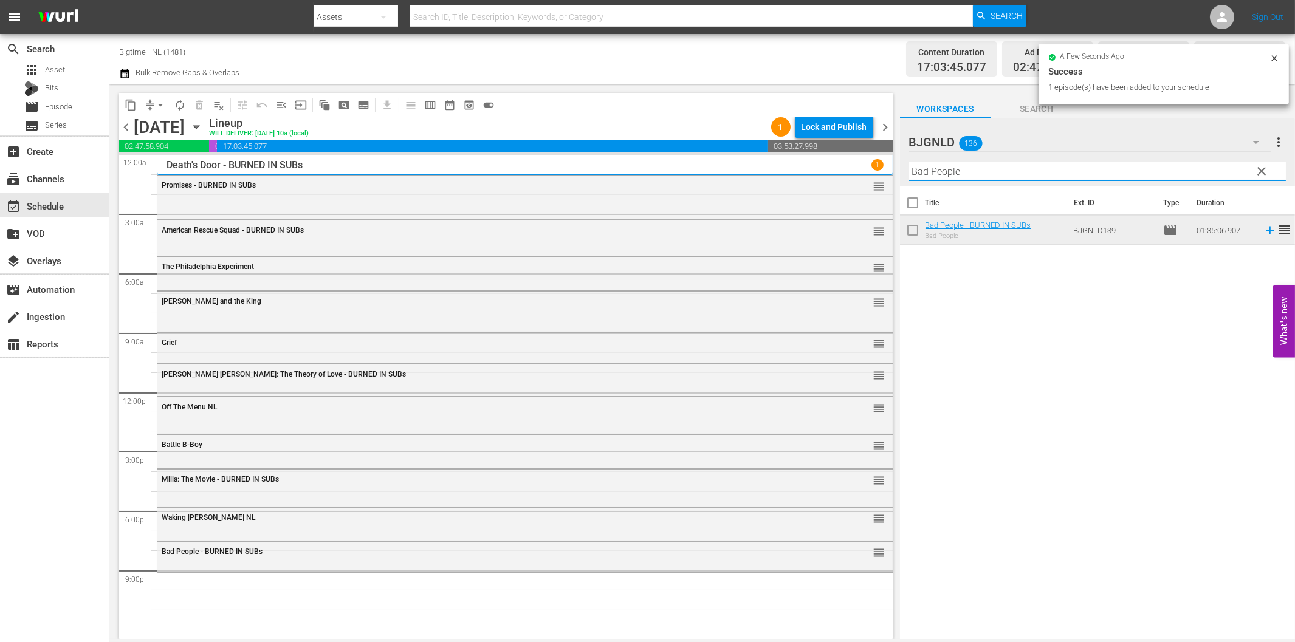
click at [980, 170] on input "Bad People" at bounding box center [1097, 171] width 377 height 19
paste input "The Woman in Green Colorized"
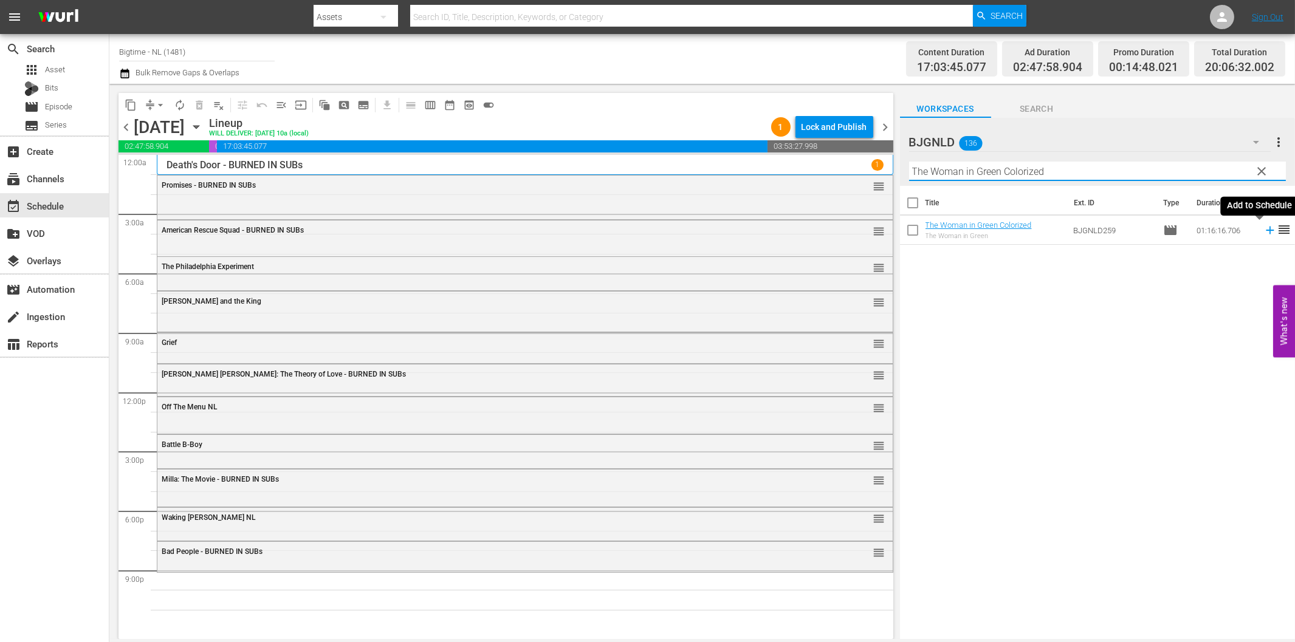
click at [1263, 232] on icon at bounding box center [1269, 230] width 13 height 13
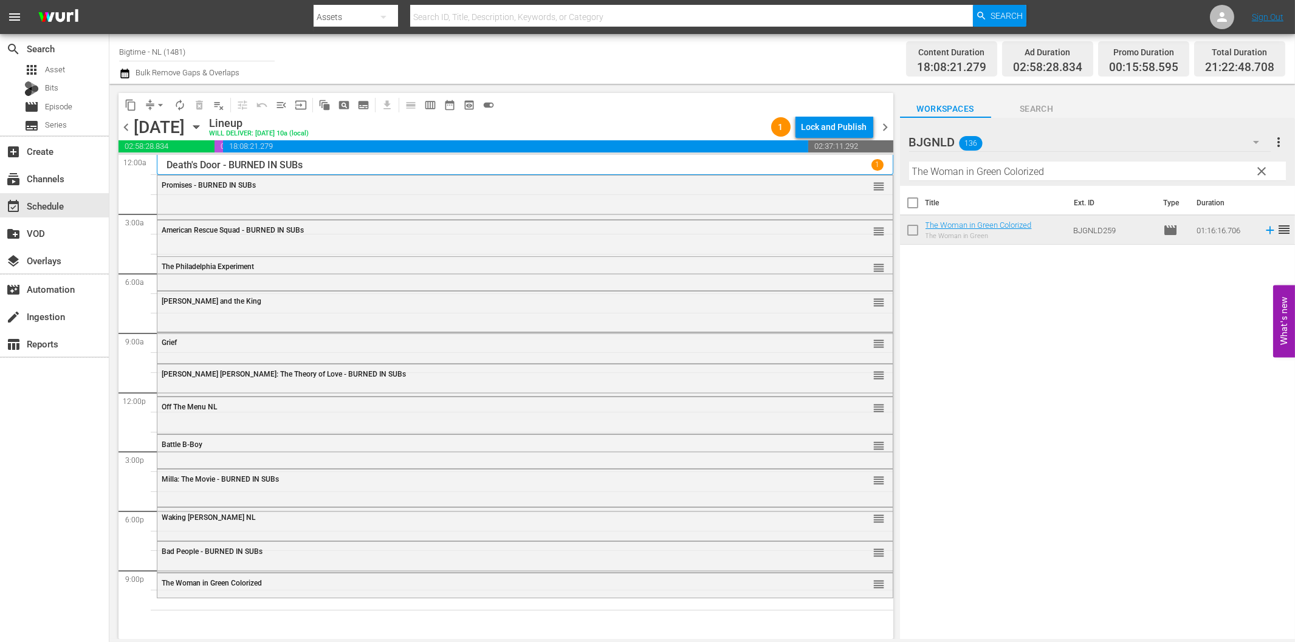
click at [989, 170] on input "The Woman in Green Colorized" at bounding box center [1097, 171] width 377 height 19
paste input "Living with the Dead: A Love Story"
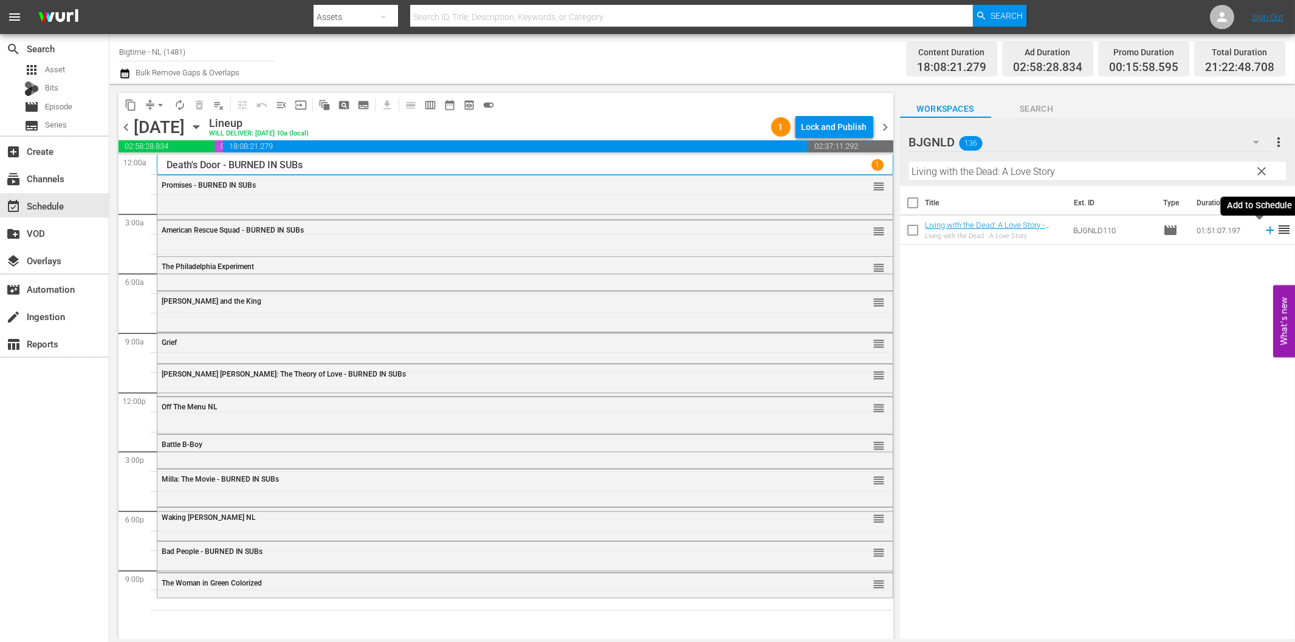
click at [1263, 231] on icon at bounding box center [1269, 230] width 13 height 13
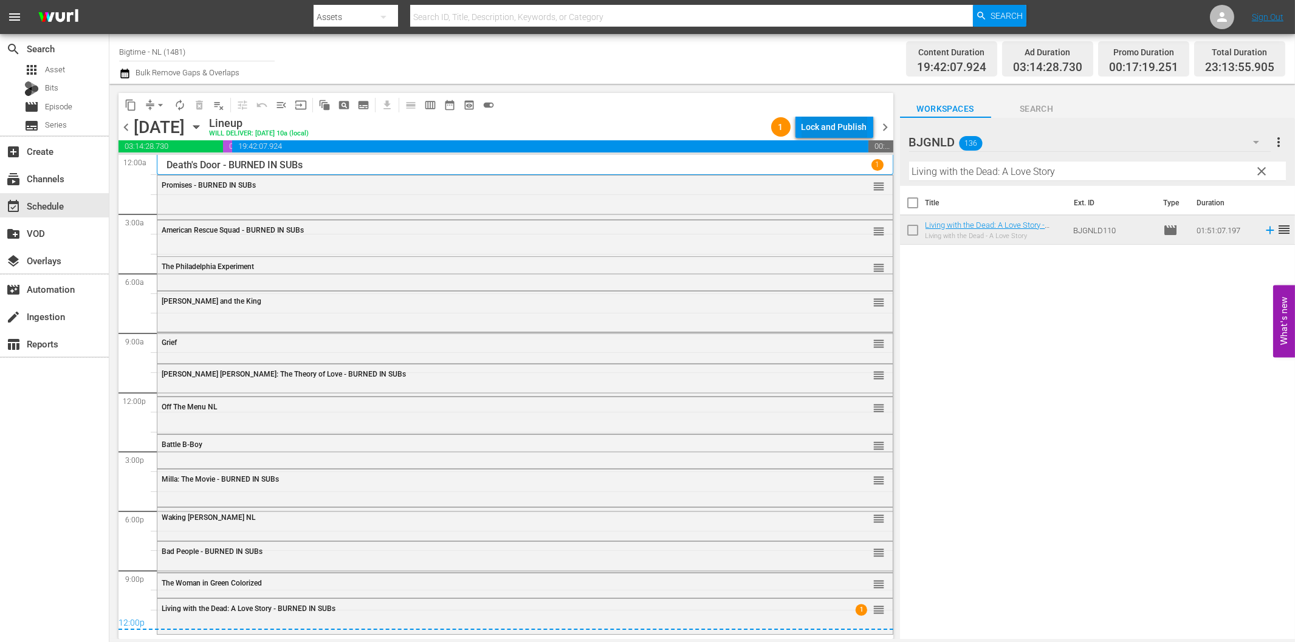
click at [831, 135] on div "Lock and Publish" at bounding box center [834, 127] width 66 height 22
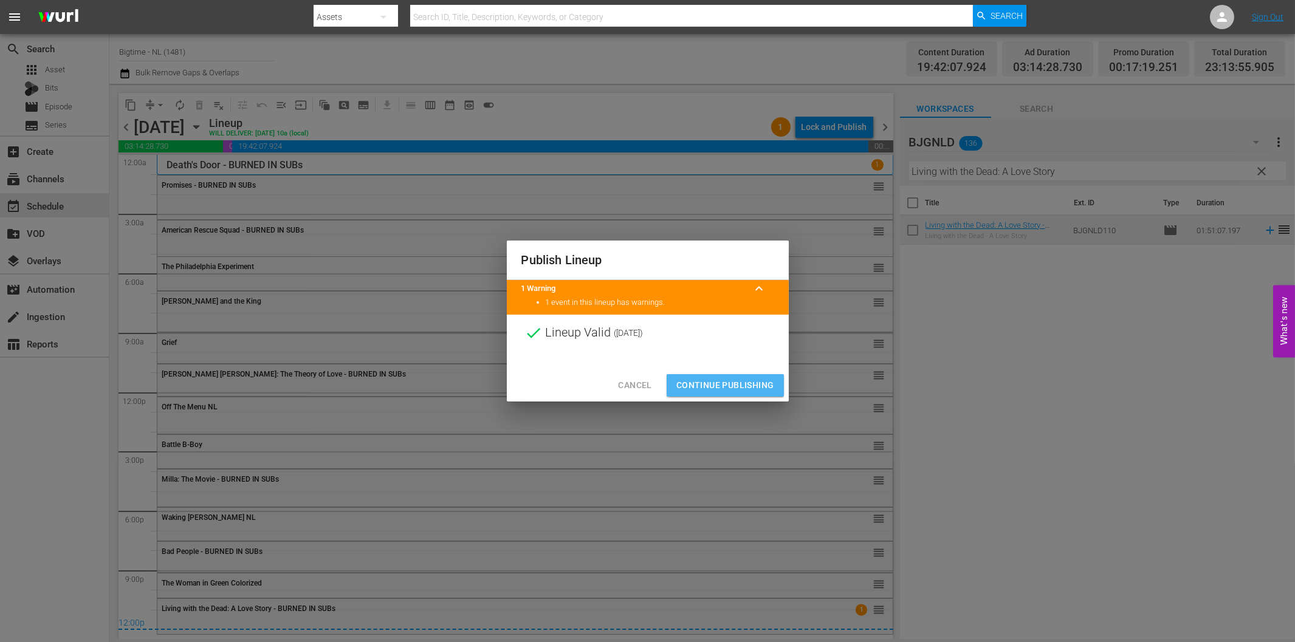
click at [738, 387] on span "Continue Publishing" at bounding box center [725, 385] width 98 height 15
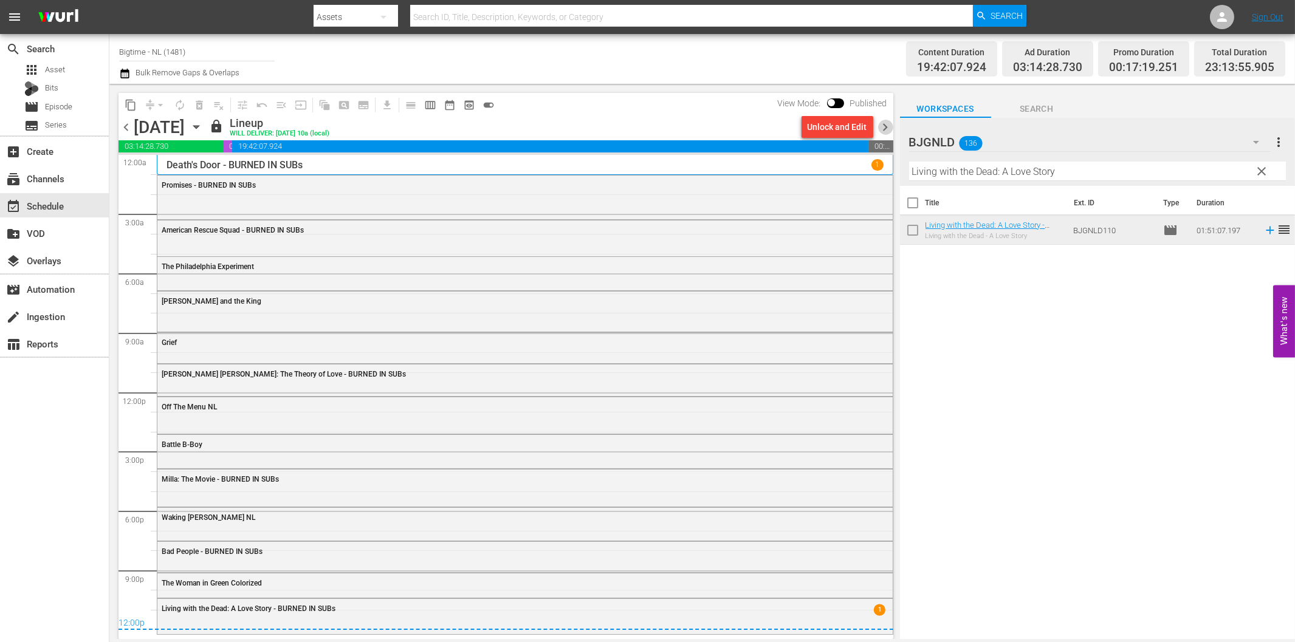
drag, startPoint x: 883, startPoint y: 122, endPoint x: 906, endPoint y: 186, distance: 67.8
click at [883, 122] on span "chevron_right" at bounding box center [885, 127] width 15 height 15
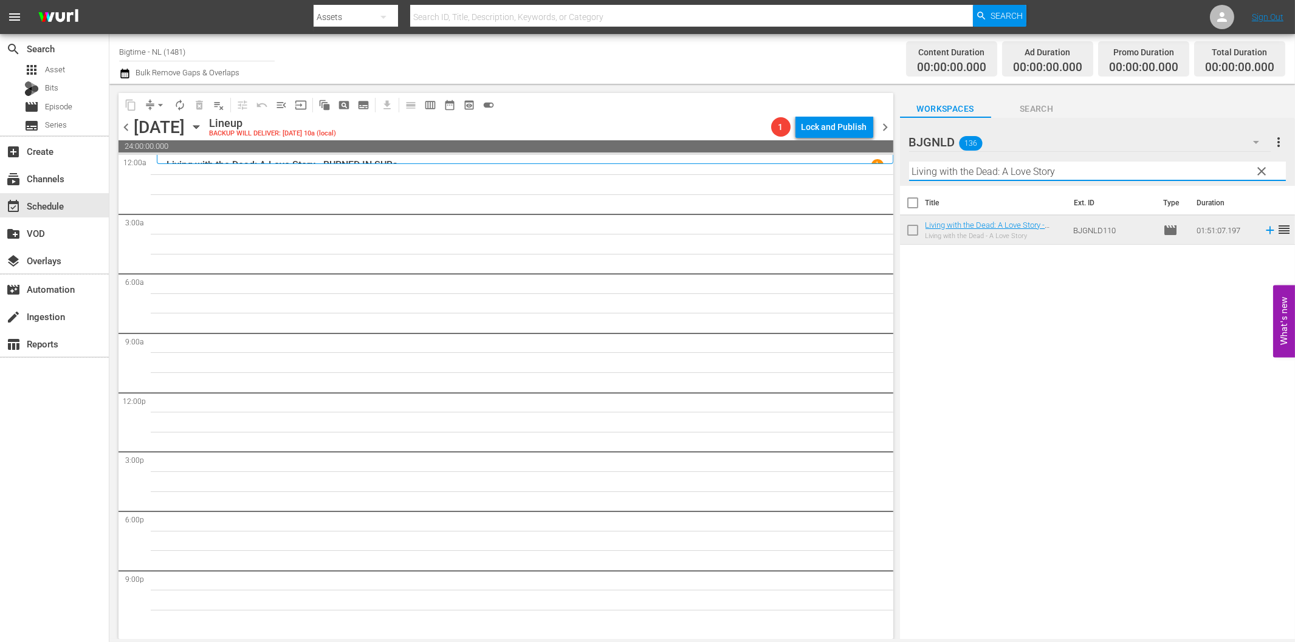
click at [1036, 175] on input "Living with the Dead: A Love Story" at bounding box center [1097, 171] width 377 height 19
paste input "Dark Storm"
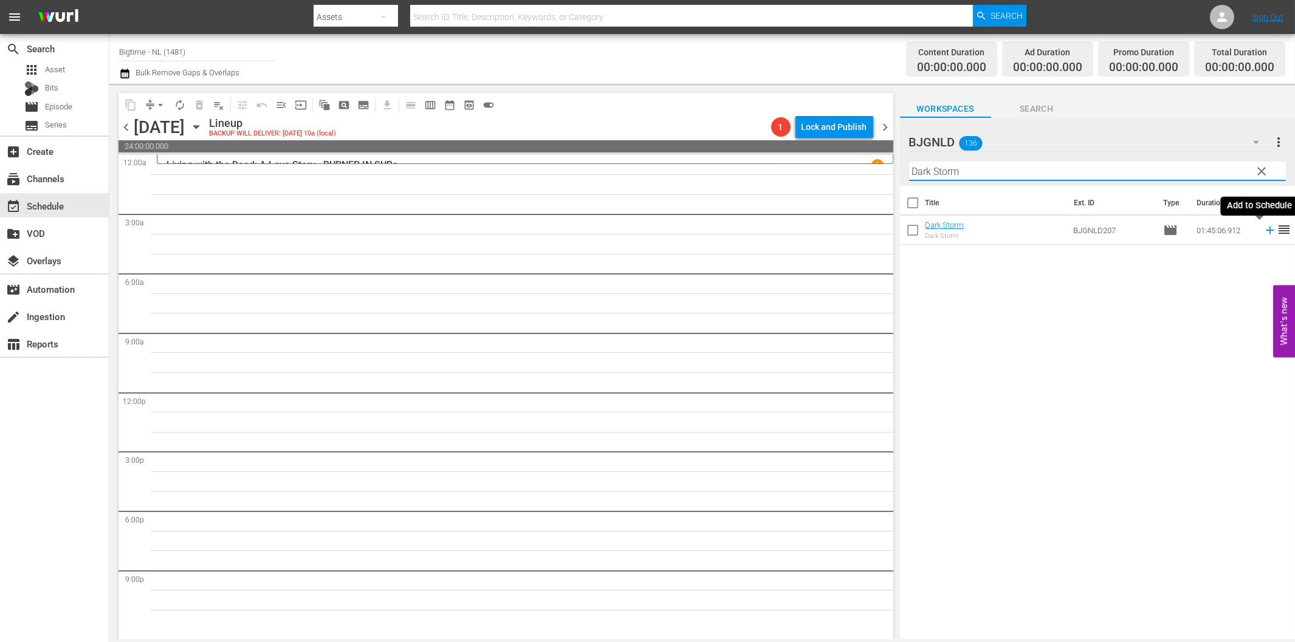
click at [1263, 233] on icon at bounding box center [1269, 230] width 13 height 13
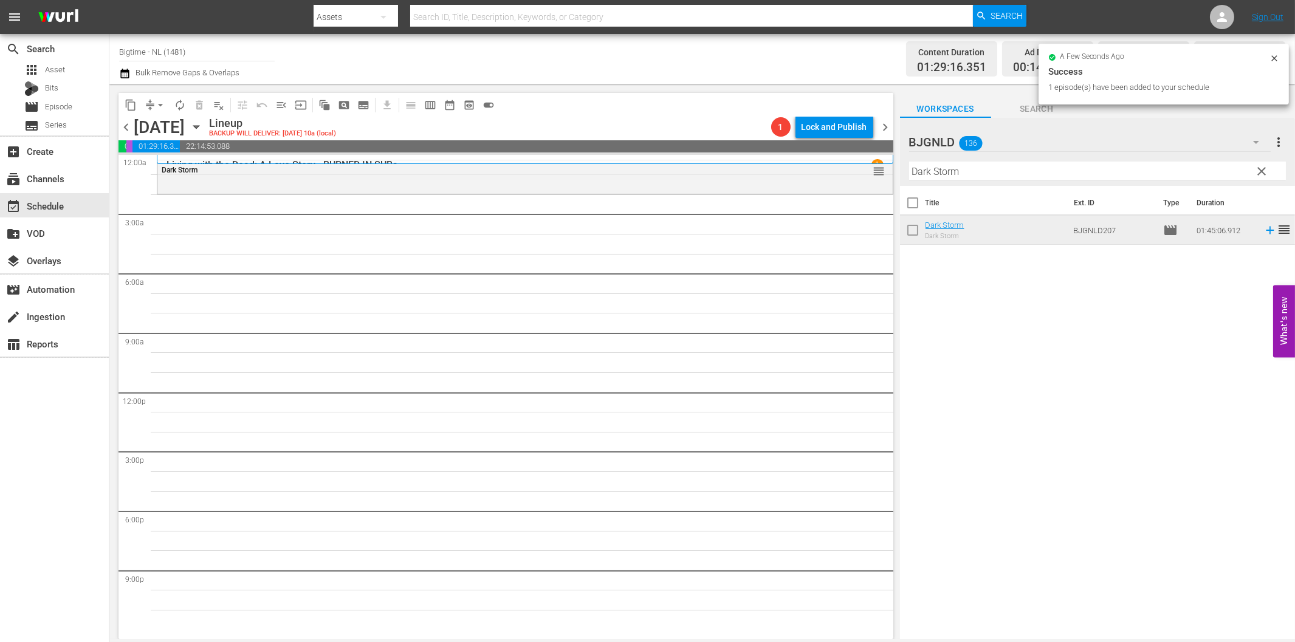
click at [1000, 173] on input "Dark Storm" at bounding box center [1097, 171] width 377 height 19
paste input "[DATE] Party"
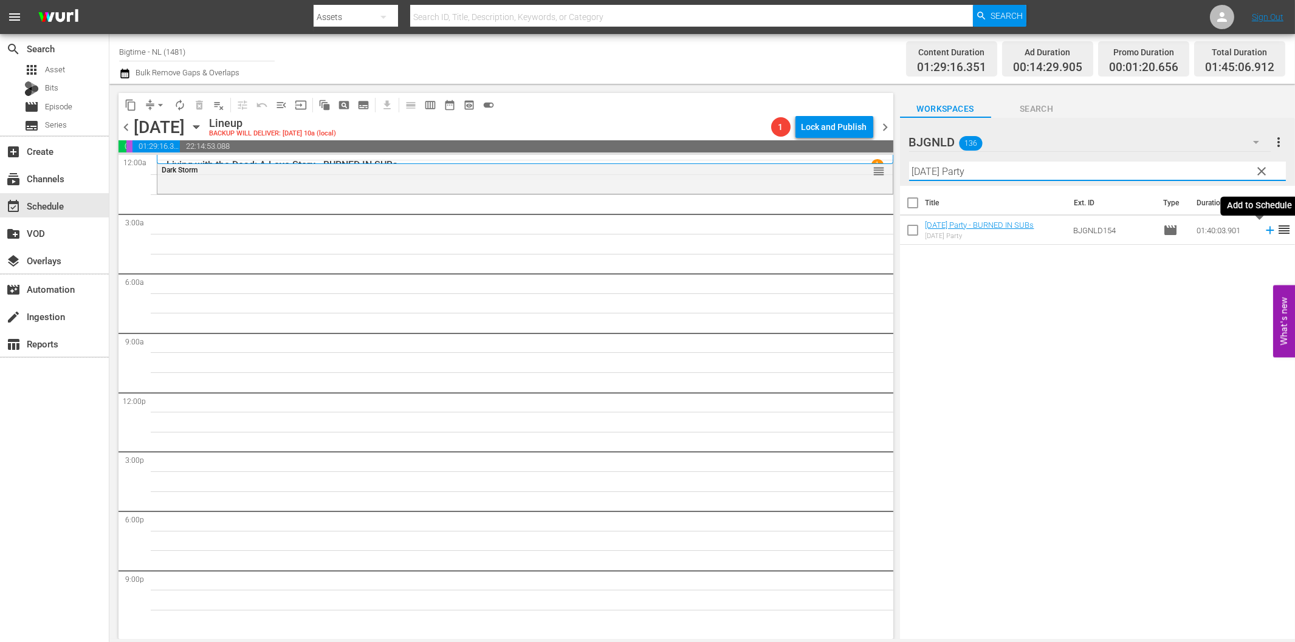
click at [1263, 228] on icon at bounding box center [1269, 230] width 13 height 13
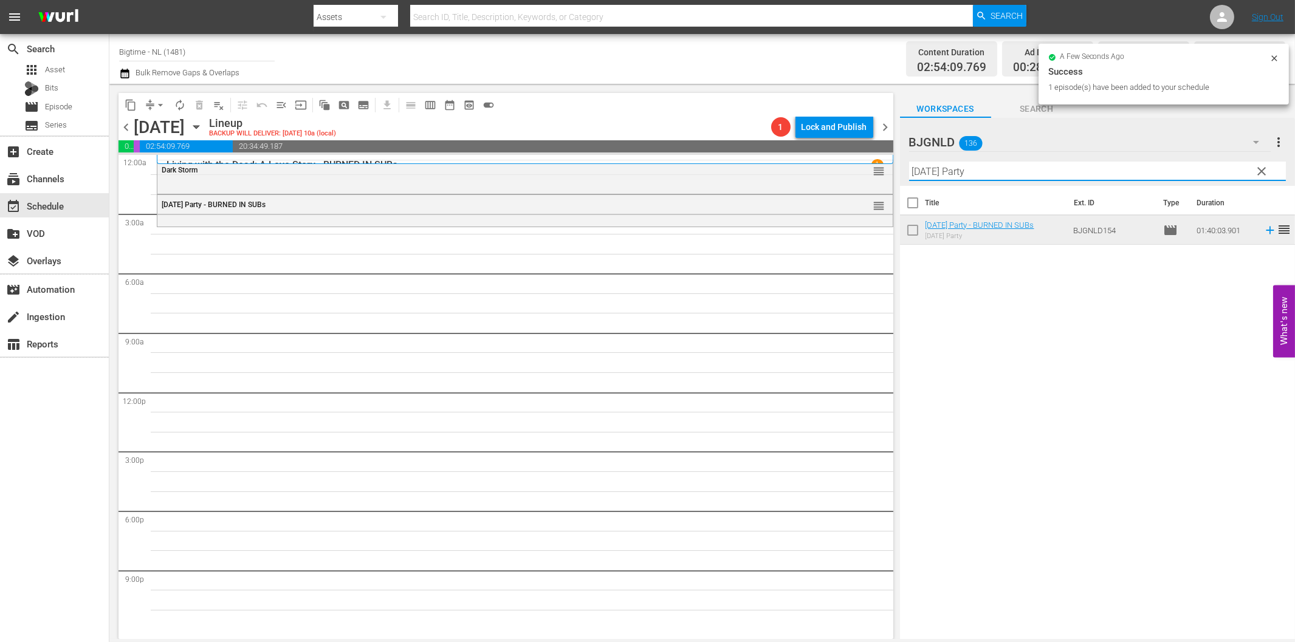
click at [992, 174] on input "[DATE] Party" at bounding box center [1097, 171] width 377 height 19
paste input "The Map Reader"
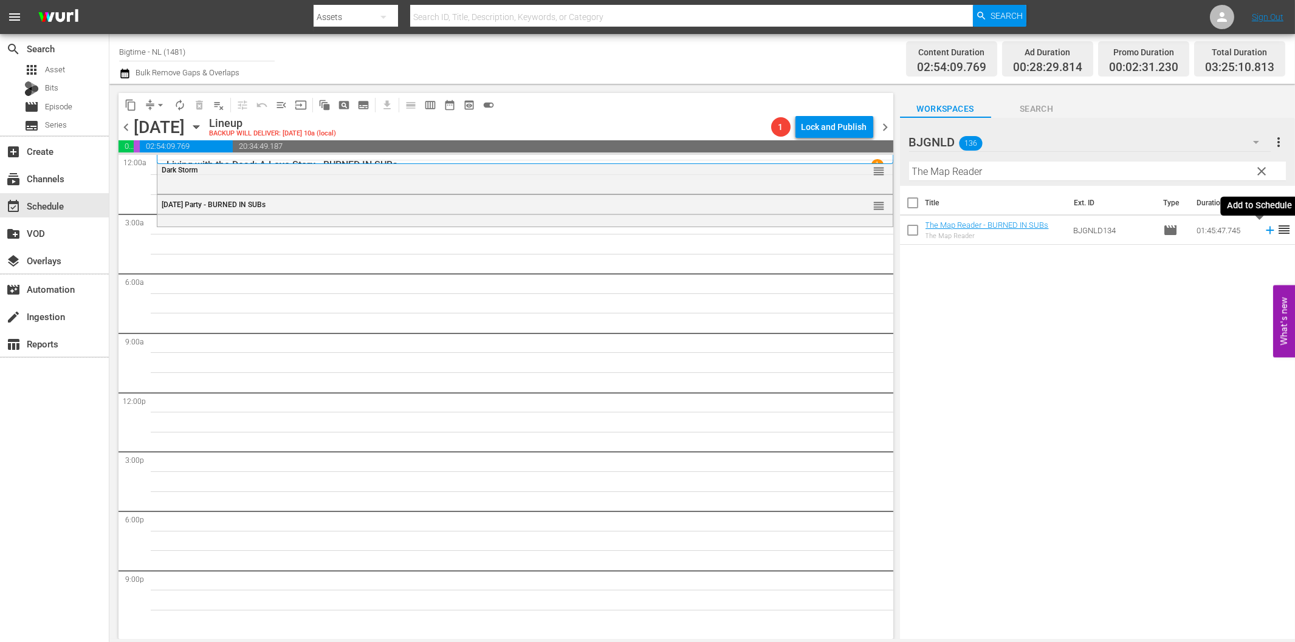
click at [1263, 228] on icon at bounding box center [1269, 230] width 13 height 13
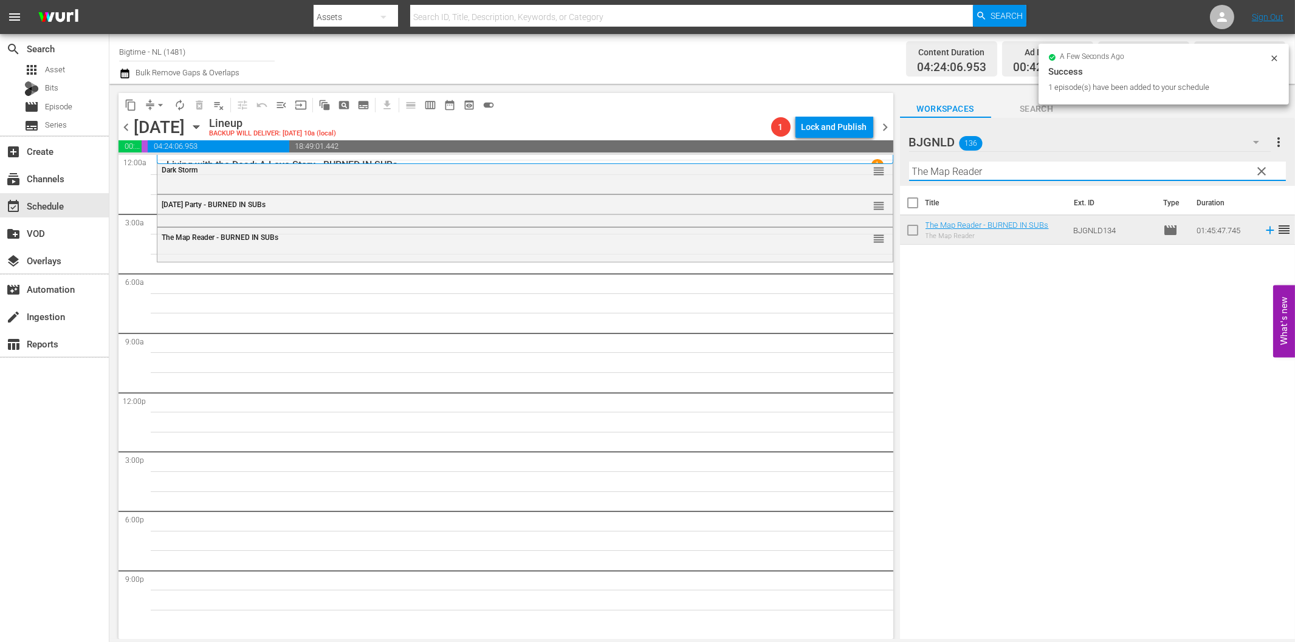
click at [951, 172] on input "The Map Reader" at bounding box center [1097, 171] width 377 height 19
paste input "Lavalantula"
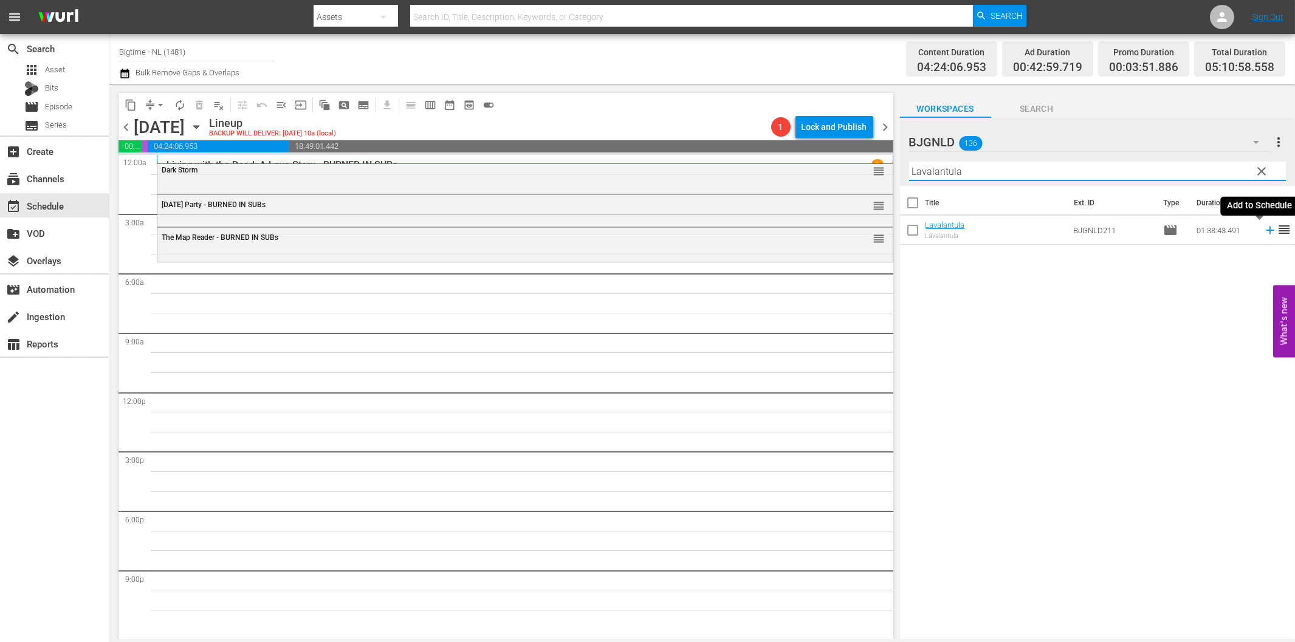
click at [1263, 231] on icon at bounding box center [1269, 230] width 13 height 13
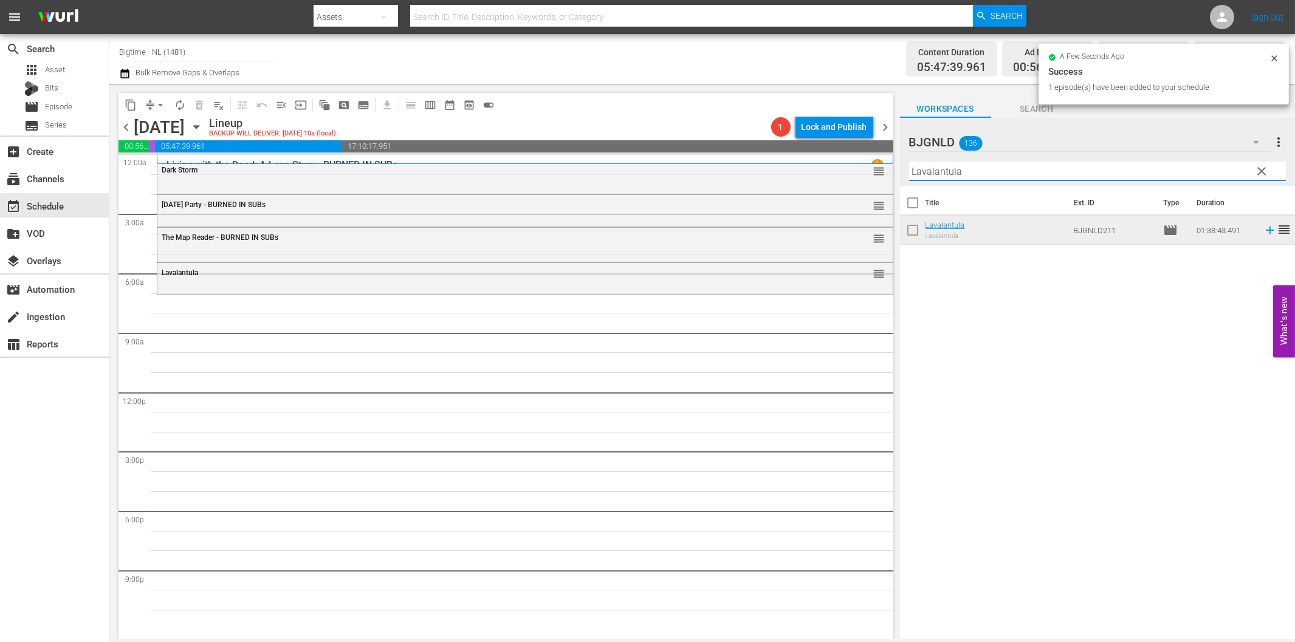
click at [948, 174] on input "Lavalantula" at bounding box center [1097, 171] width 377 height 19
paste input "The Script of Life"
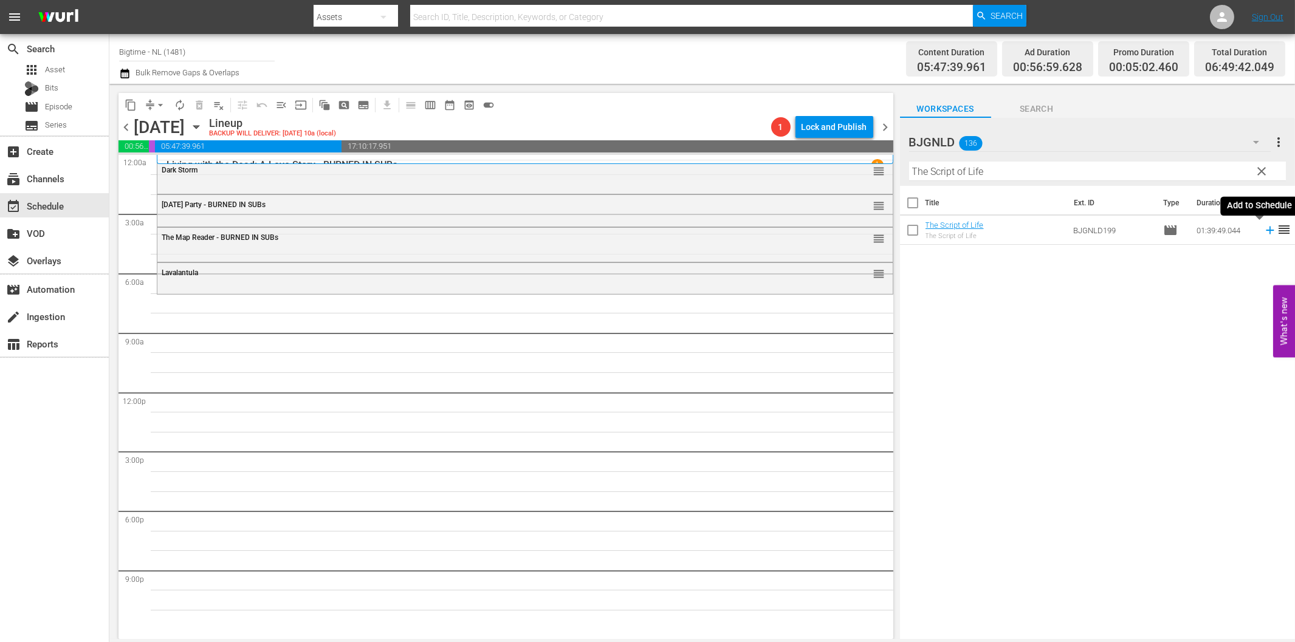
click at [1263, 232] on icon at bounding box center [1269, 230] width 13 height 13
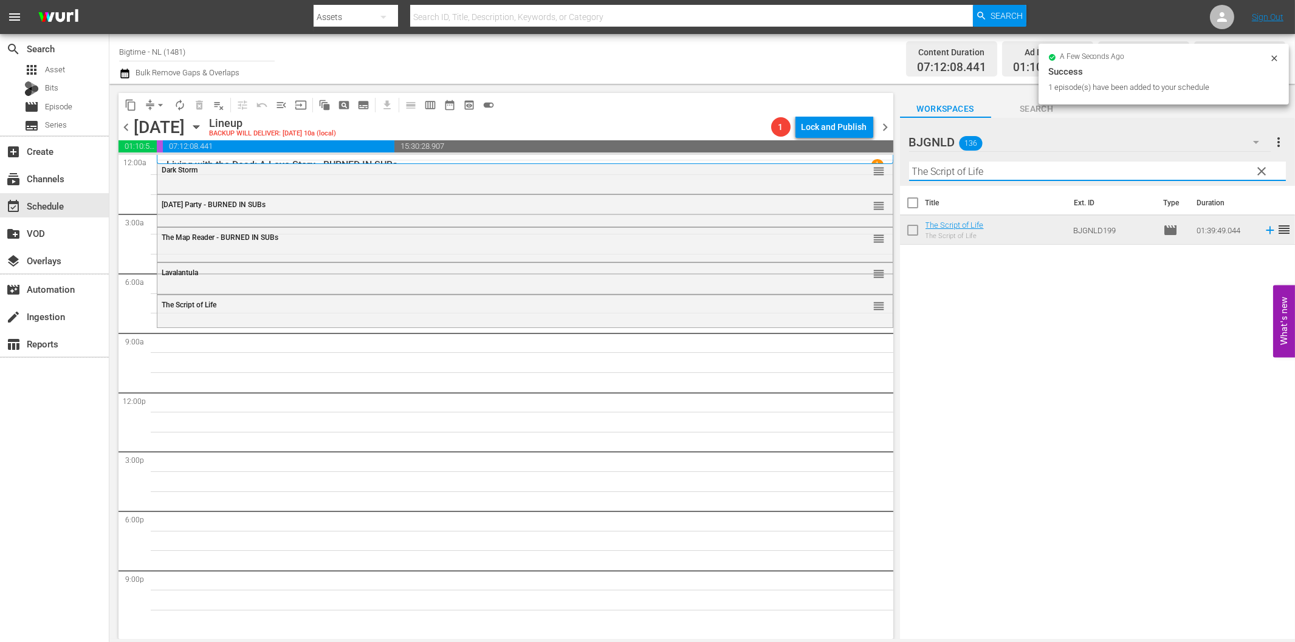
click at [980, 177] on input "The Script of Life" at bounding box center [1097, 171] width 377 height 19
paste input "More Beautiful for Having Been Broken"
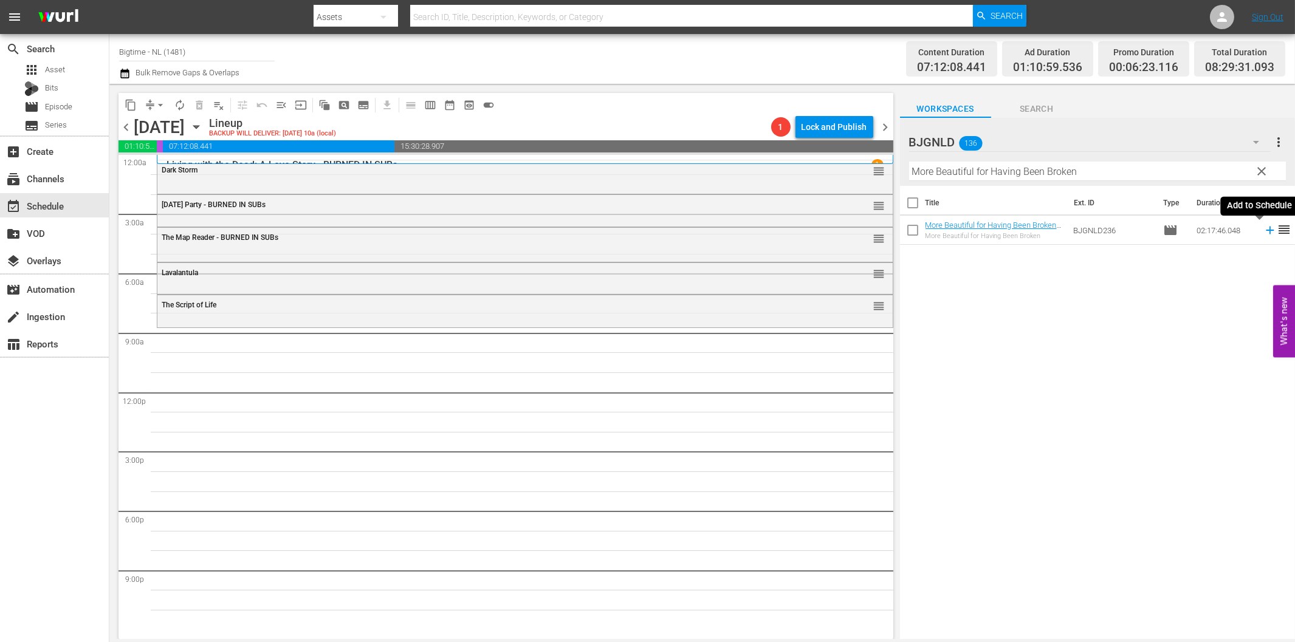
click at [1263, 228] on icon at bounding box center [1269, 230] width 13 height 13
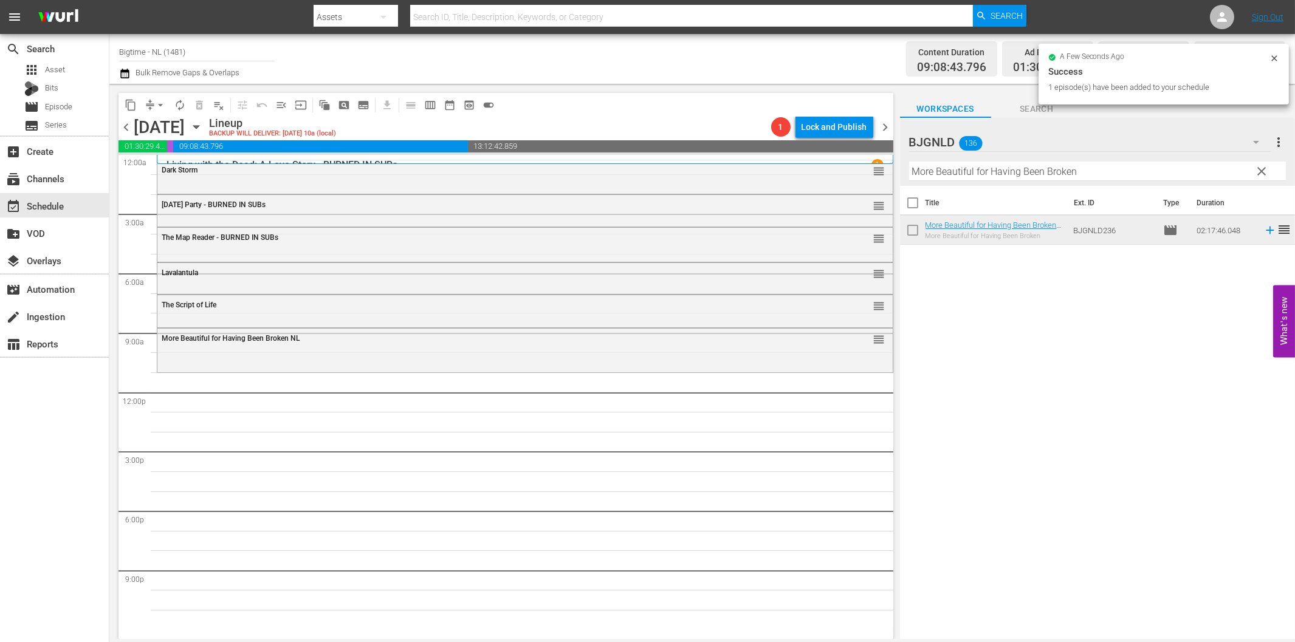
click at [1031, 173] on input "More Beautiful for Having Been Broken" at bounding box center [1097, 171] width 377 height 19
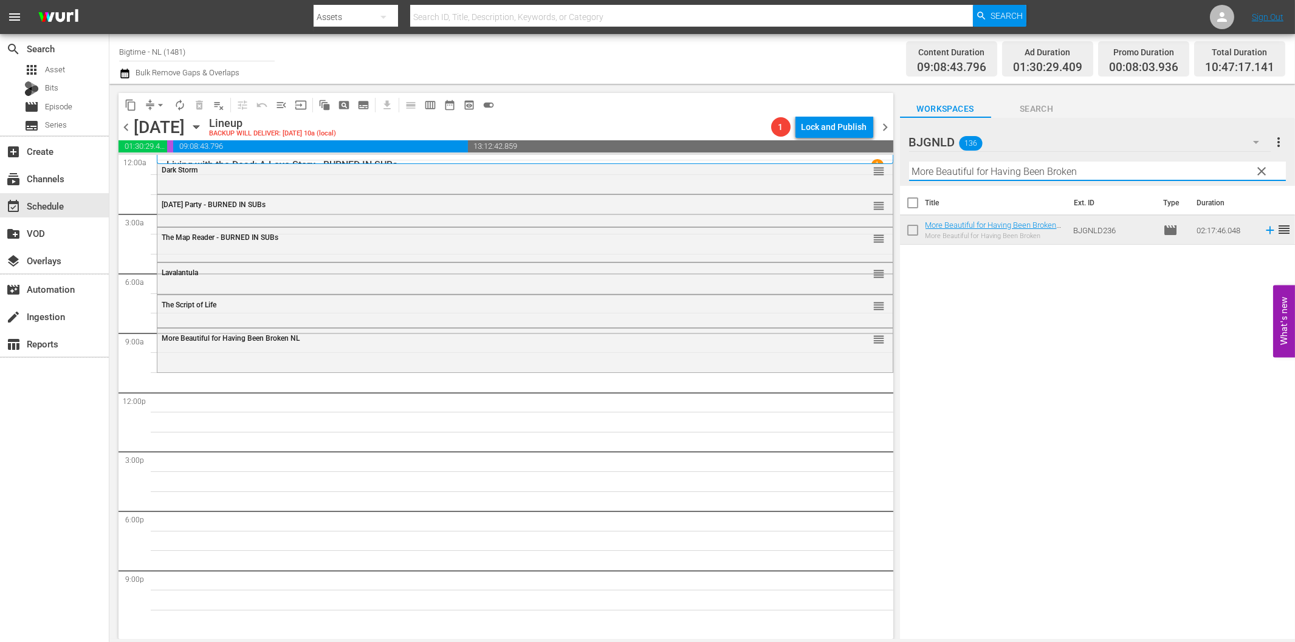
paste input "CainAbel"
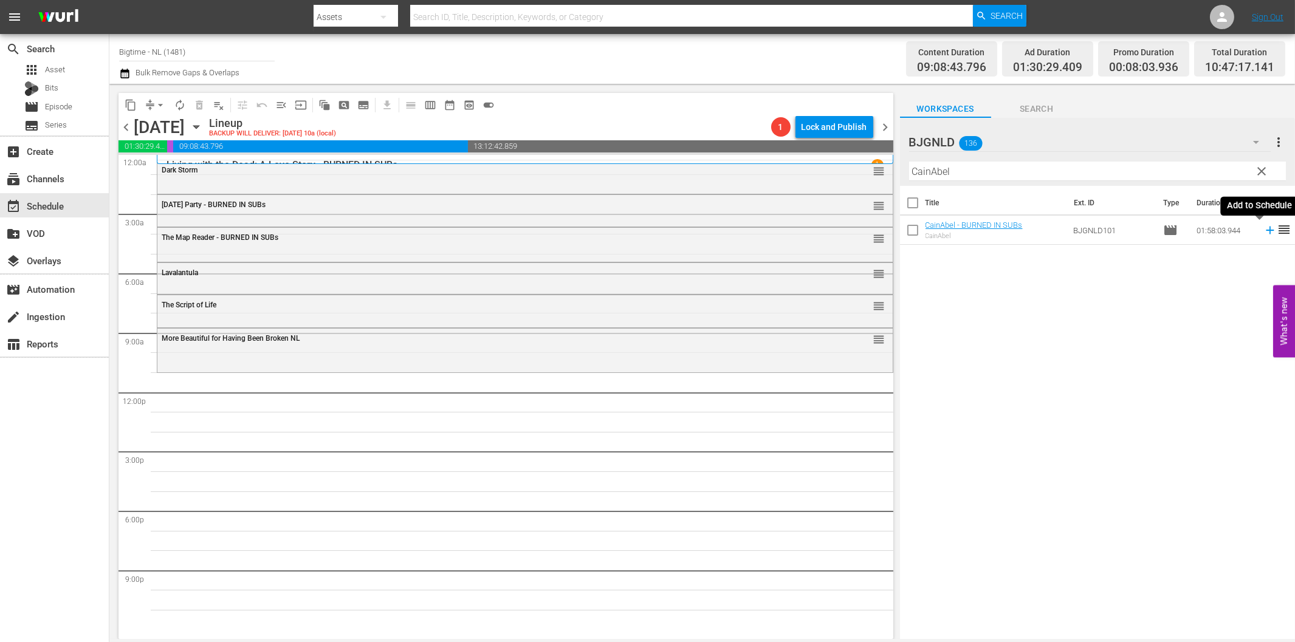
click at [1263, 226] on icon at bounding box center [1269, 230] width 13 height 13
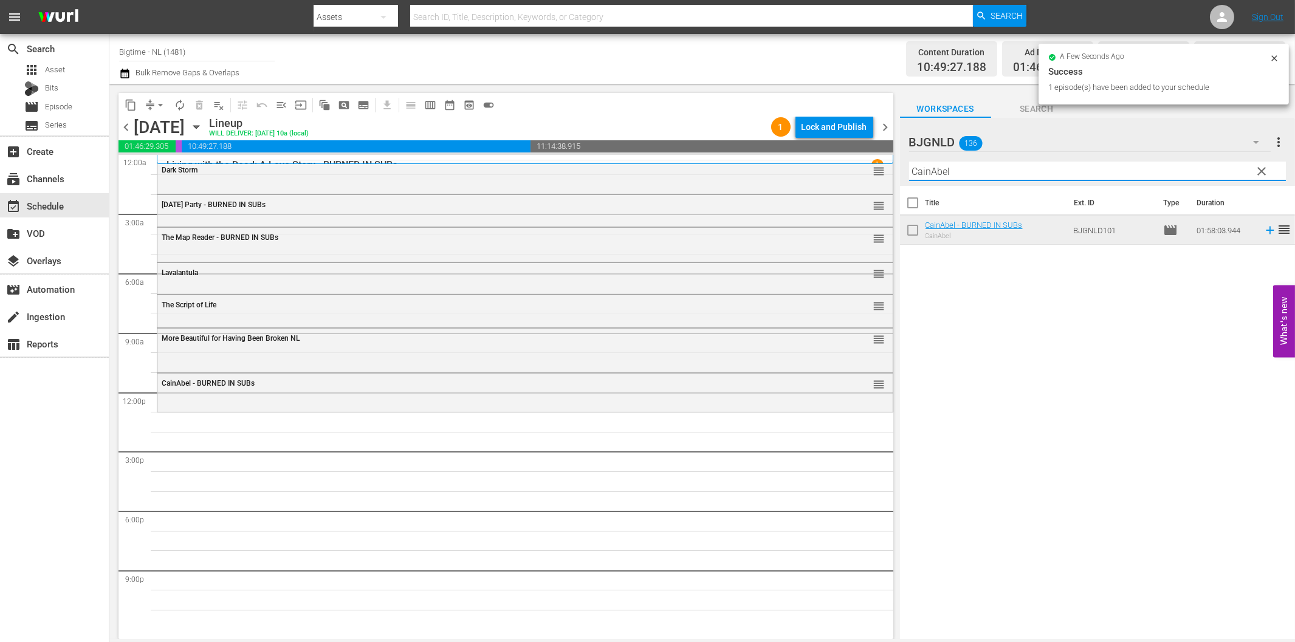
click at [987, 177] on input "CainAbel" at bounding box center [1097, 171] width 377 height 19
paste input "Bittersweet [DATE]"
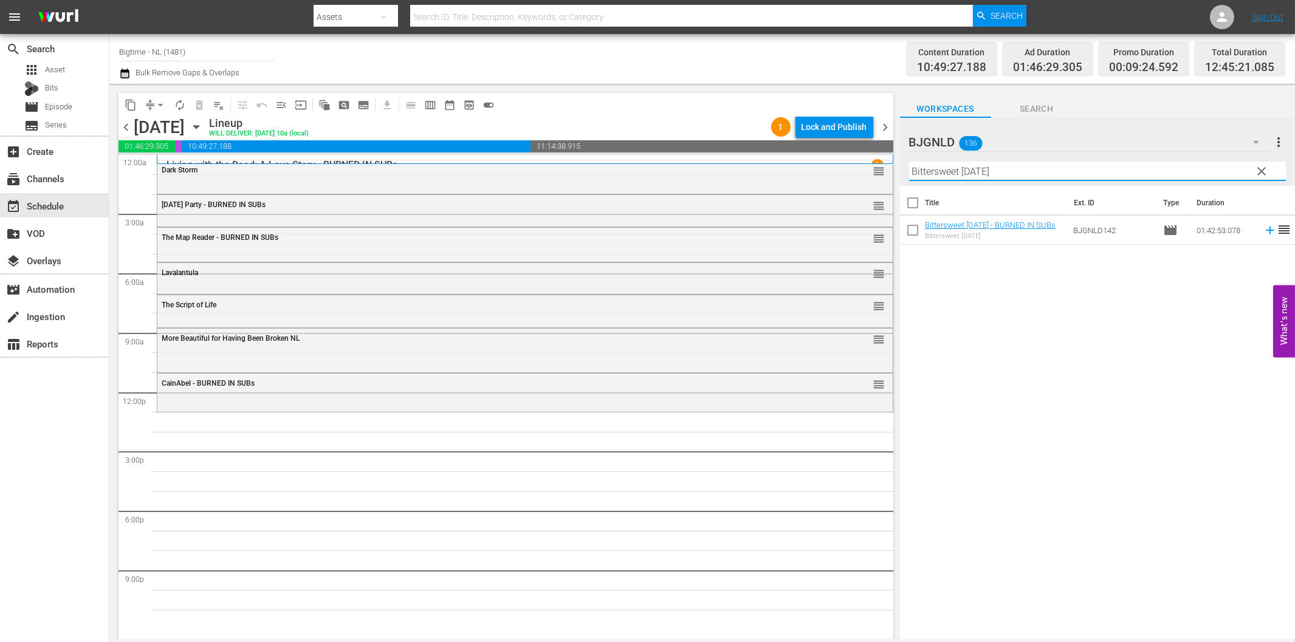
click at [1263, 233] on icon at bounding box center [1269, 230] width 13 height 13
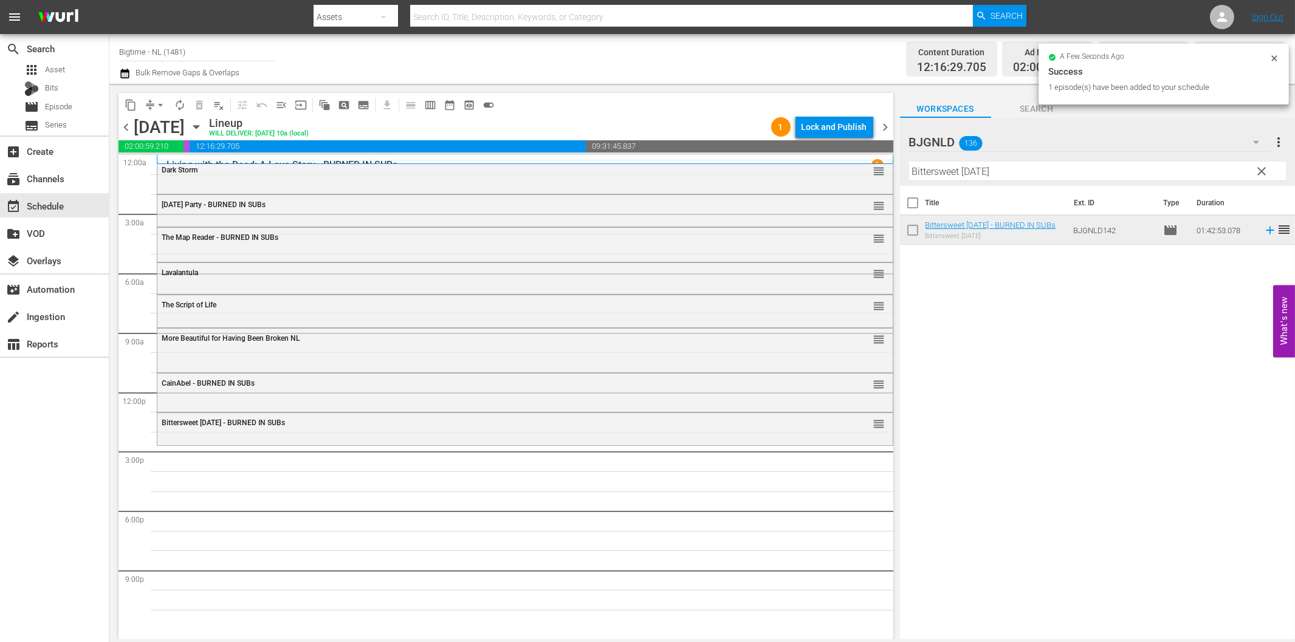
click at [998, 173] on input "Bittersweet [DATE]" at bounding box center [1097, 171] width 377 height 19
paste input "Gold Fools"
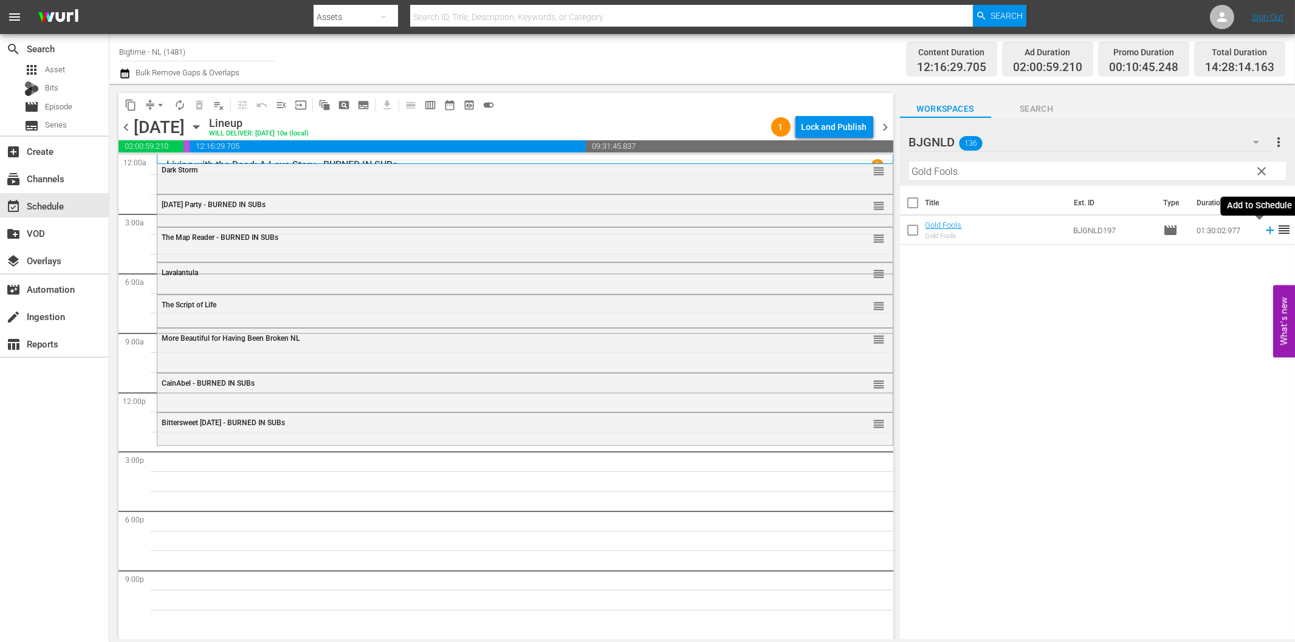
click at [1263, 228] on icon at bounding box center [1269, 230] width 13 height 13
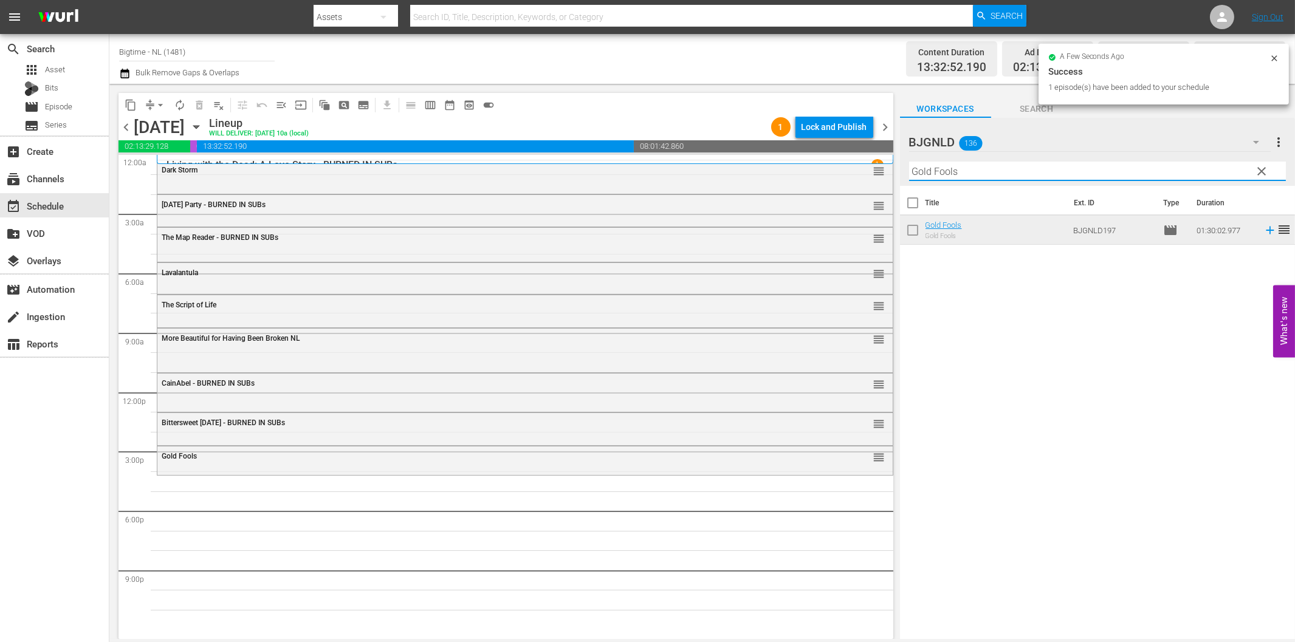
click at [954, 163] on input "Gold Fools" at bounding box center [1097, 171] width 377 height 19
paste input "#EM3 (Eenie Meenie [PERSON_NAME])"
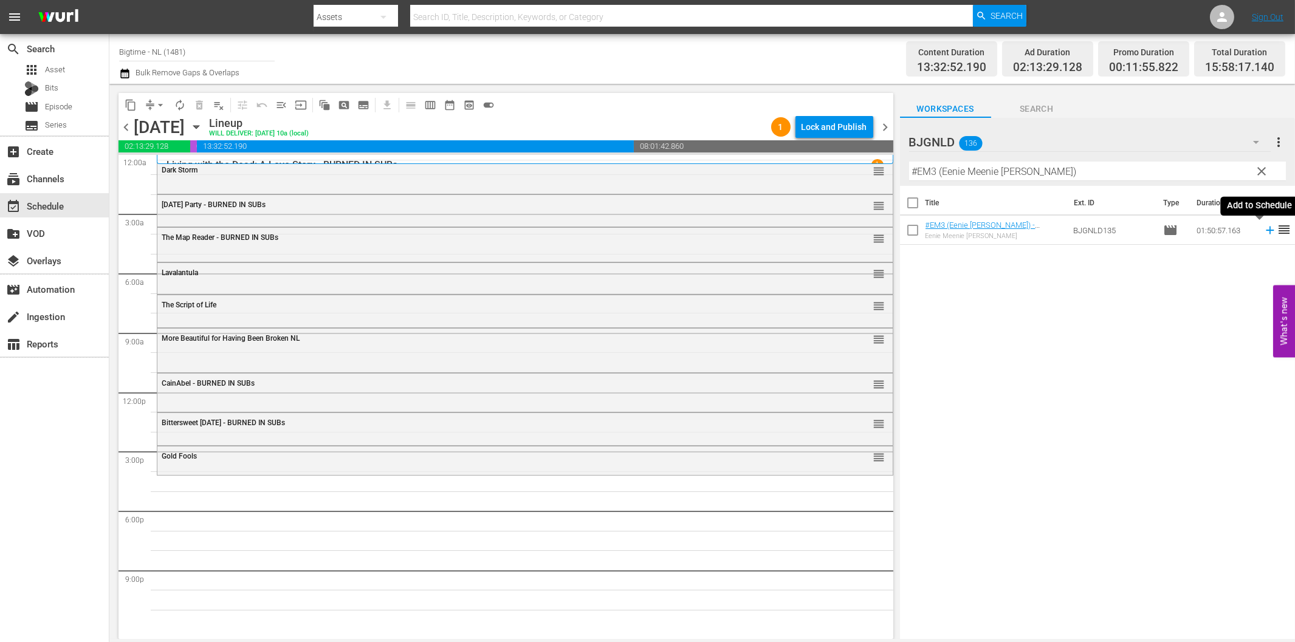
click at [1266, 230] on icon at bounding box center [1270, 231] width 8 height 8
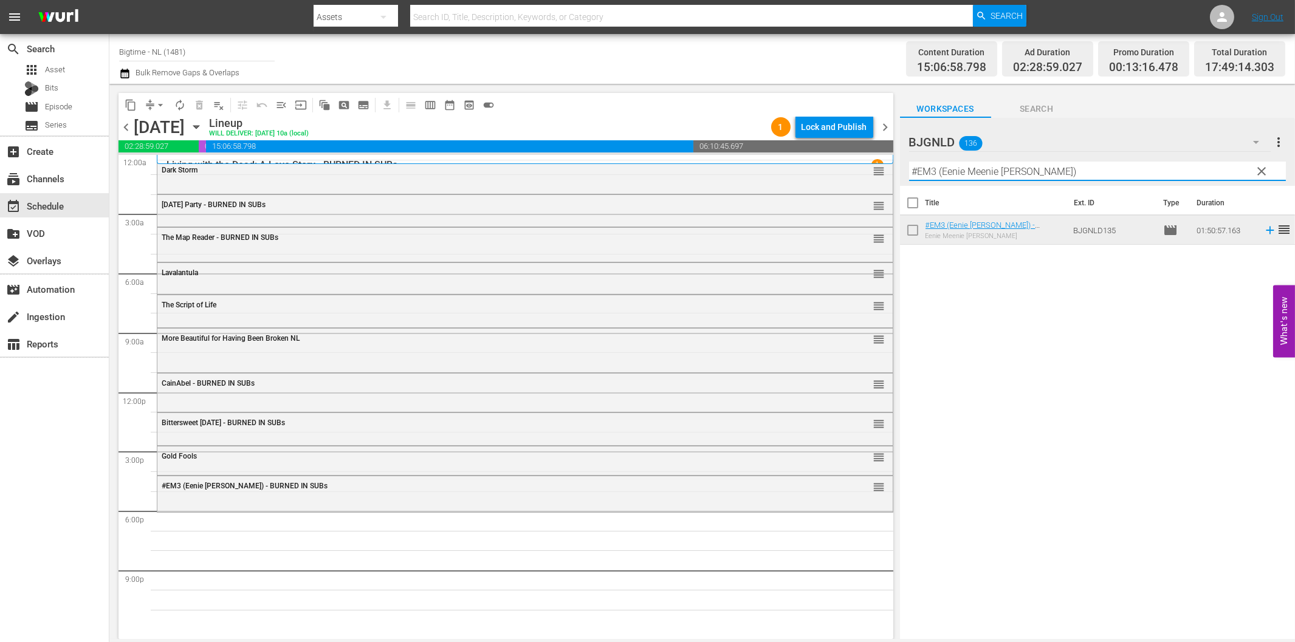
click at [1015, 177] on input "#EM3 (Eenie Meenie [PERSON_NAME])" at bounding box center [1097, 171] width 377 height 19
paste input "Blue: The American Dream"
click at [1266, 231] on icon at bounding box center [1270, 231] width 8 height 8
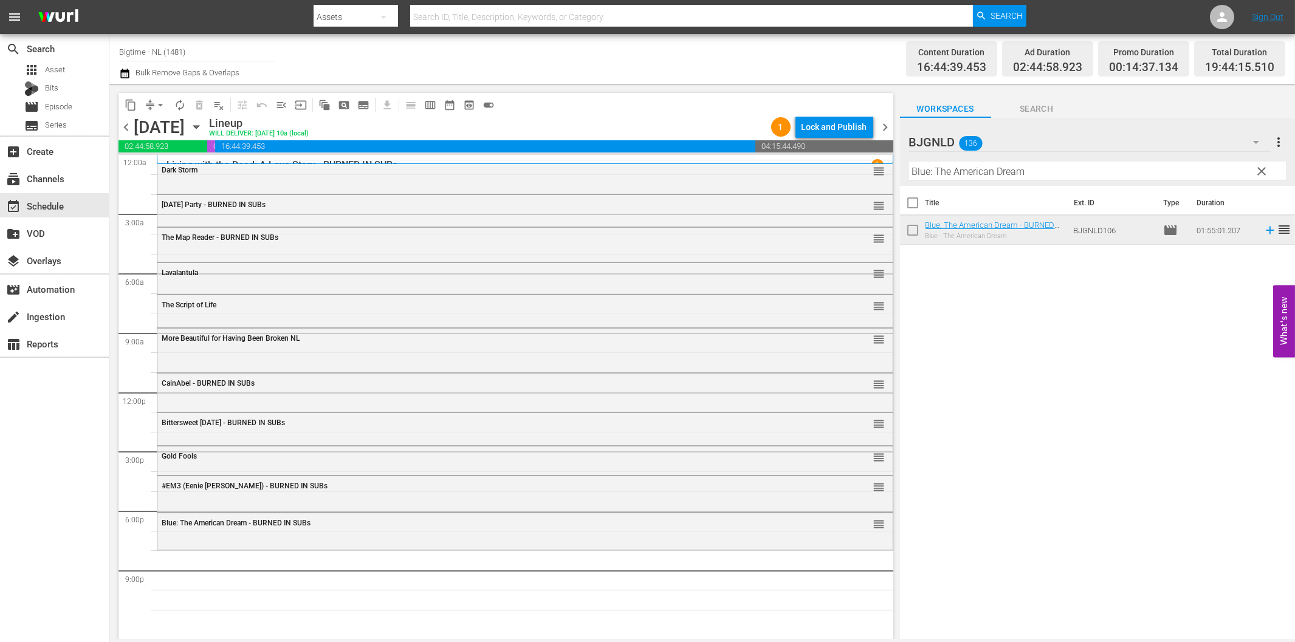
click at [938, 174] on input "Blue: The American Dream" at bounding box center [1097, 171] width 377 height 19
paste input "Without Warrant"
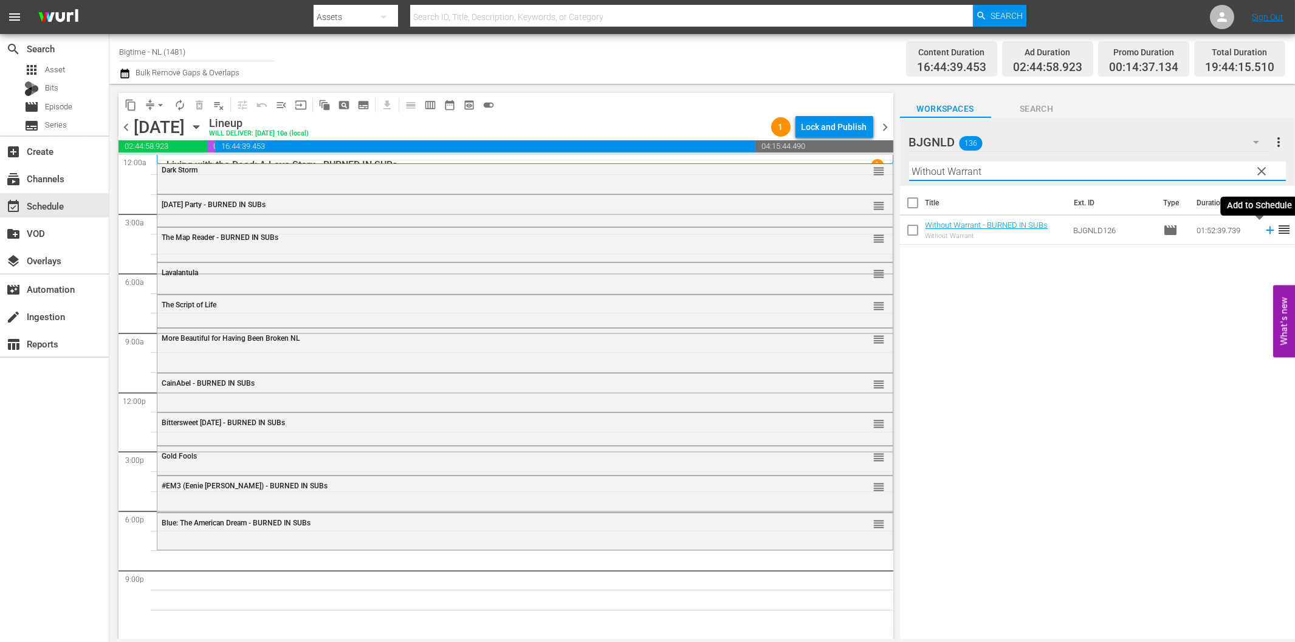
click at [1263, 228] on icon at bounding box center [1269, 230] width 13 height 13
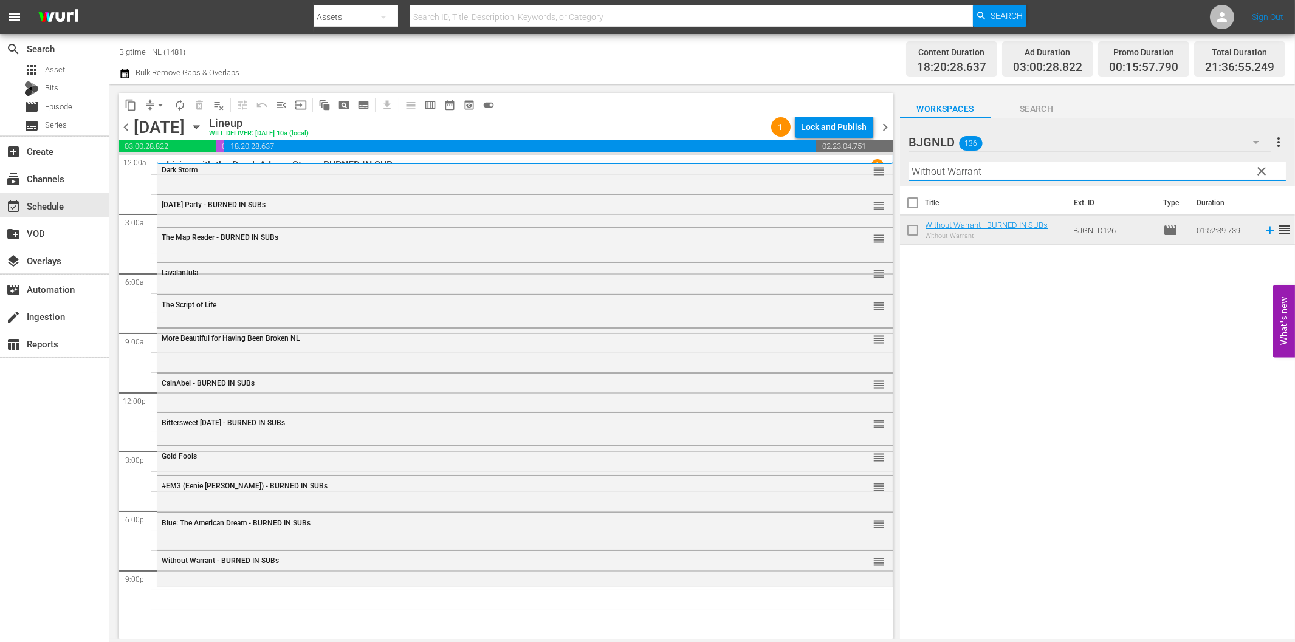
click at [1081, 177] on input "Without Warrant" at bounding box center [1097, 171] width 377 height 19
paste input "Psychos"
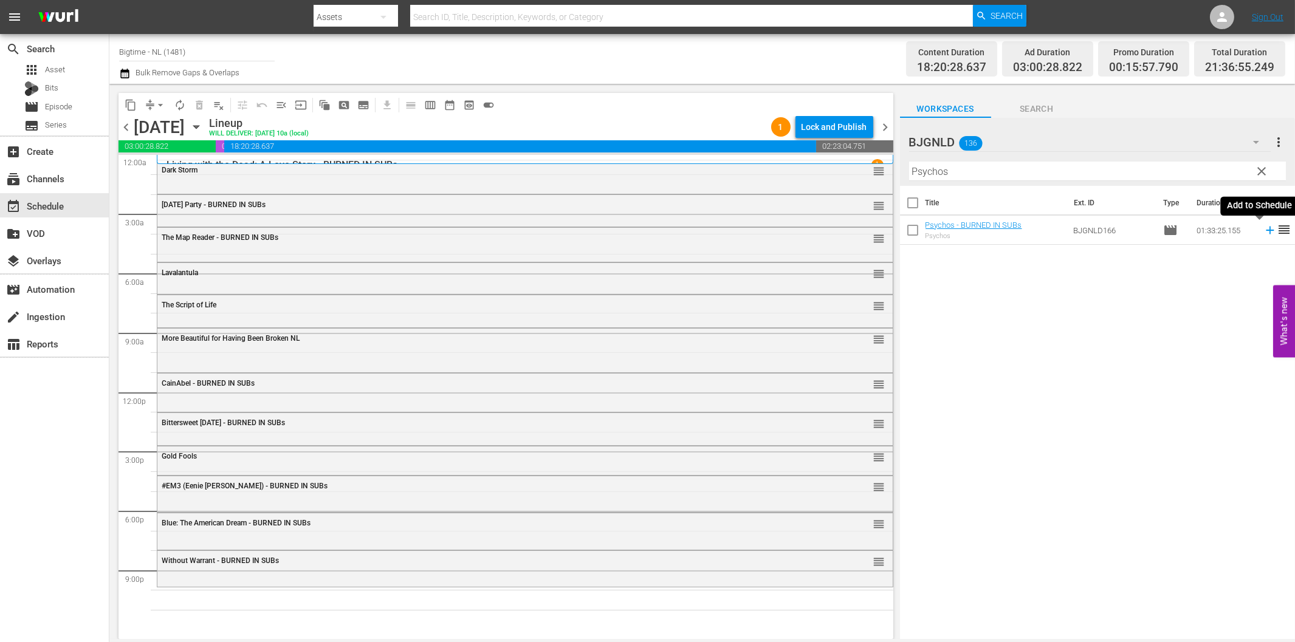
click at [1263, 227] on icon at bounding box center [1269, 230] width 13 height 13
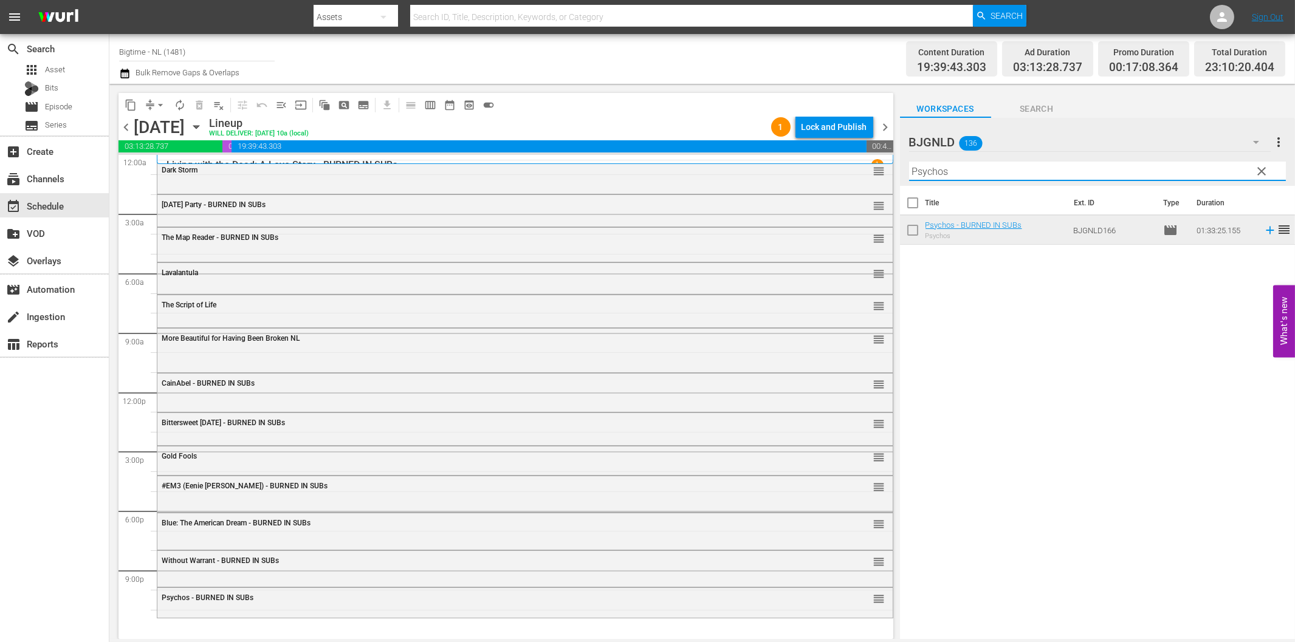
click at [945, 175] on input "Psychos" at bounding box center [1097, 171] width 377 height 19
paste input "The Shattering"
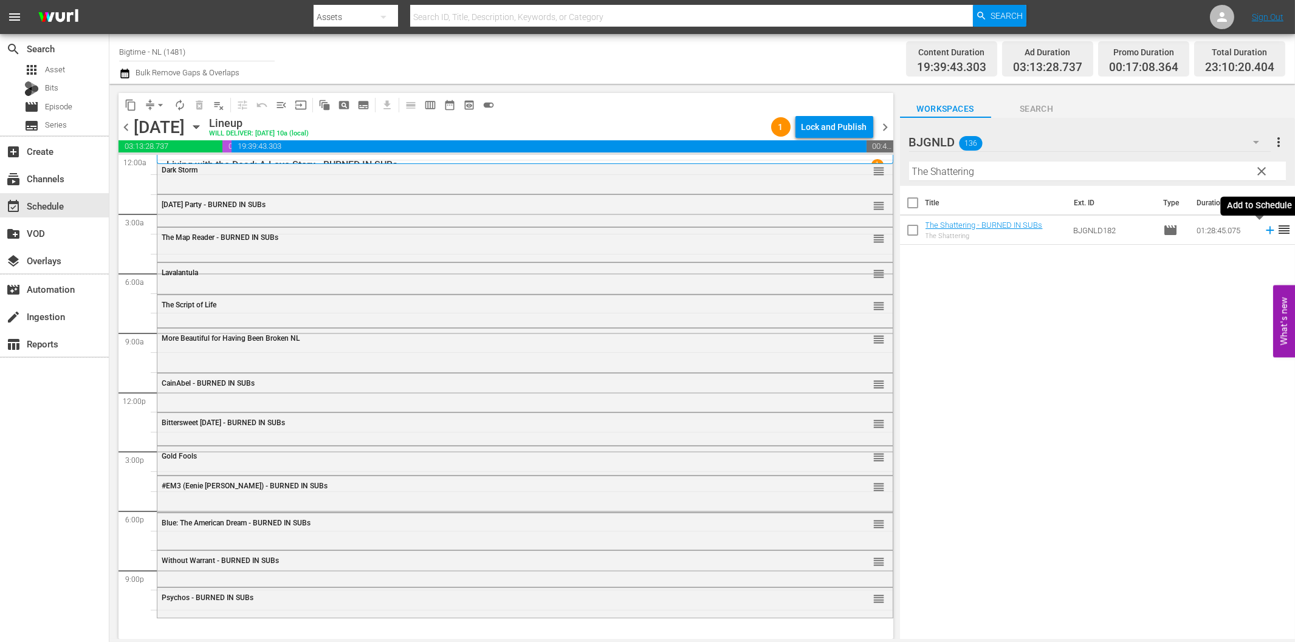
click at [1266, 231] on icon at bounding box center [1270, 231] width 8 height 8
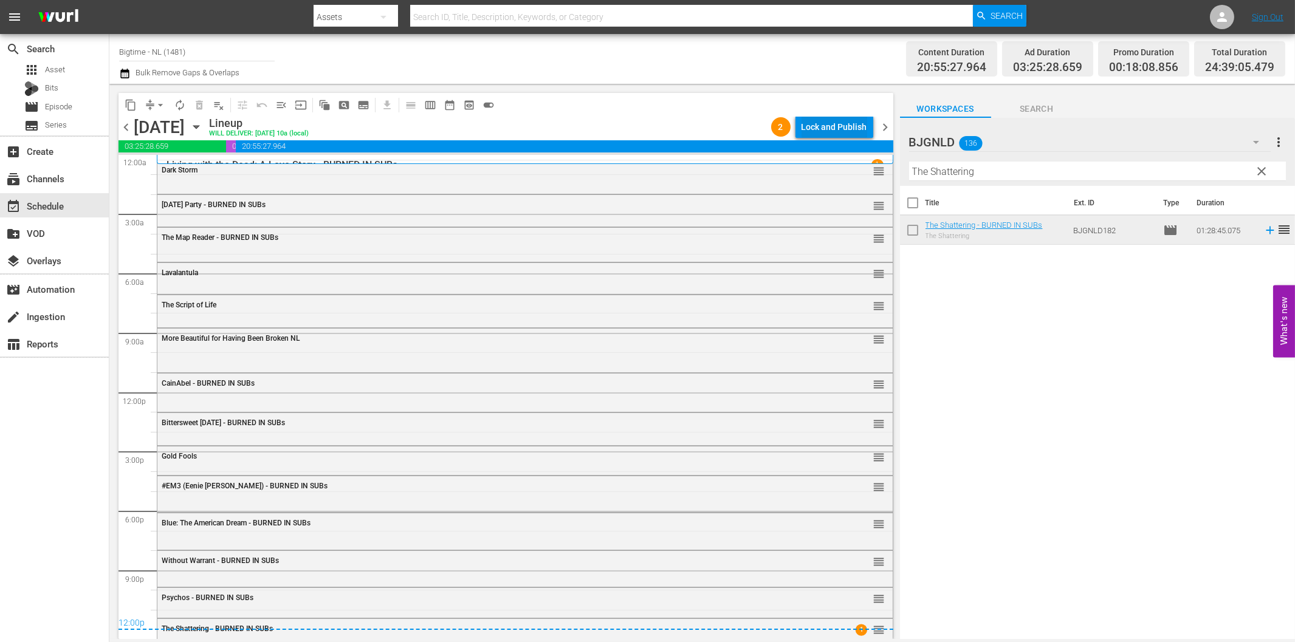
click at [822, 126] on div "Lock and Publish" at bounding box center [834, 127] width 66 height 22
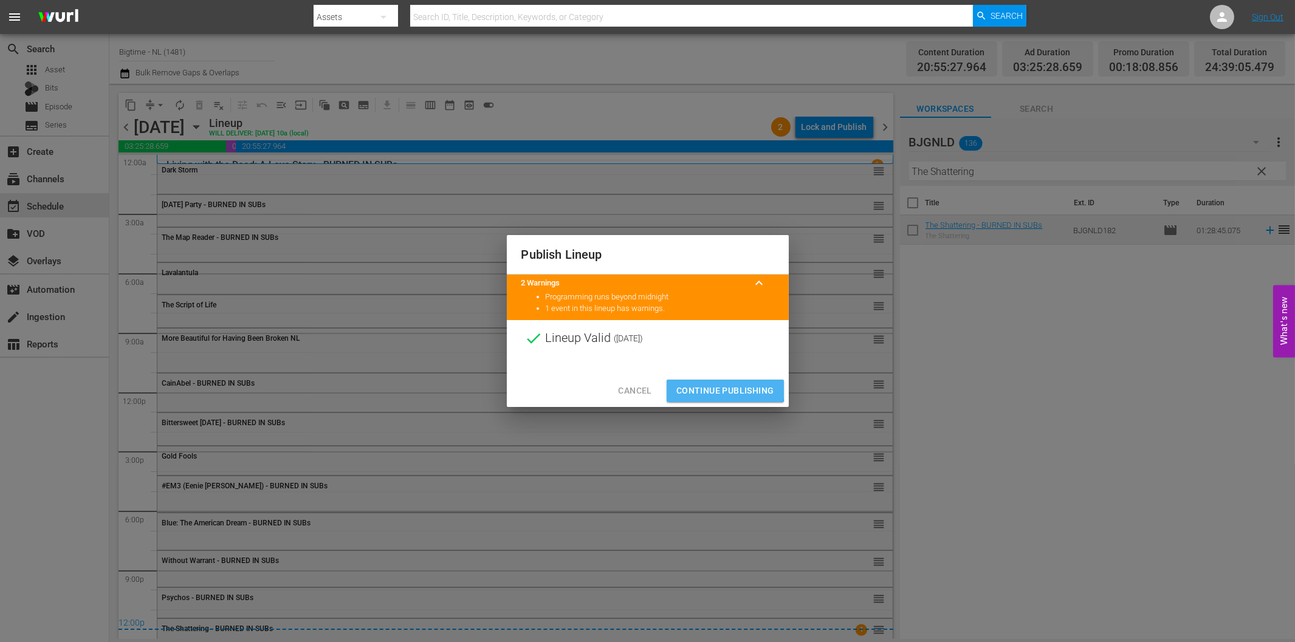
click at [711, 389] on span "Continue Publishing" at bounding box center [725, 390] width 98 height 15
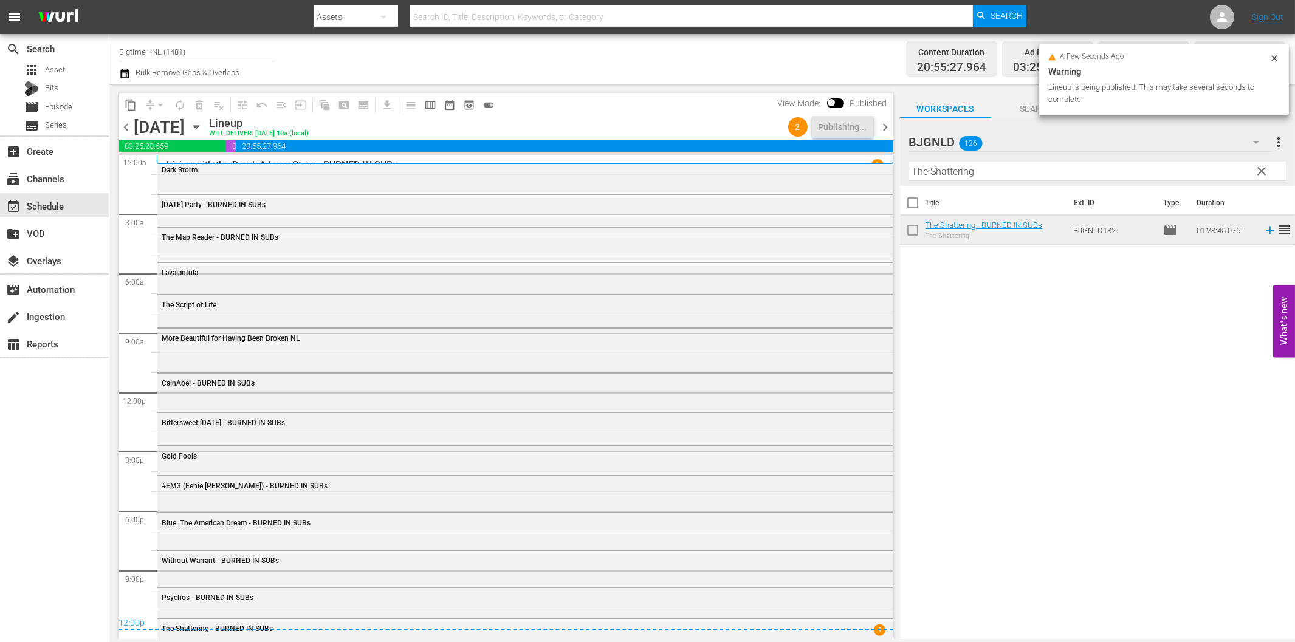
click at [886, 120] on span "chevron_right" at bounding box center [885, 127] width 15 height 15
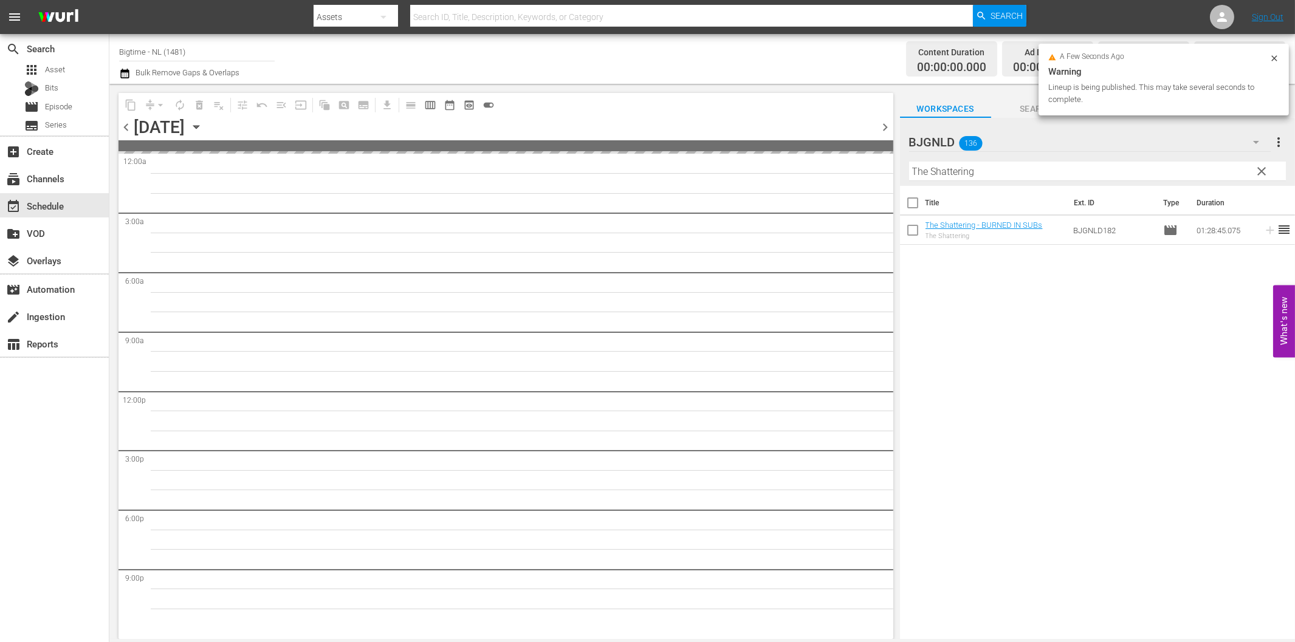
click at [950, 177] on input "The Shattering" at bounding box center [1097, 171] width 377 height 19
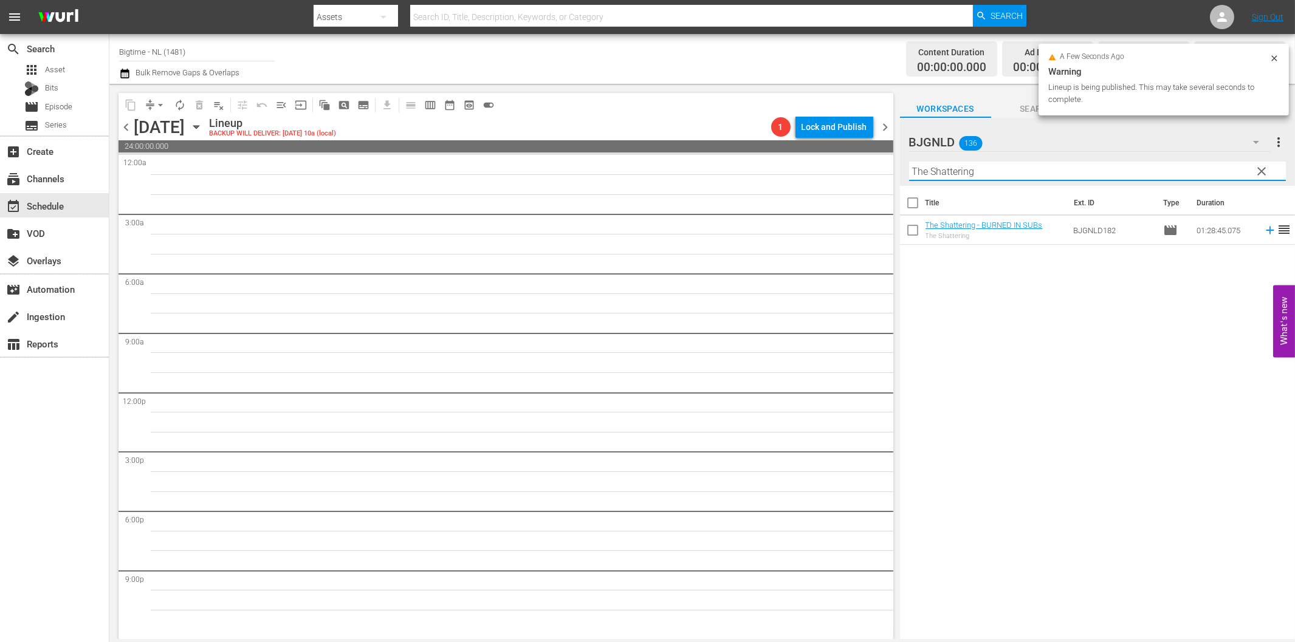
paste input "Subzero"
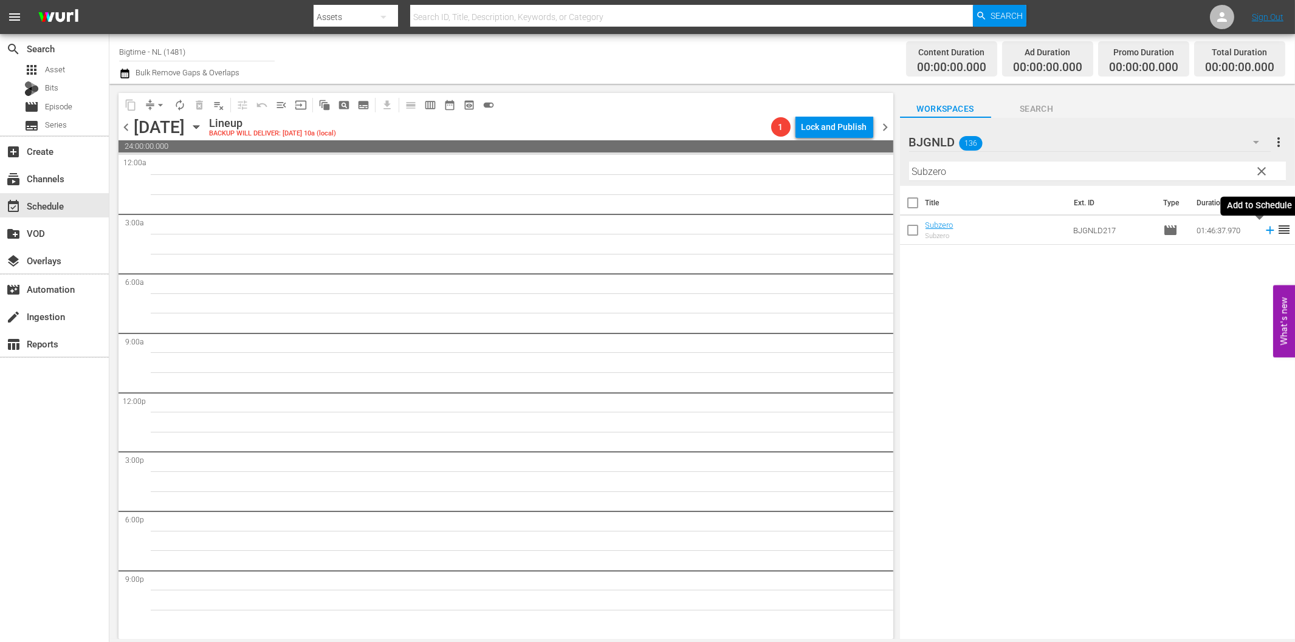
click at [1263, 234] on icon at bounding box center [1269, 230] width 13 height 13
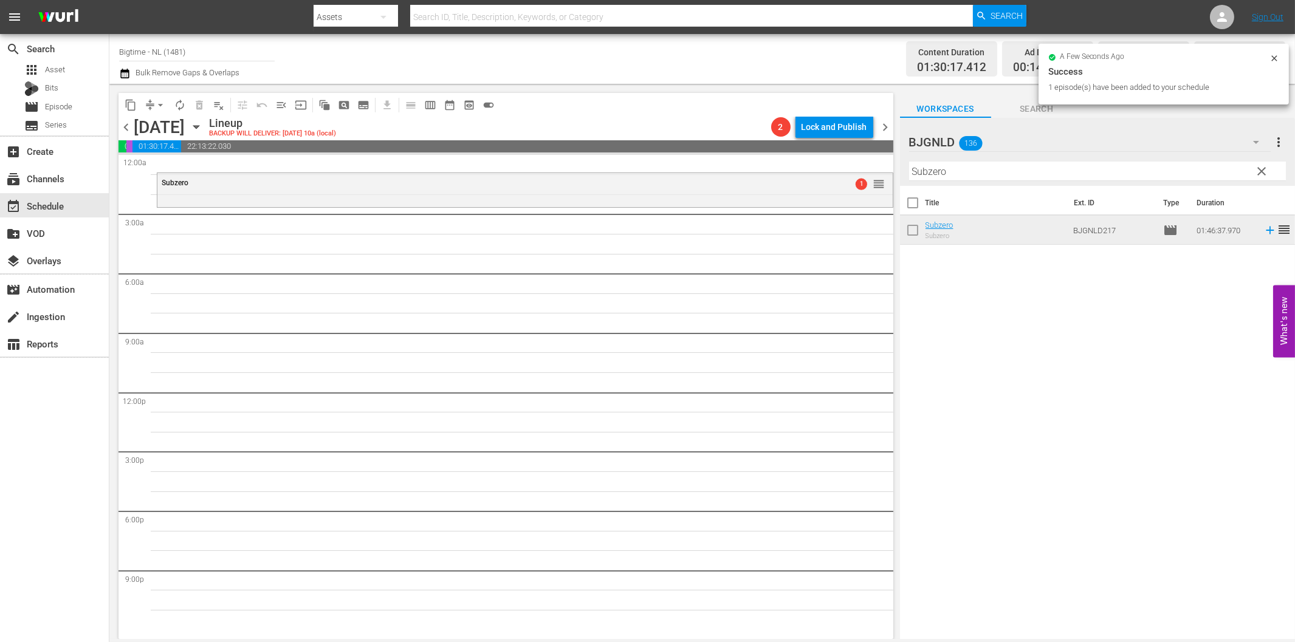
click at [1084, 164] on input "Subzero" at bounding box center [1097, 171] width 377 height 19
paste input "Drastic Measures"
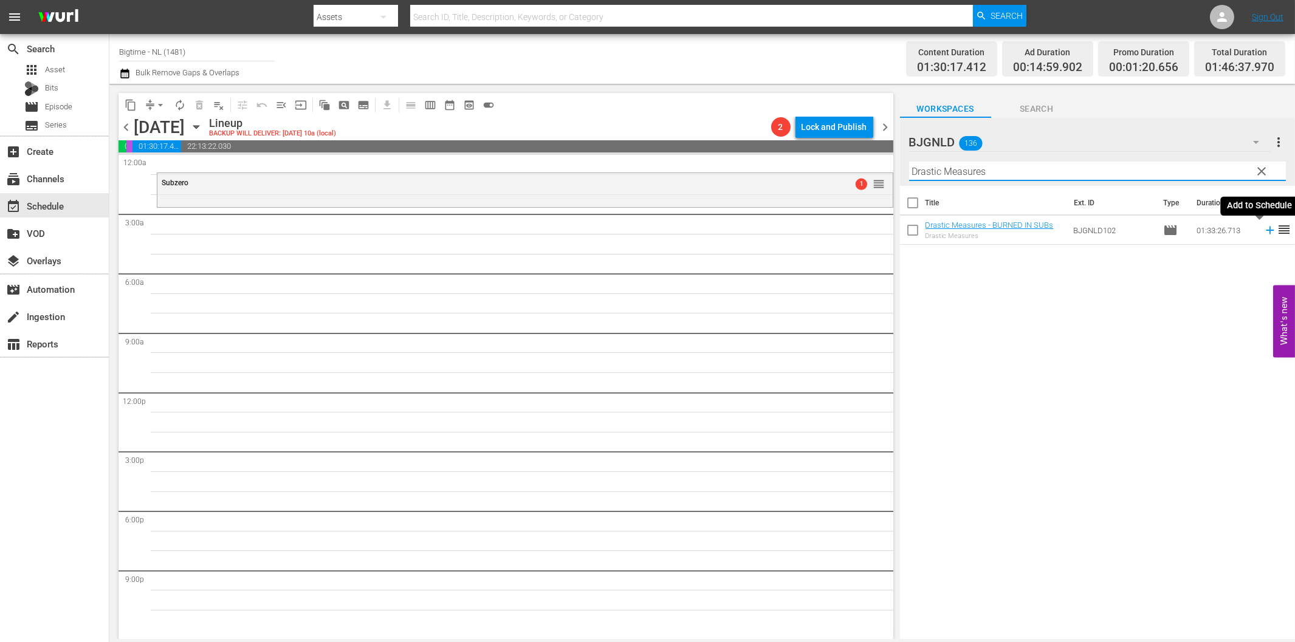
click at [1263, 228] on icon at bounding box center [1269, 230] width 13 height 13
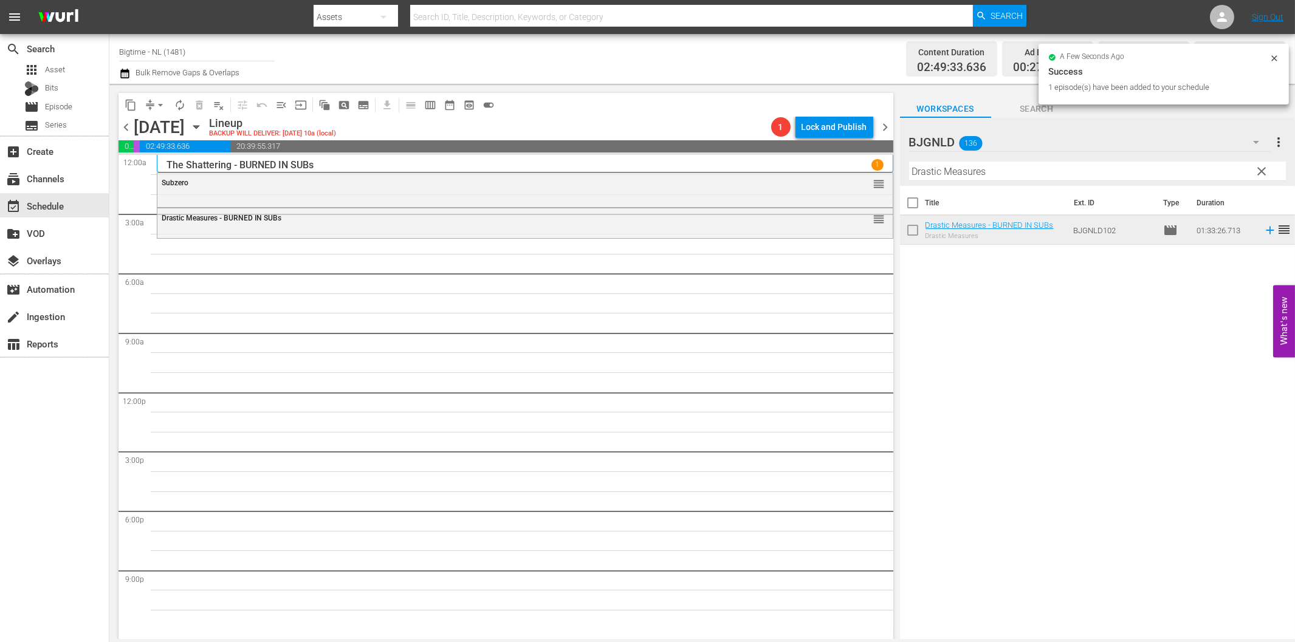
click at [956, 173] on input "Drastic Measures" at bounding box center [1097, 171] width 377 height 19
paste input "The Surrogate"
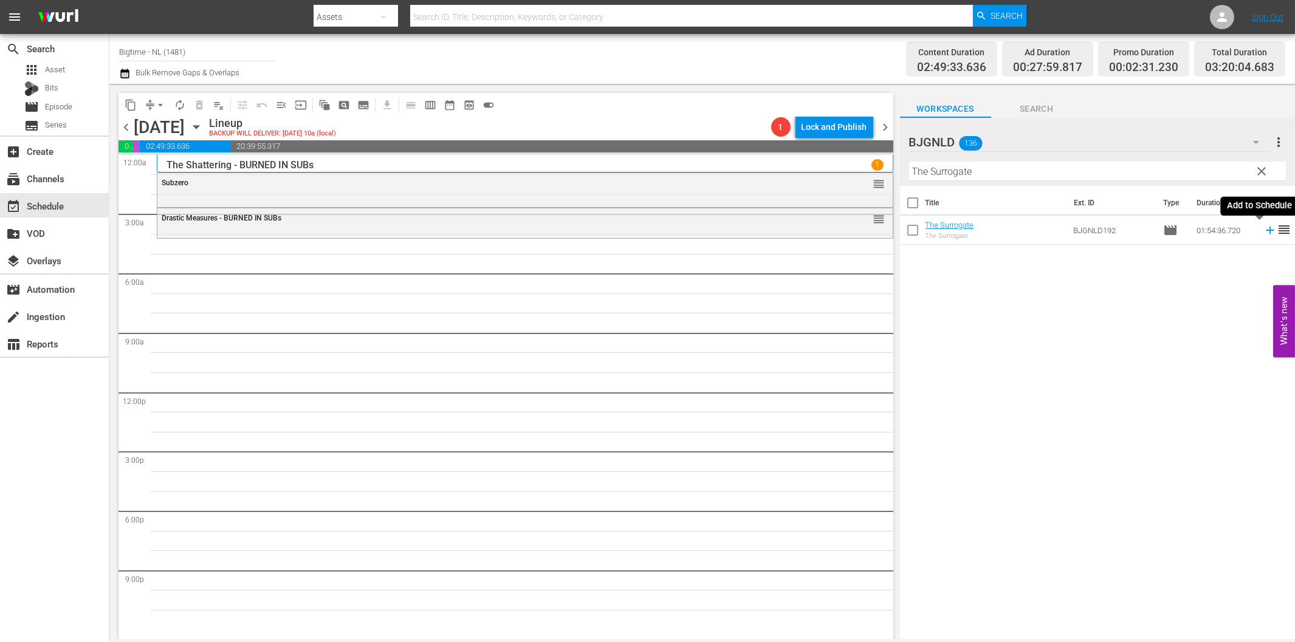
click at [1263, 228] on icon at bounding box center [1269, 230] width 13 height 13
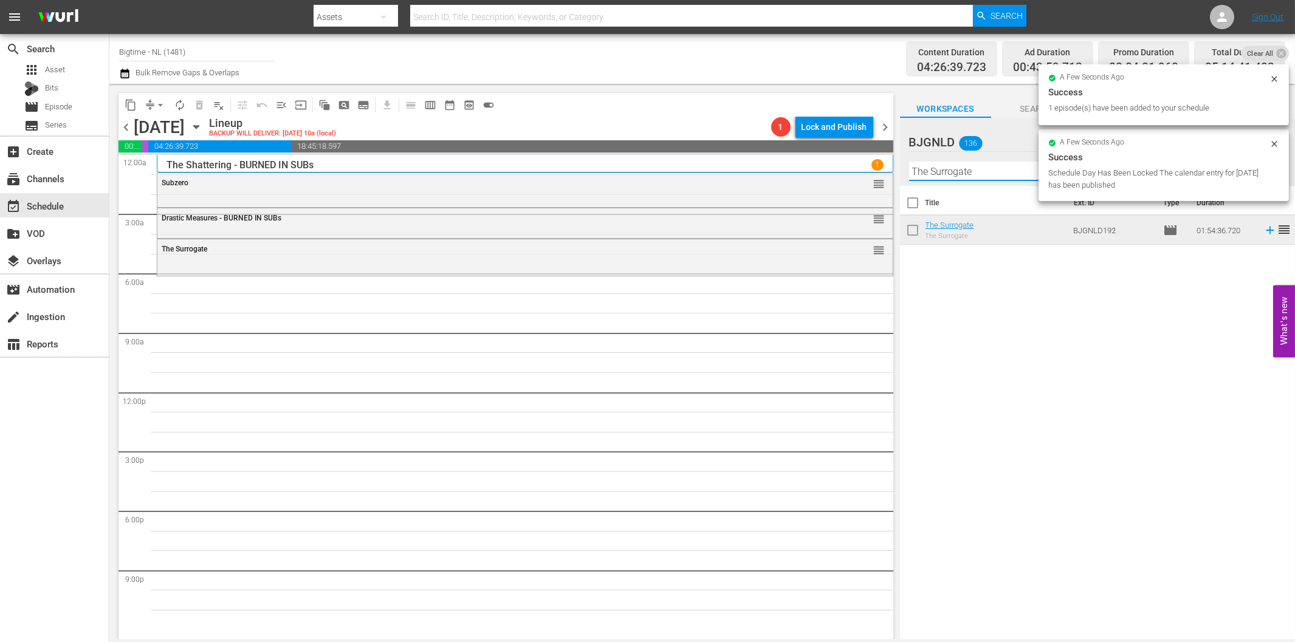
click at [981, 172] on input "The Surrogate" at bounding box center [1097, 171] width 377 height 19
paste input "At the [GEOGRAPHIC_DATA]"
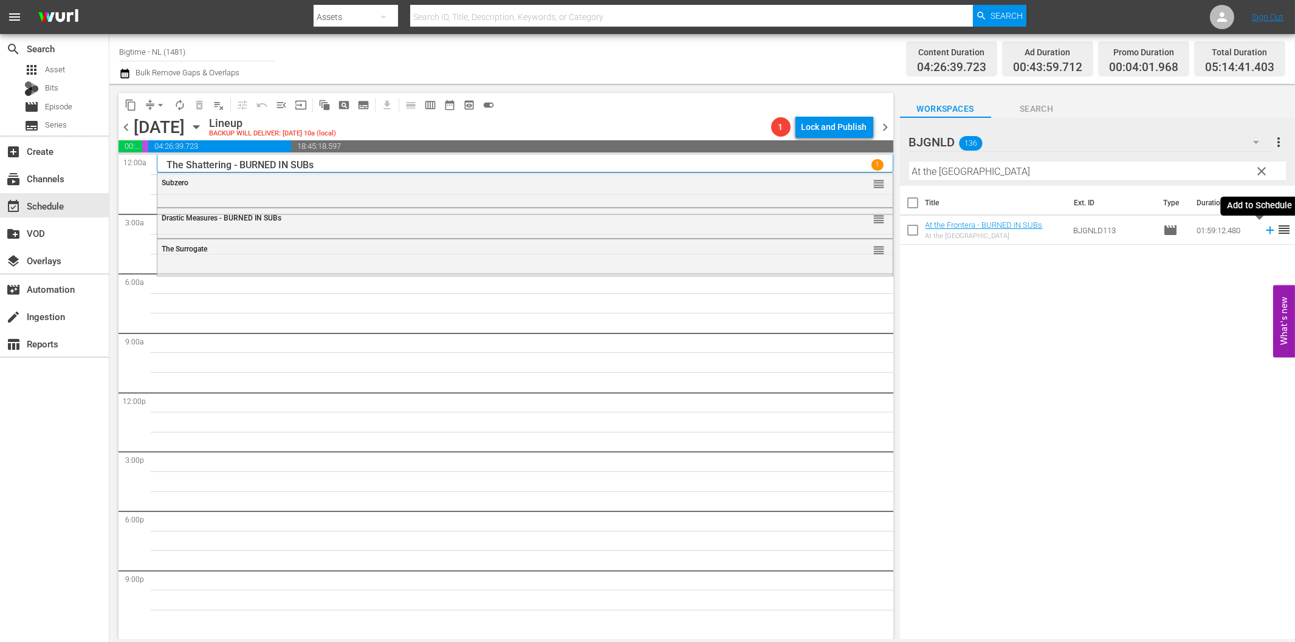
click at [1263, 227] on icon at bounding box center [1269, 230] width 13 height 13
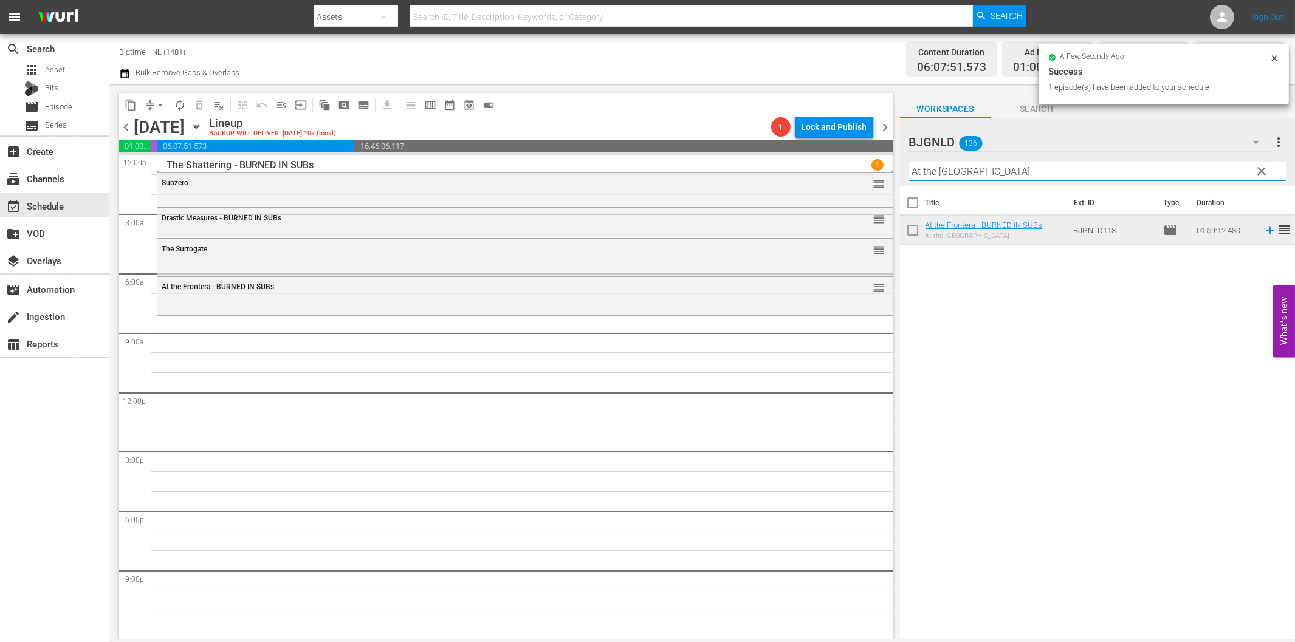
click at [962, 168] on input "At the [GEOGRAPHIC_DATA]" at bounding box center [1097, 171] width 377 height 19
paste input "Past Present Future"
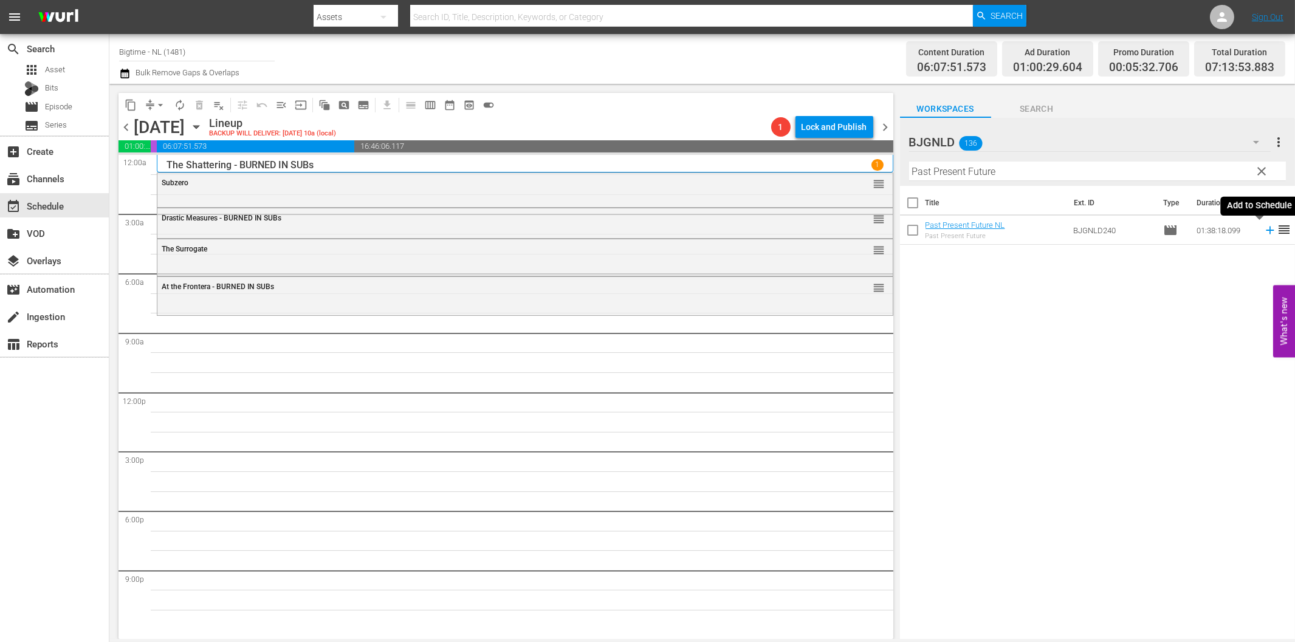
click at [1263, 229] on icon at bounding box center [1269, 230] width 13 height 13
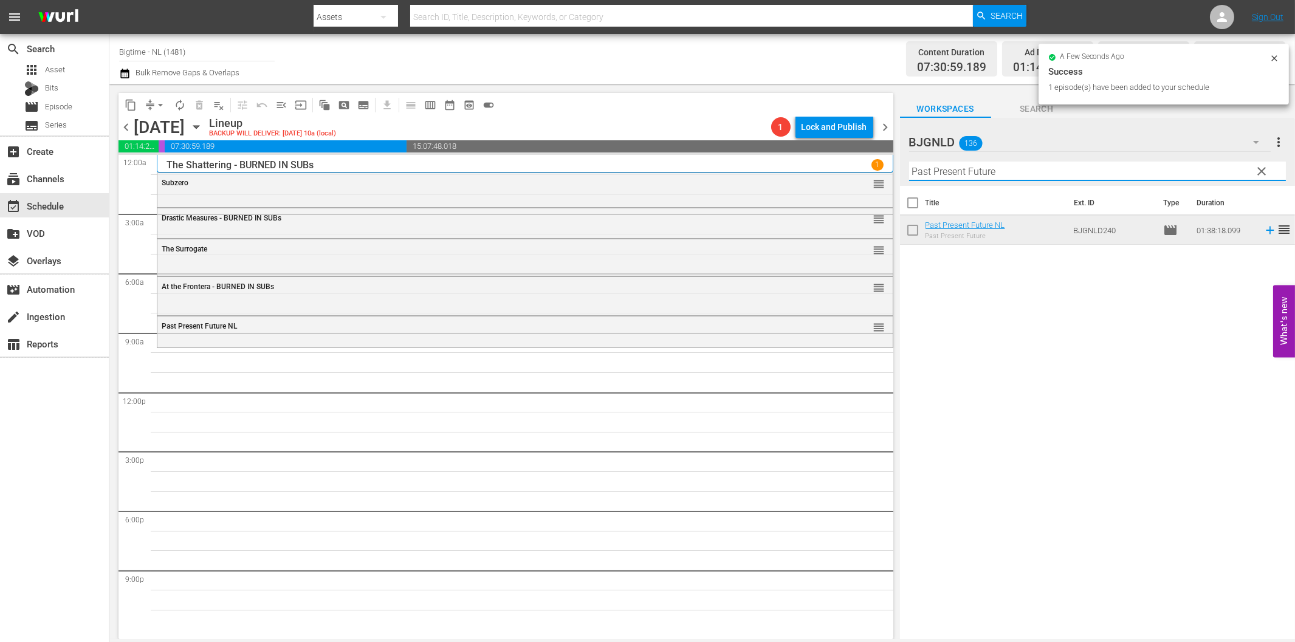
click at [1085, 174] on input "Past Present Future" at bounding box center [1097, 171] width 377 height 19
paste input "Friends Foes and Fireworks"
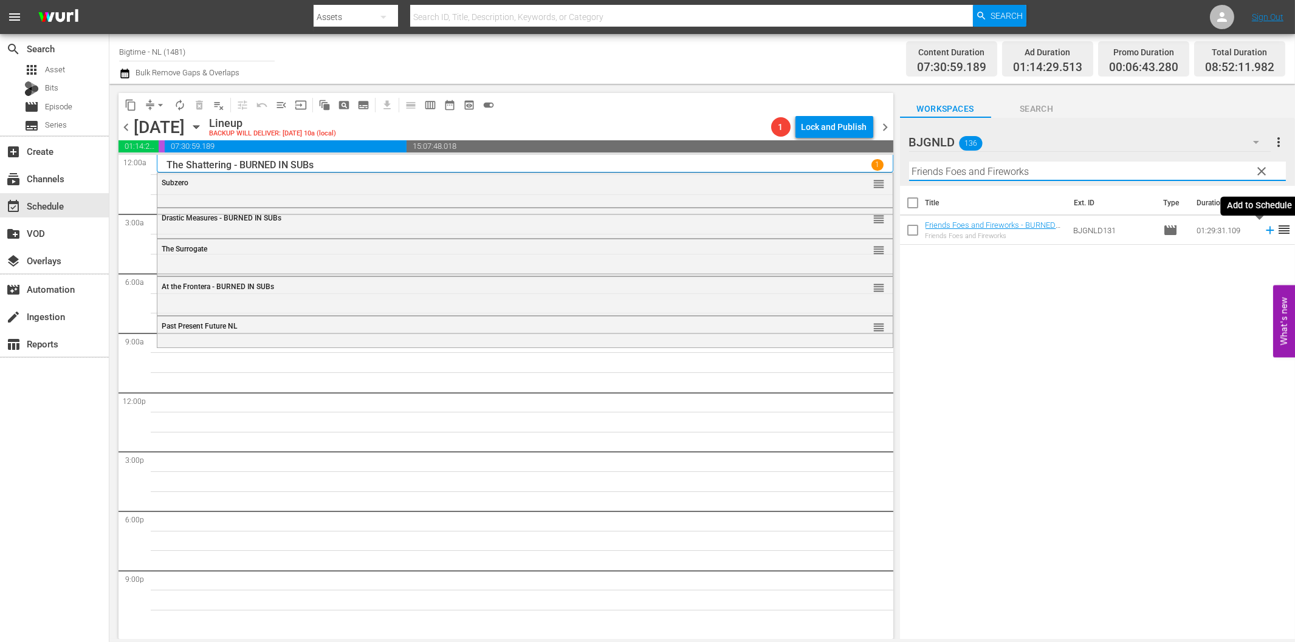
click at [1263, 227] on icon at bounding box center [1269, 230] width 13 height 13
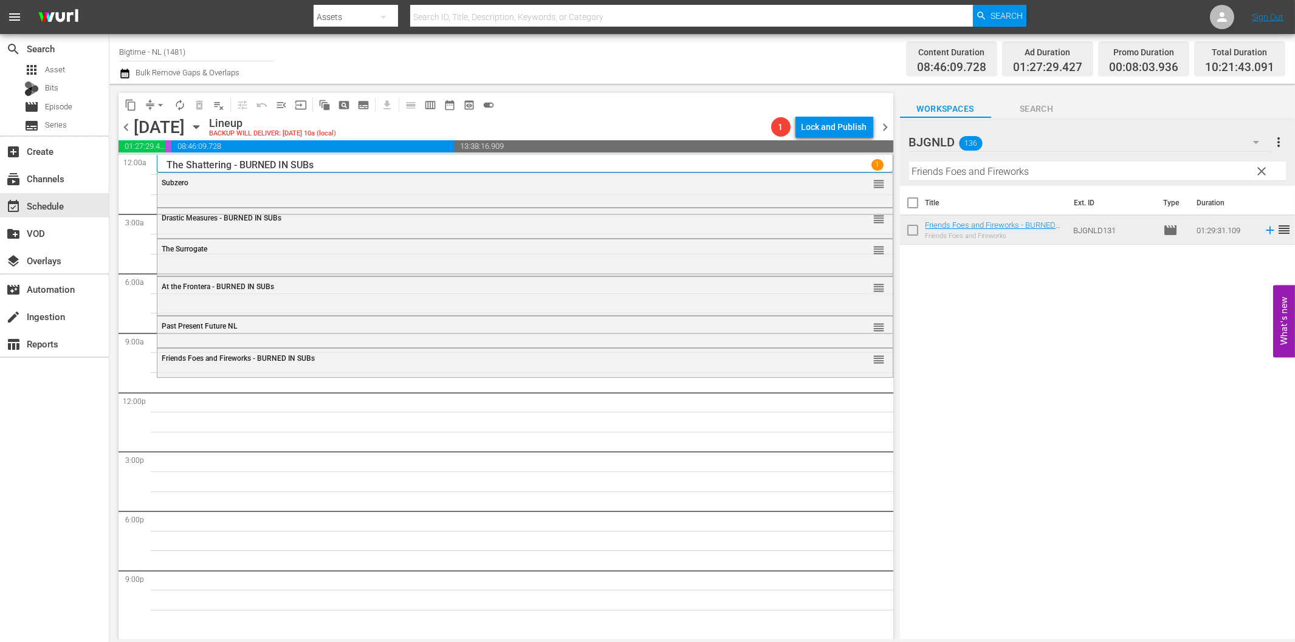
click at [942, 170] on input "Friends Foes and Fireworks" at bounding box center [1097, 171] width 377 height 19
paste input "House on Rockingham"
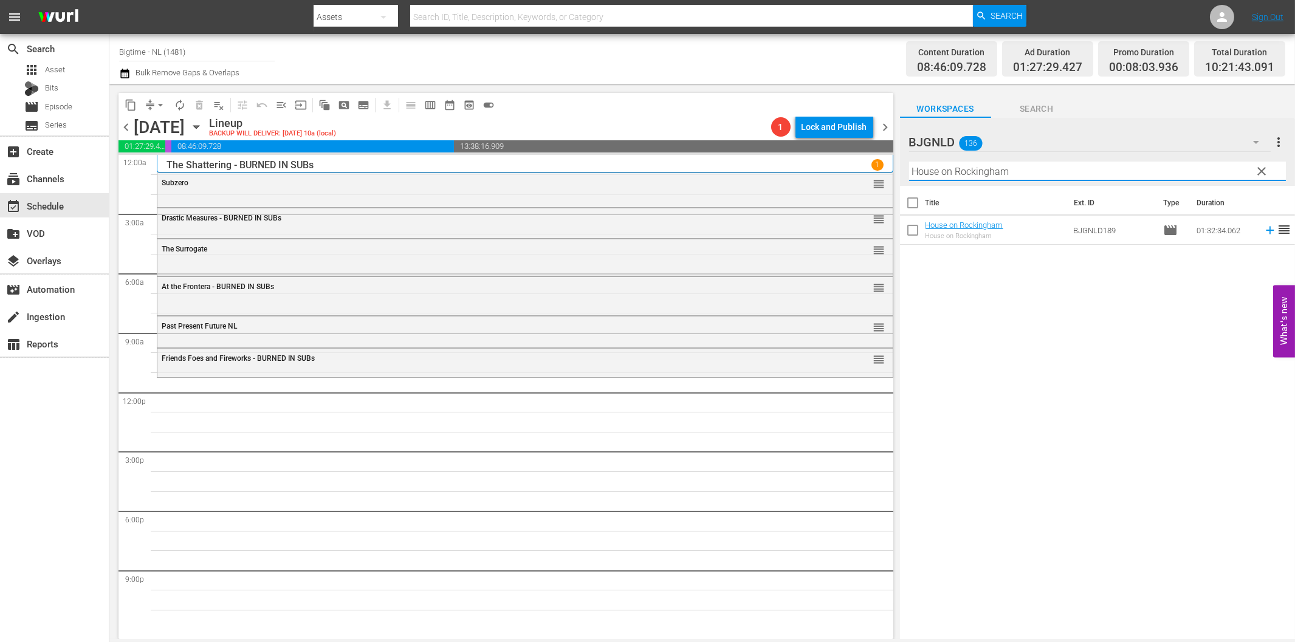
click at [1266, 230] on icon at bounding box center [1270, 231] width 8 height 8
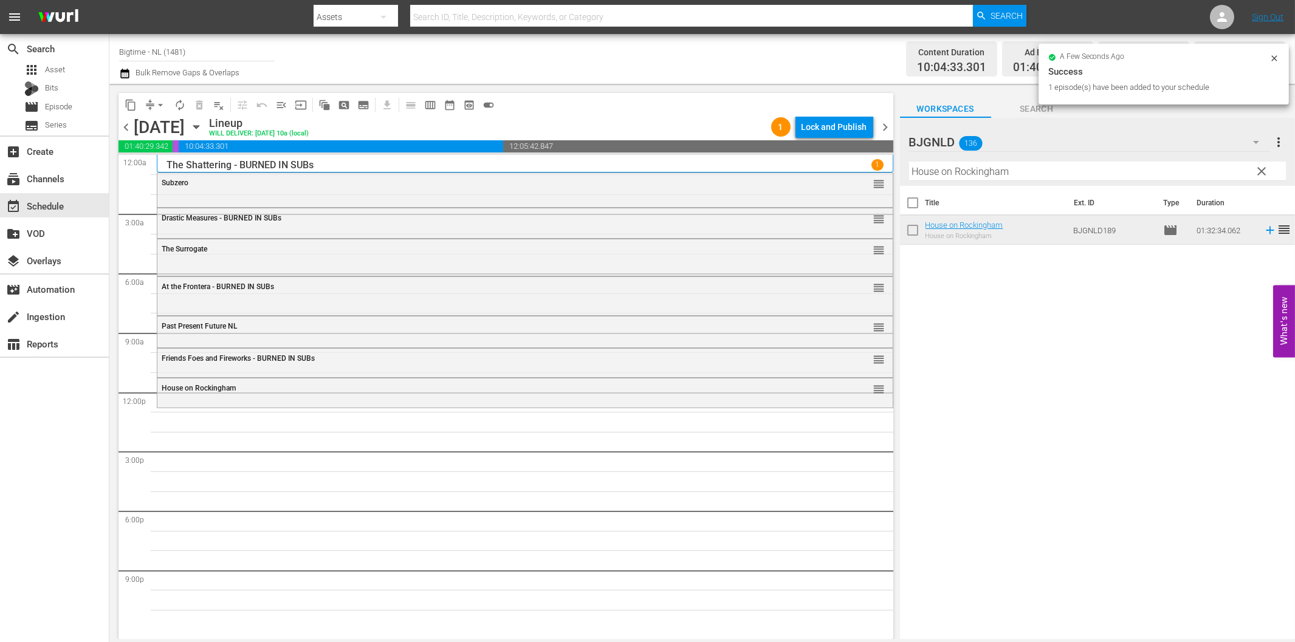
click at [970, 174] on input "House on Rockingham" at bounding box center [1097, 171] width 377 height 19
paste input "Pack Up Your Troubles Colorized"
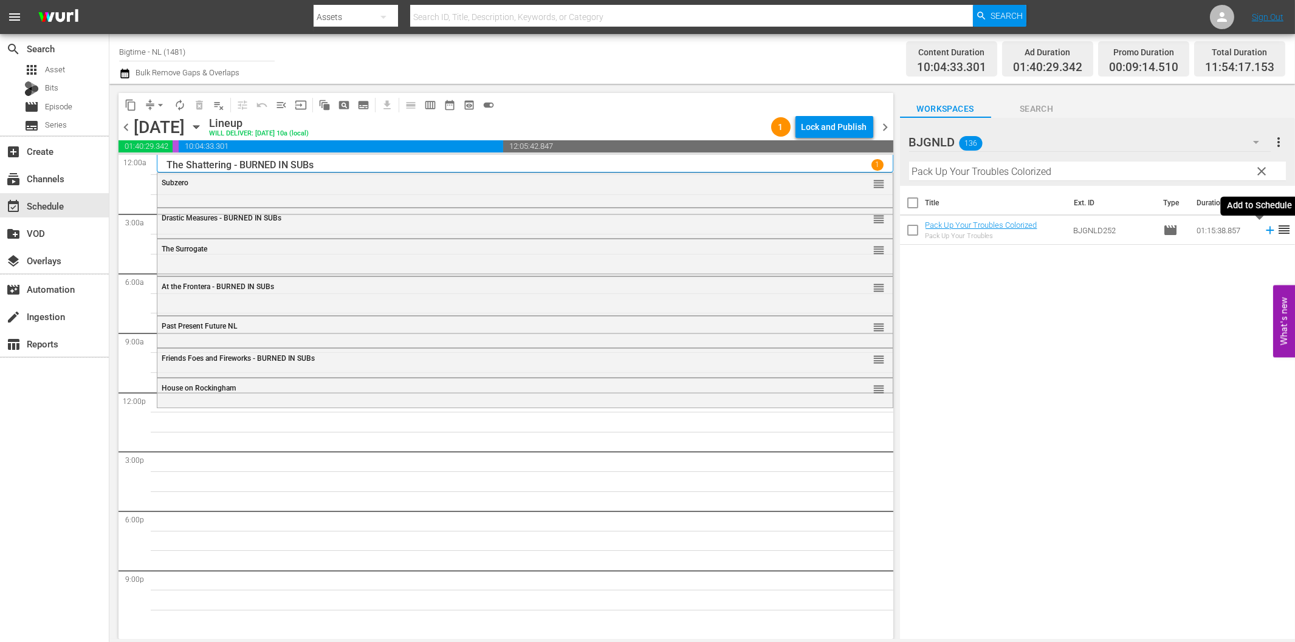
click at [1263, 235] on icon at bounding box center [1269, 230] width 13 height 13
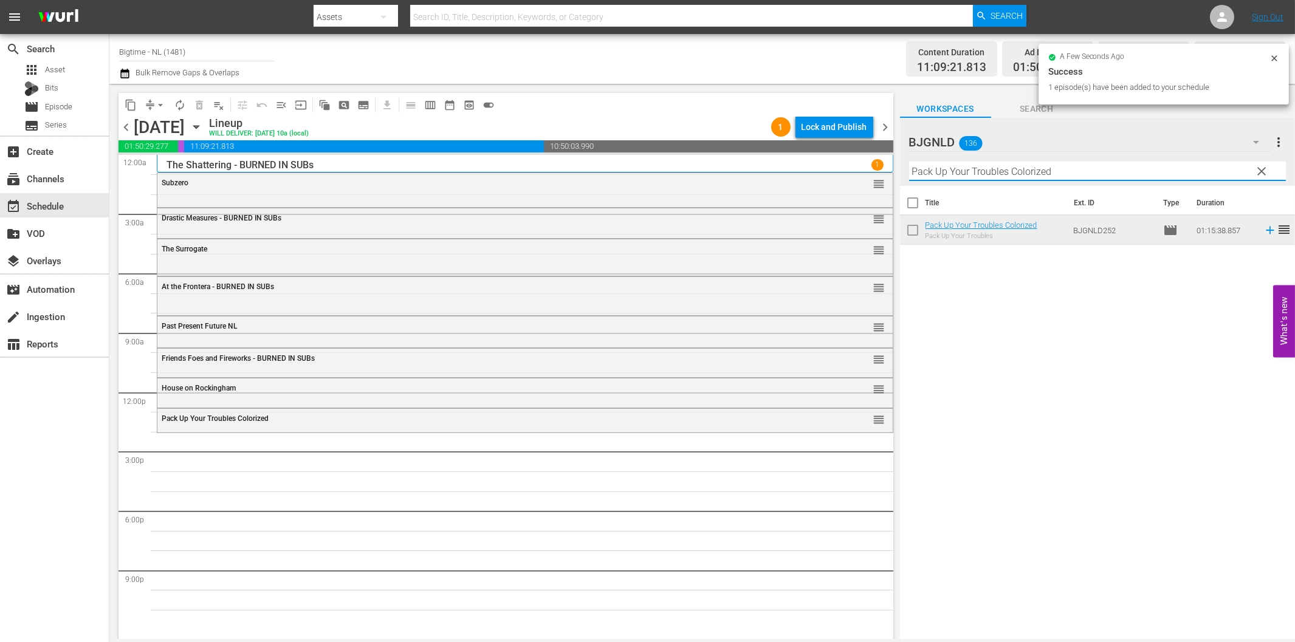
click at [1021, 172] on input "Pack Up Your Troubles Colorized" at bounding box center [1097, 171] width 377 height 19
paste input "The Fat Boy Chronicles"
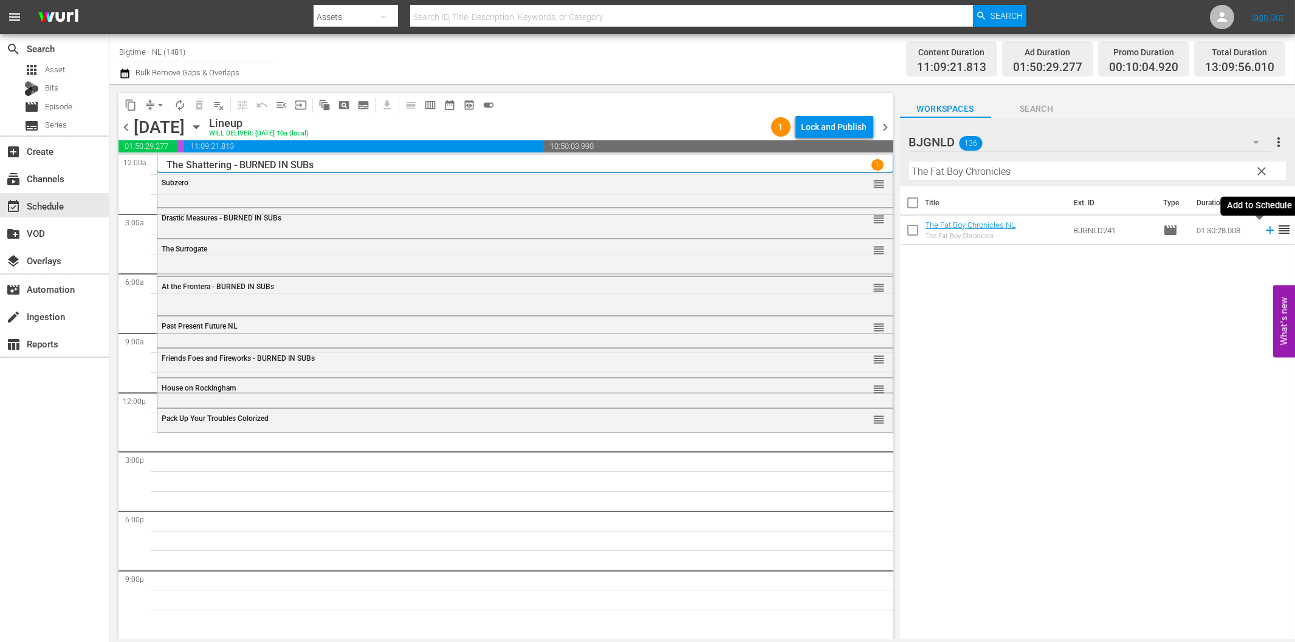
click at [1263, 228] on icon at bounding box center [1269, 230] width 13 height 13
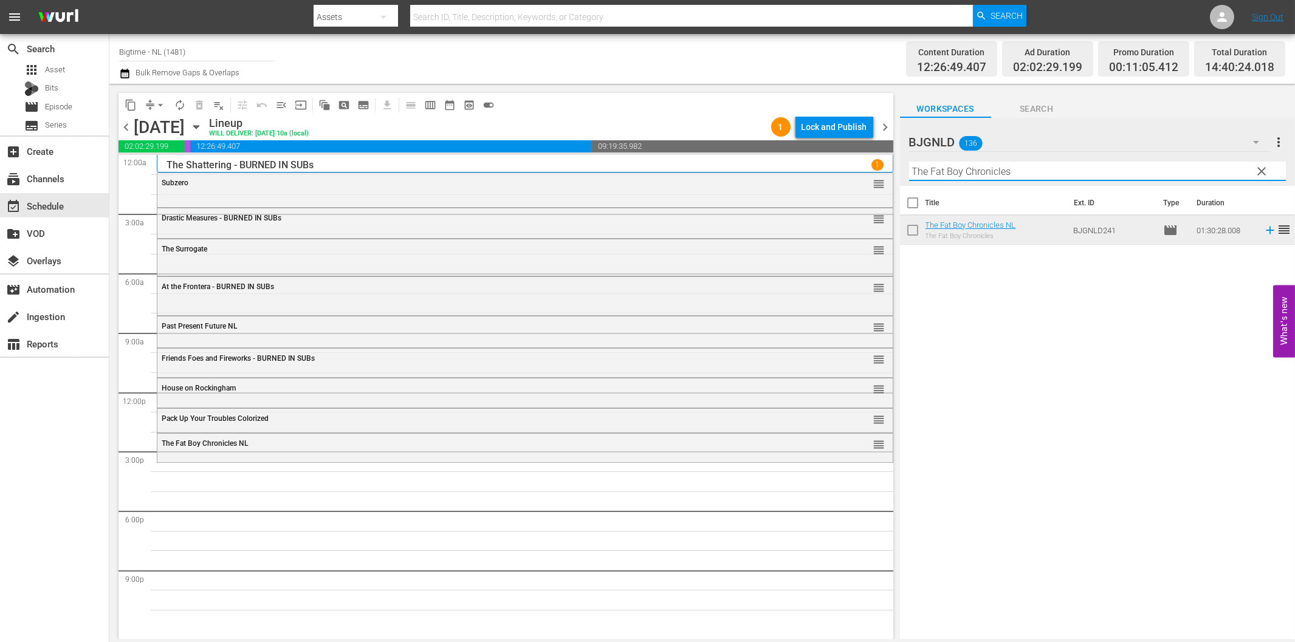
click at [950, 179] on input "The Fat Boy Chronicles" at bounding box center [1097, 171] width 377 height 19
paste input "6 Non Smoker"
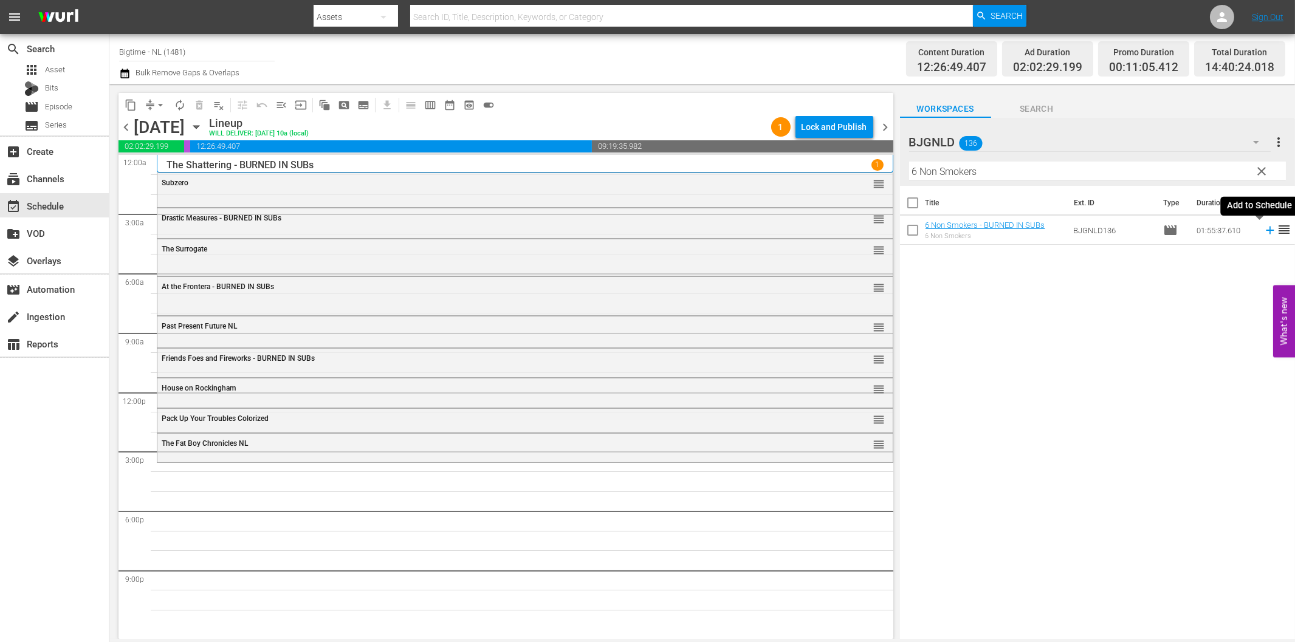
drag, startPoint x: 1258, startPoint y: 232, endPoint x: 1241, endPoint y: 235, distance: 16.6
click at [1263, 232] on icon at bounding box center [1269, 230] width 13 height 13
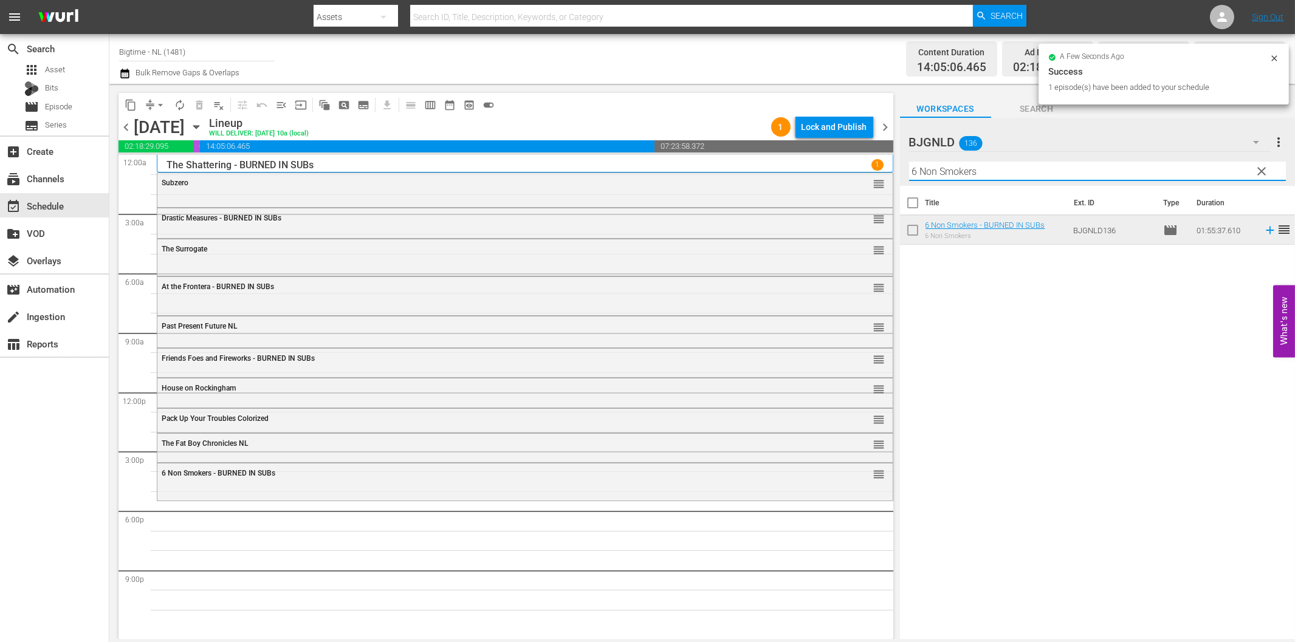
click at [992, 172] on input "6 Non Smokers" at bounding box center [1097, 171] width 377 height 19
paste input "Native Heart"
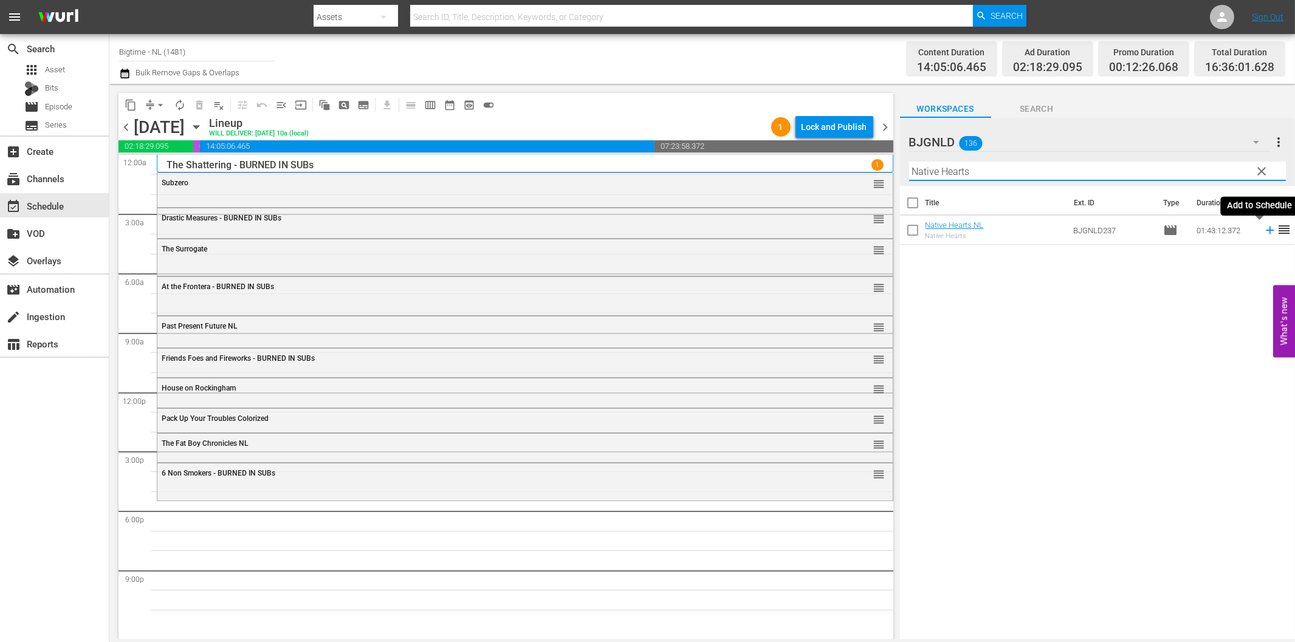
click at [1263, 233] on icon at bounding box center [1269, 230] width 13 height 13
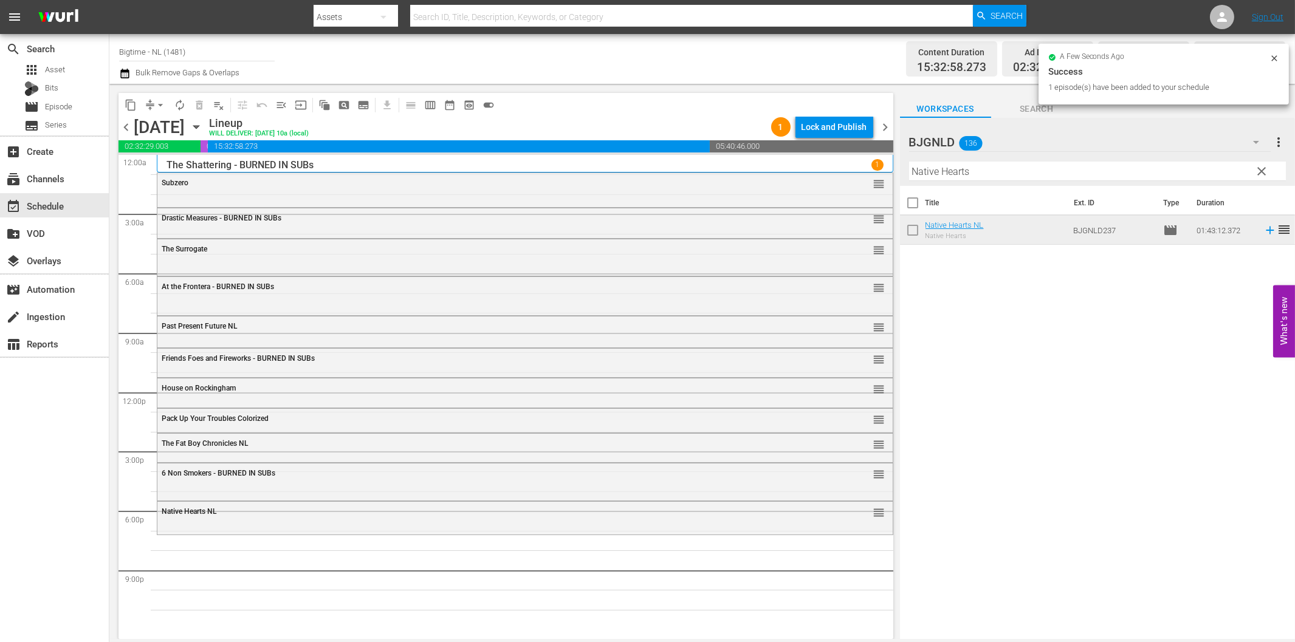
click at [1089, 178] on input "Native Hearts" at bounding box center [1097, 171] width 377 height 19
paste input "Bathing Franky"
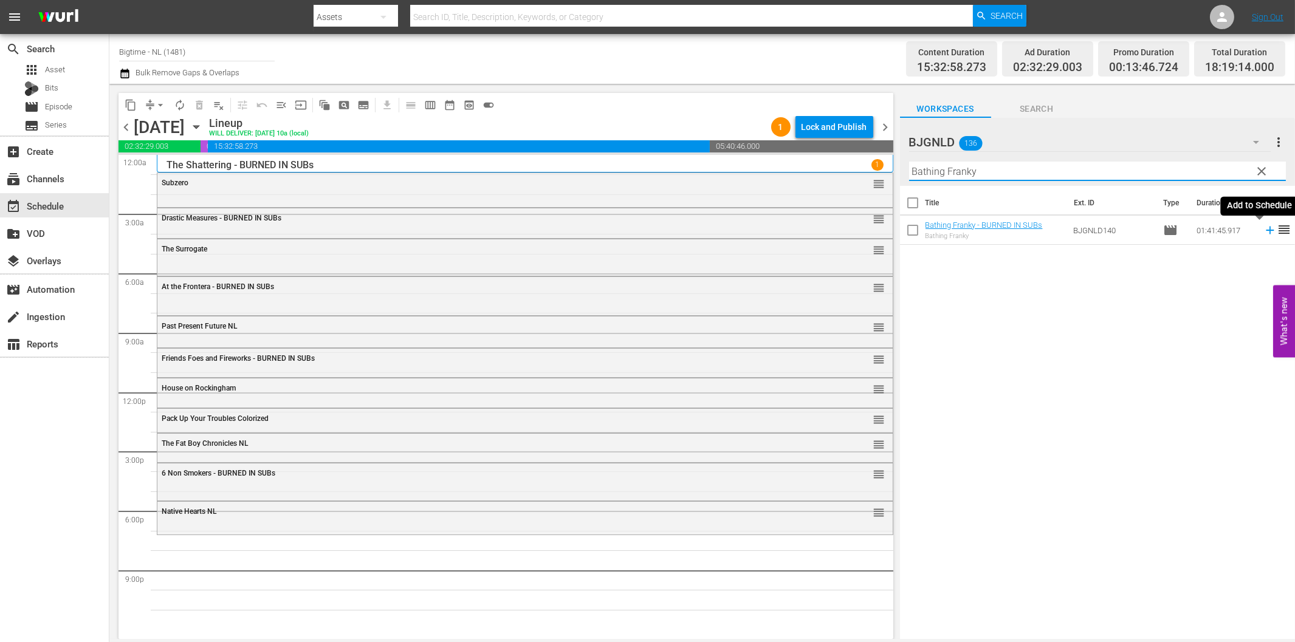
click at [1263, 228] on icon at bounding box center [1269, 230] width 13 height 13
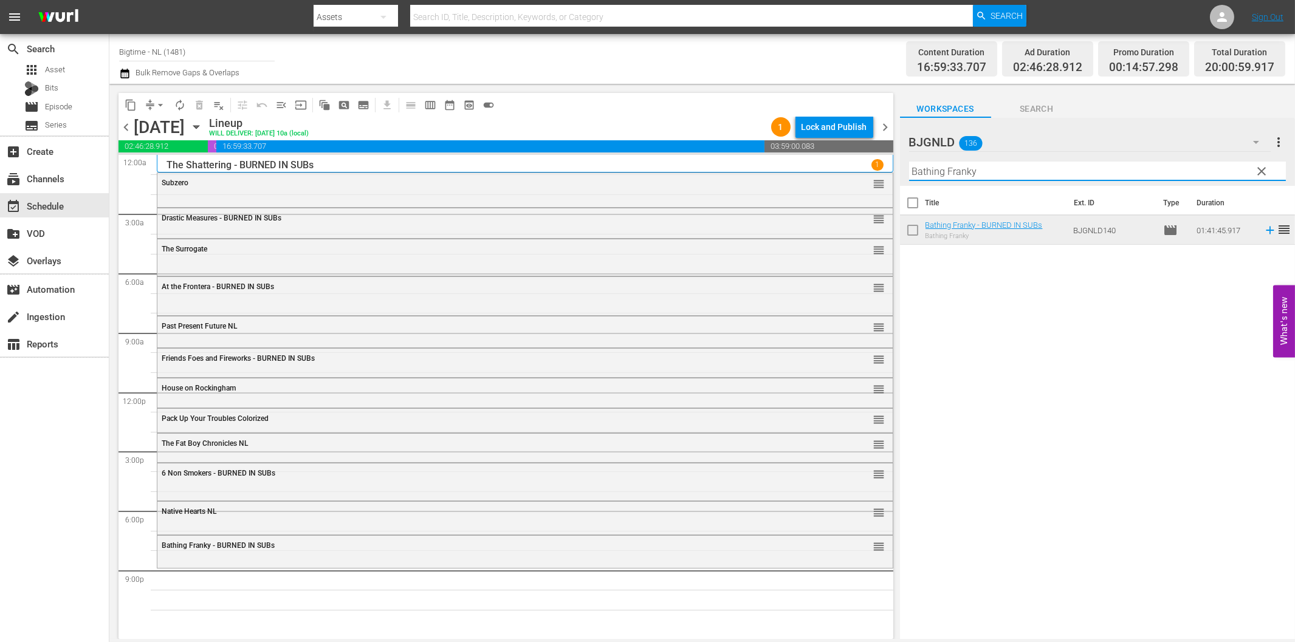
drag, startPoint x: 961, startPoint y: 169, endPoint x: 982, endPoint y: 173, distance: 21.6
click at [961, 169] on input "Bathing Franky" at bounding box center [1097, 171] width 377 height 19
paste input "Admins"
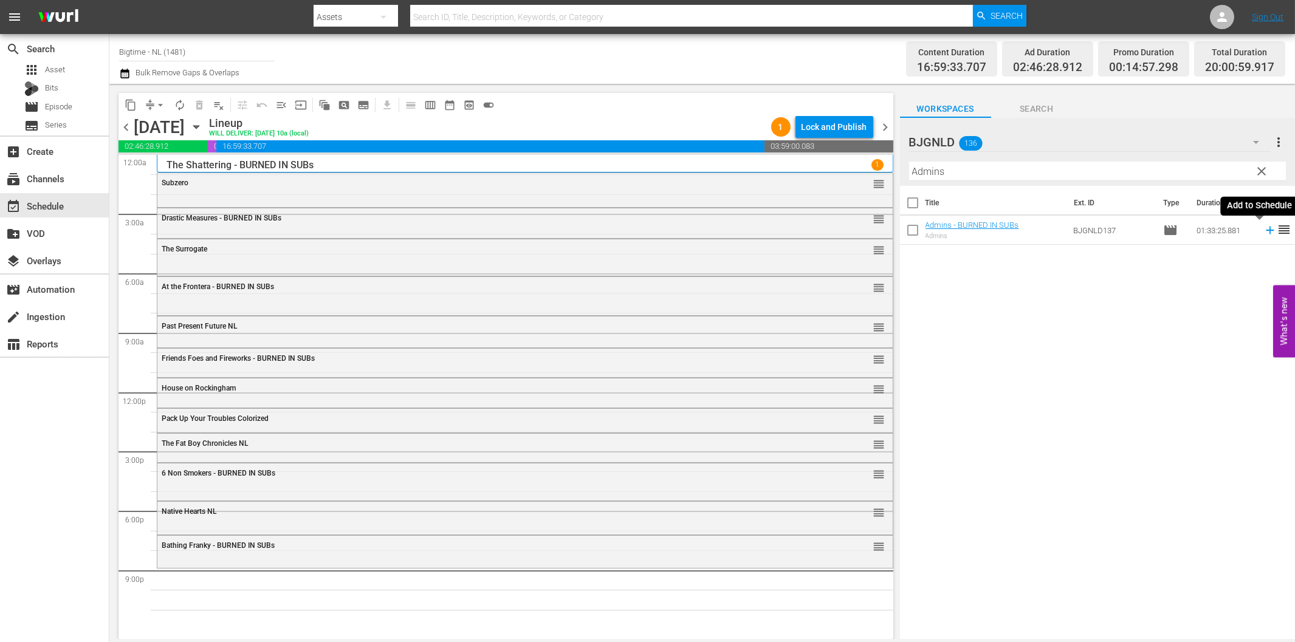
drag, startPoint x: 1261, startPoint y: 228, endPoint x: 1249, endPoint y: 227, distance: 12.8
click at [1263, 228] on icon at bounding box center [1269, 230] width 13 height 13
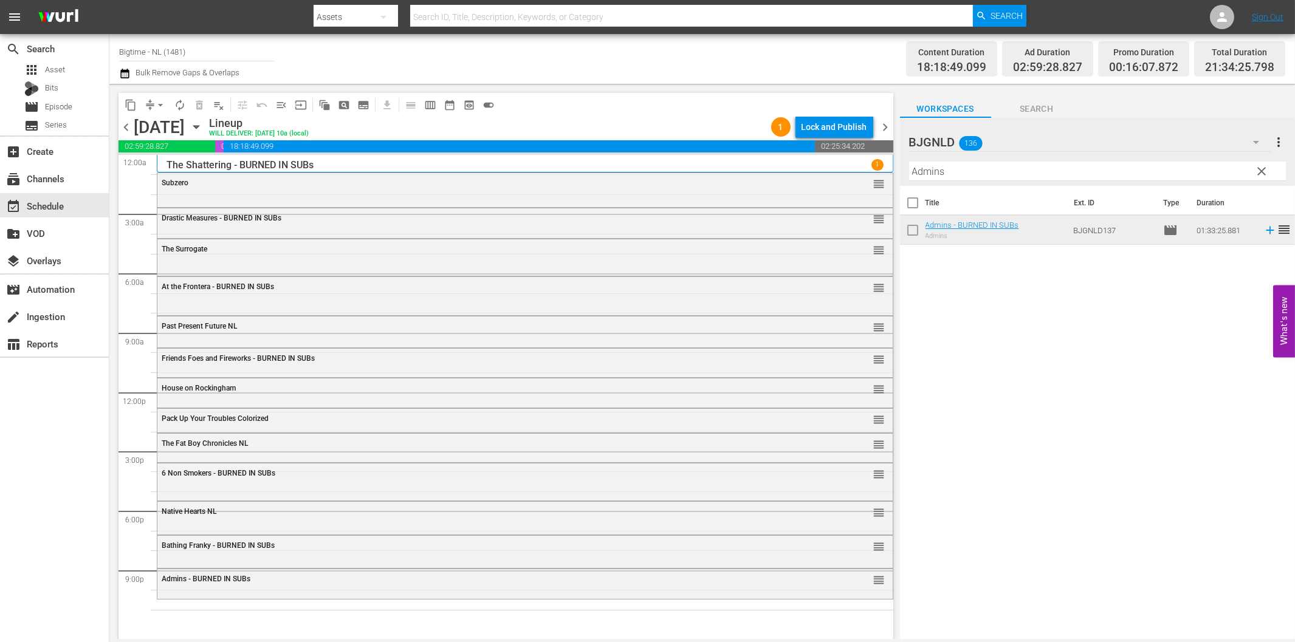
click at [955, 175] on input "Admins" at bounding box center [1097, 171] width 377 height 19
paste input "Chelsea"
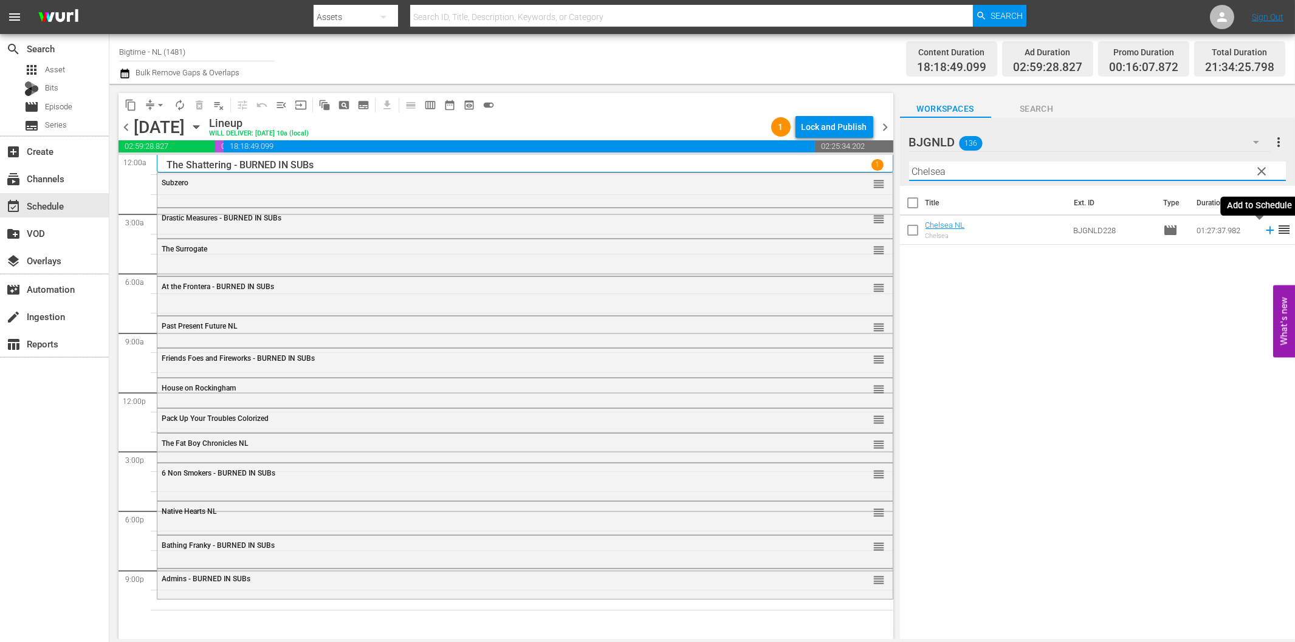
click at [1263, 233] on icon at bounding box center [1269, 230] width 13 height 13
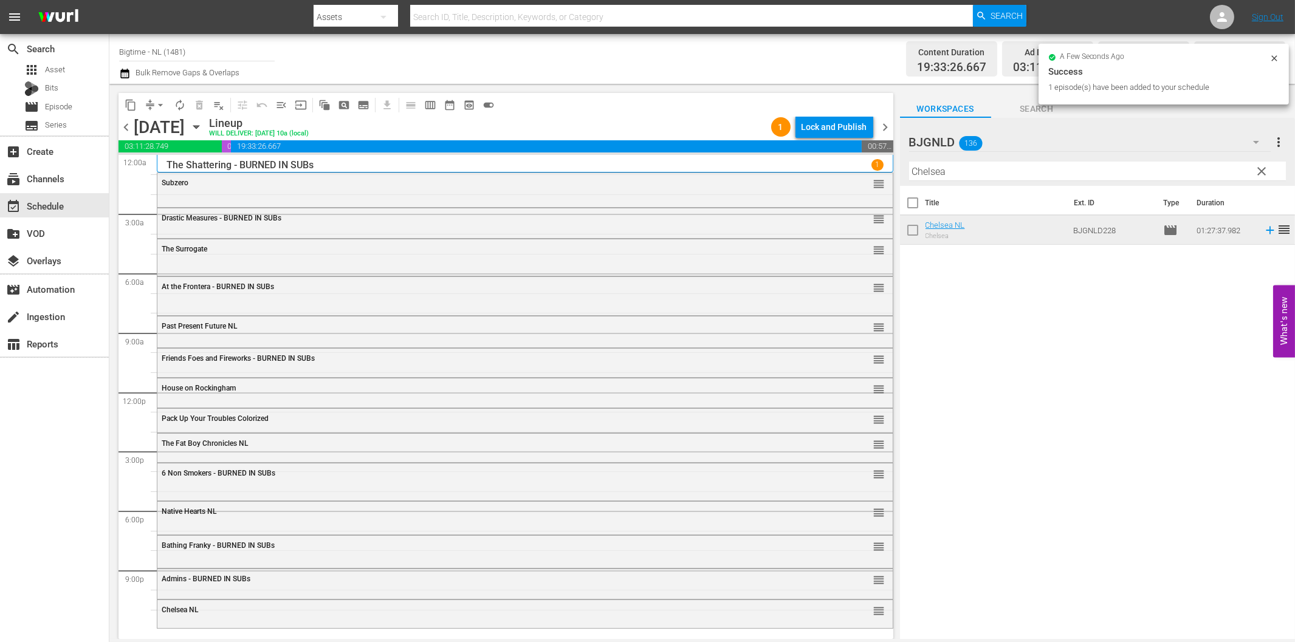
click at [945, 174] on input "Chelsea" at bounding box center [1097, 171] width 377 height 19
paste input "Hibiscus"
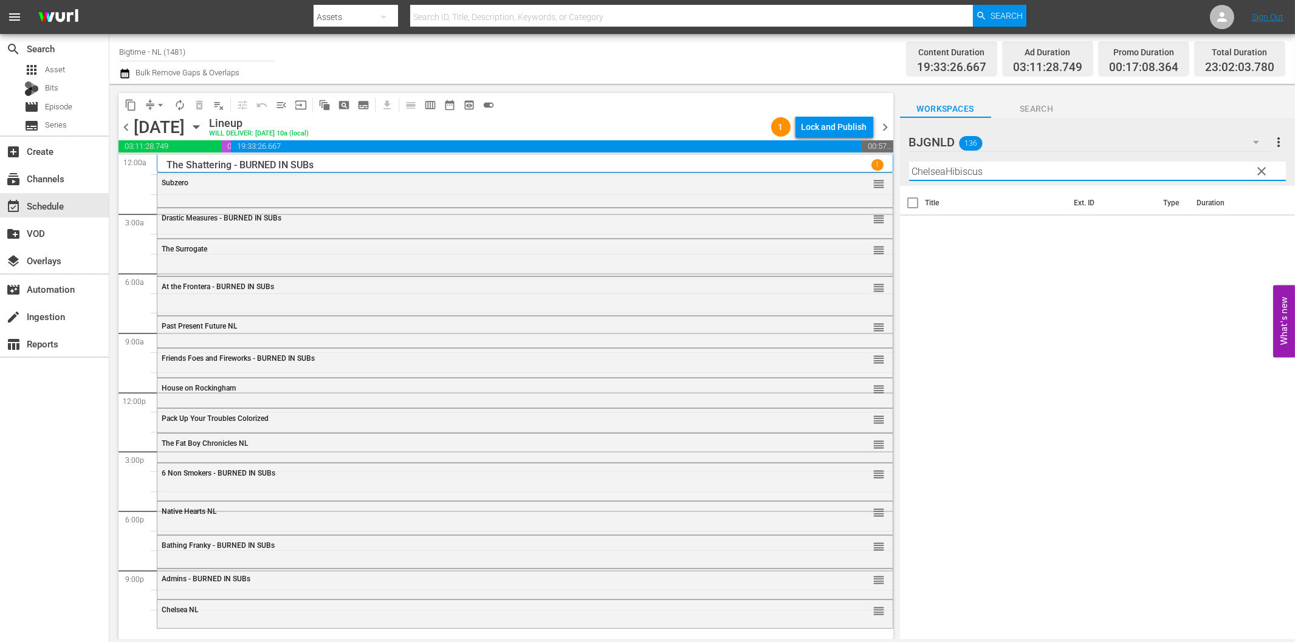
paste input "text"
type input "Hibiscus"
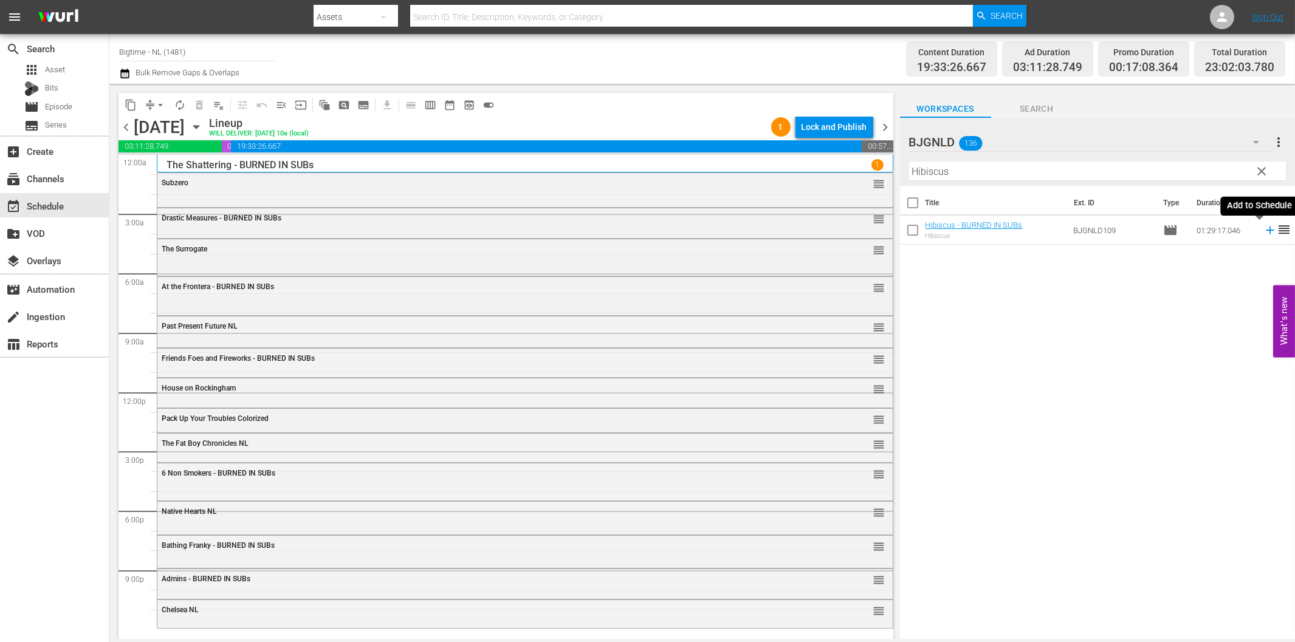
click at [1264, 234] on icon at bounding box center [1269, 230] width 13 height 13
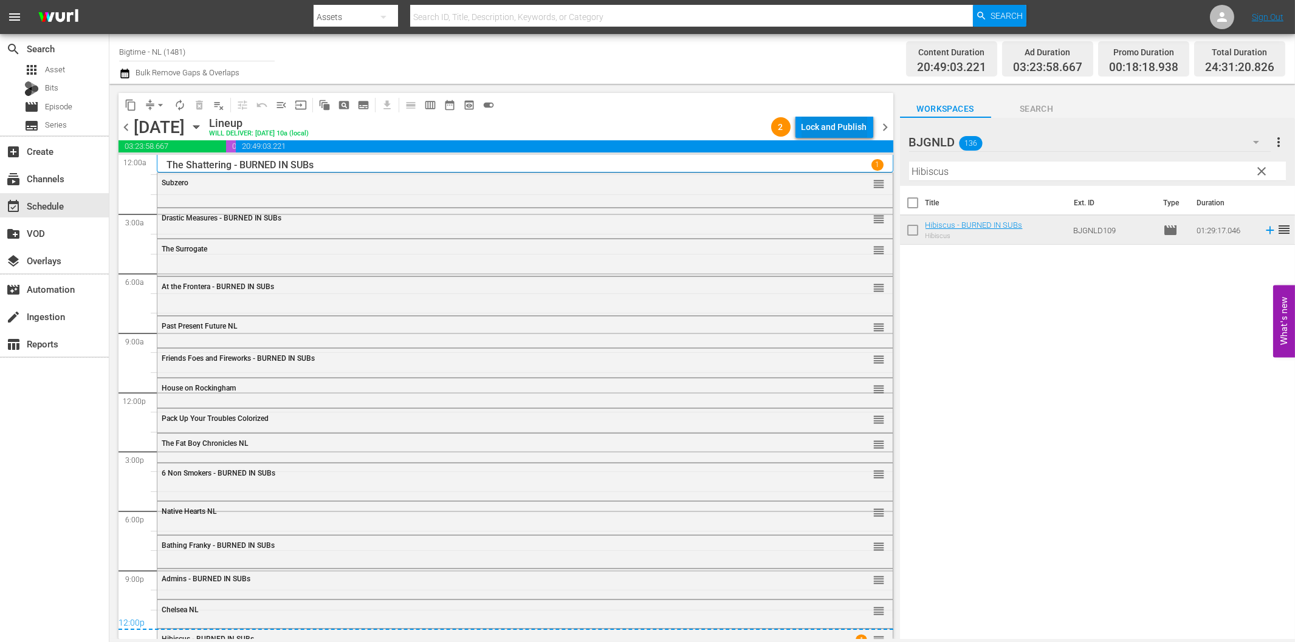
click at [829, 129] on div "Lock and Publish" at bounding box center [834, 127] width 66 height 22
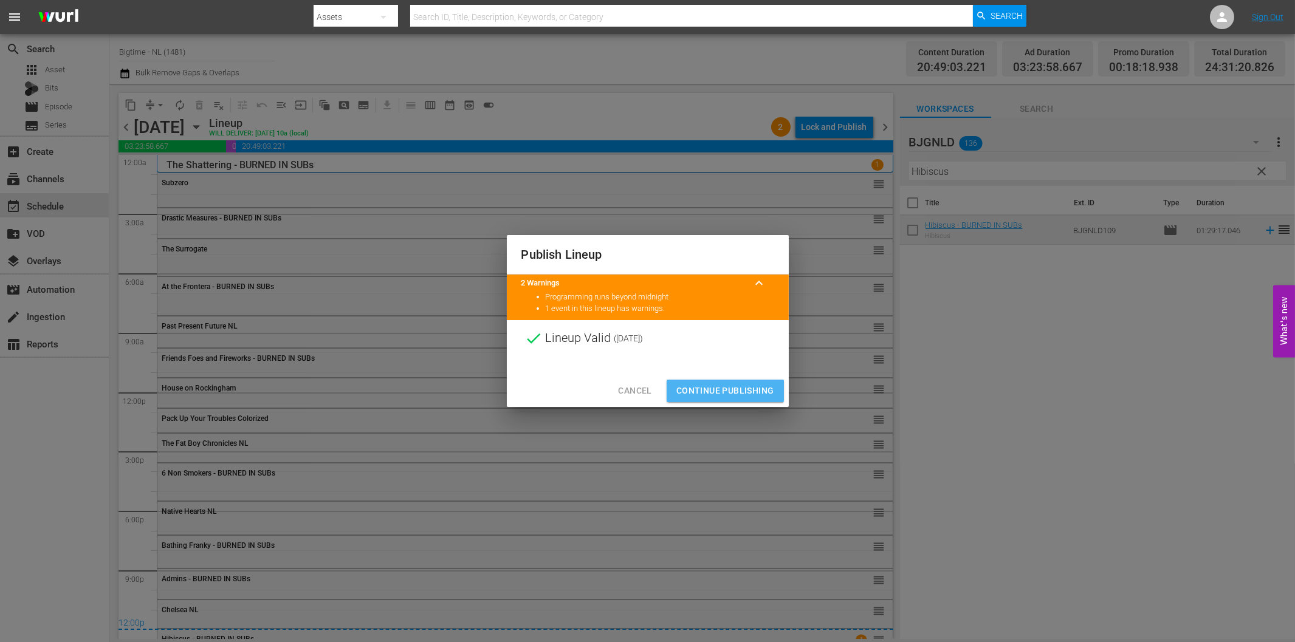
click at [752, 389] on span "Continue Publishing" at bounding box center [725, 390] width 98 height 15
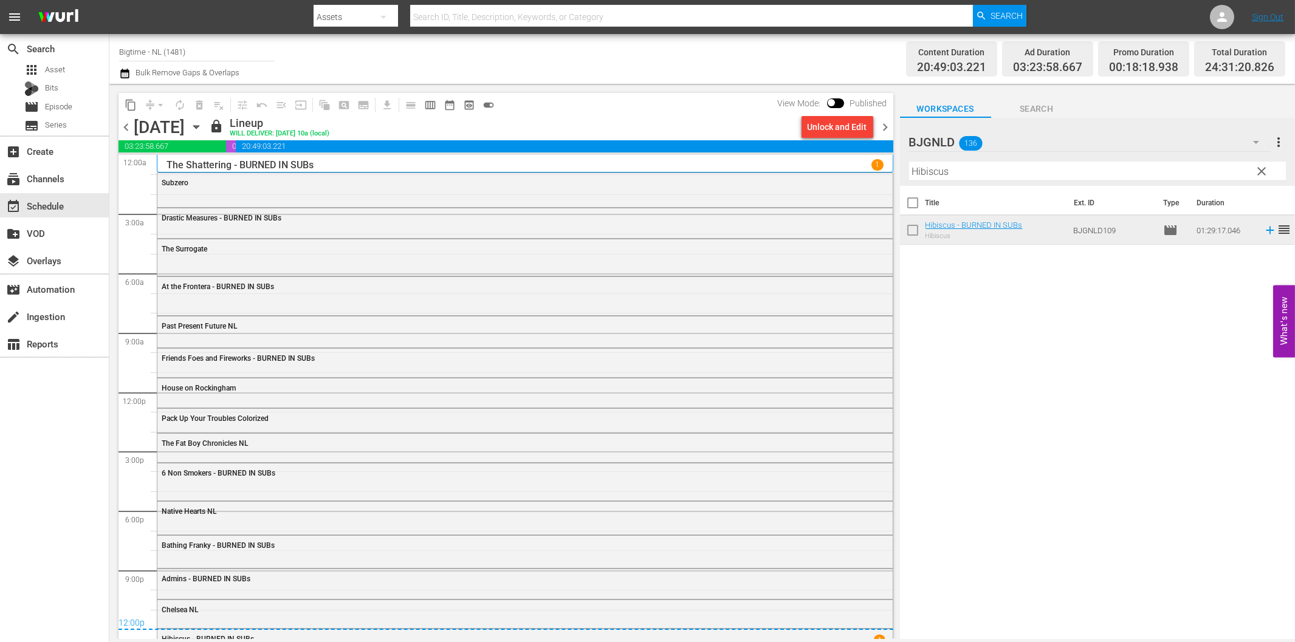
click at [547, 69] on div "Channel Title Bigtime - NL (1481) Bulk Remove Gaps & Overlaps" at bounding box center [437, 59] width 636 height 44
